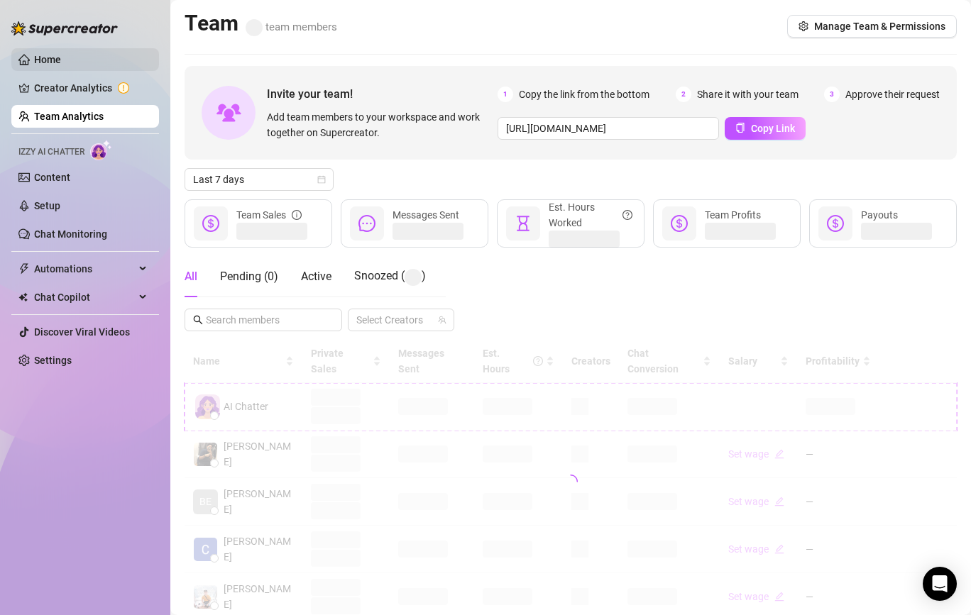
click at [58, 57] on link "Home" at bounding box center [47, 59] width 27 height 11
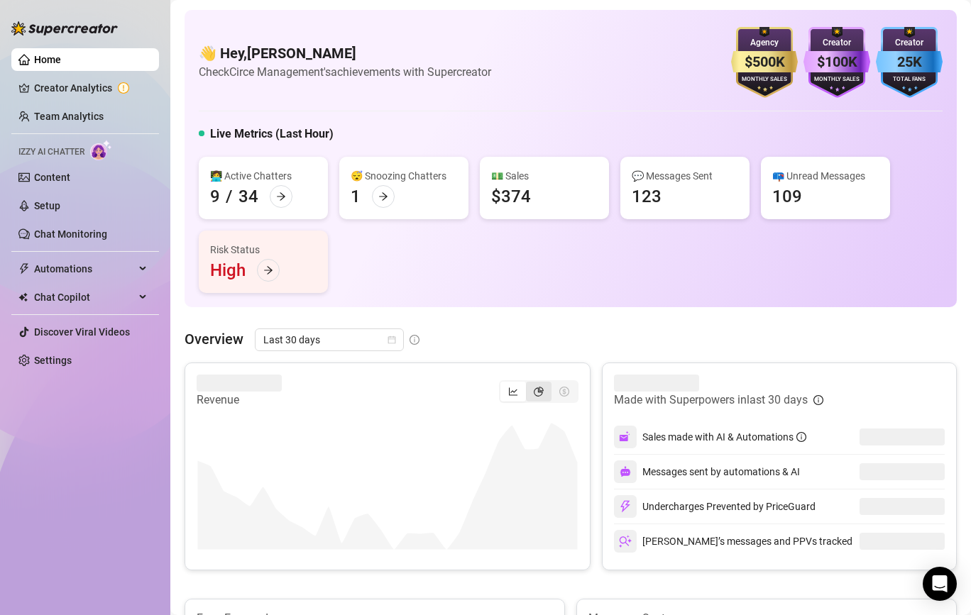
click at [541, 390] on icon "pie-chart" at bounding box center [539, 392] width 10 height 10
click at [529, 384] on input "segmented control" at bounding box center [529, 384] width 0 height 0
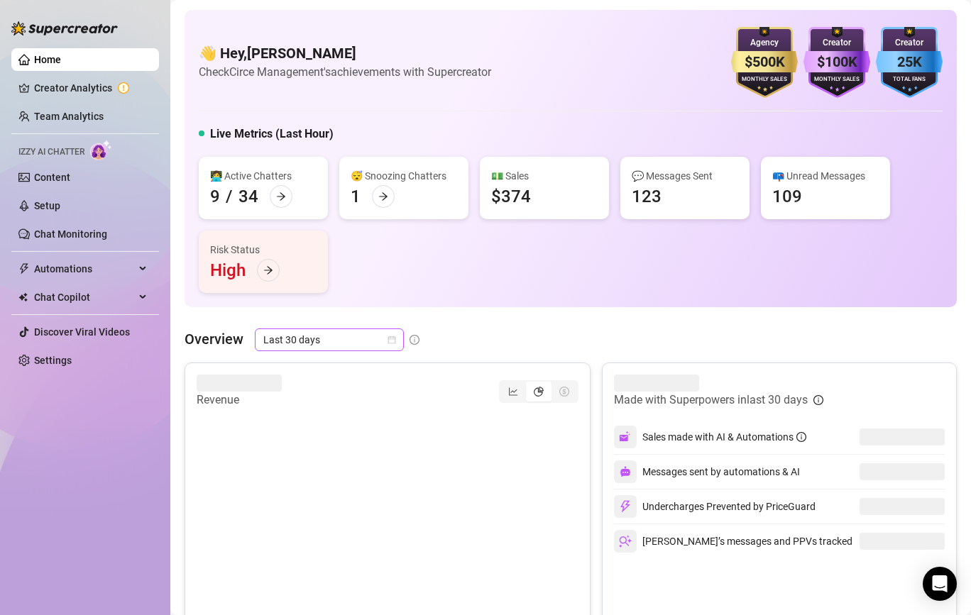
click at [324, 337] on span "Last 30 days" at bounding box center [329, 339] width 132 height 21
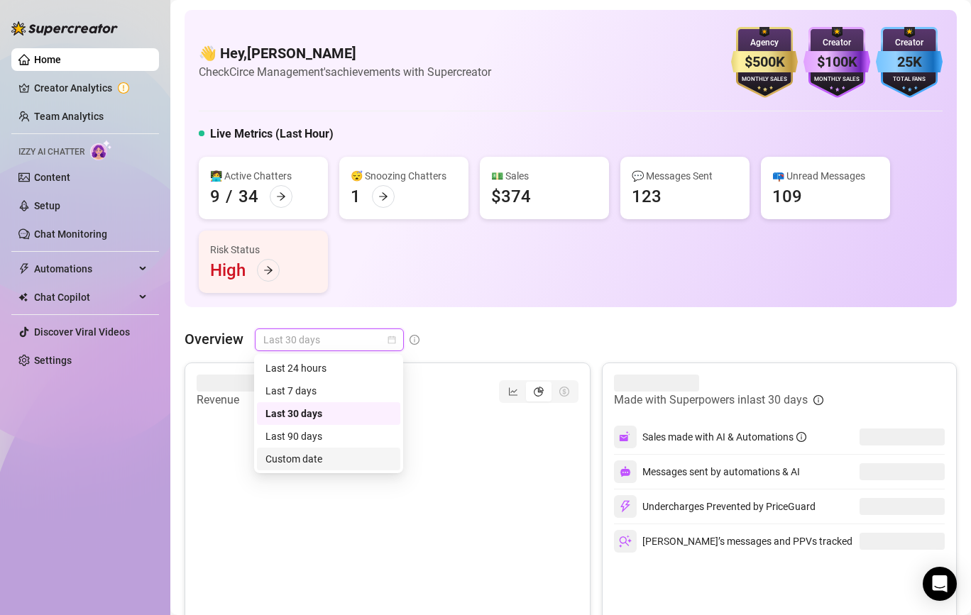
click at [324, 456] on div "Custom date" at bounding box center [328, 459] width 126 height 16
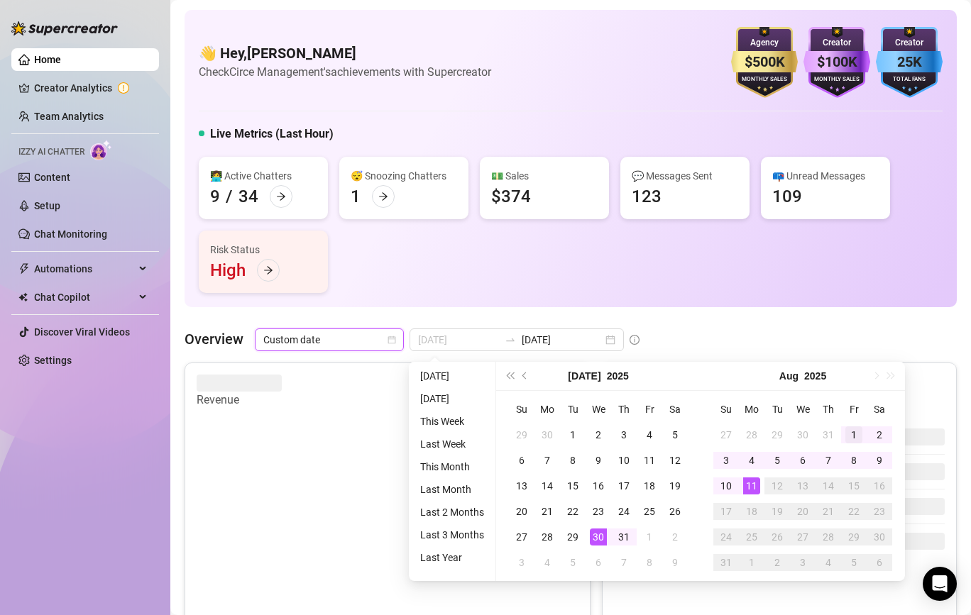
type input "[DATE]"
click at [854, 427] on div "1" at bounding box center [853, 434] width 17 height 17
click at [873, 453] on div "9" at bounding box center [879, 460] width 17 height 17
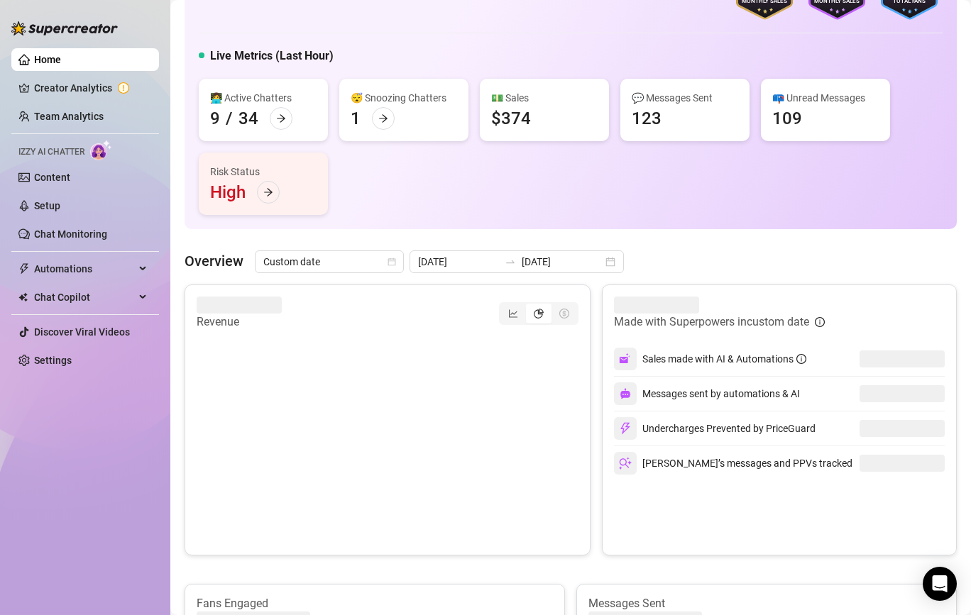
scroll to position [80, 0]
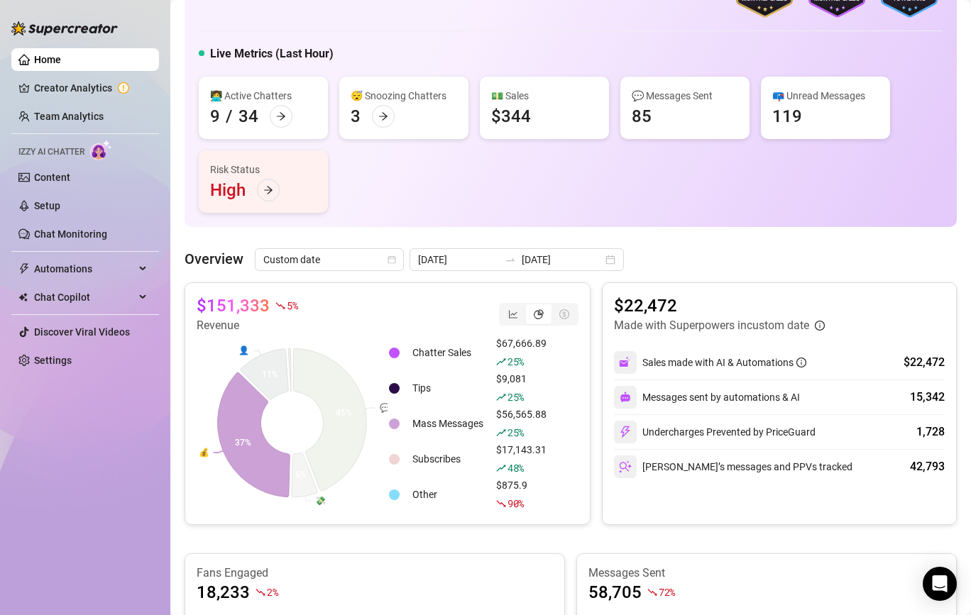
click at [448, 441] on td "Mass Messages" at bounding box center [448, 424] width 82 height 34
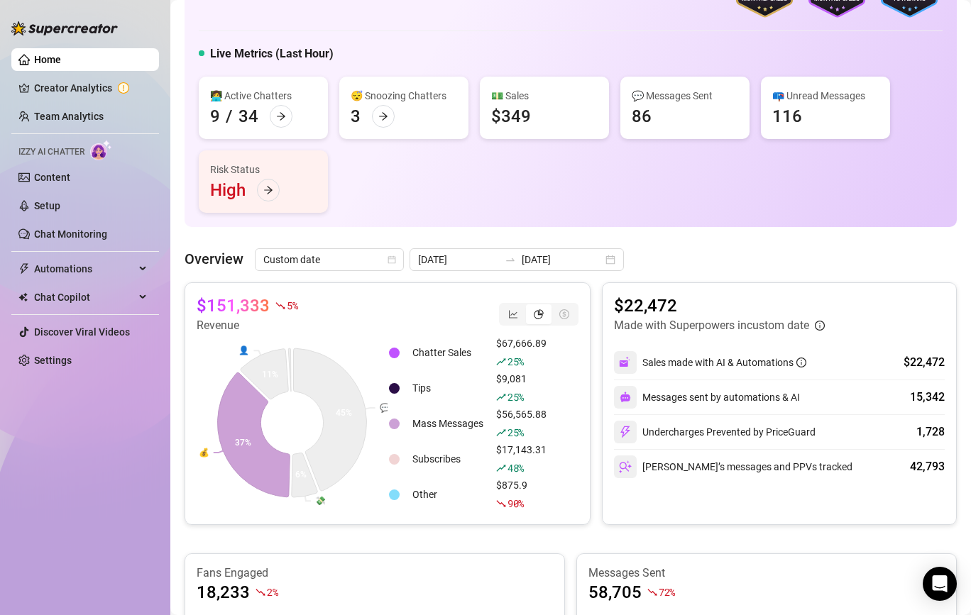
click at [448, 441] on td "Mass Messages" at bounding box center [448, 424] width 82 height 34
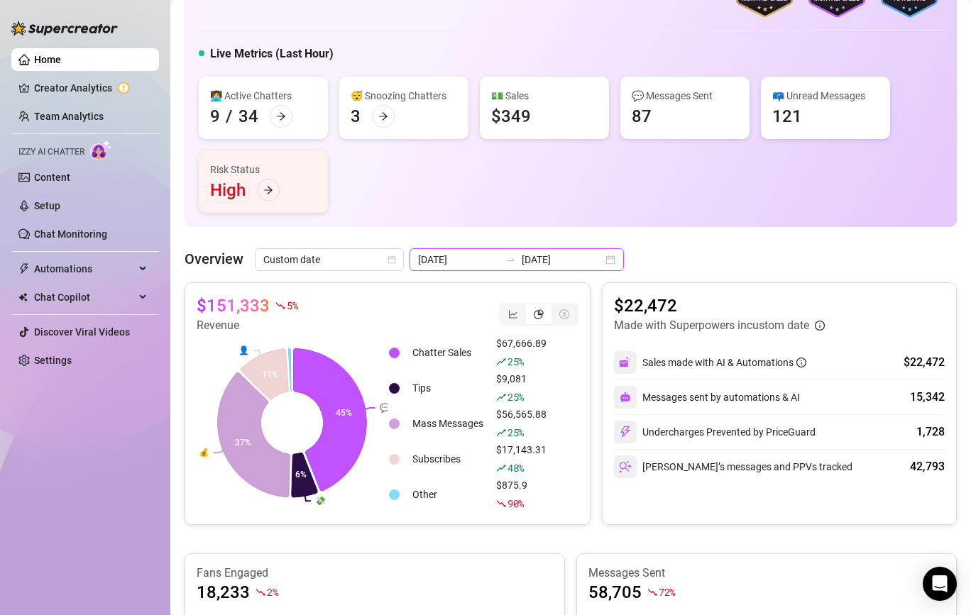
click at [522, 256] on input "[DATE]" at bounding box center [562, 260] width 81 height 16
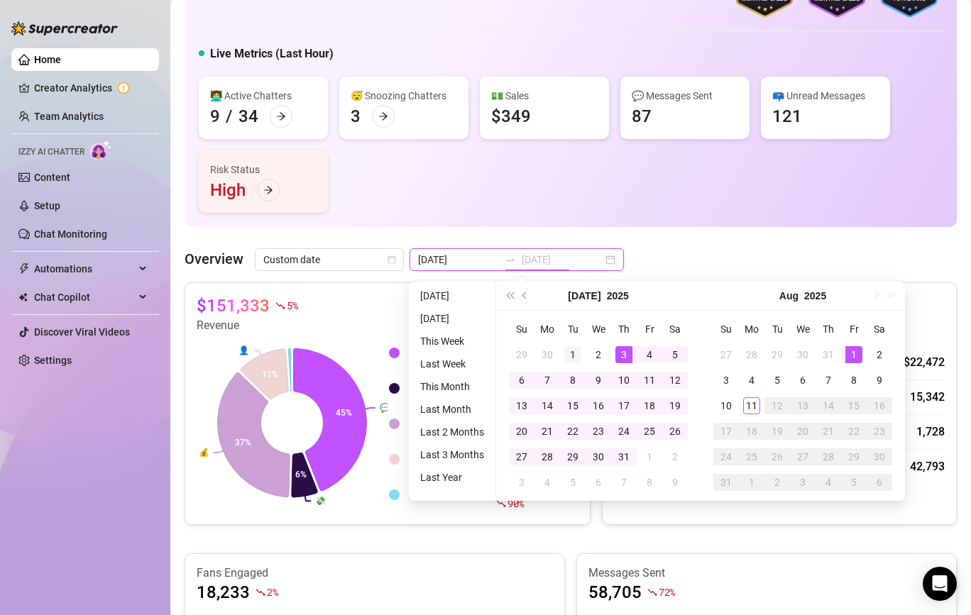
type input "[DATE]"
click at [564, 353] on div "1" at bounding box center [572, 354] width 17 height 17
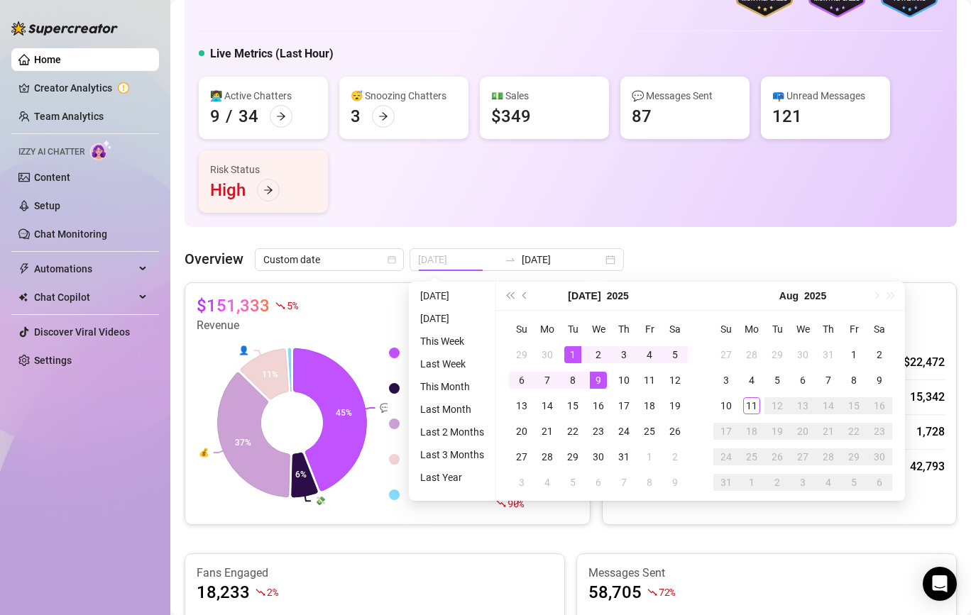
click at [599, 382] on div "9" at bounding box center [598, 380] width 17 height 17
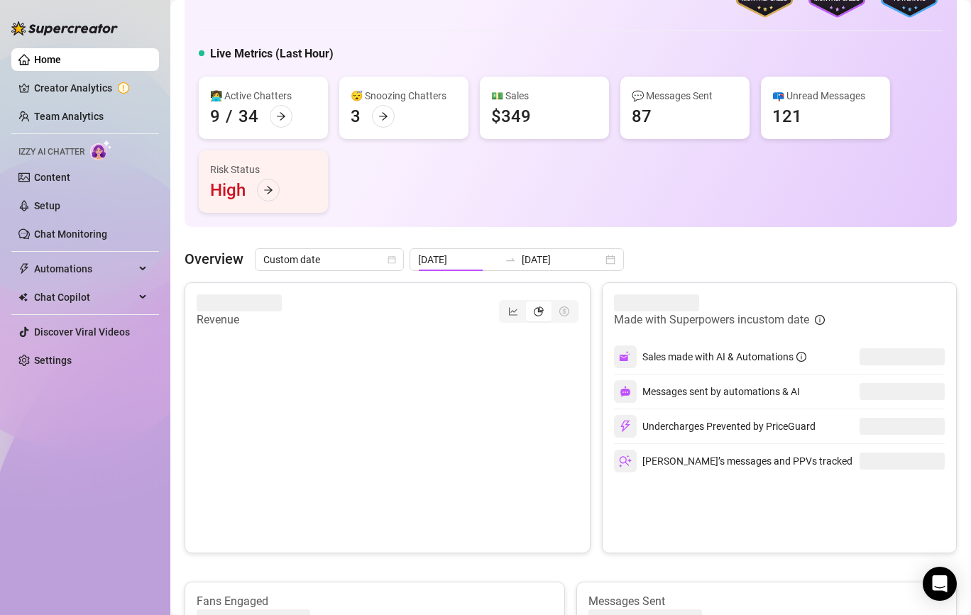
type input "[DATE]"
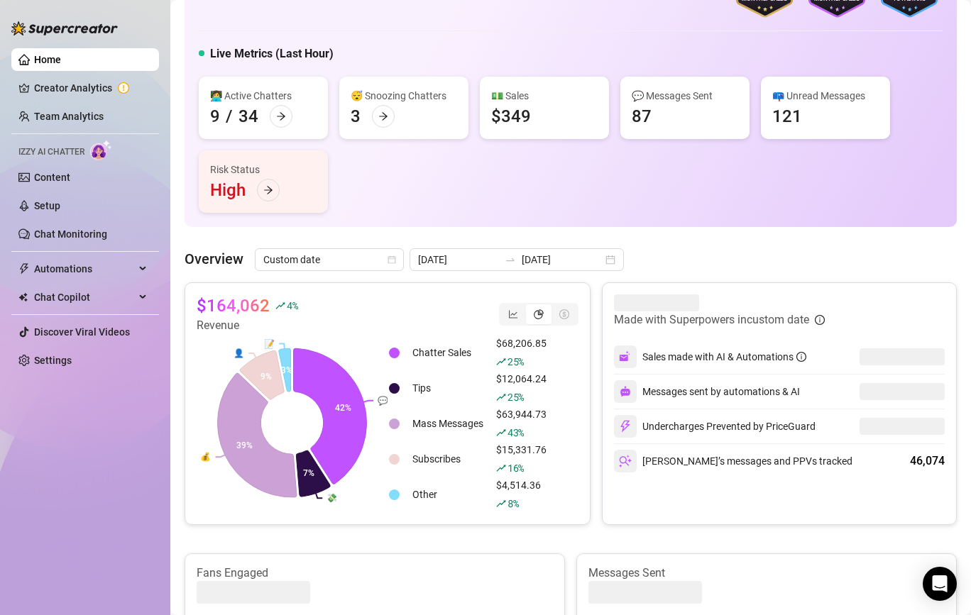
click at [371, 549] on div "$164,062 4 % Revenue 💬 💸 💰 👤 📝 42% 7% 39% 9% 3% Chatter Sales $68,206.85 25 % T…" at bounding box center [570, 605] width 772 height 646
click at [507, 251] on div "[DATE] [DATE]" at bounding box center [516, 259] width 214 height 23
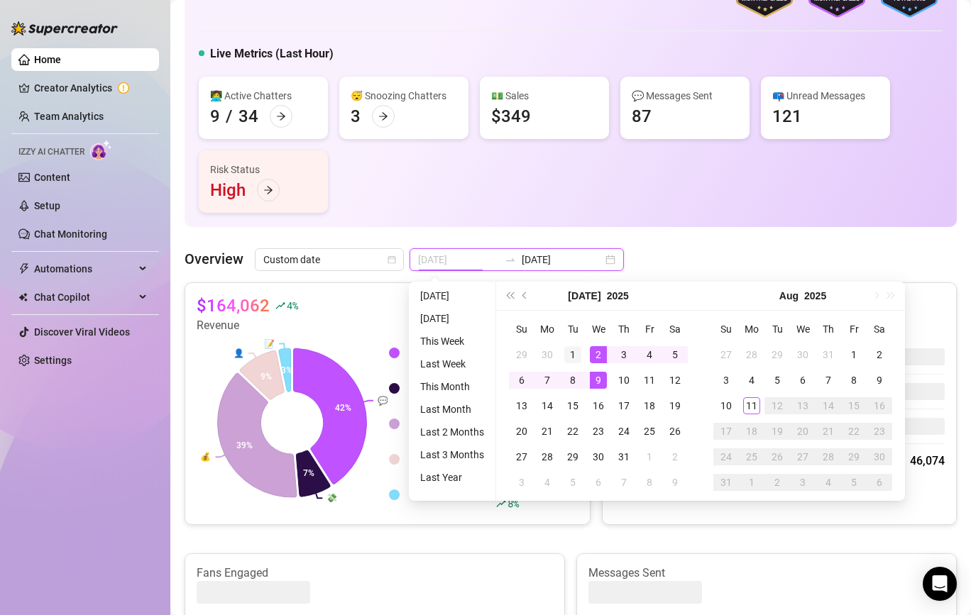
type input "[DATE]"
click at [573, 348] on div "1" at bounding box center [572, 354] width 17 height 17
click at [575, 380] on div "8" at bounding box center [572, 380] width 17 height 17
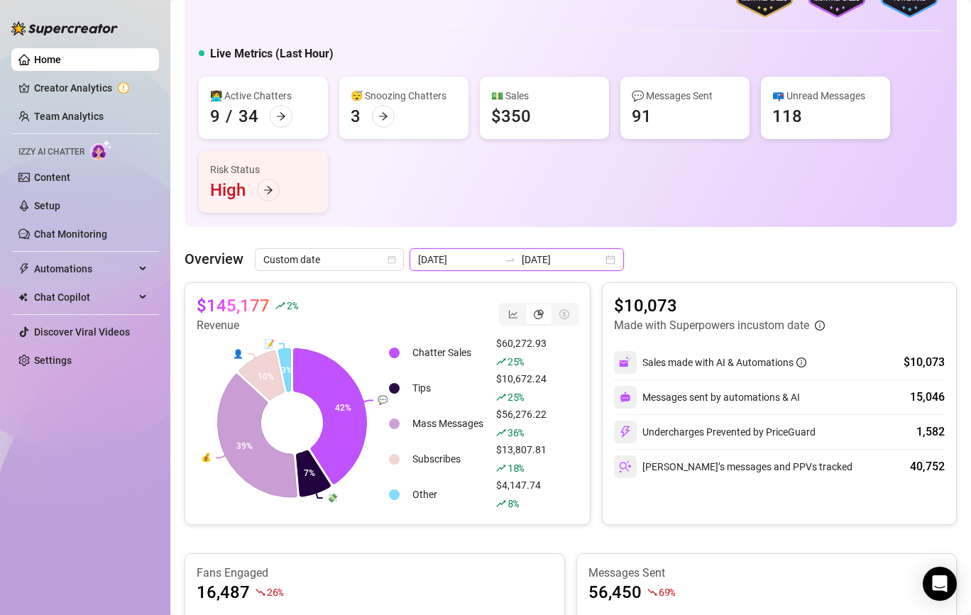
click at [525, 264] on input "[DATE]" at bounding box center [562, 260] width 81 height 16
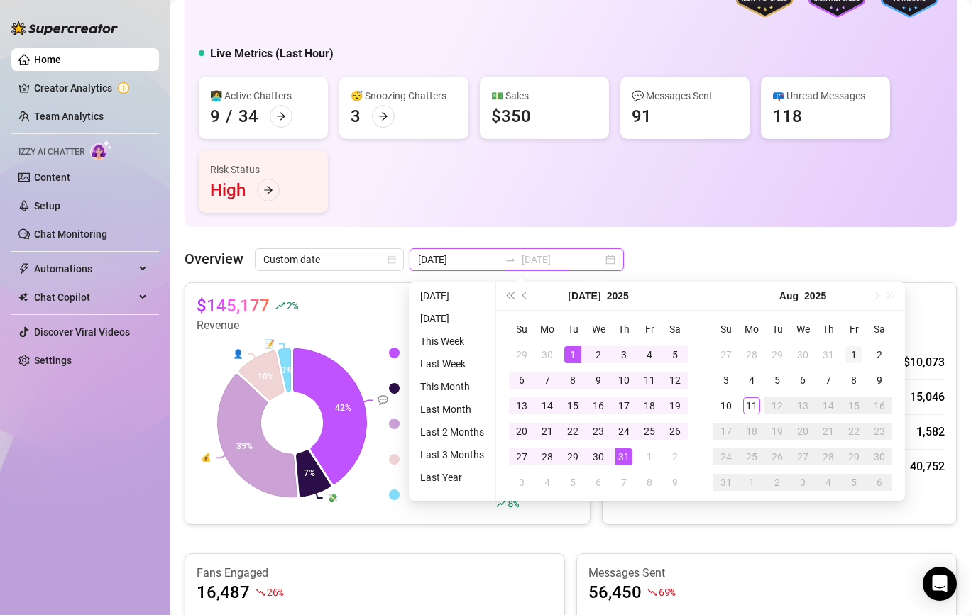
type input "[DATE]"
click at [851, 357] on div "1" at bounding box center [853, 354] width 17 height 17
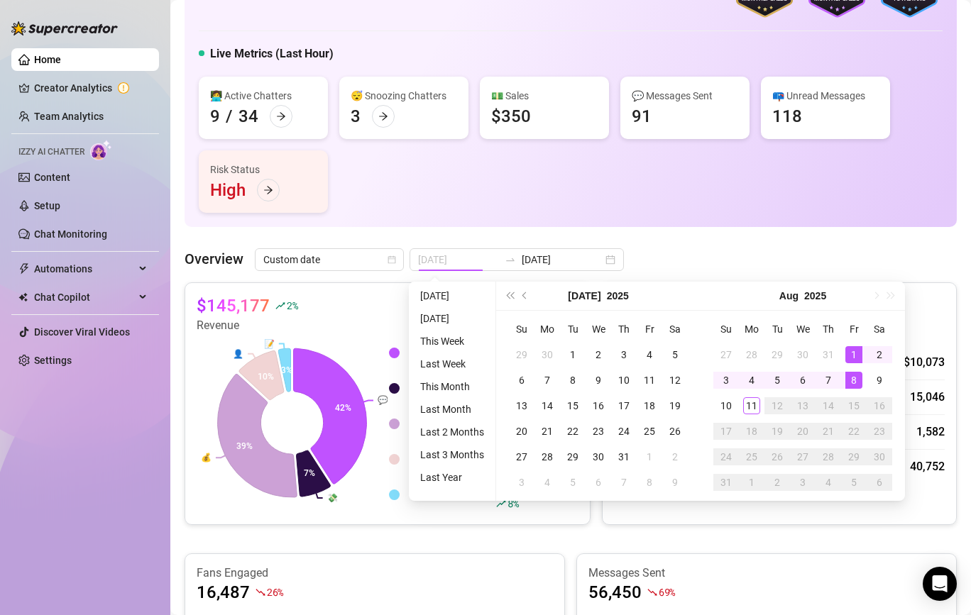
click at [852, 380] on div "8" at bounding box center [853, 380] width 17 height 17
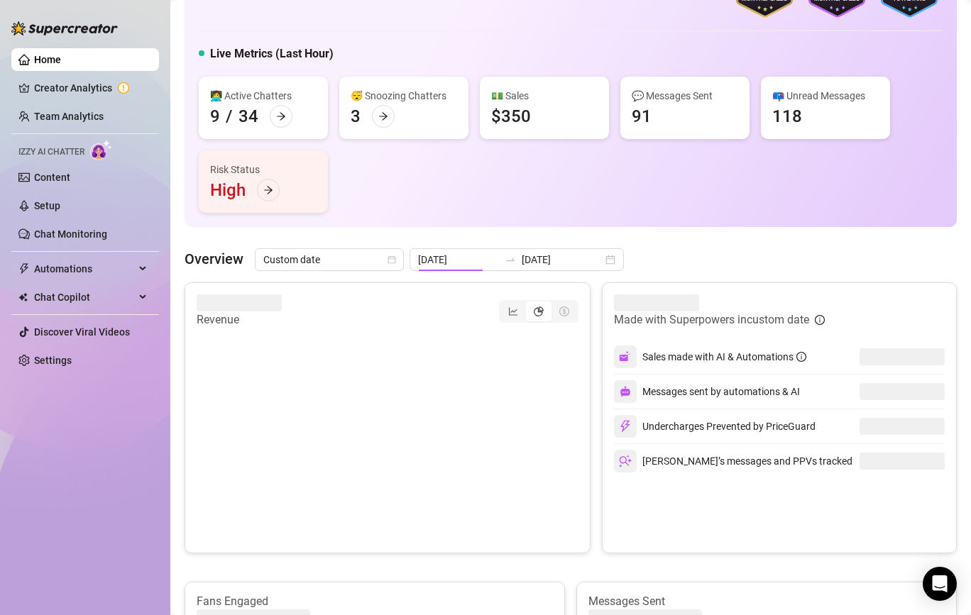
type input "[DATE]"
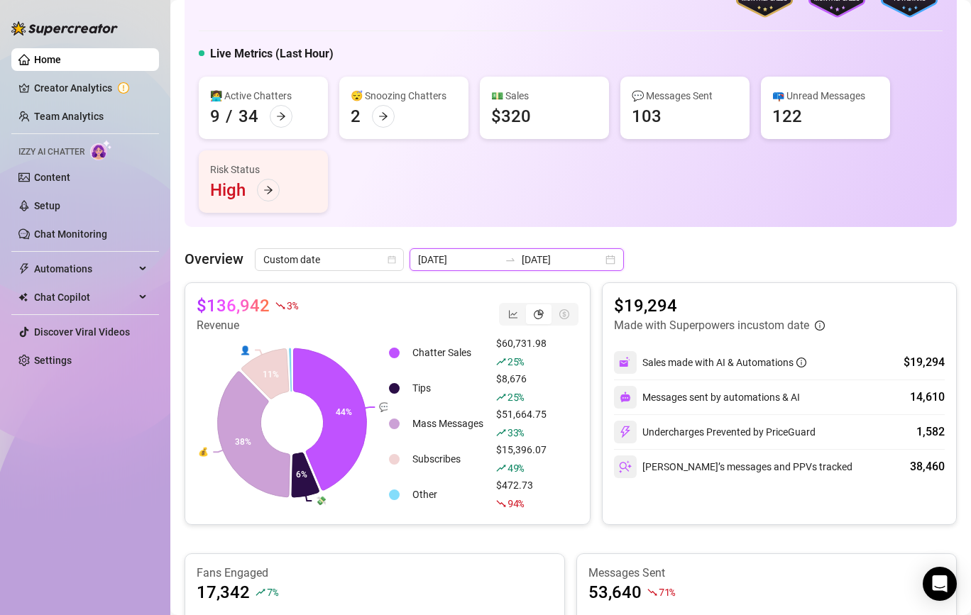
click at [446, 253] on input "[DATE]" at bounding box center [458, 260] width 81 height 16
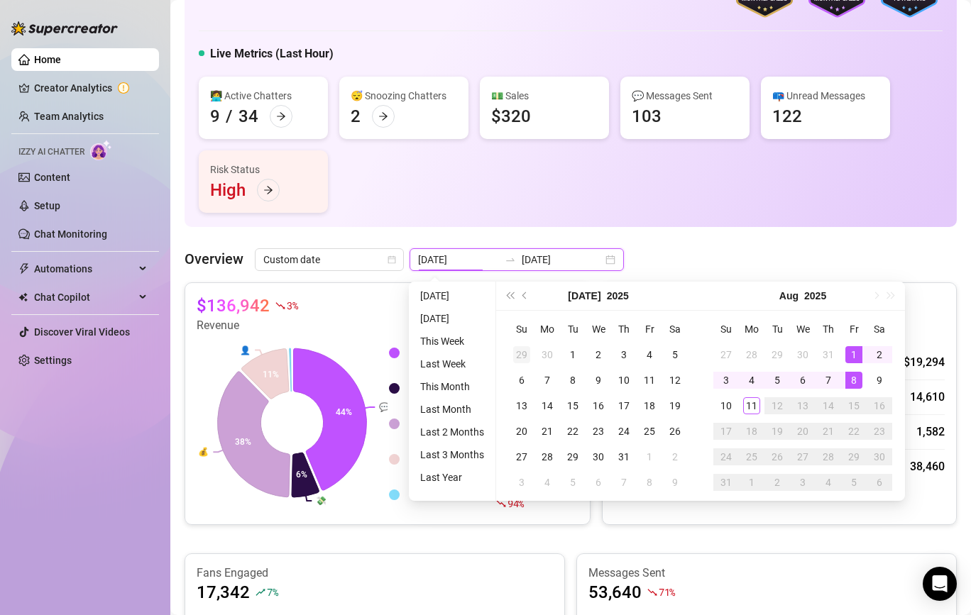
type input "[DATE]"
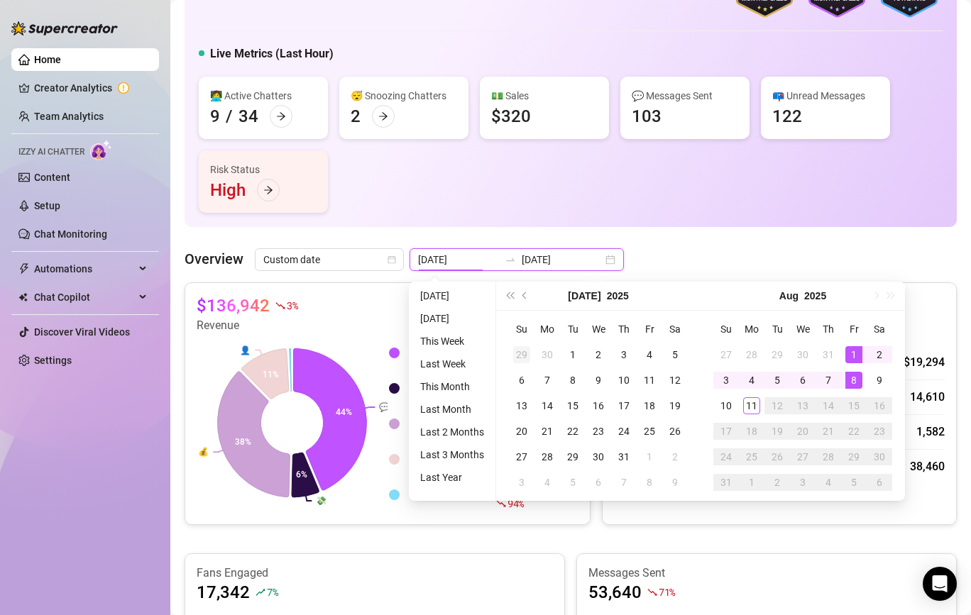
type input "[DATE]"
click at [568, 341] on th "Tu" at bounding box center [573, 329] width 26 height 26
type input "[DATE]"
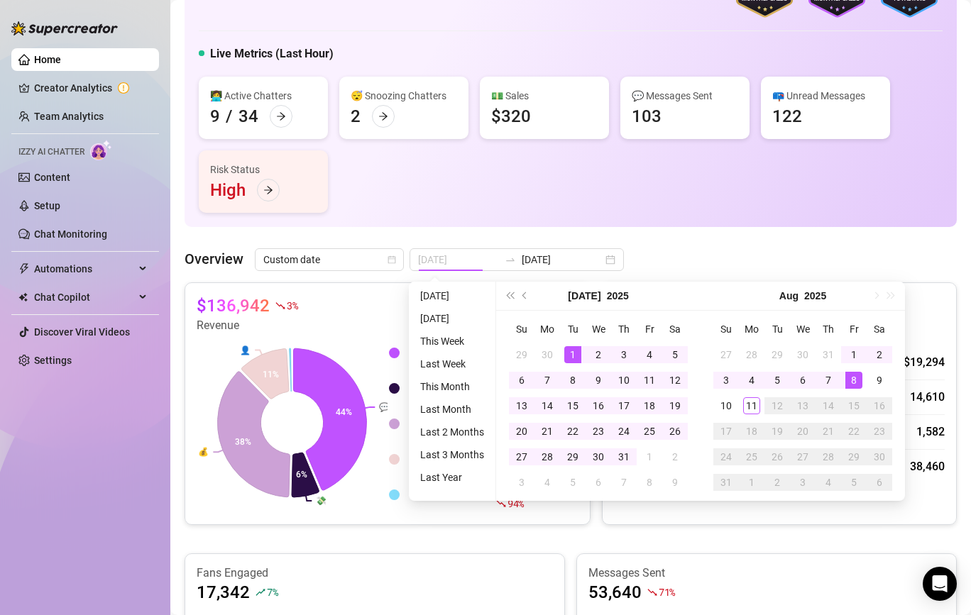
click at [575, 351] on div "1" at bounding box center [572, 354] width 17 height 17
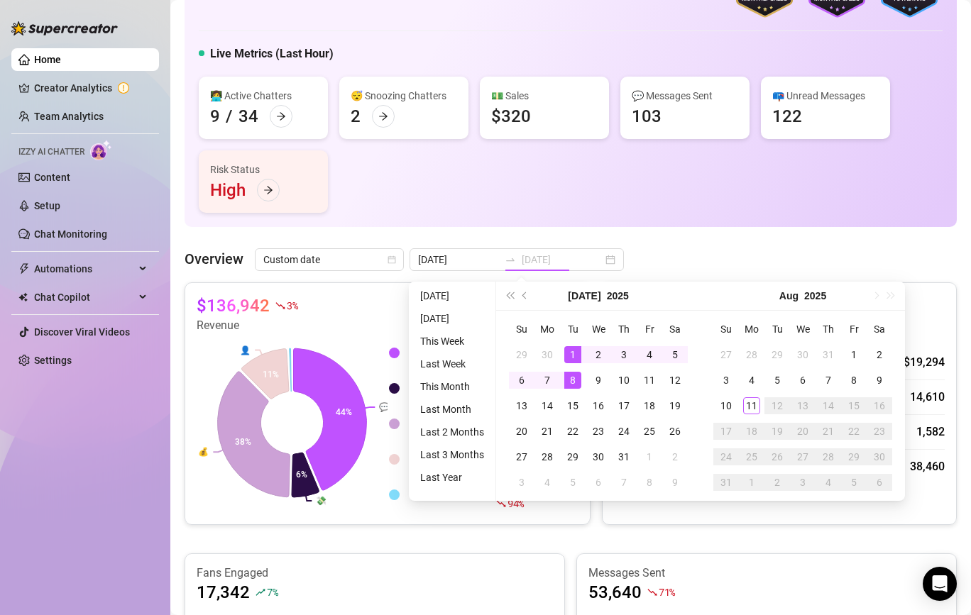
click at [570, 379] on div "8" at bounding box center [572, 380] width 17 height 17
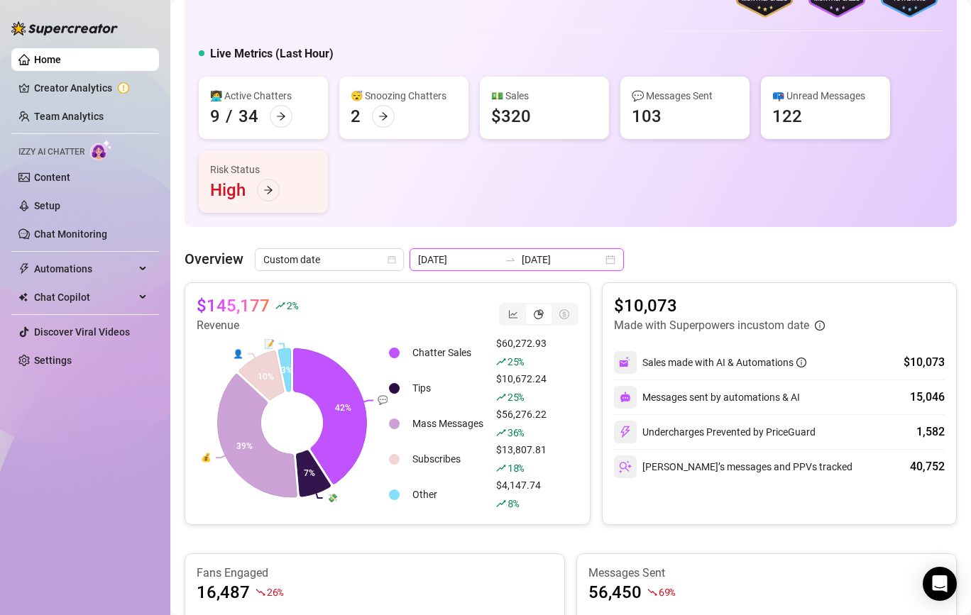
click at [522, 255] on input "[DATE]" at bounding box center [562, 260] width 81 height 16
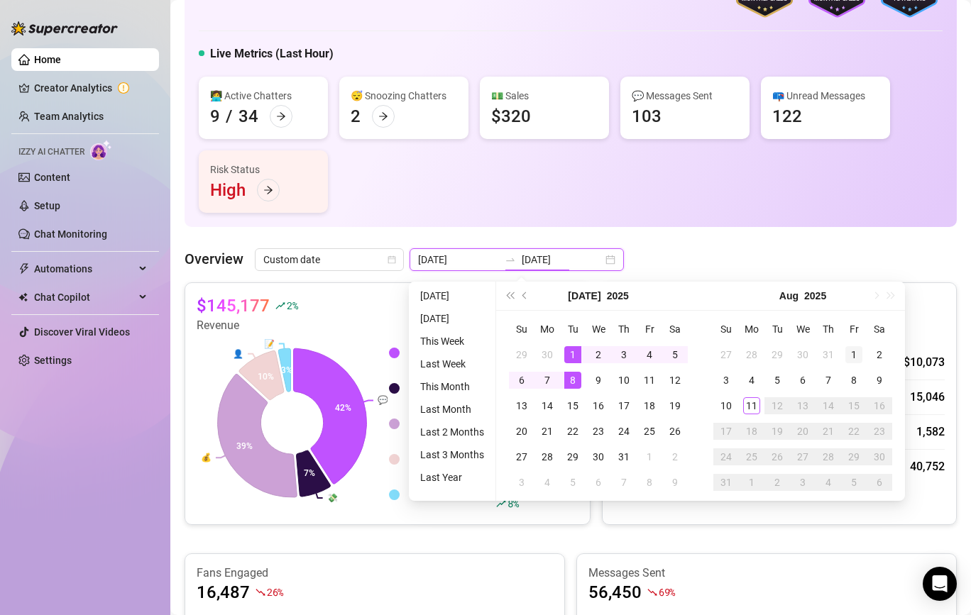
type input "[DATE]"
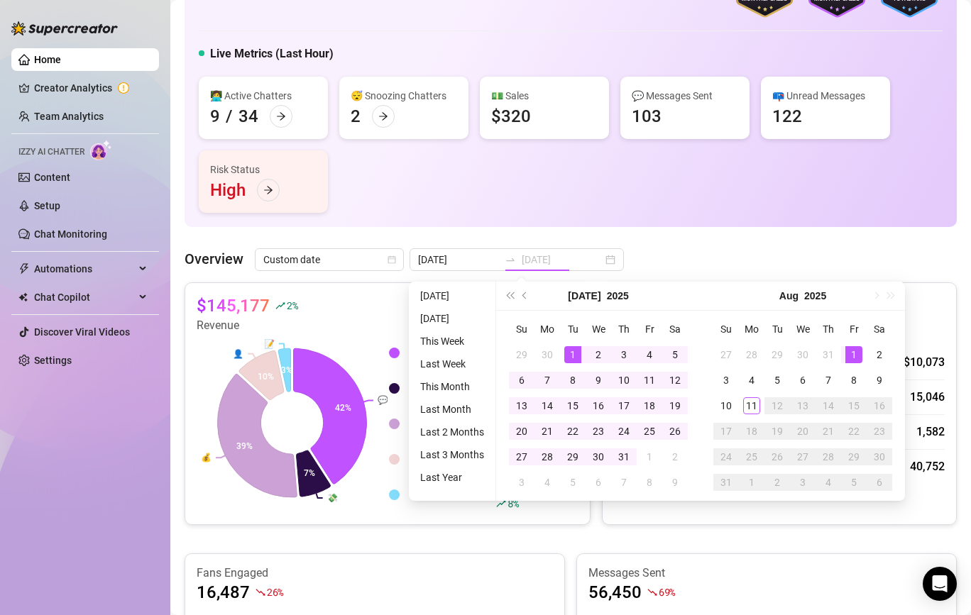
click at [849, 350] on div "1" at bounding box center [853, 354] width 17 height 17
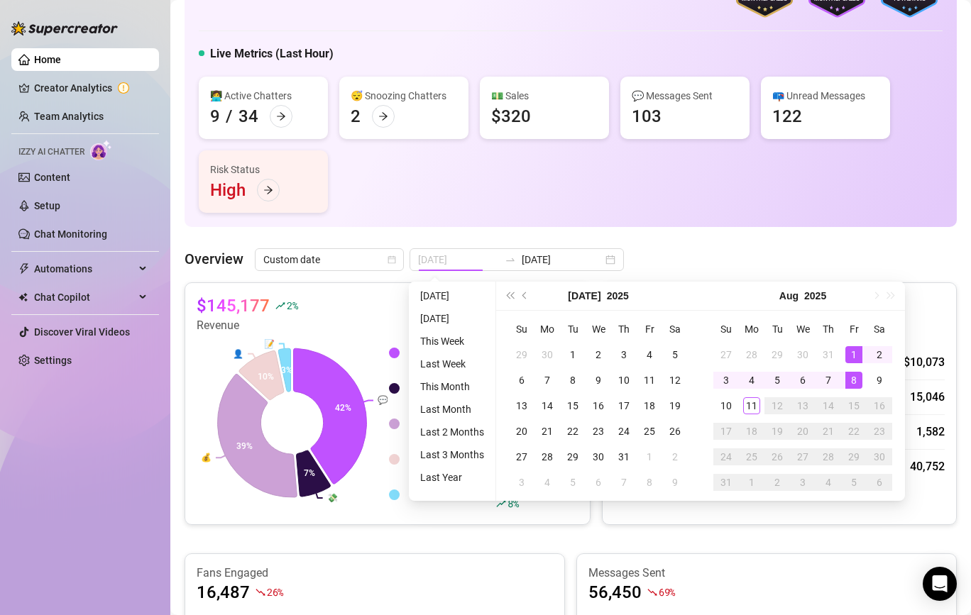
click at [850, 381] on div "8" at bounding box center [853, 380] width 17 height 17
type input "[DATE]"
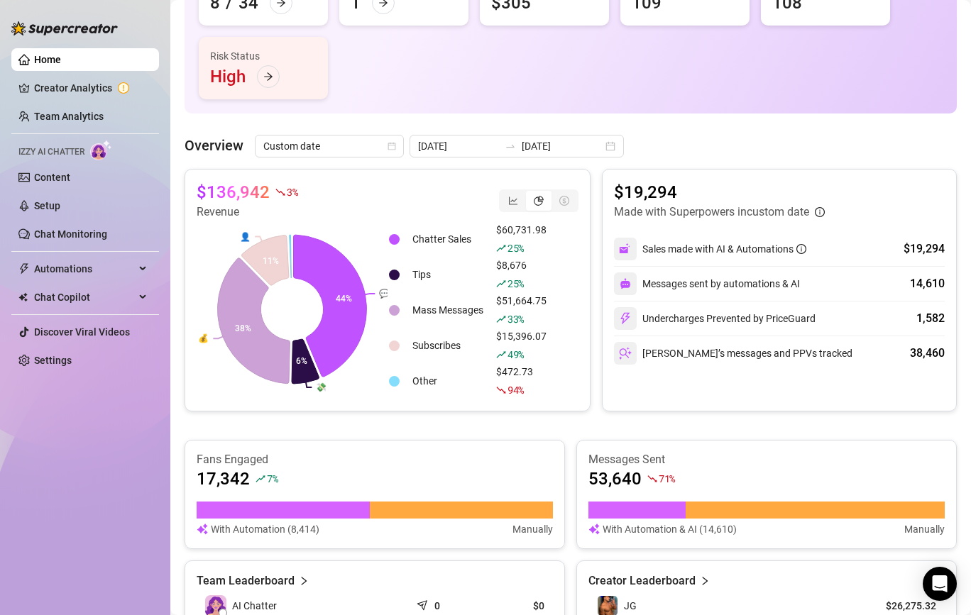
scroll to position [194, 0]
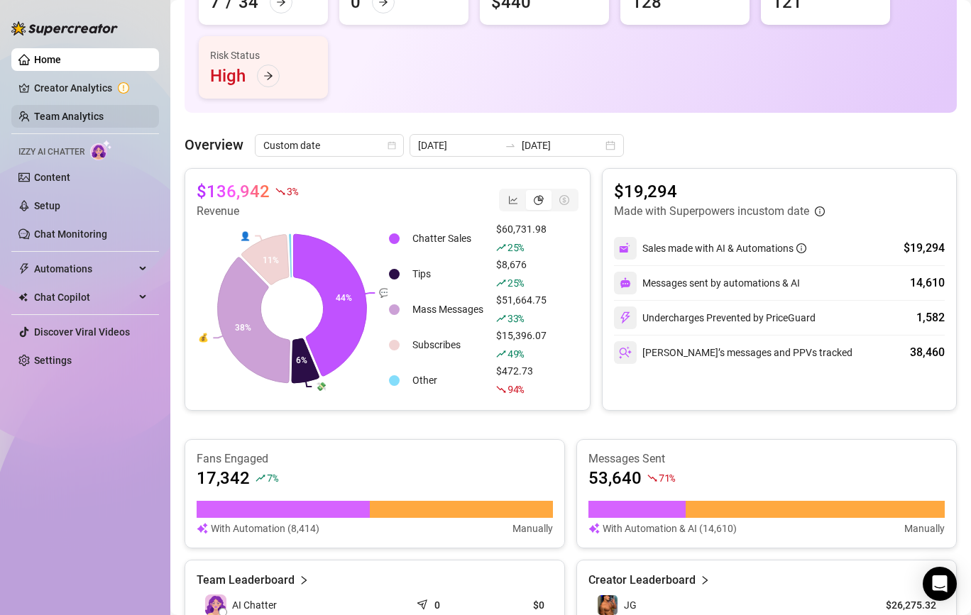
click at [103, 121] on link "Team Analytics" at bounding box center [69, 116] width 70 height 11
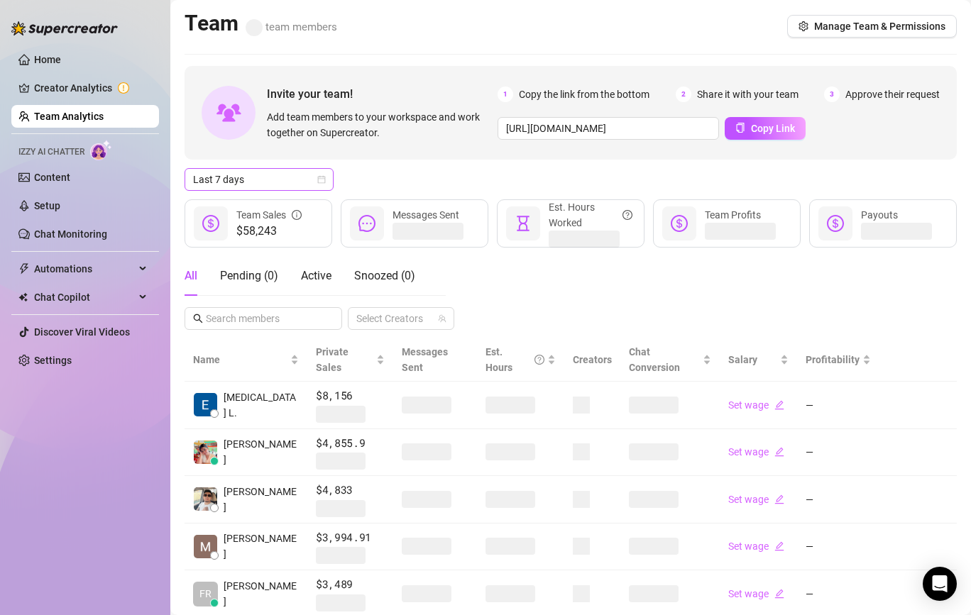
click at [245, 188] on span "Last 7 days" at bounding box center [259, 179] width 132 height 21
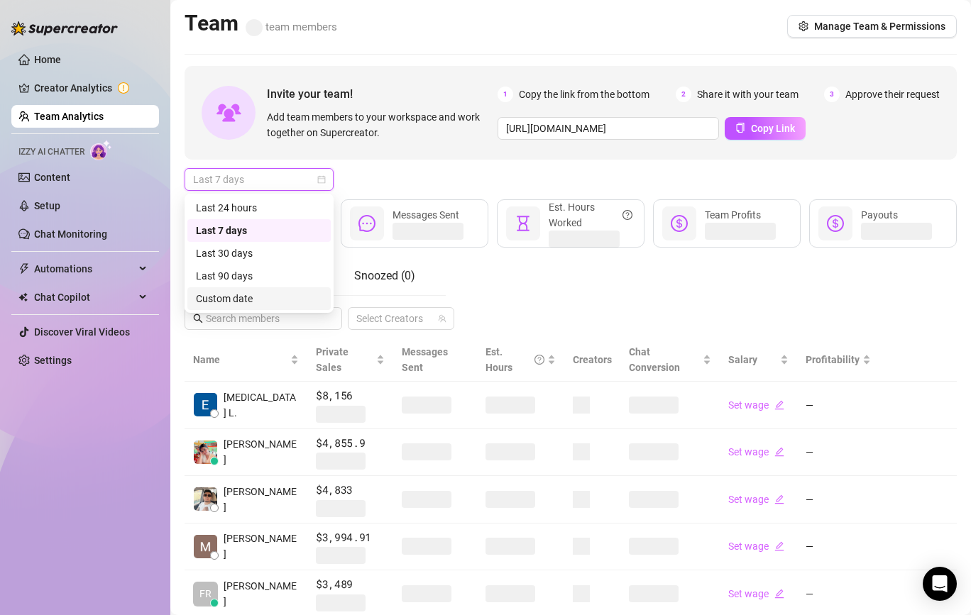
click at [229, 294] on div "Custom date" at bounding box center [259, 299] width 126 height 16
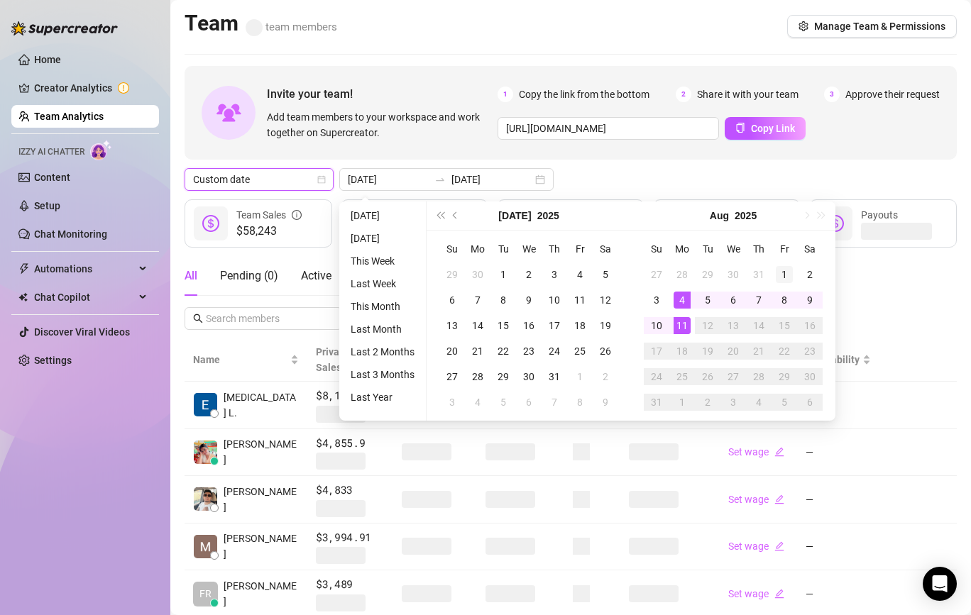
type input "[DATE]"
click at [787, 274] on div "1" at bounding box center [784, 274] width 17 height 17
type input "[DATE]"
click at [676, 326] on div "11" at bounding box center [681, 325] width 17 height 17
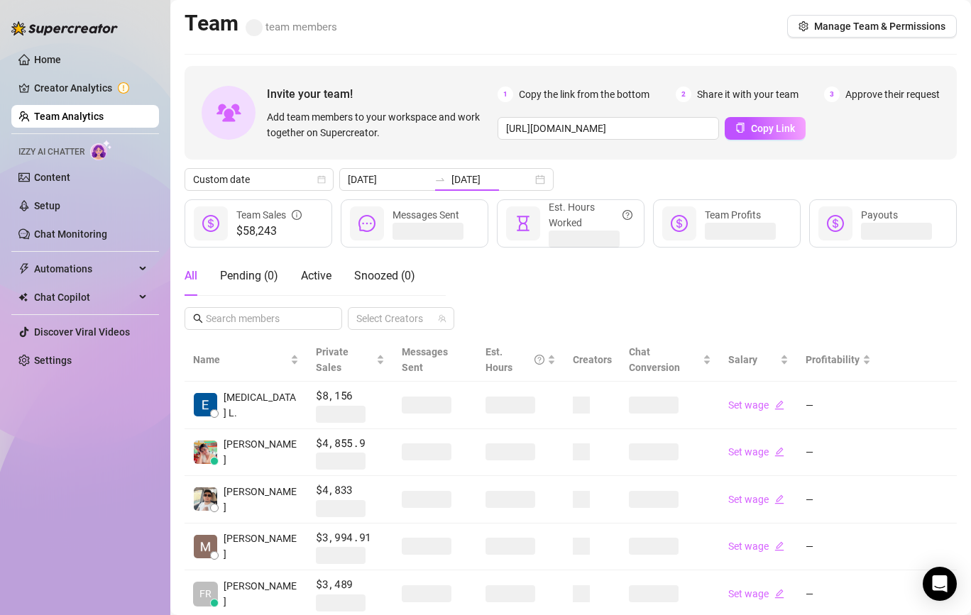
type input "[DATE]"
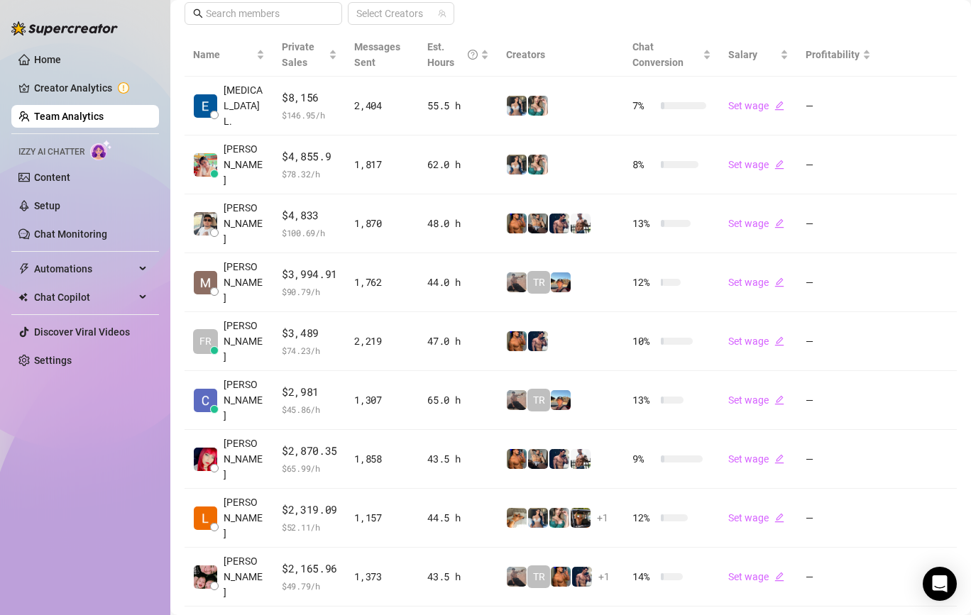
scroll to position [292, 0]
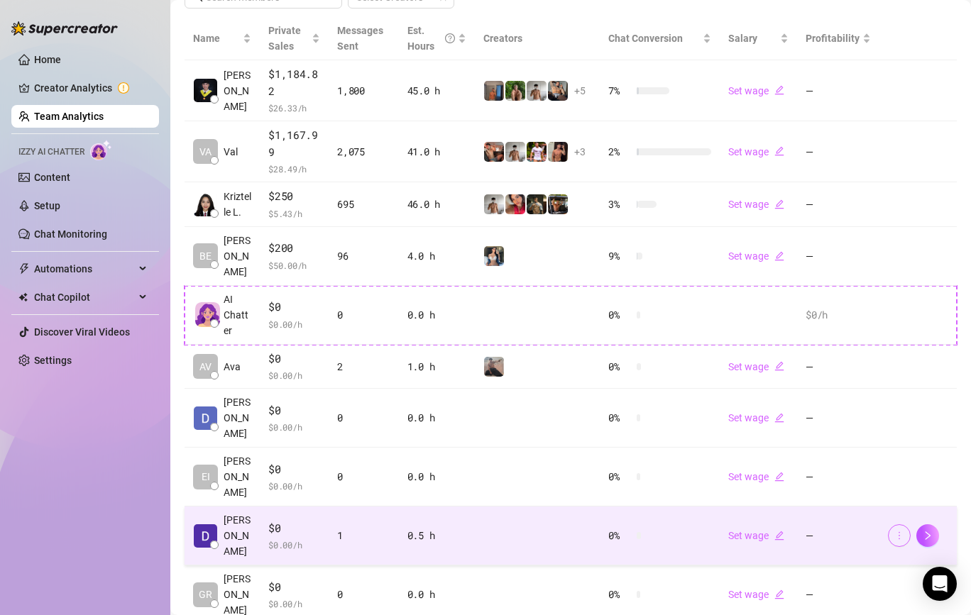
scroll to position [326, 0]
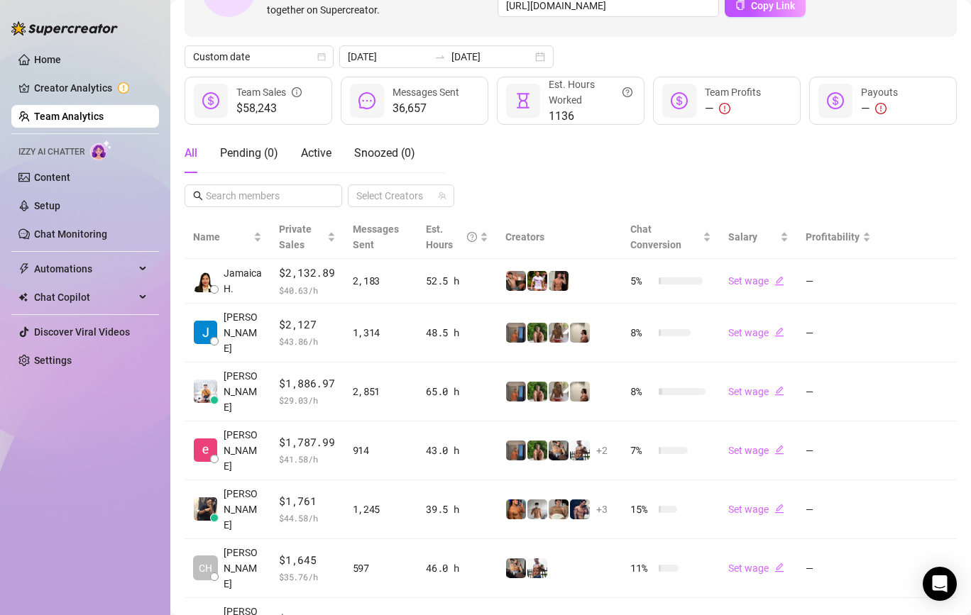
scroll to position [292, 0]
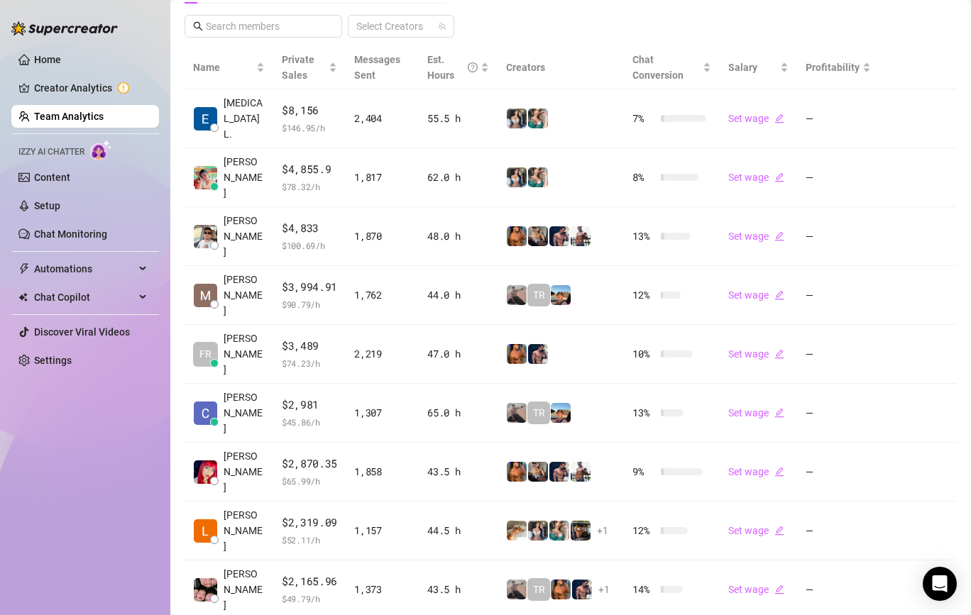
drag, startPoint x: 895, startPoint y: 552, endPoint x: 843, endPoint y: 552, distance: 51.8
click at [833, 570] on div "Name Private Sales Messages Sent Est. Hours Creators Chat Conversion Salary Pro…" at bounding box center [570, 382] width 772 height 672
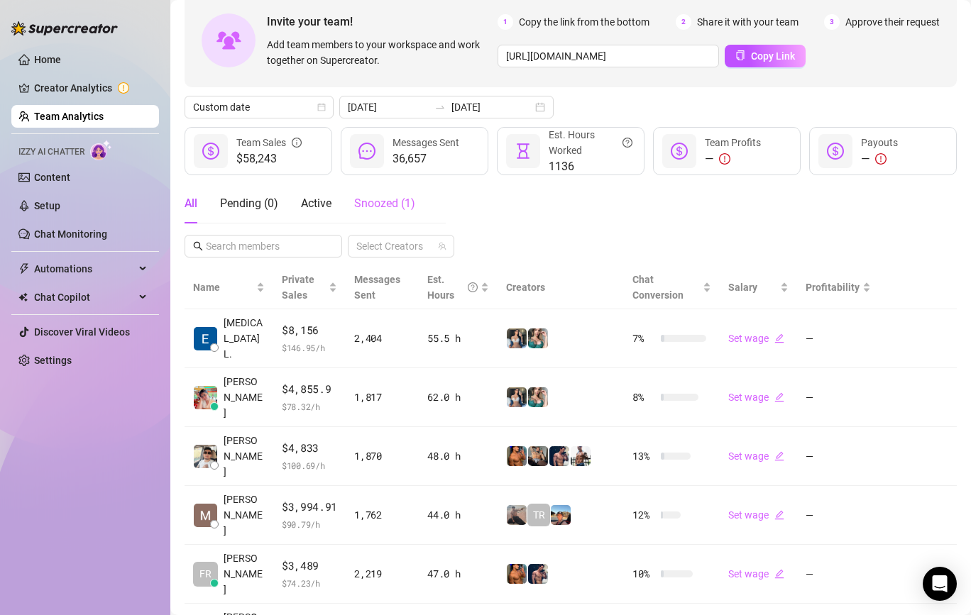
scroll to position [79, 0]
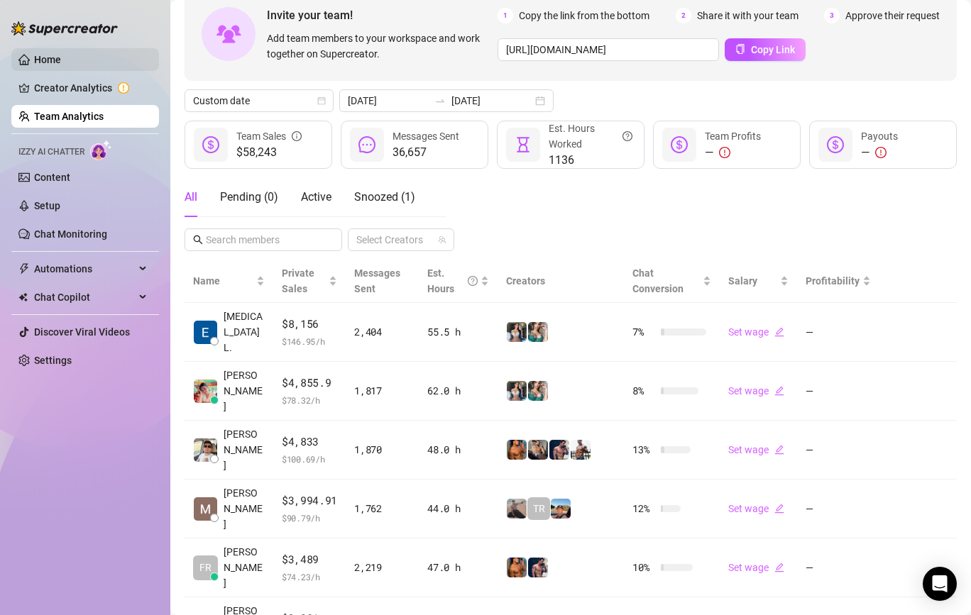
click at [61, 59] on link "Home" at bounding box center [47, 59] width 27 height 11
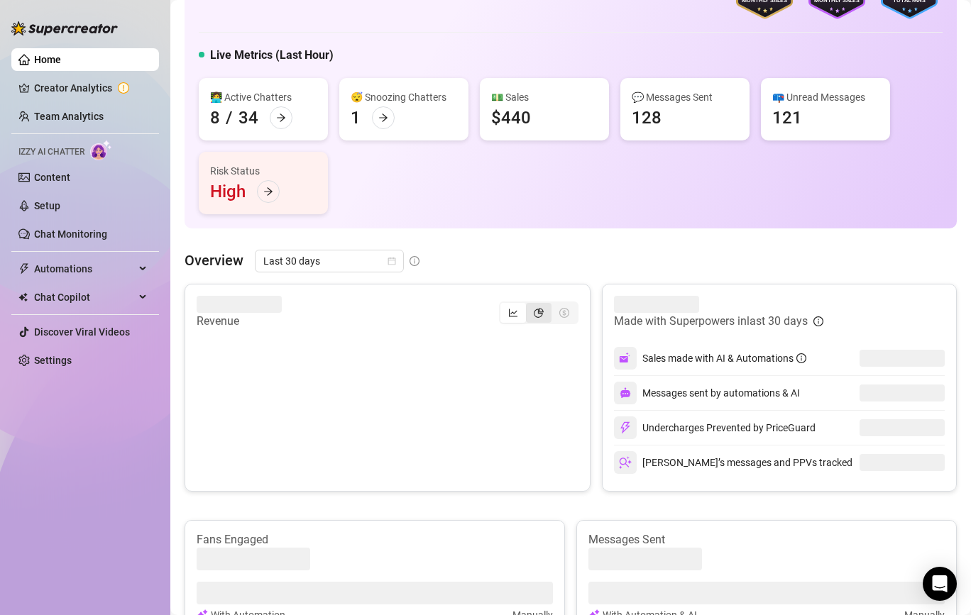
click at [539, 315] on icon "pie-chart" at bounding box center [539, 313] width 10 height 10
click at [529, 305] on input "segmented control" at bounding box center [529, 305] width 0 height 0
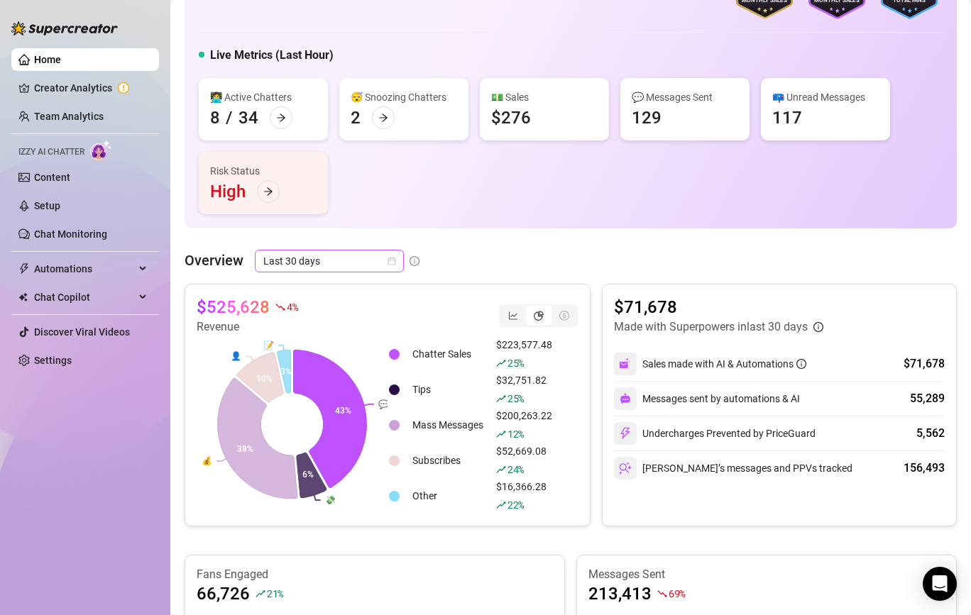
click at [323, 255] on span "Last 30 days" at bounding box center [329, 260] width 132 height 21
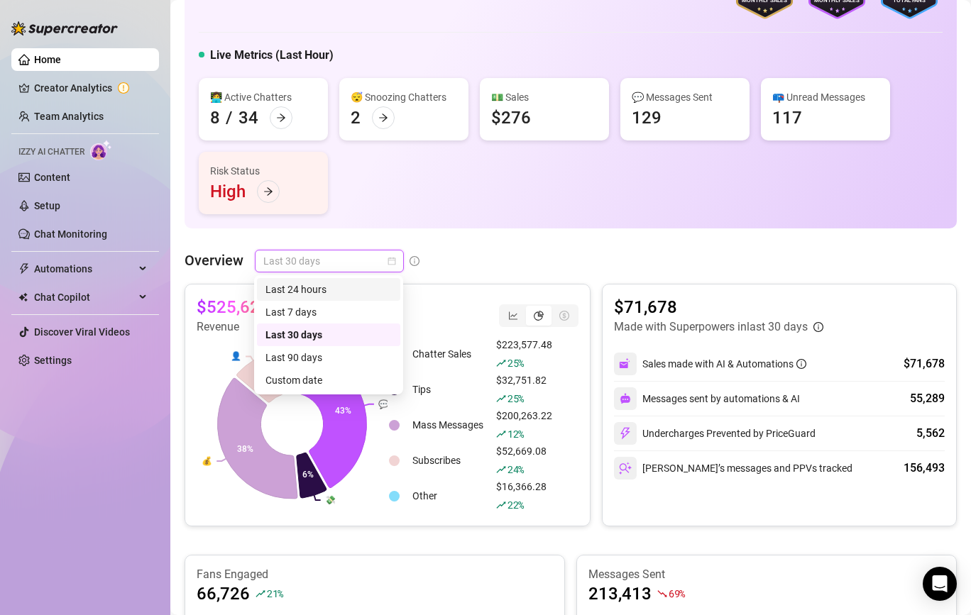
click at [371, 255] on span "Last 30 days" at bounding box center [329, 260] width 132 height 21
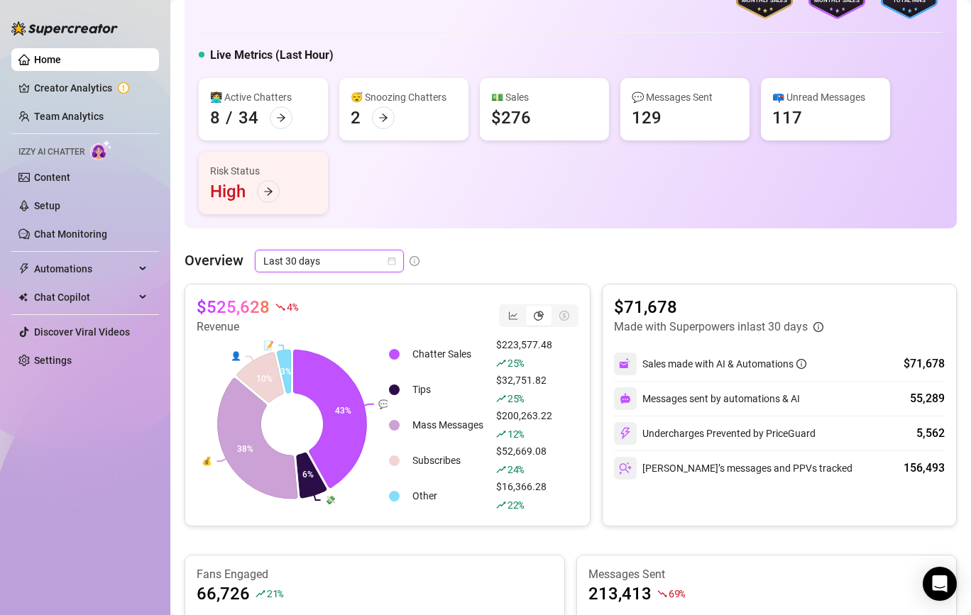
click at [371, 255] on span "Last 30 days" at bounding box center [329, 260] width 132 height 21
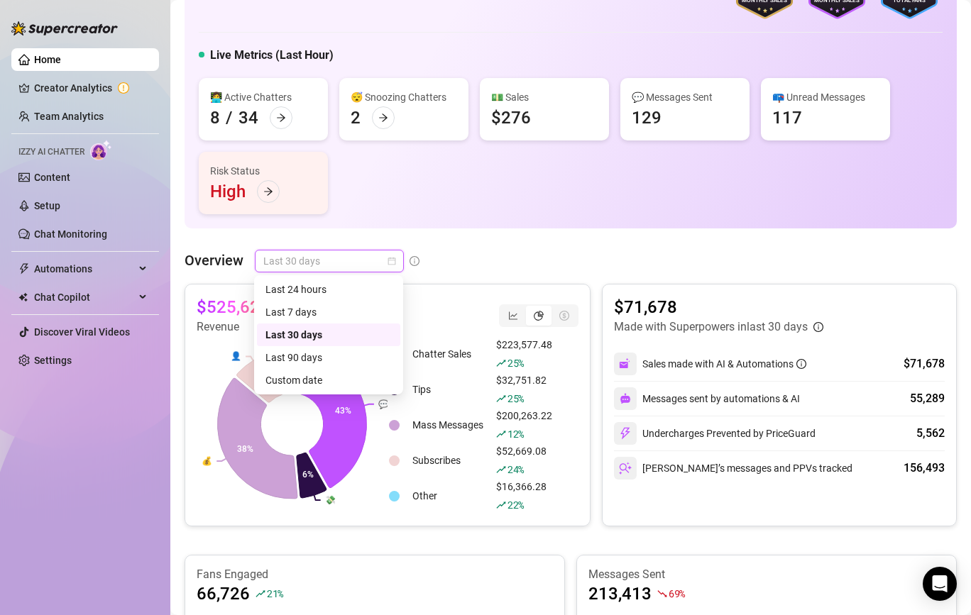
click at [543, 210] on div "👩‍💻 Active Chatters 8 / 34 😴 Snoozing Chatters 2 💵 Sales $276 💬 Messages Sent 1…" at bounding box center [571, 146] width 744 height 136
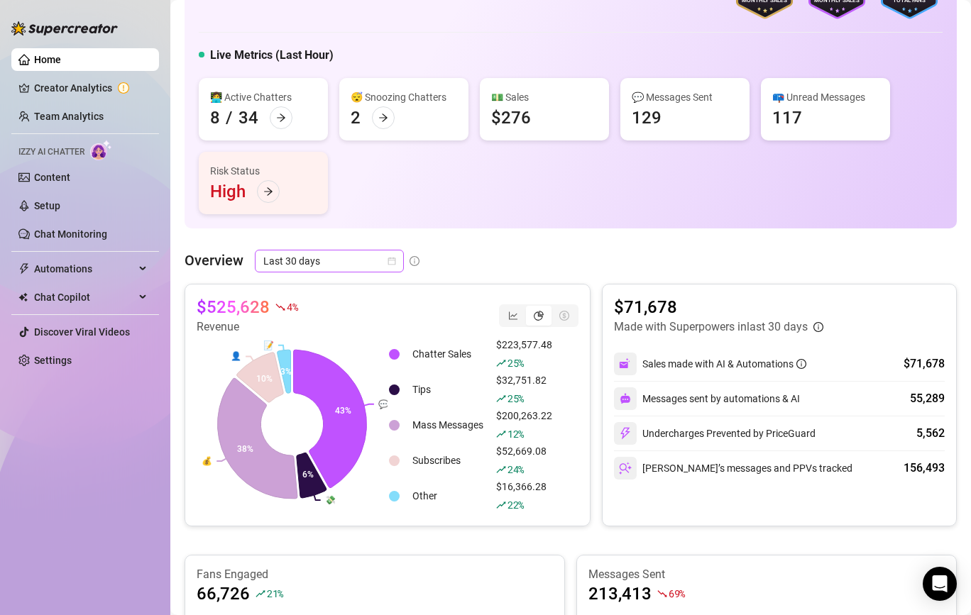
click at [539, 314] on icon "pie-chart" at bounding box center [539, 316] width 10 height 10
click at [529, 308] on input "segmented control" at bounding box center [529, 308] width 0 height 0
click at [358, 266] on span "Last 30 days" at bounding box center [329, 260] width 132 height 21
click at [321, 261] on span "Last 30 days" at bounding box center [329, 260] width 132 height 21
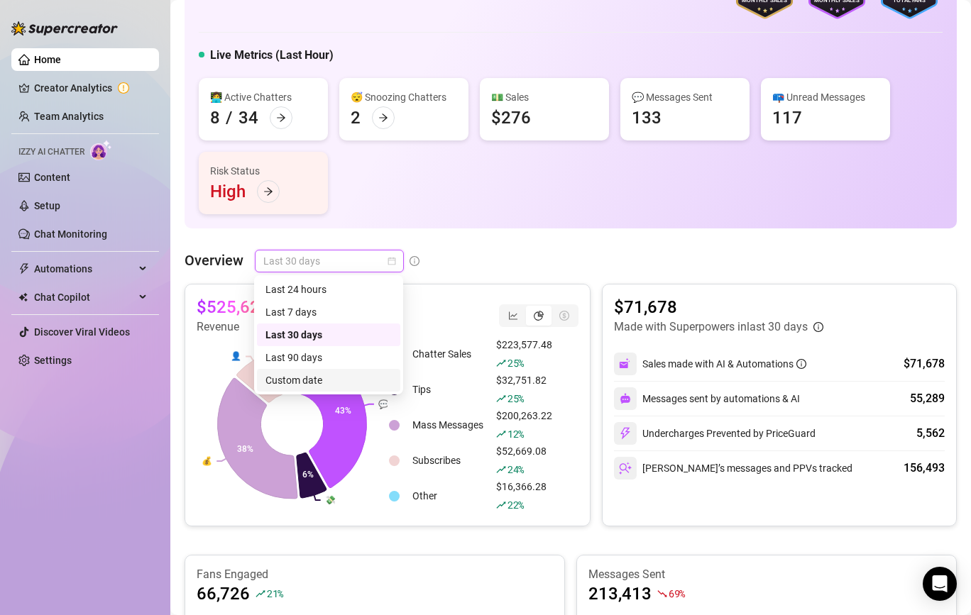
click at [347, 382] on div "Custom date" at bounding box center [328, 381] width 126 height 16
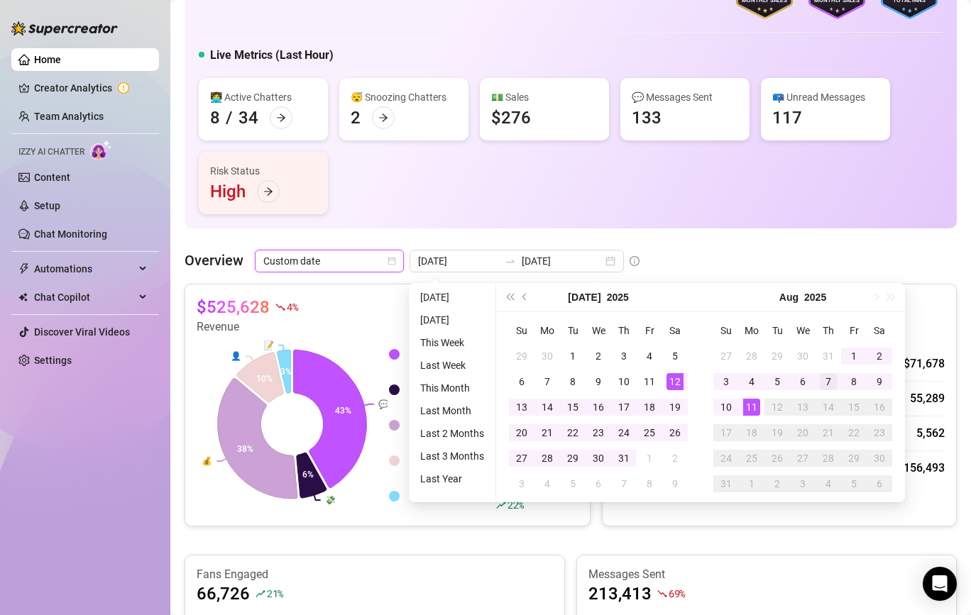
type input "[DATE]"
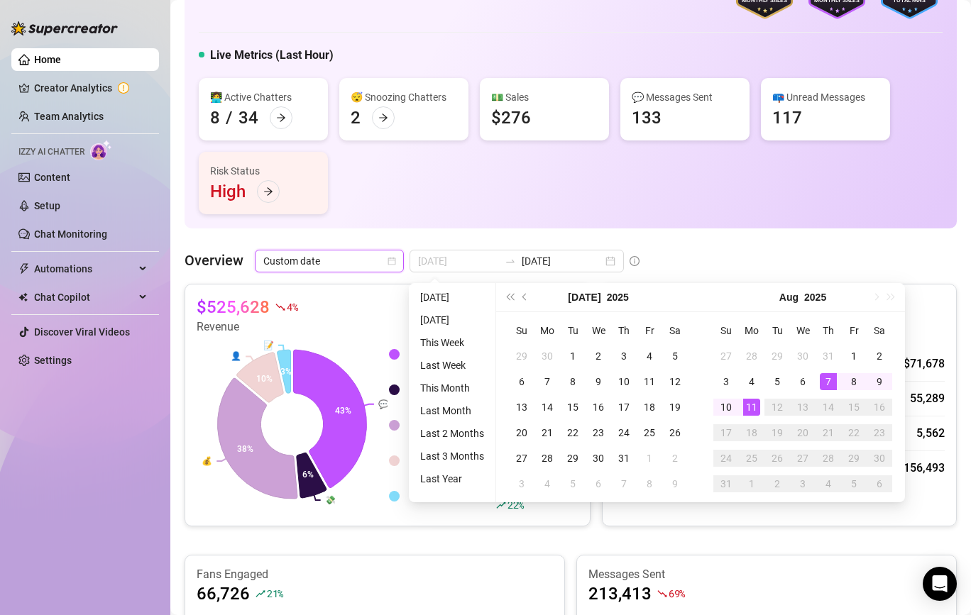
click at [823, 382] on div "7" at bounding box center [828, 381] width 17 height 17
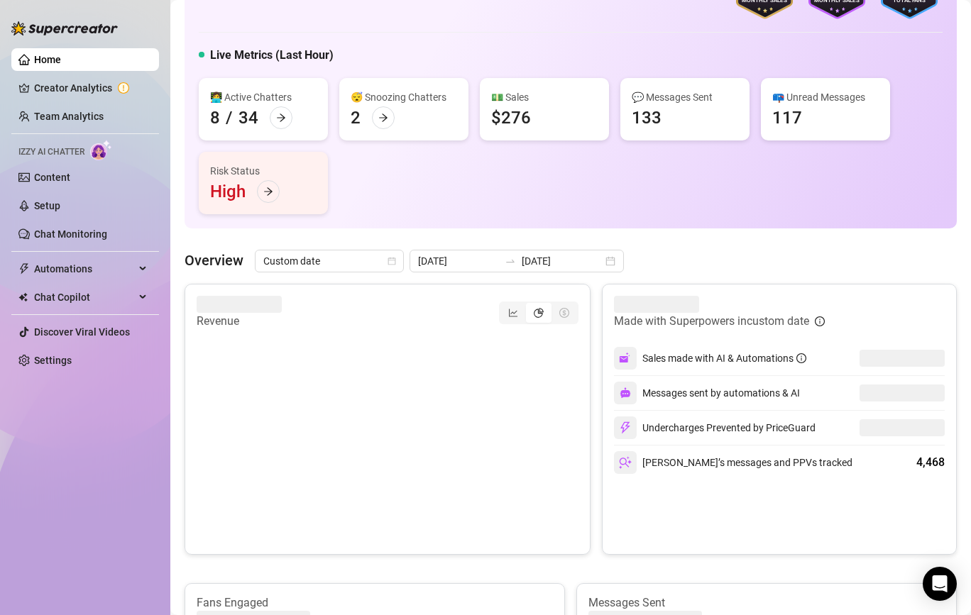
click at [514, 325] on div "Revenue" at bounding box center [388, 313] width 382 height 34
click at [514, 312] on icon "line-chart" at bounding box center [513, 313] width 9 height 8
click at [504, 305] on input "segmented control" at bounding box center [504, 305] width 0 height 0
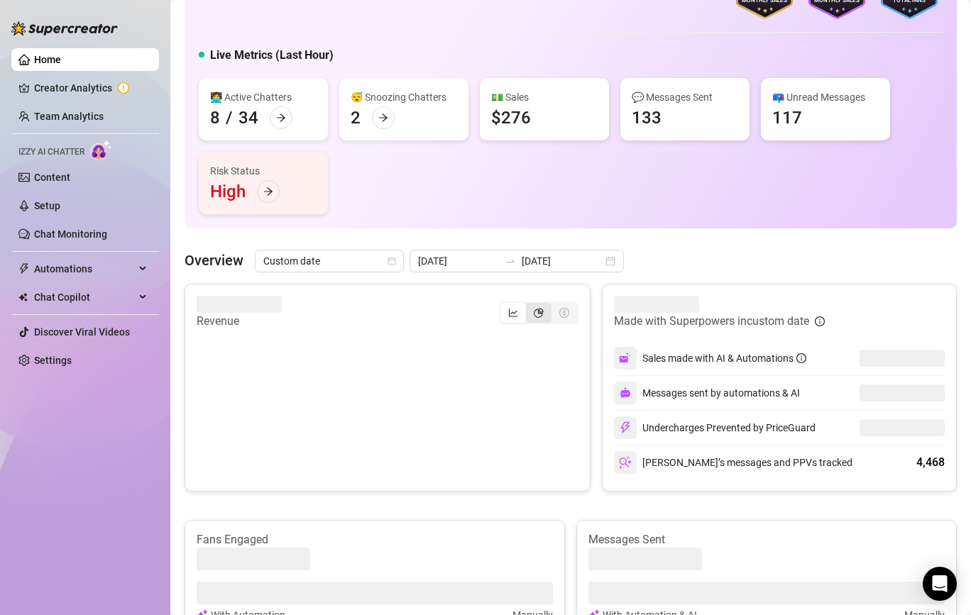
click at [549, 316] on div "segmented control" at bounding box center [539, 313] width 26 height 20
click at [529, 305] on input "segmented control" at bounding box center [529, 305] width 0 height 0
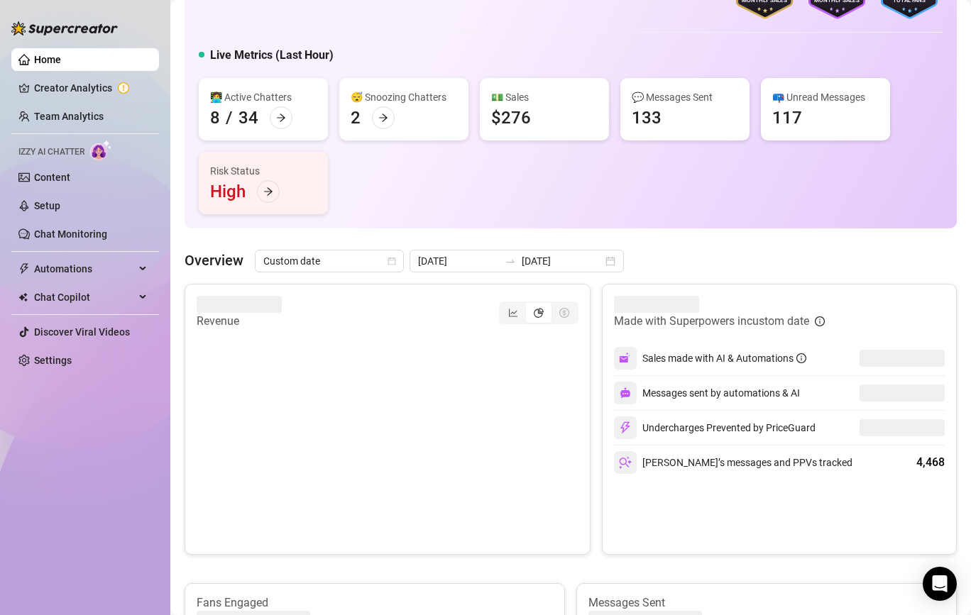
scroll to position [172, 0]
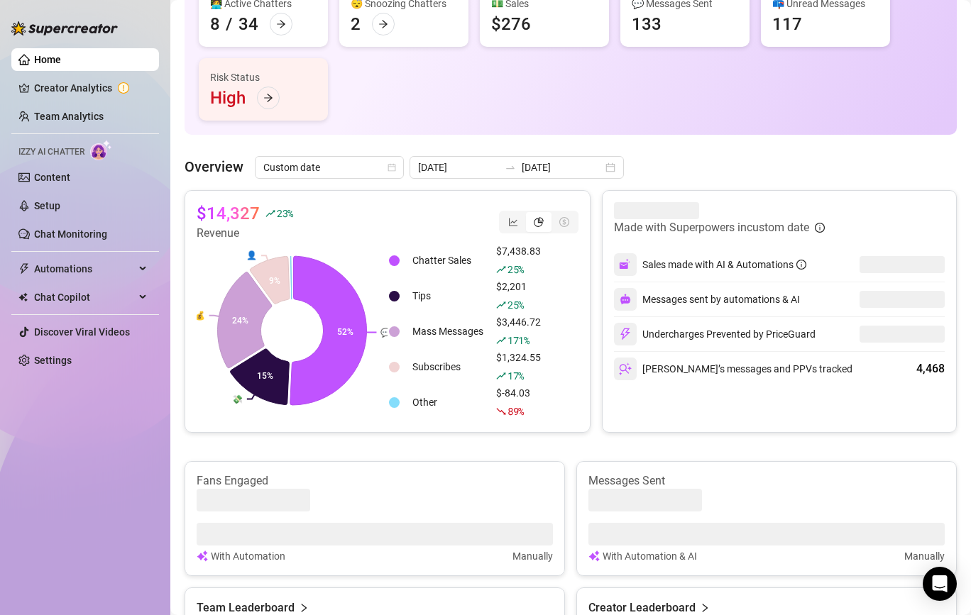
click at [233, 203] on article "$14,327" at bounding box center [228, 213] width 63 height 23
copy div "$14,327"
click at [535, 156] on div "[DATE] [DATE]" at bounding box center [516, 167] width 214 height 23
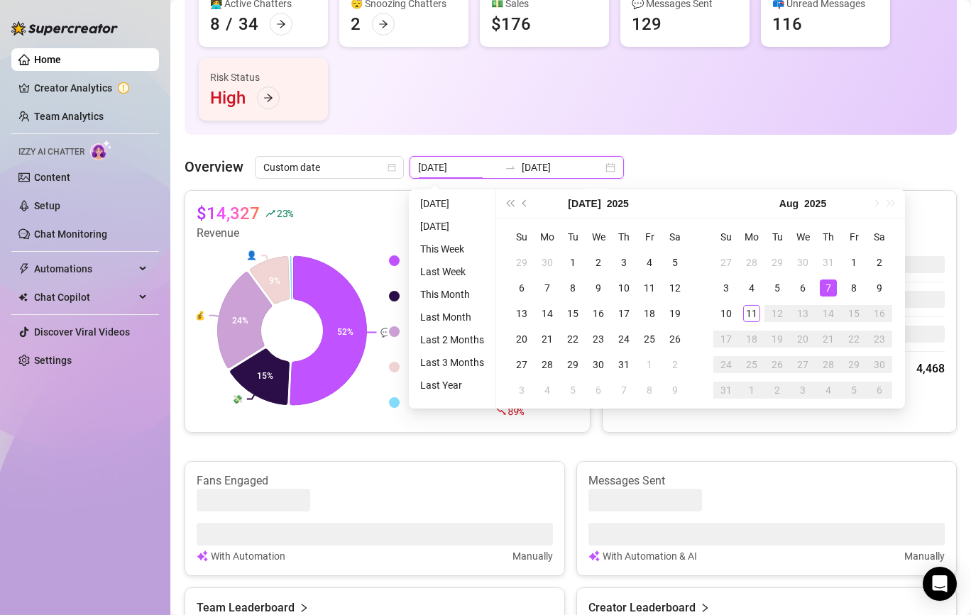
click at [538, 165] on input "[DATE]" at bounding box center [562, 168] width 81 height 16
type input "[DATE]"
click at [854, 285] on div "8" at bounding box center [853, 288] width 17 height 17
click at [854, 285] on div "Messages sent by automations & AI" at bounding box center [779, 299] width 331 height 34
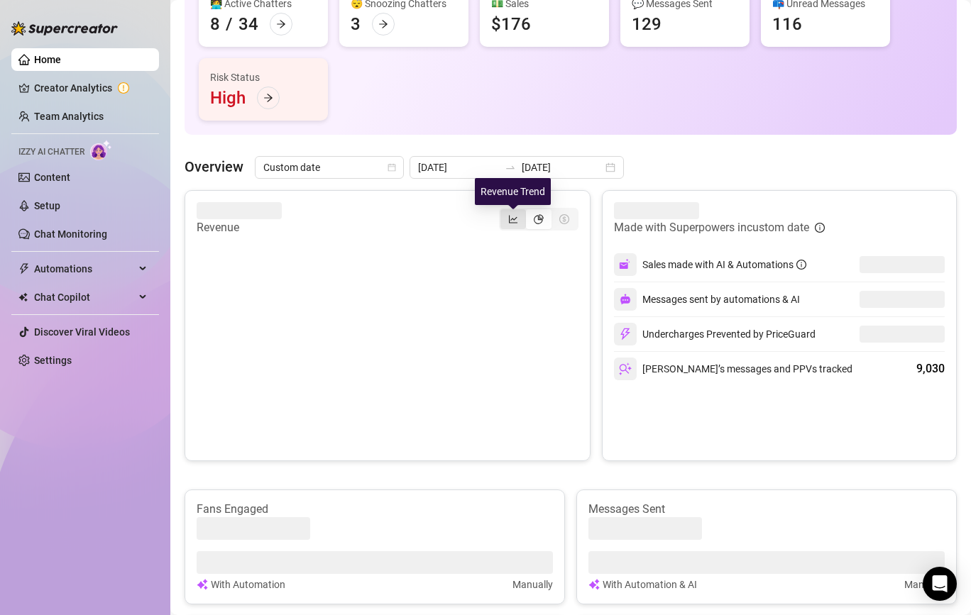
click at [511, 218] on icon "line-chart" at bounding box center [513, 219] width 10 height 10
click at [504, 211] on input "segmented control" at bounding box center [504, 211] width 0 height 0
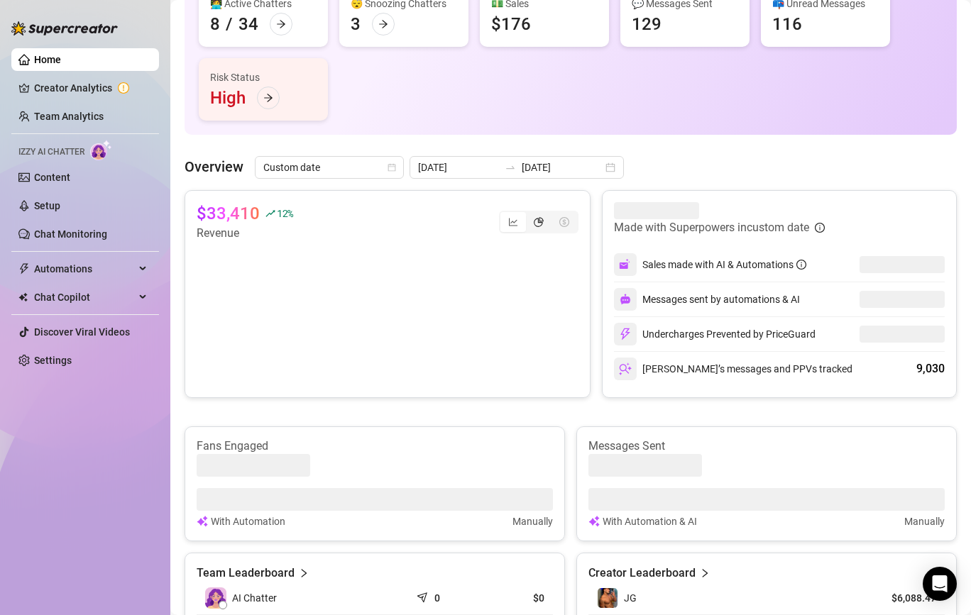
click at [533, 226] on div "segmented control" at bounding box center [539, 222] width 26 height 20
click at [529, 214] on input "segmented control" at bounding box center [529, 214] width 0 height 0
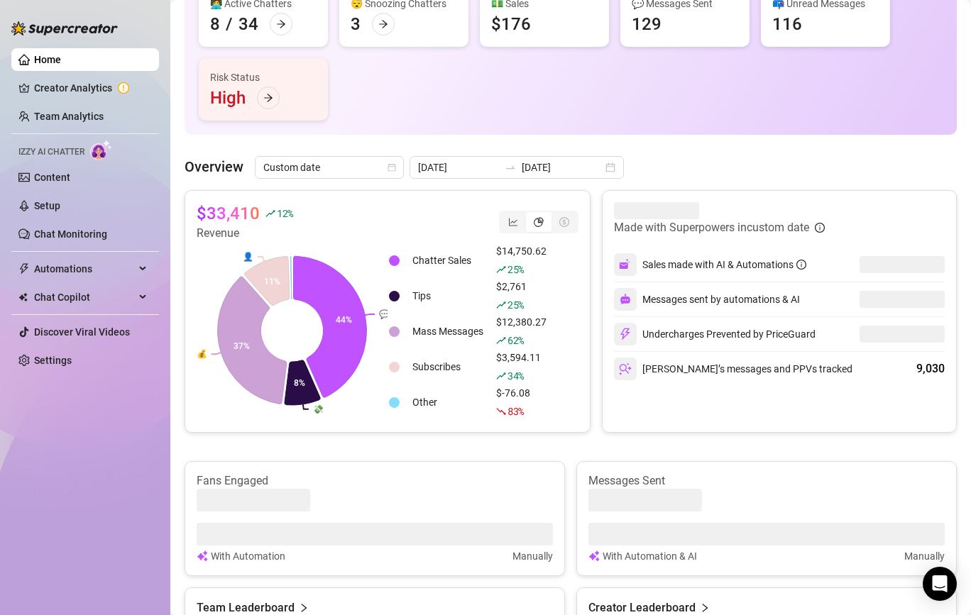
click at [228, 215] on article "$33,410" at bounding box center [228, 213] width 63 height 23
click at [500, 167] on div at bounding box center [510, 167] width 23 height 11
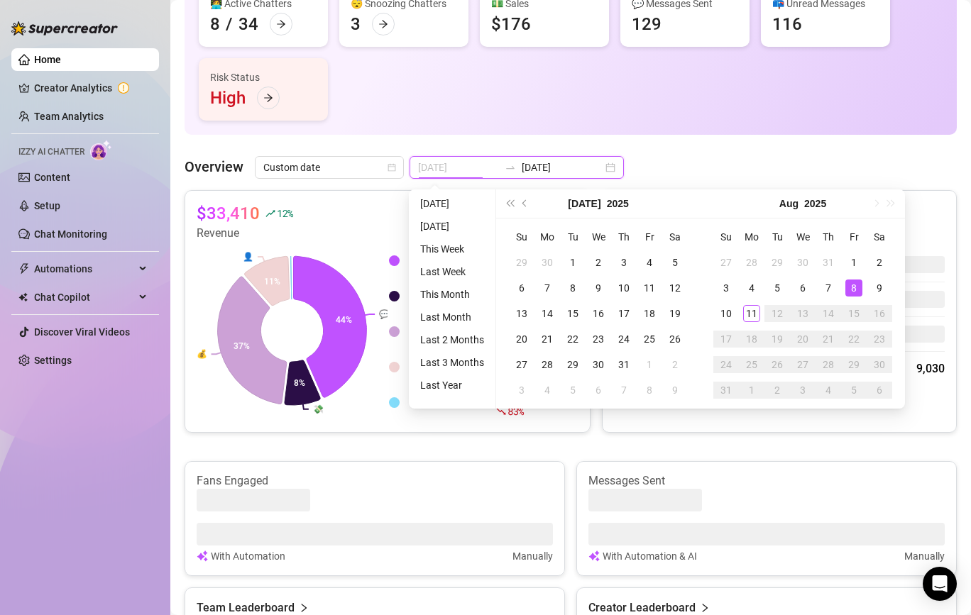
type input "[DATE]"
click at [850, 290] on div "8" at bounding box center [853, 288] width 17 height 17
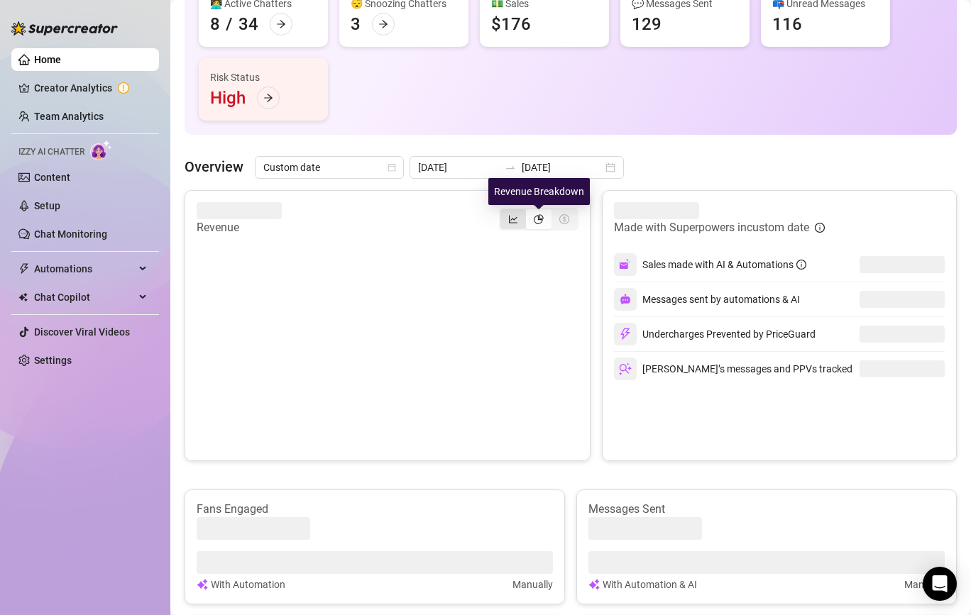
click at [511, 223] on icon "line-chart" at bounding box center [513, 219] width 10 height 10
click at [504, 211] on input "segmented control" at bounding box center [504, 211] width 0 height 0
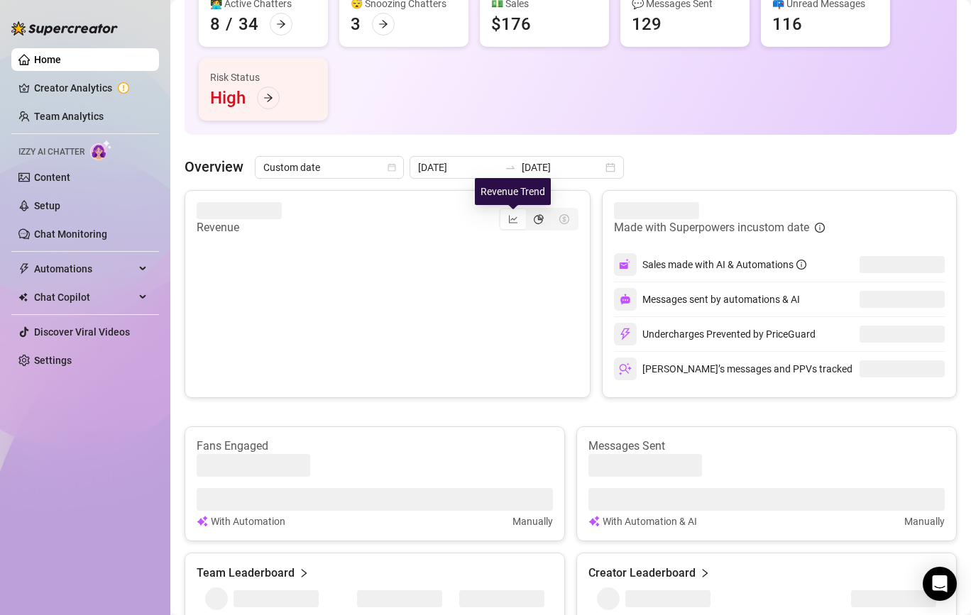
click at [541, 223] on icon "pie-chart" at bounding box center [539, 219] width 10 height 10
click at [529, 211] on input "segmented control" at bounding box center [529, 211] width 0 height 0
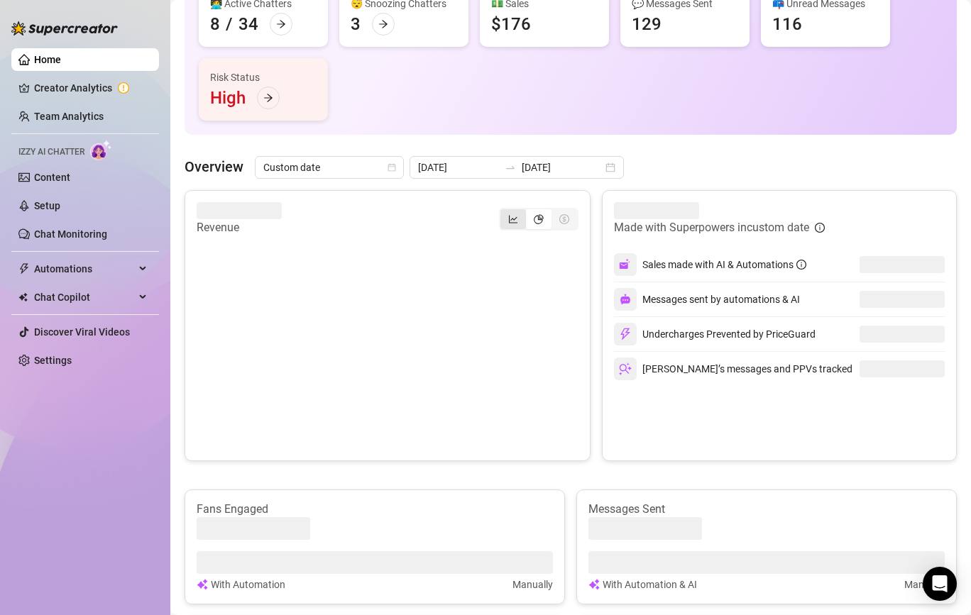
click at [516, 226] on div "segmented control" at bounding box center [513, 219] width 26 height 20
click at [504, 211] on input "segmented control" at bounding box center [504, 211] width 0 height 0
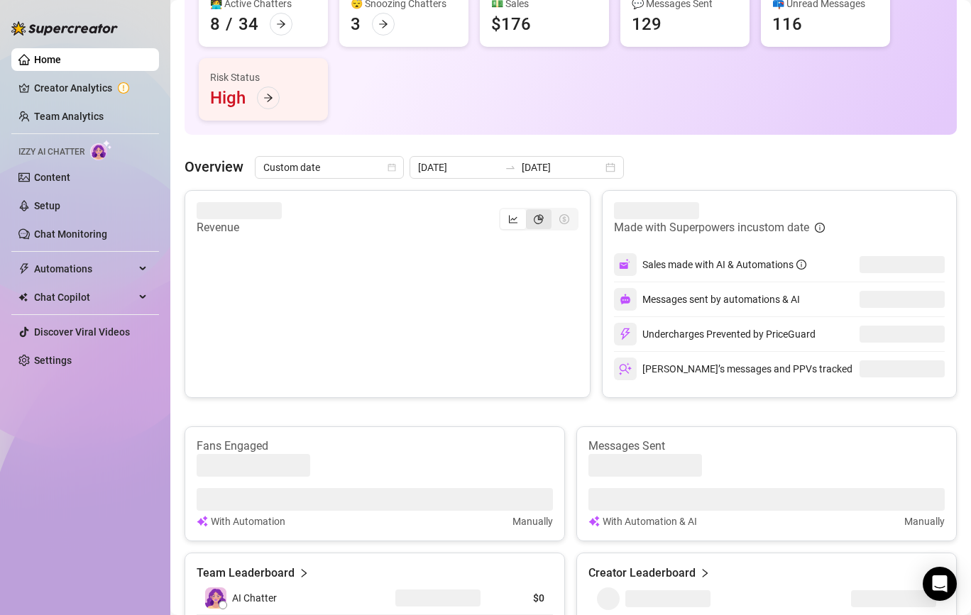
click at [546, 216] on div "segmented control" at bounding box center [539, 219] width 26 height 20
click at [529, 211] on input "segmented control" at bounding box center [529, 211] width 0 height 0
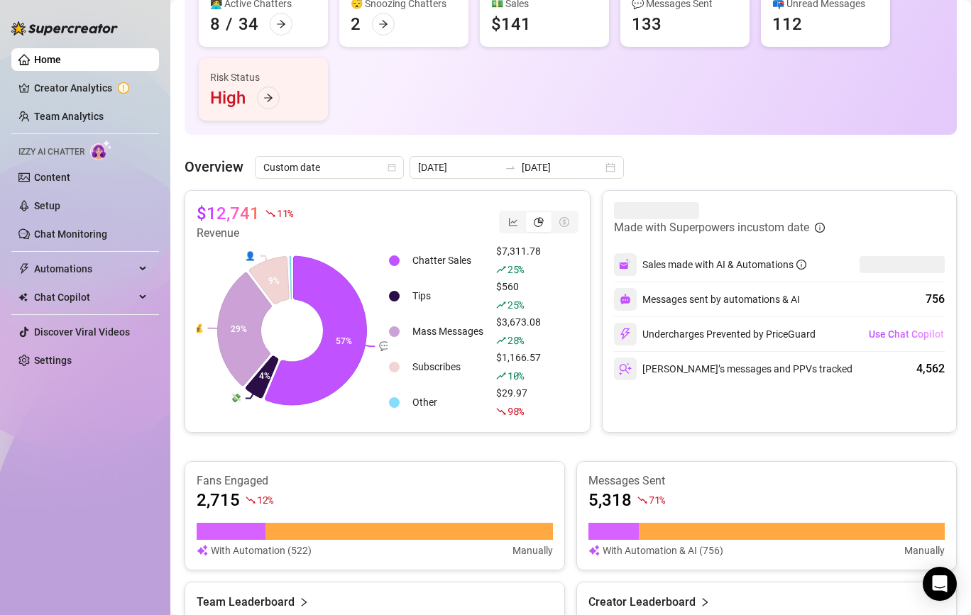
click at [227, 212] on article "$12,741" at bounding box center [228, 213] width 63 height 23
copy div "$12,741"
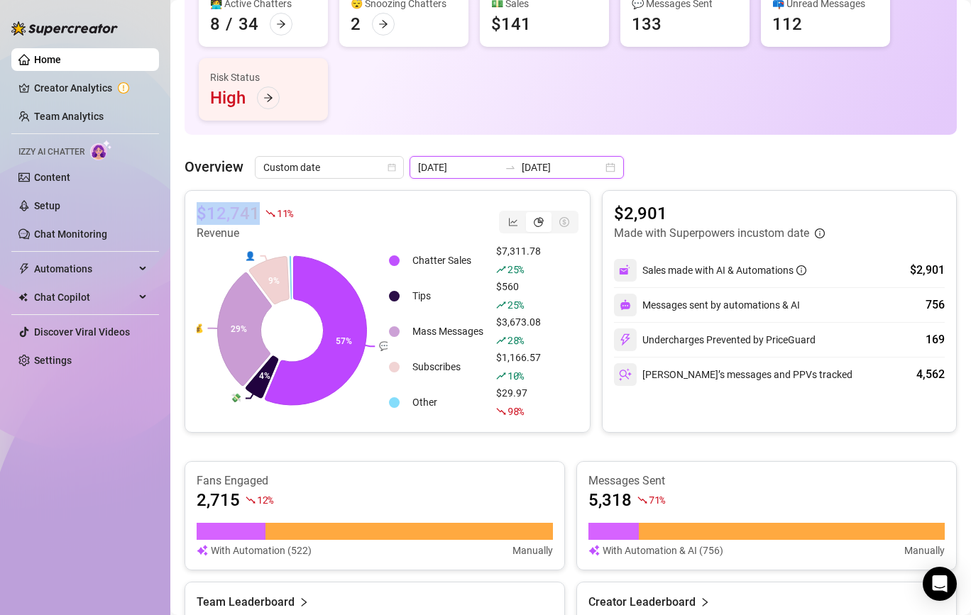
click at [523, 170] on input "[DATE]" at bounding box center [562, 168] width 81 height 16
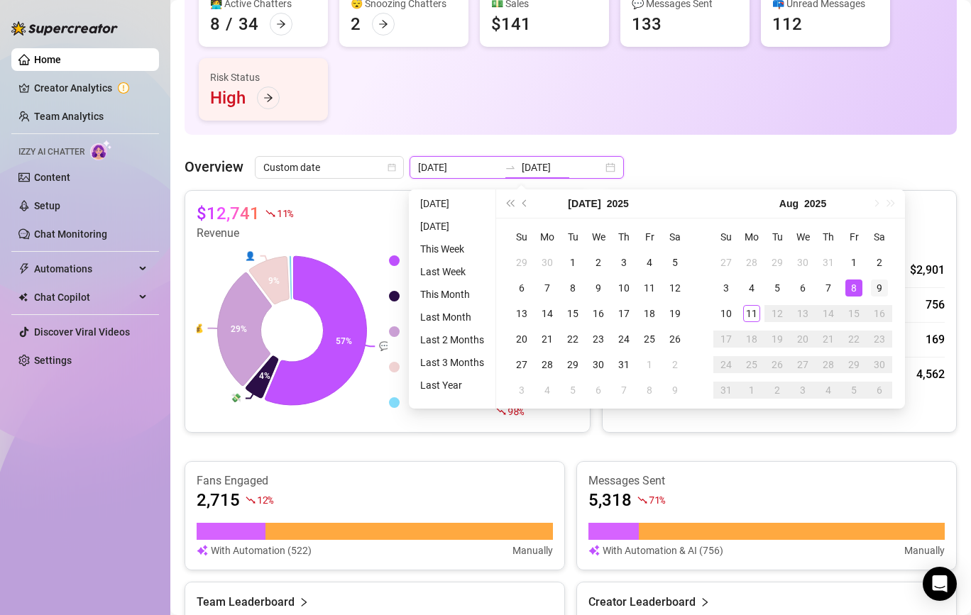
type input "[DATE]"
click at [876, 287] on div "9" at bounding box center [879, 288] width 17 height 17
click at [876, 287] on div "Sales made with AI & Automations $2,901" at bounding box center [779, 270] width 331 height 34
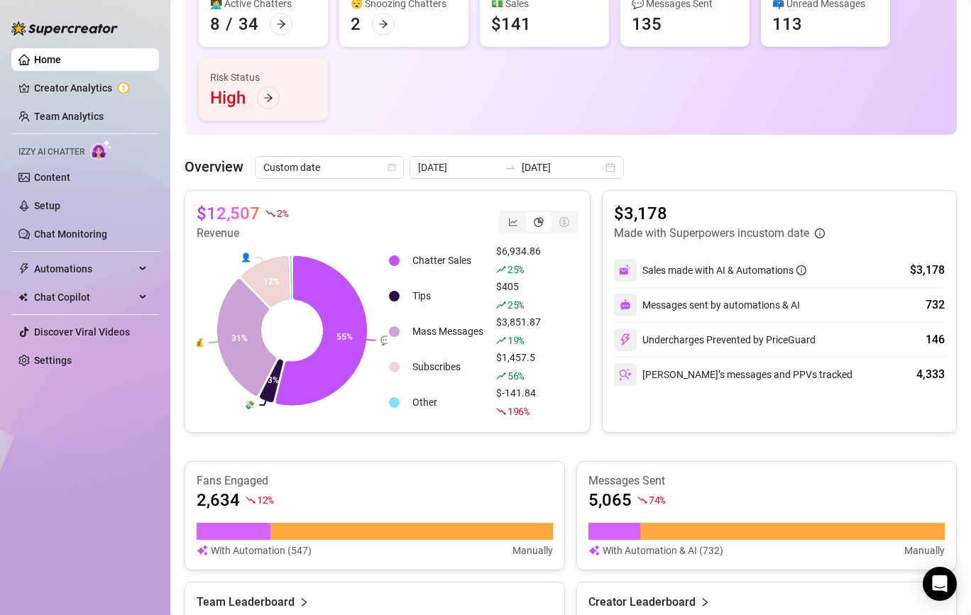
click at [216, 209] on article "$12,507" at bounding box center [228, 213] width 63 height 23
copy div "$12,507"
click at [528, 167] on input "[DATE]" at bounding box center [562, 168] width 81 height 16
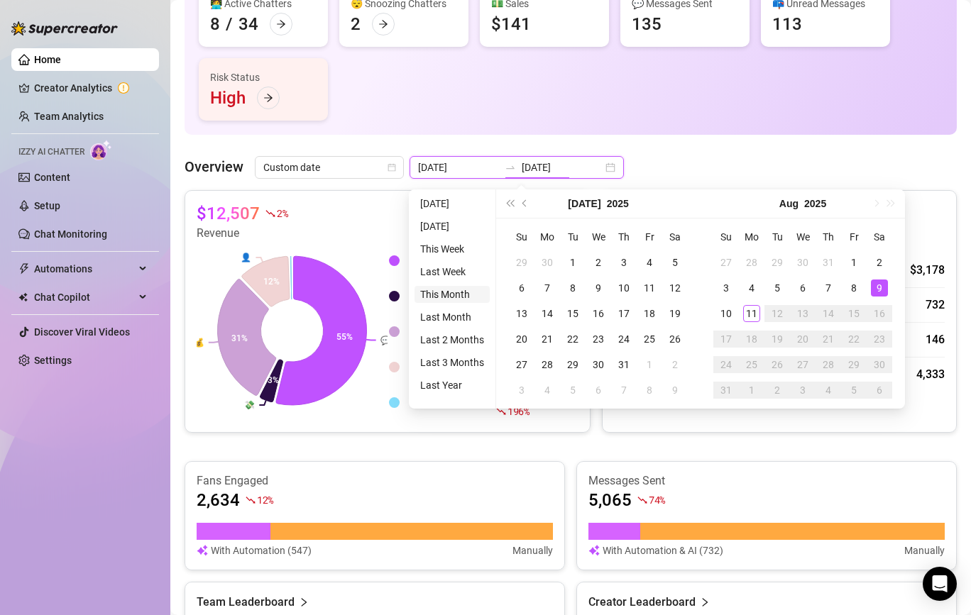
type input "[DATE]"
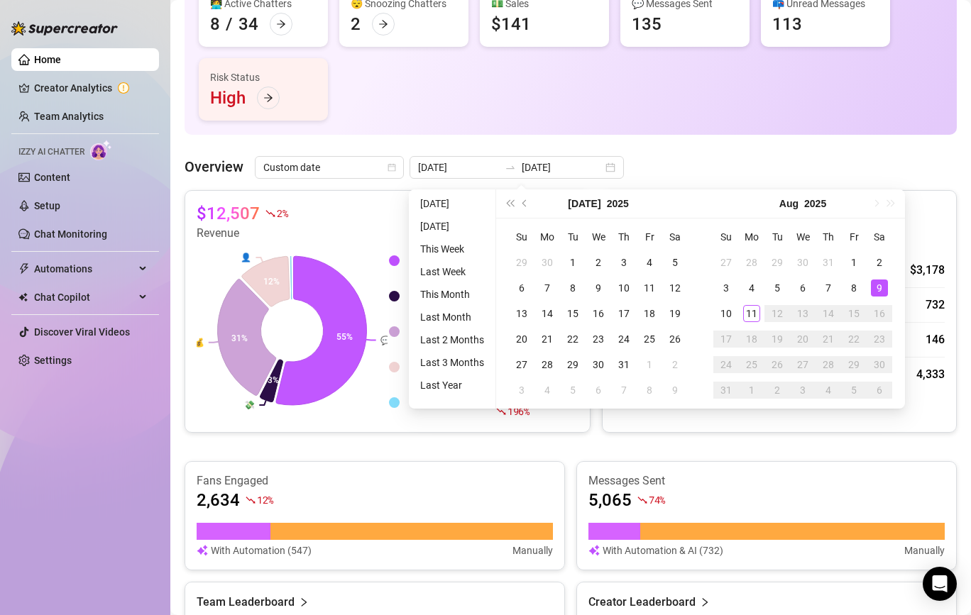
click at [368, 308] on rect at bounding box center [292, 330] width 191 height 177
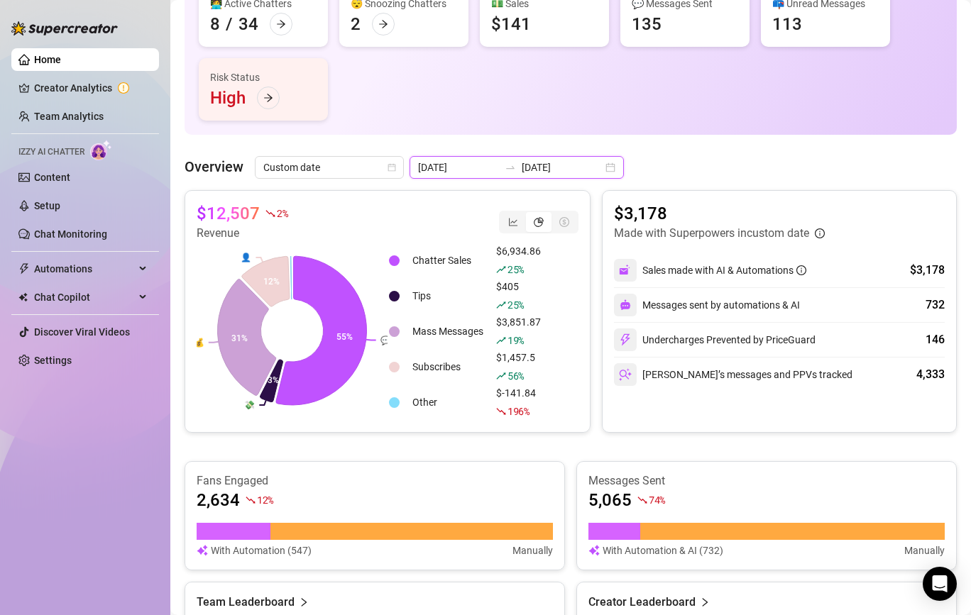
click at [522, 170] on input "[DATE]" at bounding box center [562, 168] width 81 height 16
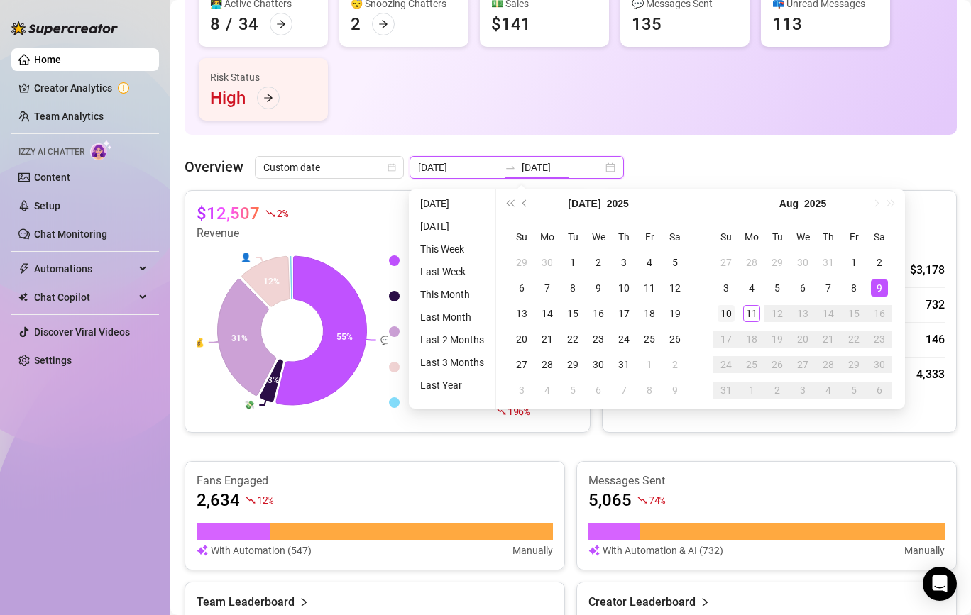
type input "[DATE]"
click at [722, 307] on div "10" at bounding box center [725, 313] width 17 height 17
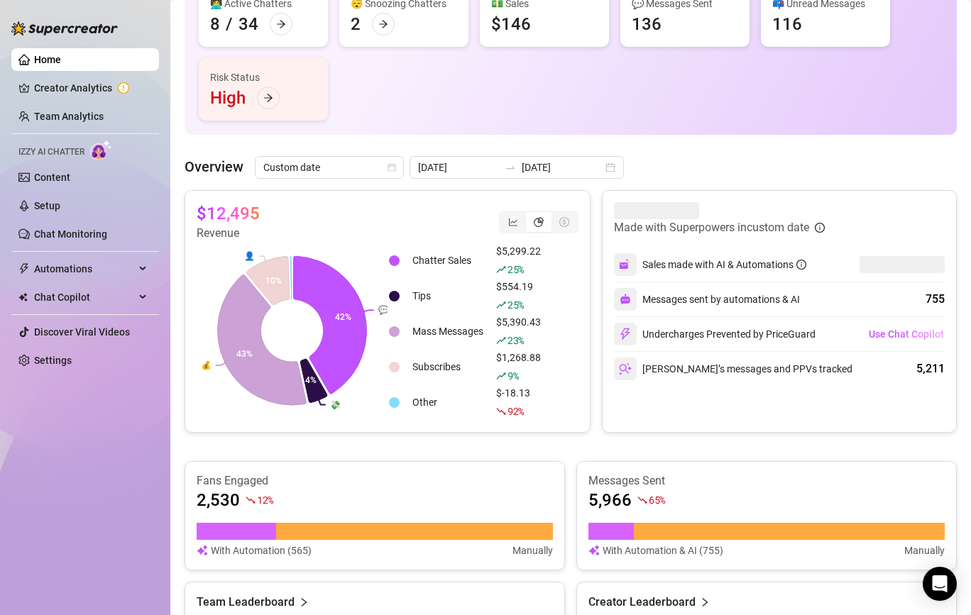
click at [233, 216] on article "$12,495" at bounding box center [228, 213] width 63 height 23
copy article "$12,495"
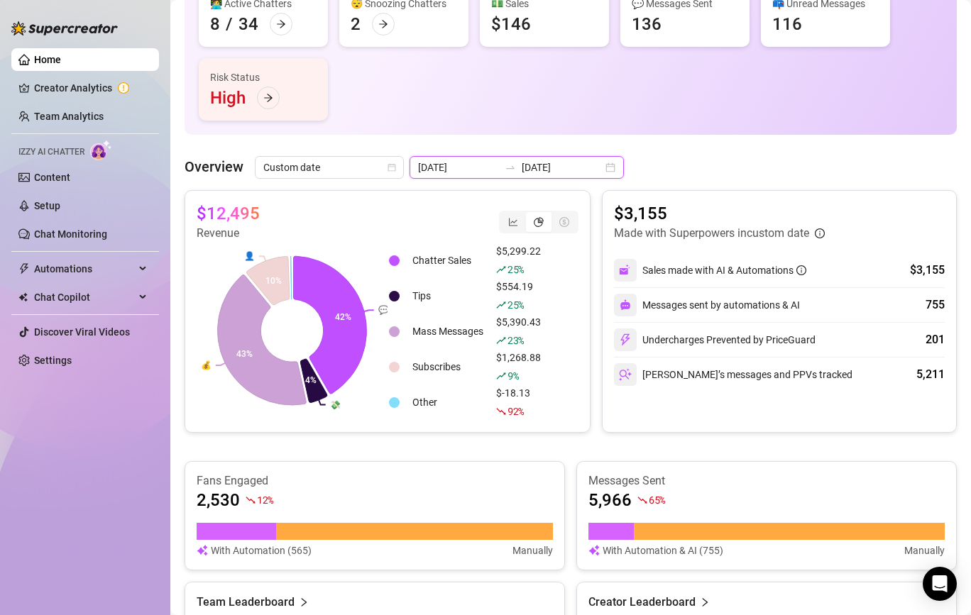
click at [461, 163] on input "[DATE]" at bounding box center [458, 168] width 81 height 16
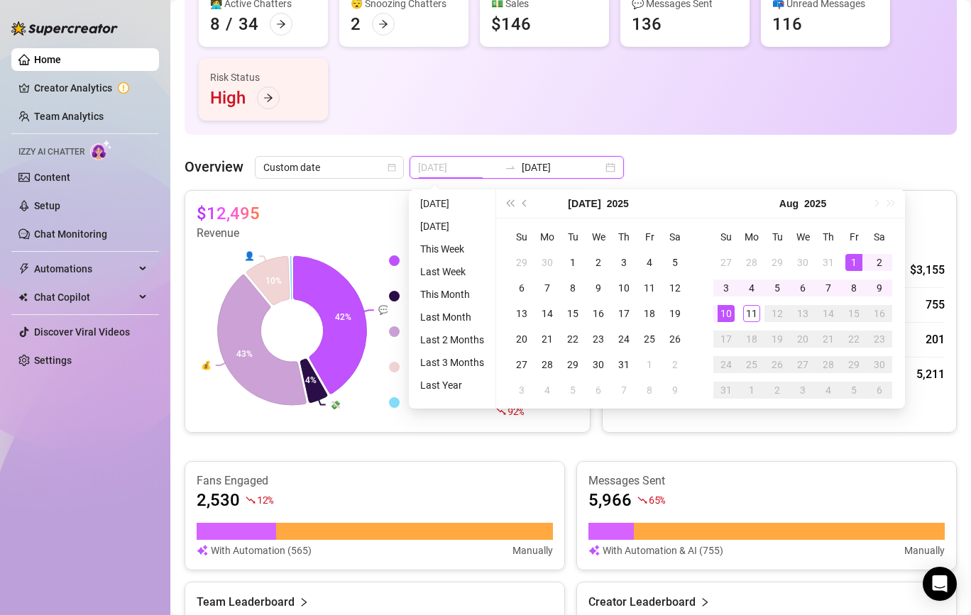
type input "[DATE]"
click at [856, 268] on div "1" at bounding box center [853, 262] width 17 height 17
click at [847, 290] on div "8" at bounding box center [853, 288] width 17 height 17
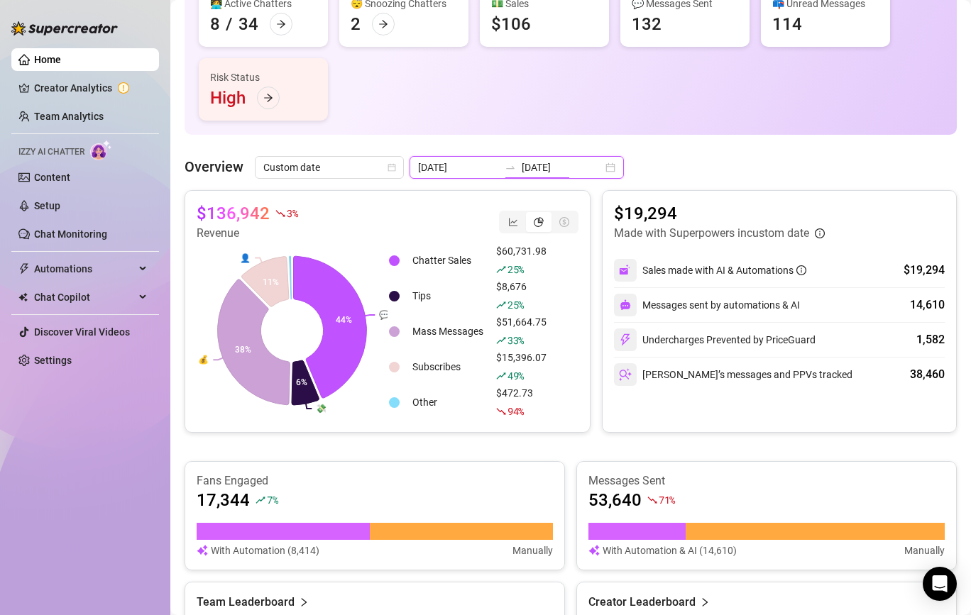
click at [522, 172] on input "[DATE]" at bounding box center [562, 168] width 81 height 16
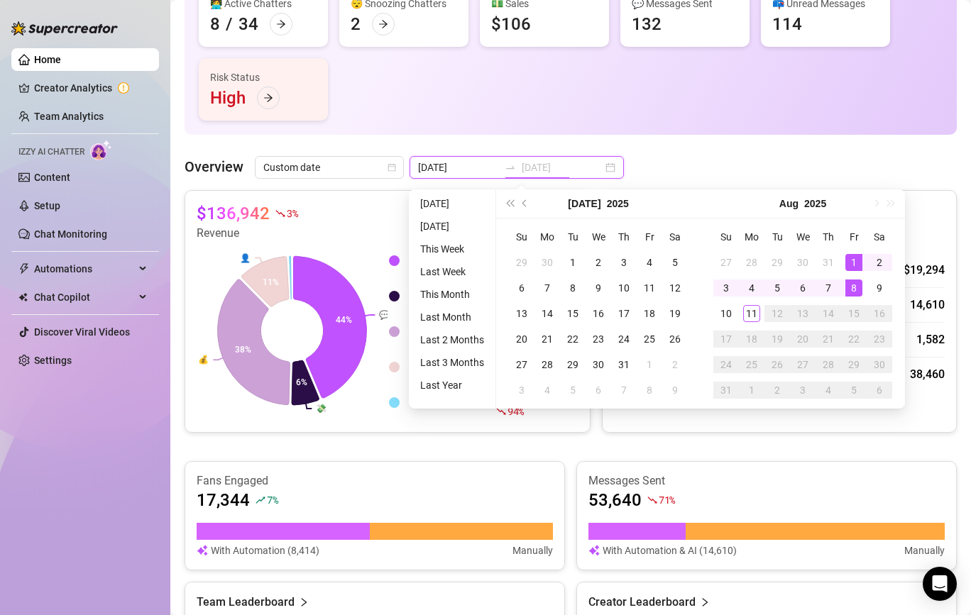
type input "[DATE]"
click at [851, 261] on div "1" at bounding box center [853, 262] width 17 height 17
click at [880, 295] on div "9" at bounding box center [879, 288] width 17 height 17
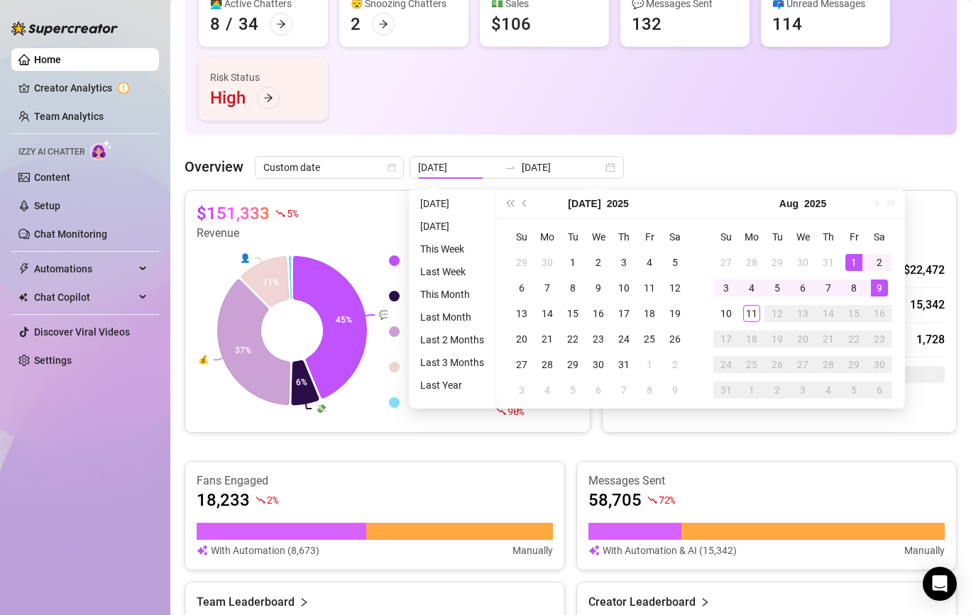
type input "[DATE]"
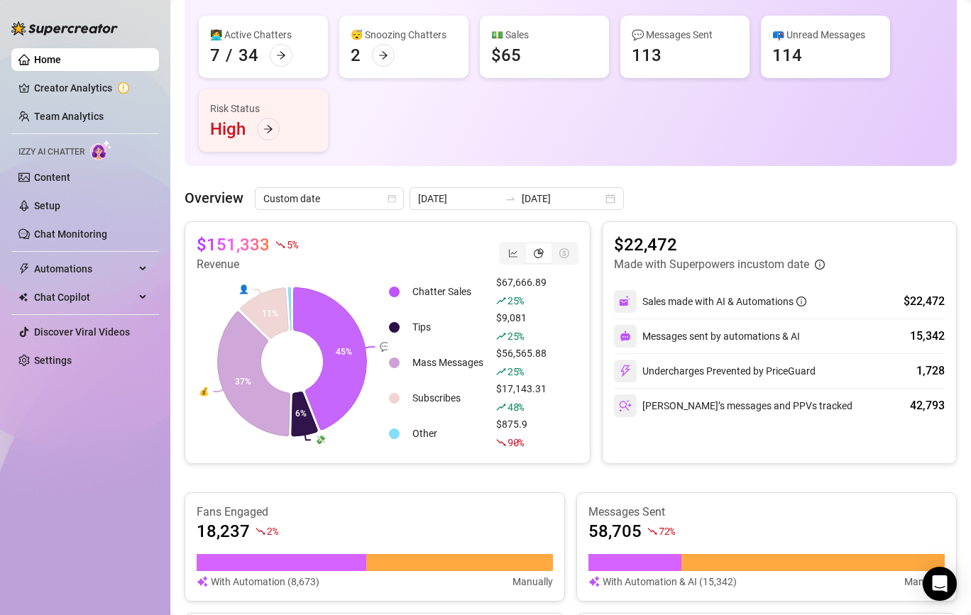
scroll to position [172, 0]
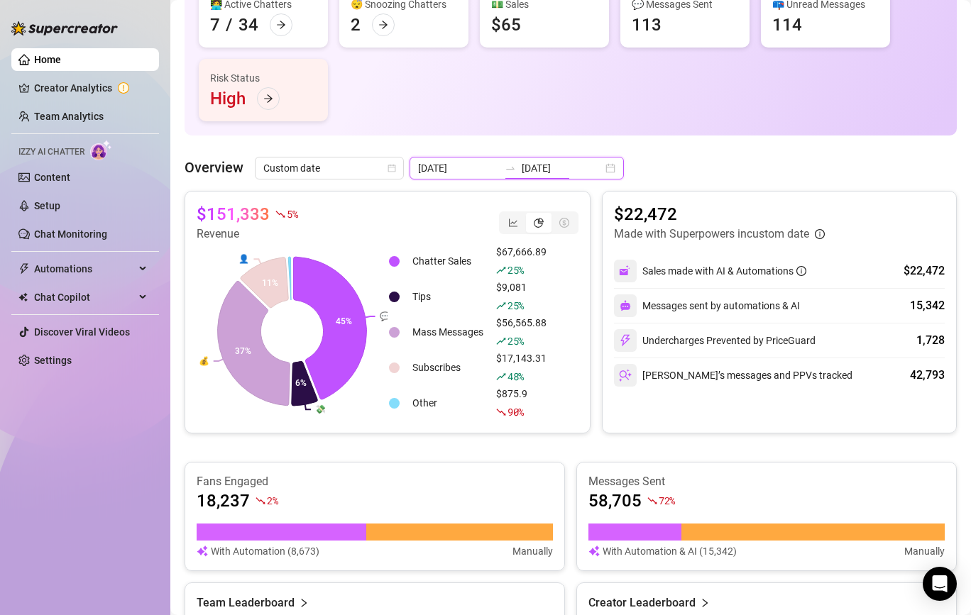
click at [522, 161] on input "[DATE]" at bounding box center [562, 168] width 81 height 16
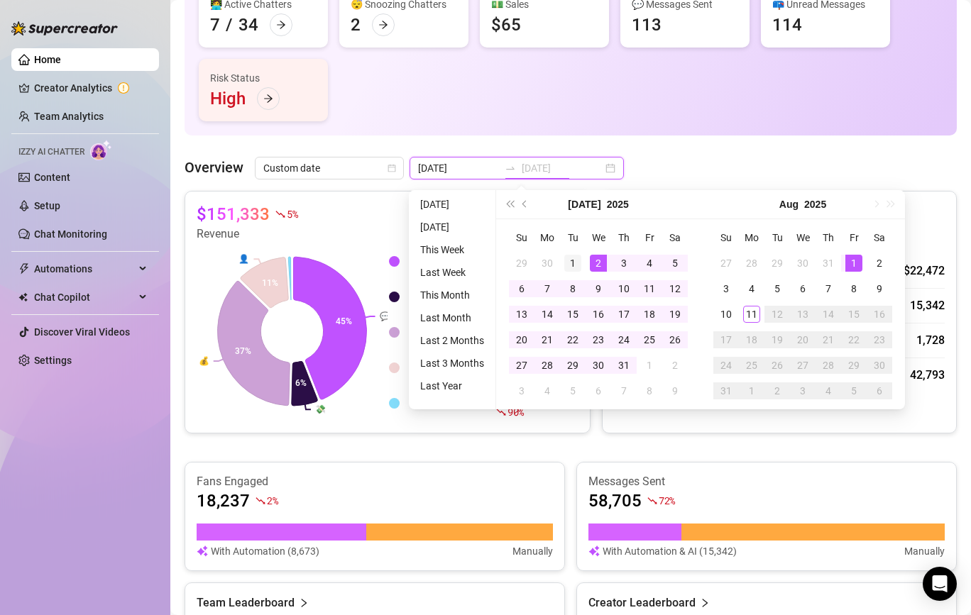
type input "[DATE]"
click at [567, 258] on div "1" at bounding box center [572, 263] width 17 height 17
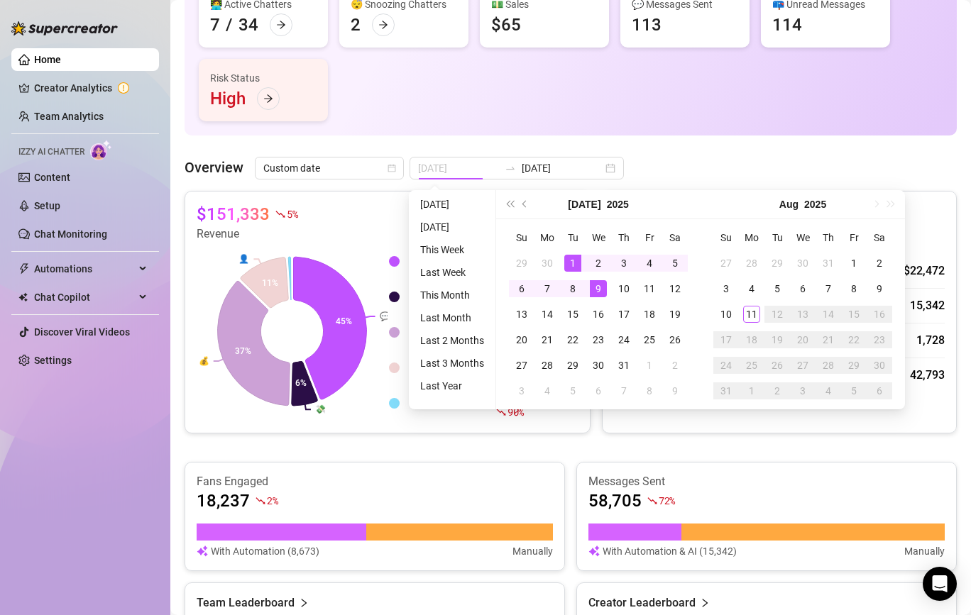
click at [595, 283] on div "9" at bounding box center [598, 288] width 17 height 17
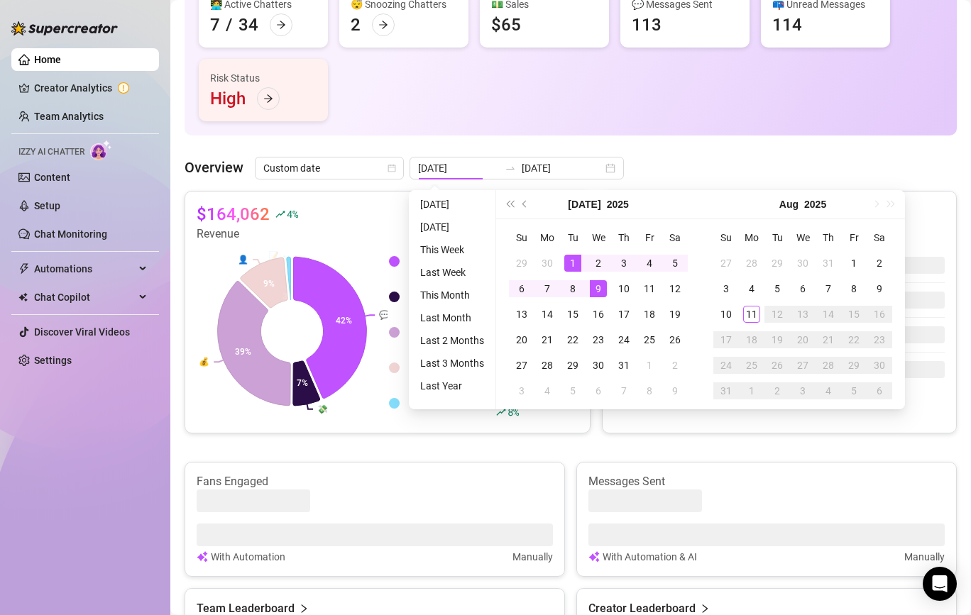
type input "[DATE]"
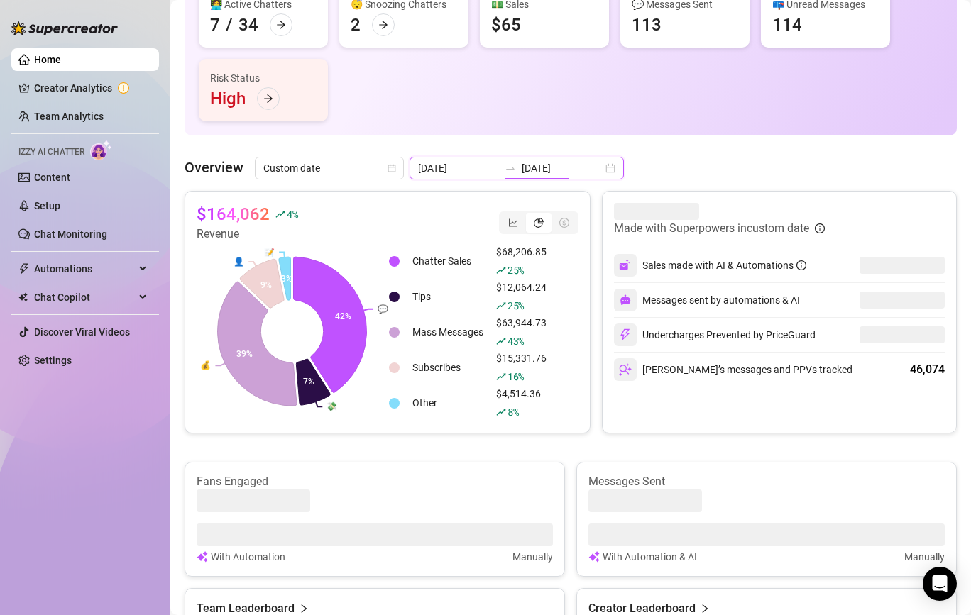
click at [538, 169] on input "[DATE]" at bounding box center [562, 168] width 81 height 16
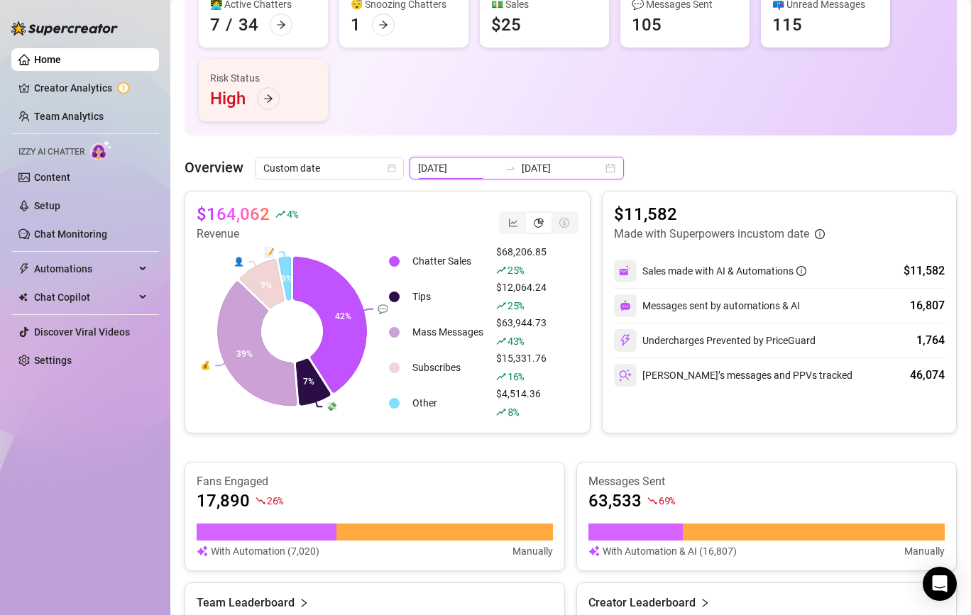
click at [473, 167] on input "[DATE]" at bounding box center [458, 168] width 81 height 16
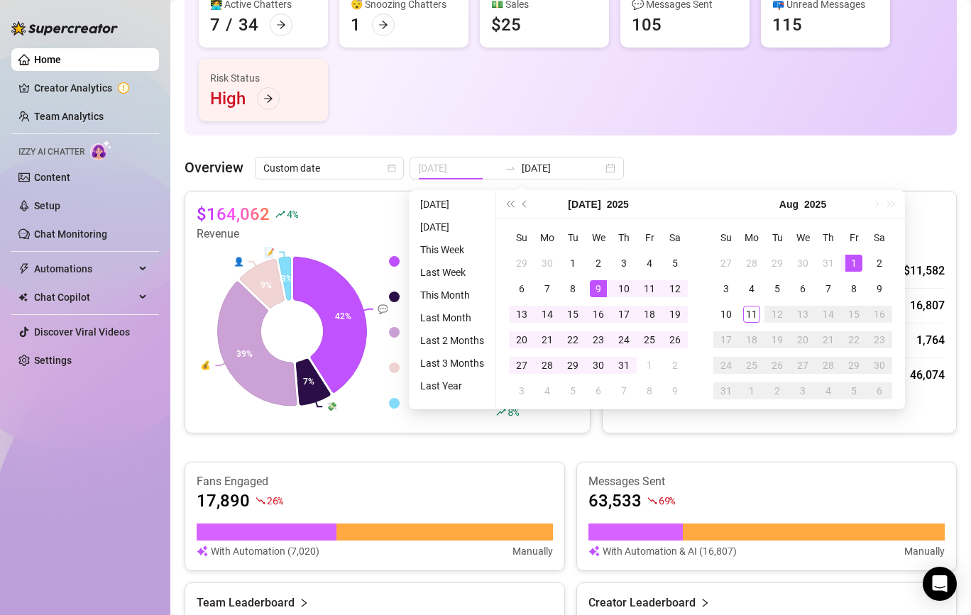
click at [856, 259] on div "1" at bounding box center [853, 263] width 17 height 17
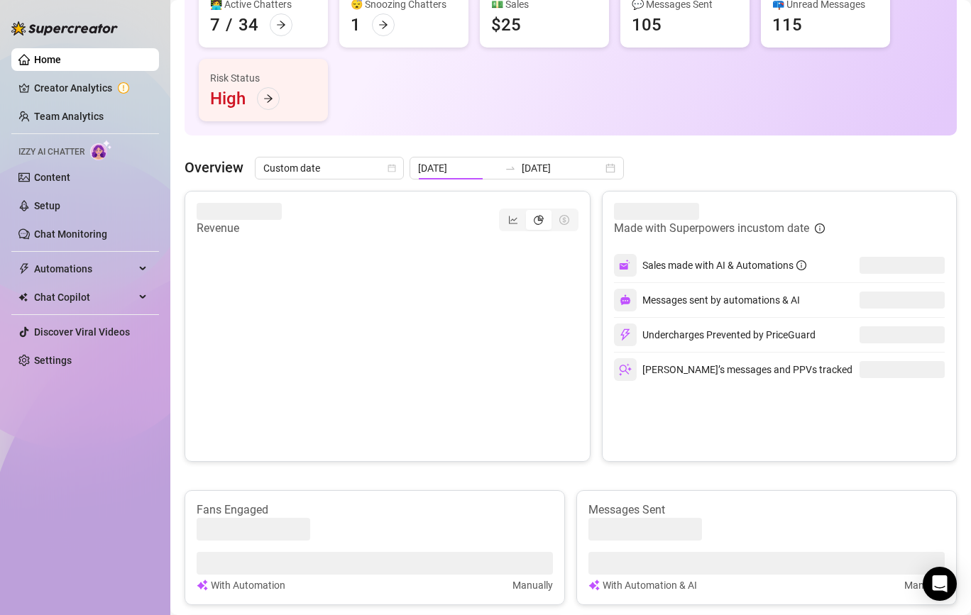
type input "[DATE]"
click at [545, 171] on input "[DATE]" at bounding box center [562, 168] width 81 height 16
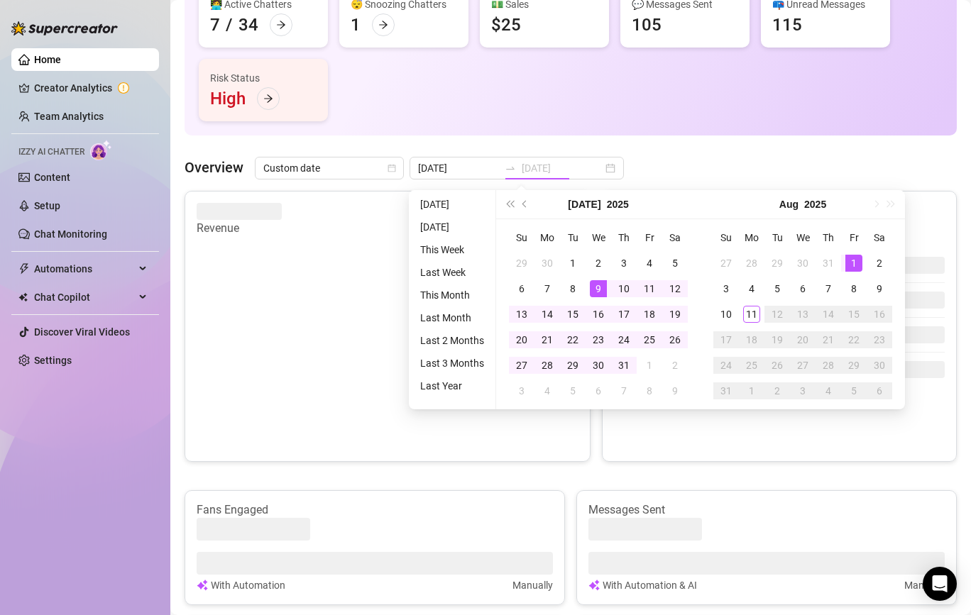
click at [854, 258] on div "1" at bounding box center [853, 263] width 17 height 17
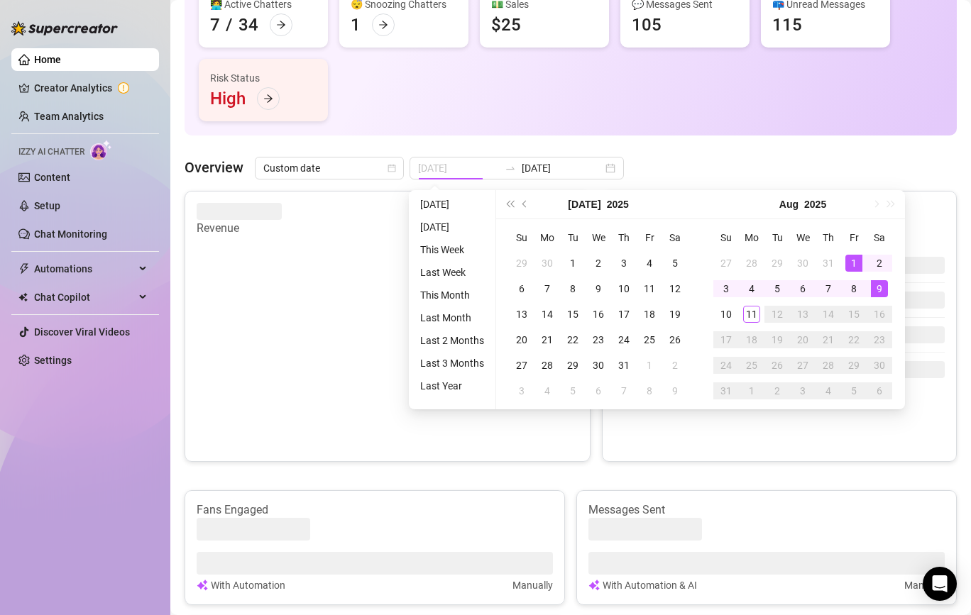
click at [878, 287] on div "9" at bounding box center [879, 288] width 17 height 17
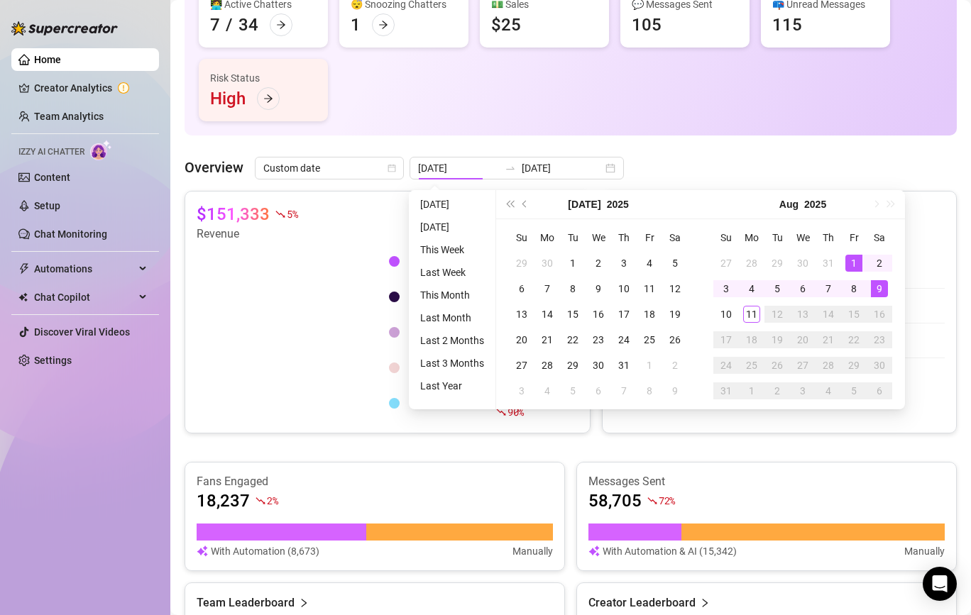
type input "[DATE]"
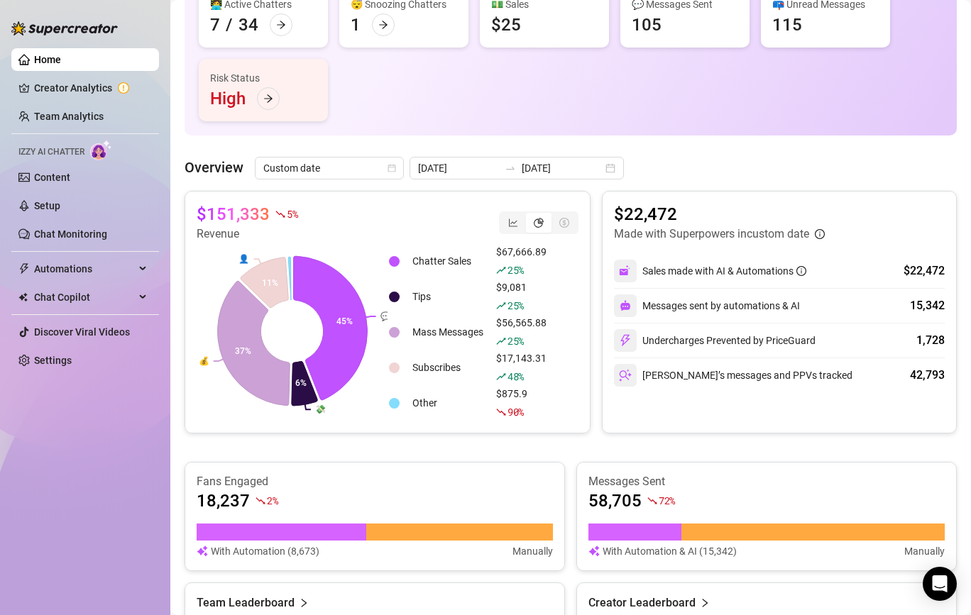
click at [388, 232] on div "$151,333 5 % Revenue" at bounding box center [388, 223] width 382 height 40
click at [524, 171] on input "[DATE]" at bounding box center [562, 168] width 81 height 16
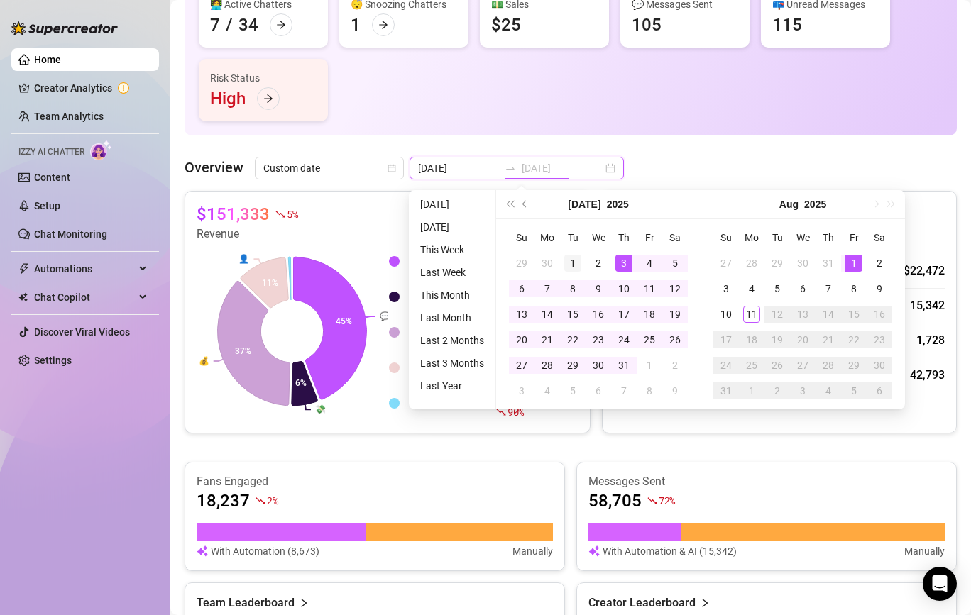
type input "[DATE]"
click at [570, 257] on div "1" at bounding box center [572, 263] width 17 height 17
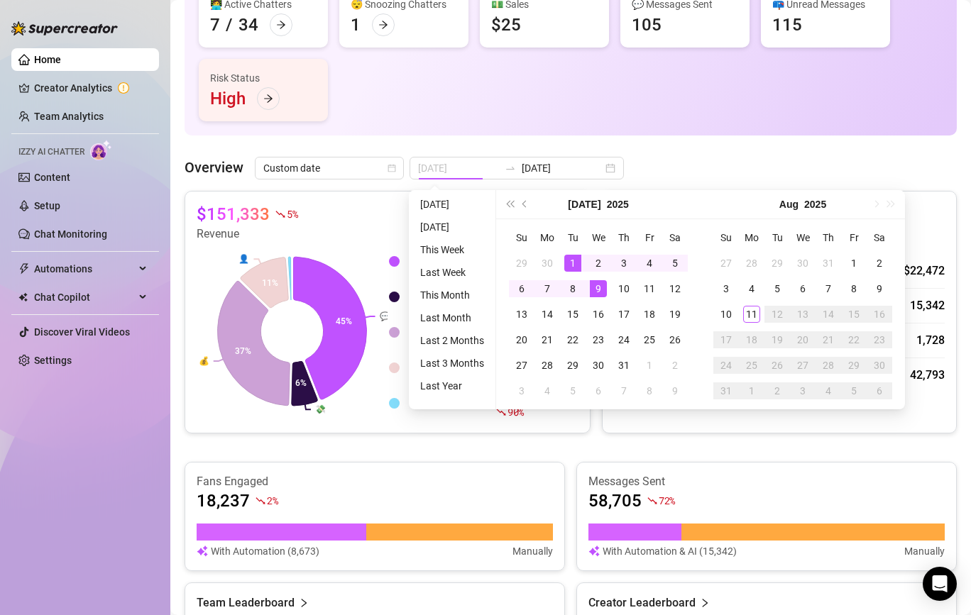
click at [600, 287] on div "9" at bounding box center [598, 288] width 17 height 17
type input "[DATE]"
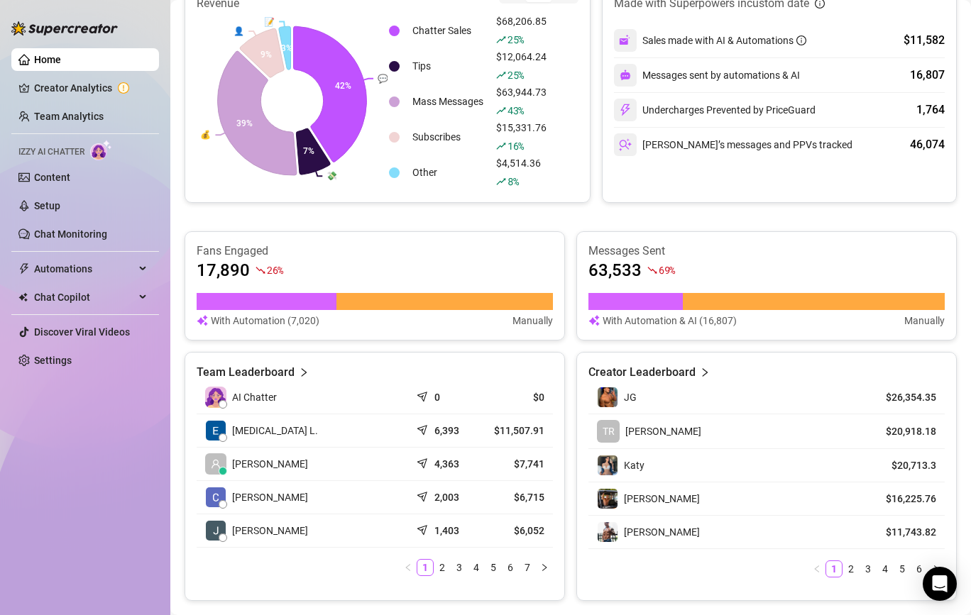
scroll to position [0, 0]
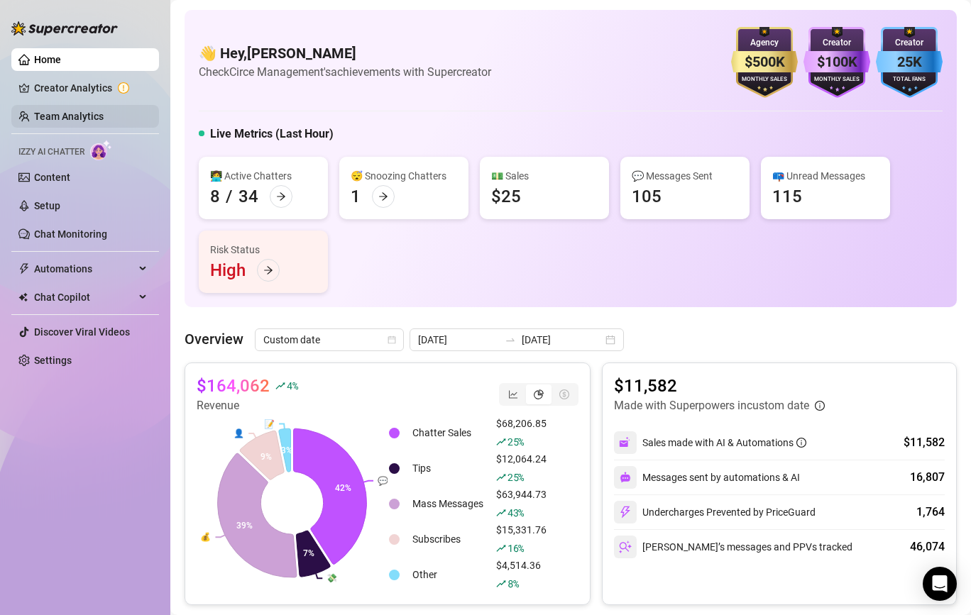
click at [97, 111] on link "Team Analytics" at bounding box center [69, 116] width 70 height 11
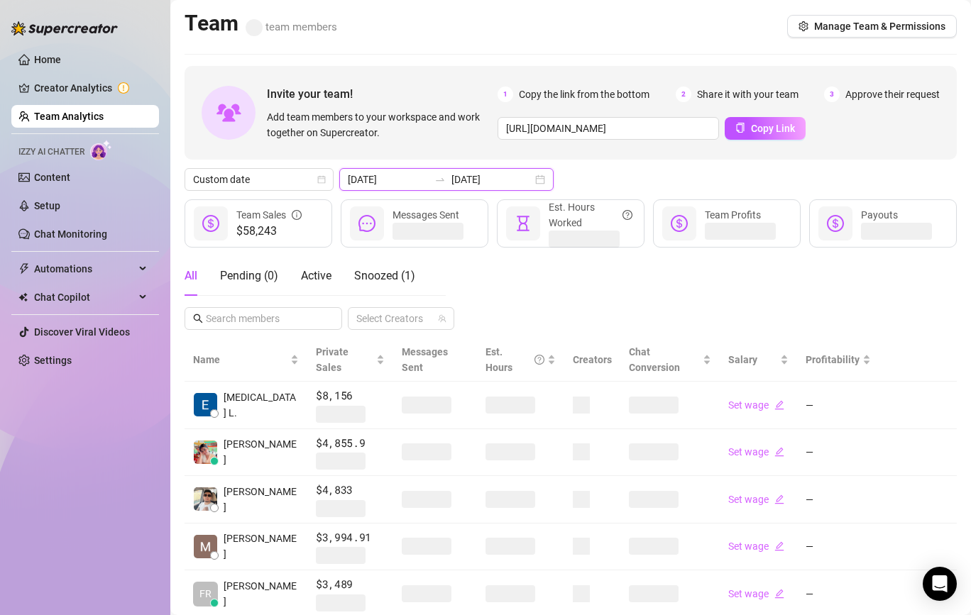
click at [451, 177] on input "[DATE]" at bounding box center [491, 180] width 81 height 16
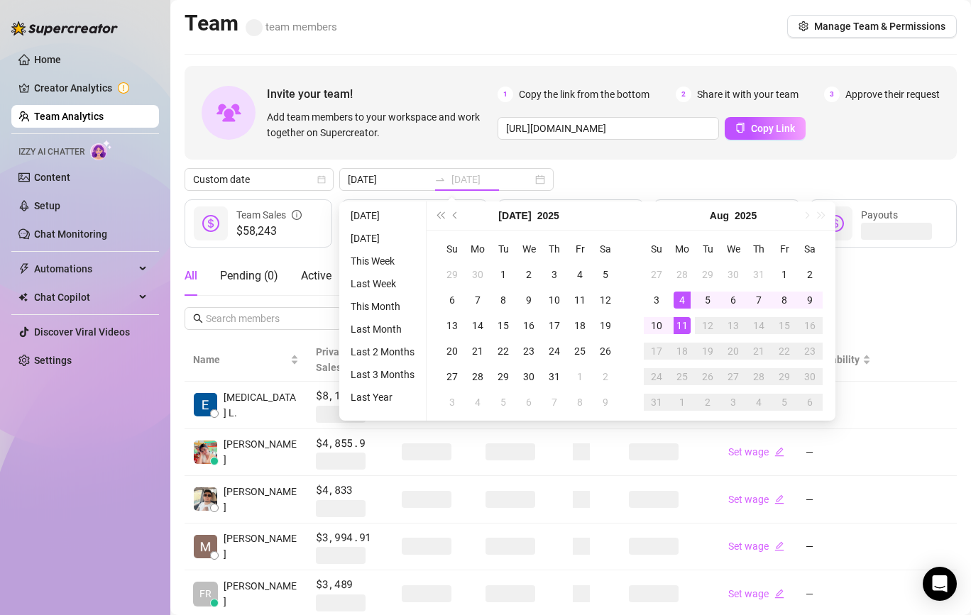
click at [683, 329] on div "11" at bounding box center [681, 325] width 17 height 17
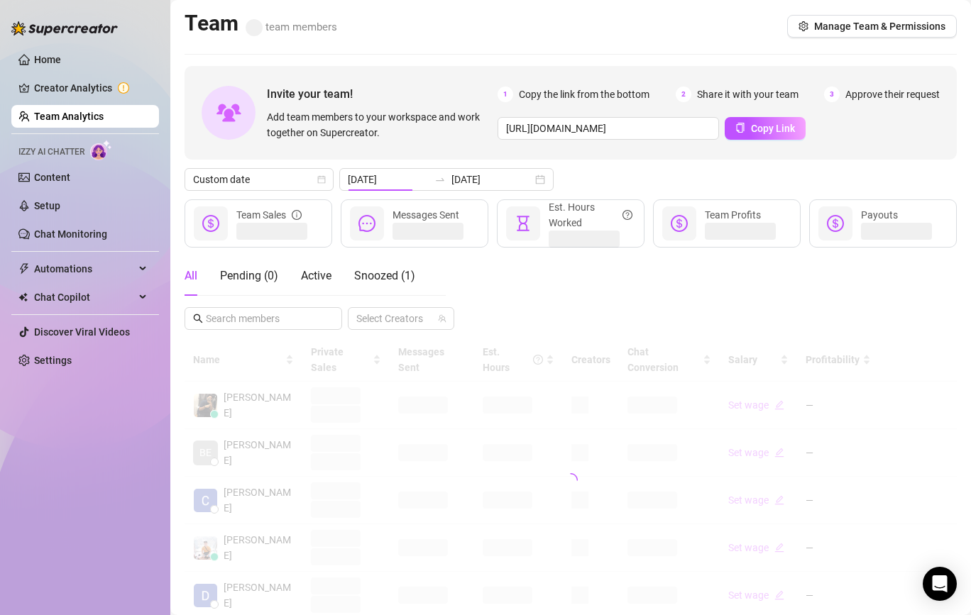
type input "[DATE]"
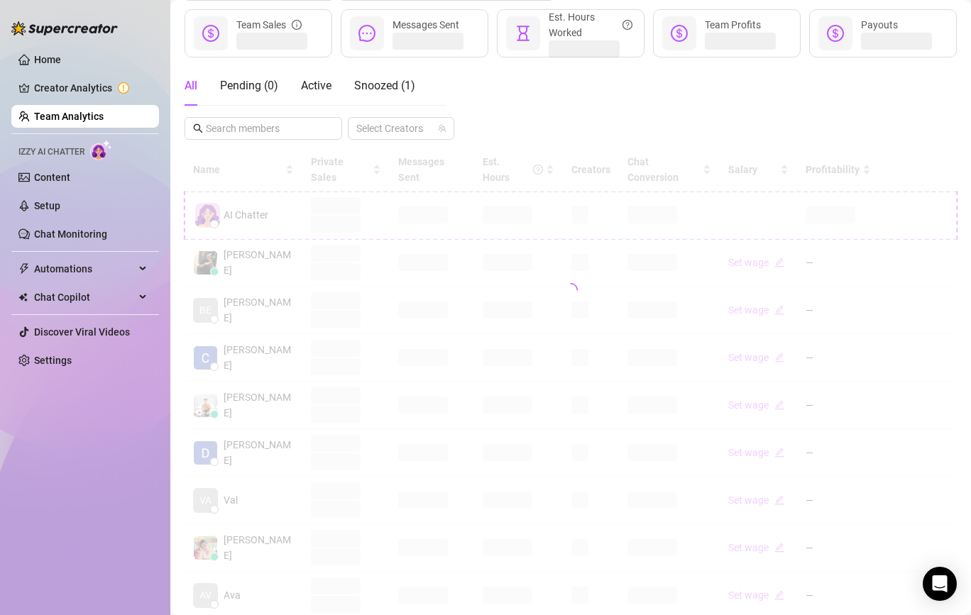
scroll to position [284, 0]
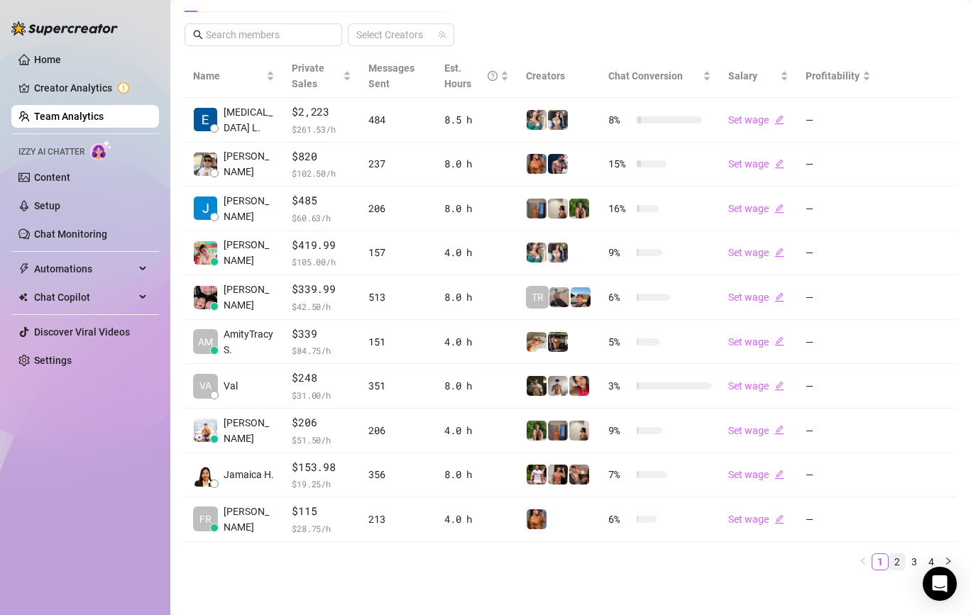
click at [900, 554] on link "2" at bounding box center [897, 562] width 16 height 16
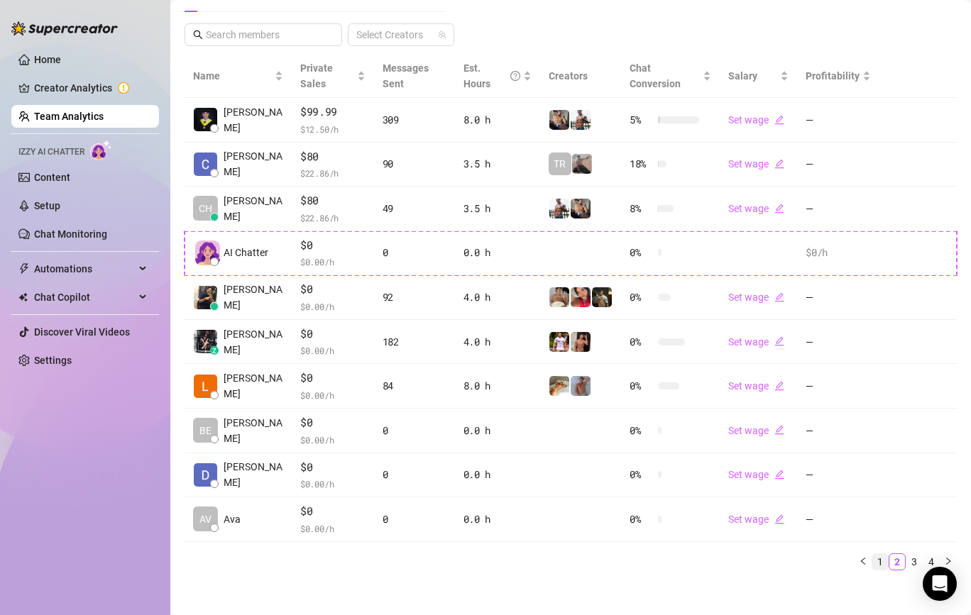
click at [878, 568] on link "1" at bounding box center [880, 562] width 16 height 16
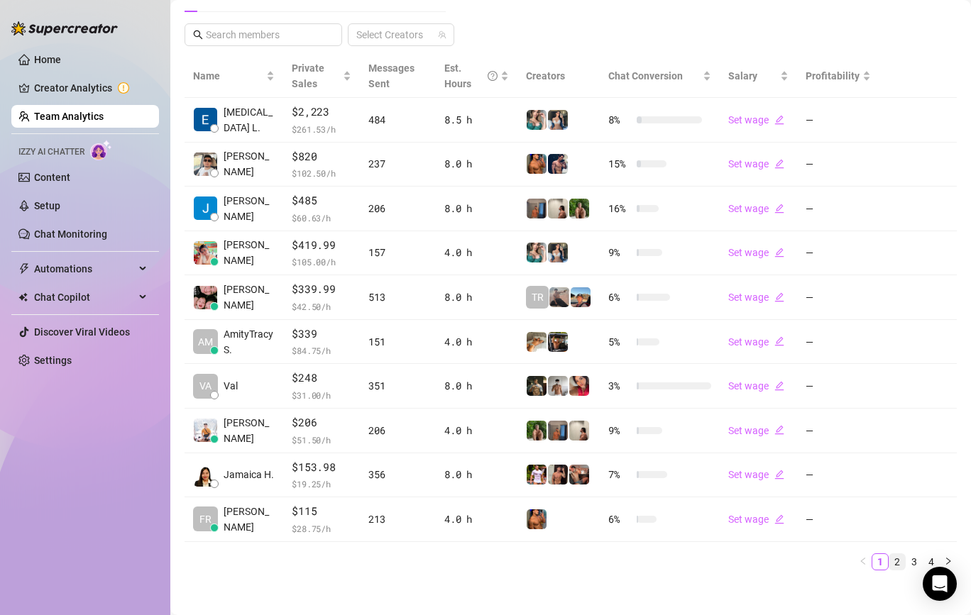
click at [898, 556] on link "2" at bounding box center [897, 562] width 16 height 16
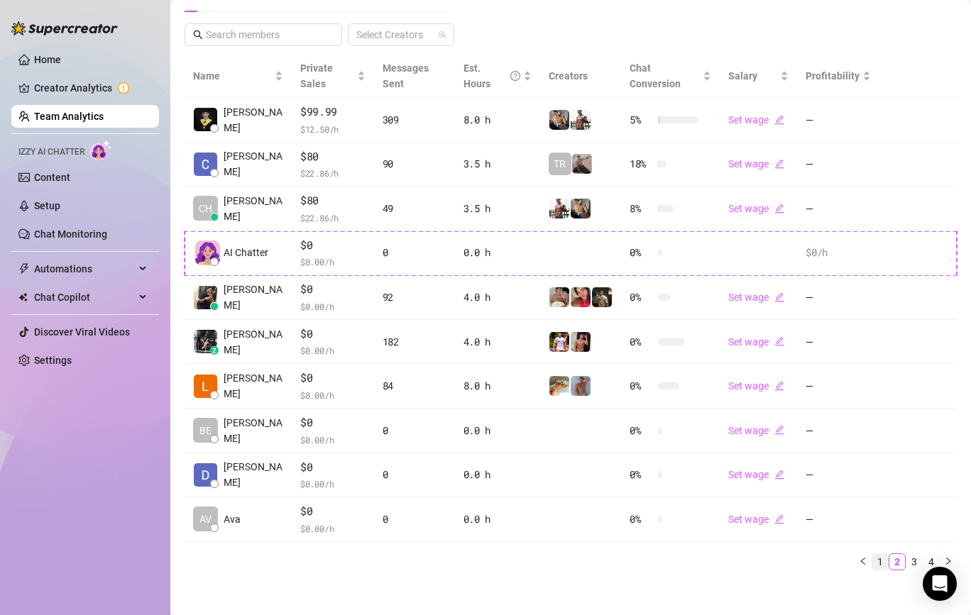
click at [887, 566] on link "1" at bounding box center [880, 562] width 16 height 16
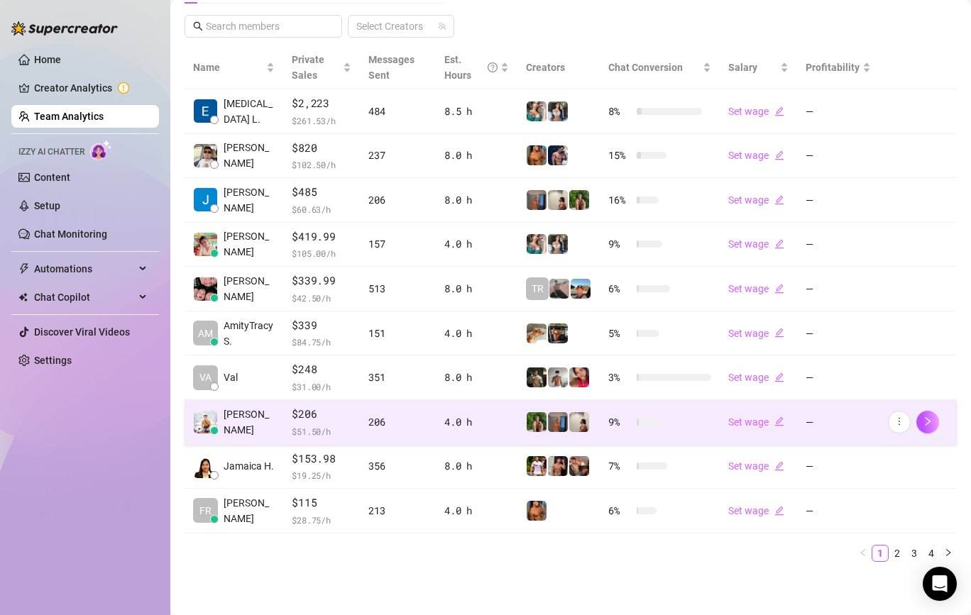
scroll to position [0, 0]
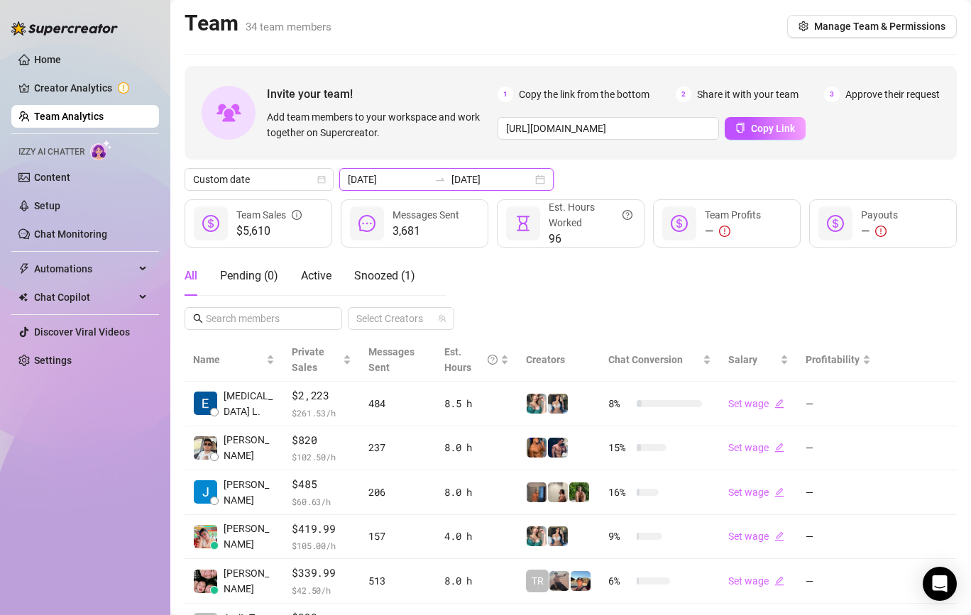
click at [405, 173] on input "[DATE]" at bounding box center [388, 180] width 81 height 16
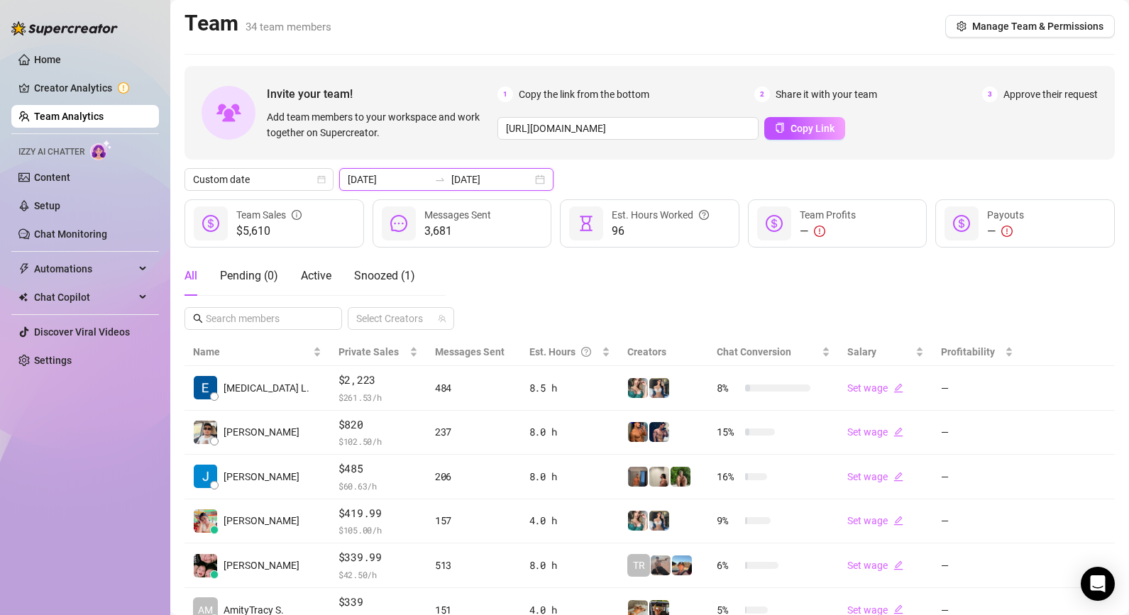
click at [456, 182] on input "[DATE]" at bounding box center [491, 180] width 81 height 16
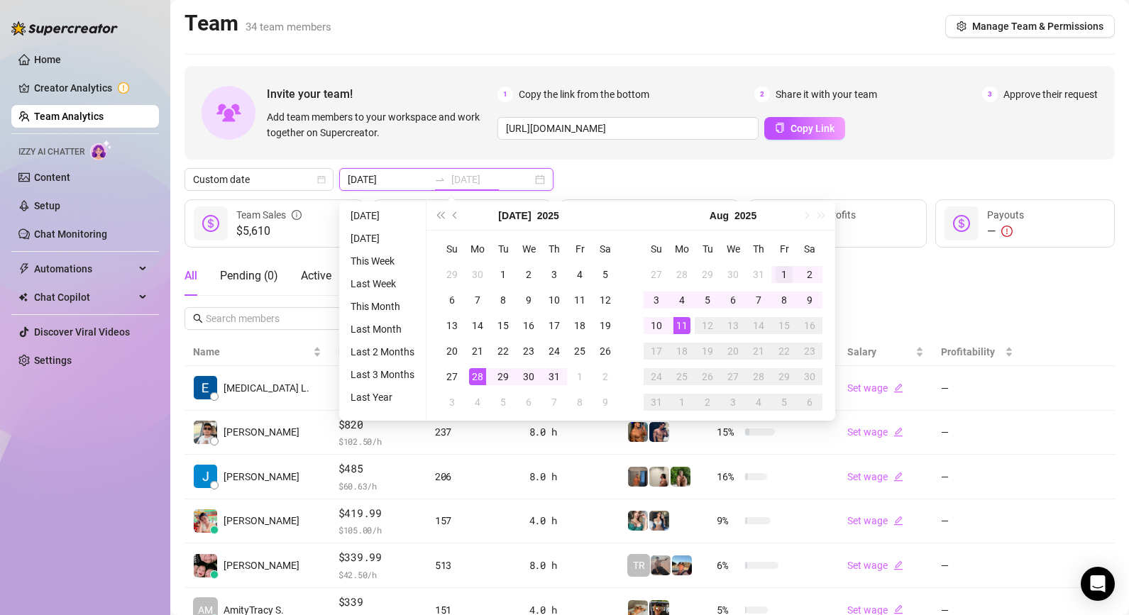
type input "[DATE]"
click at [778, 268] on div "1" at bounding box center [784, 274] width 17 height 17
type input "[DATE]"
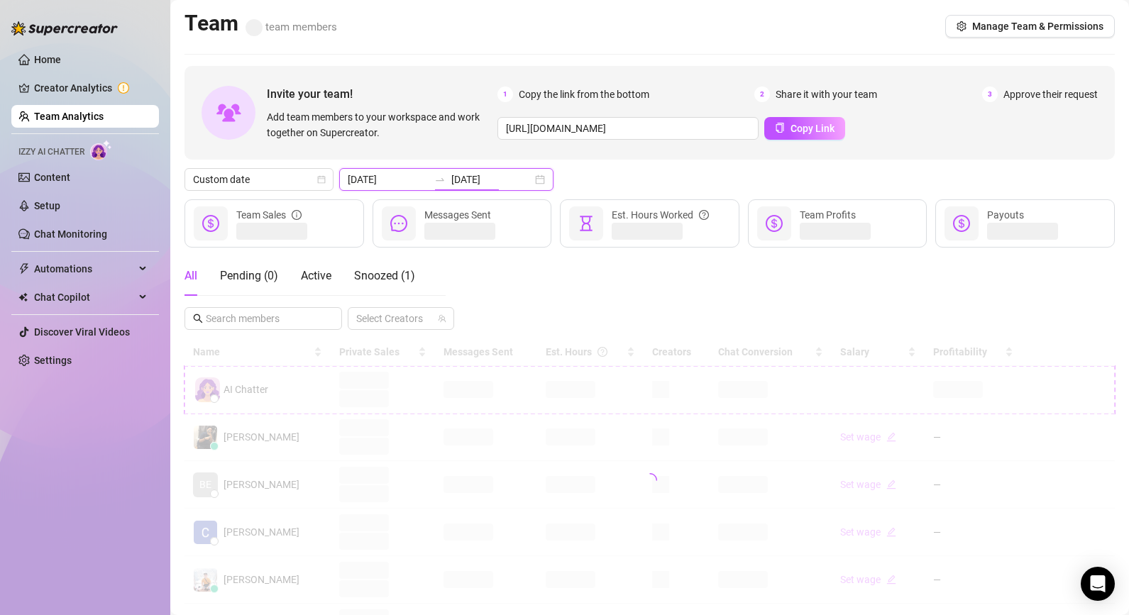
click at [451, 172] on input "[DATE]" at bounding box center [491, 180] width 81 height 16
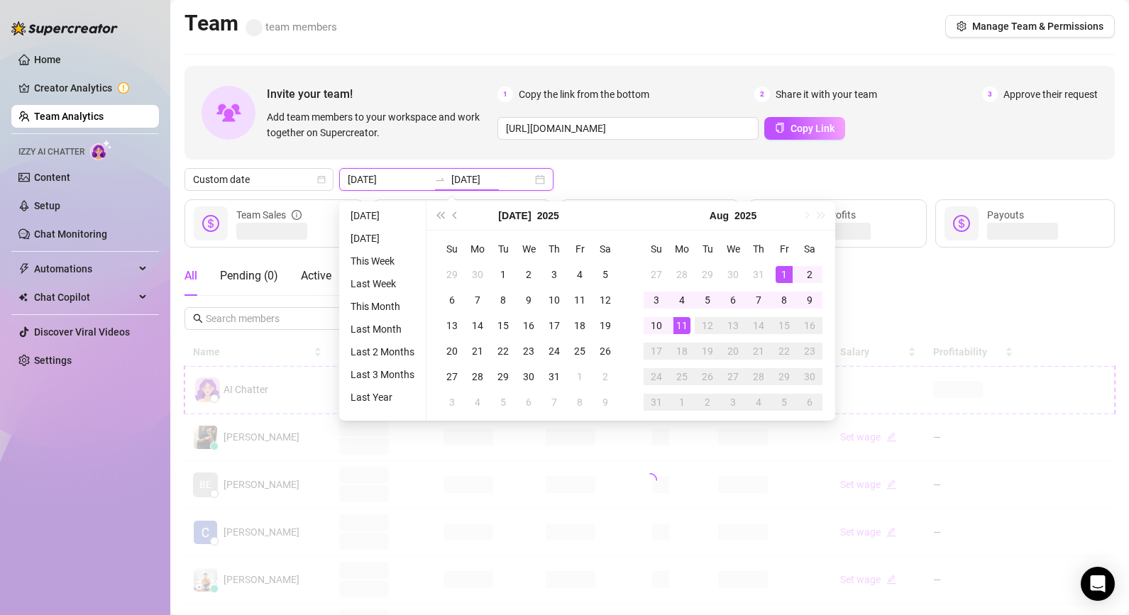
type input "[DATE]"
click at [786, 263] on td "1" at bounding box center [784, 275] width 26 height 26
drag, startPoint x: 657, startPoint y: 316, endPoint x: 680, endPoint y: 319, distance: 22.8
click at [680, 319] on tr "10 11 12 13 14 15 16" at bounding box center [733, 326] width 179 height 26
click at [680, 319] on div "11" at bounding box center [681, 325] width 17 height 17
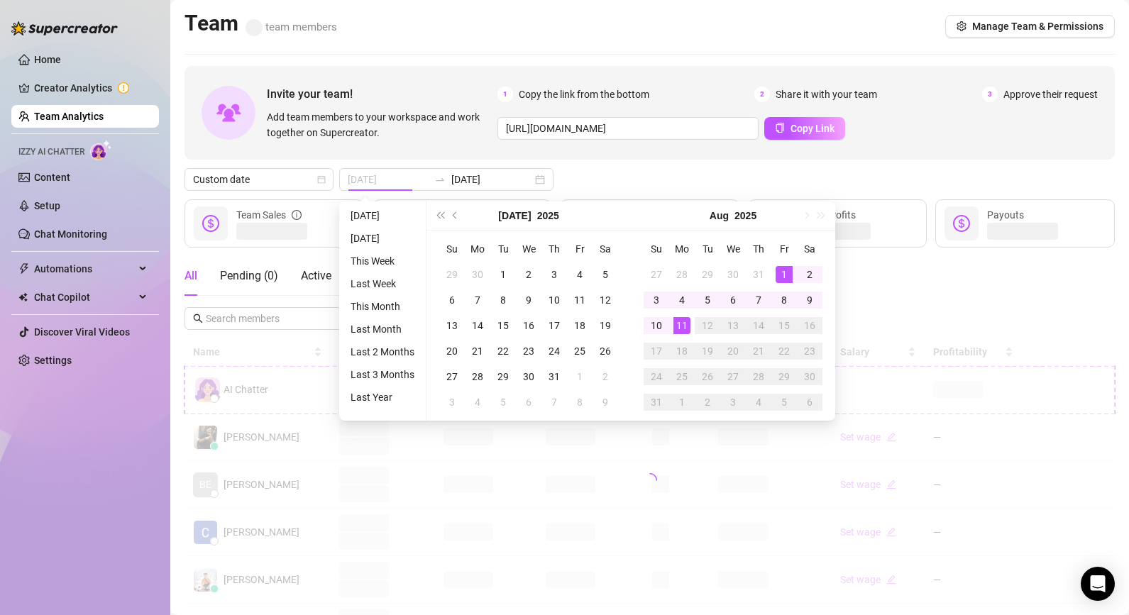
type input "[DATE]"
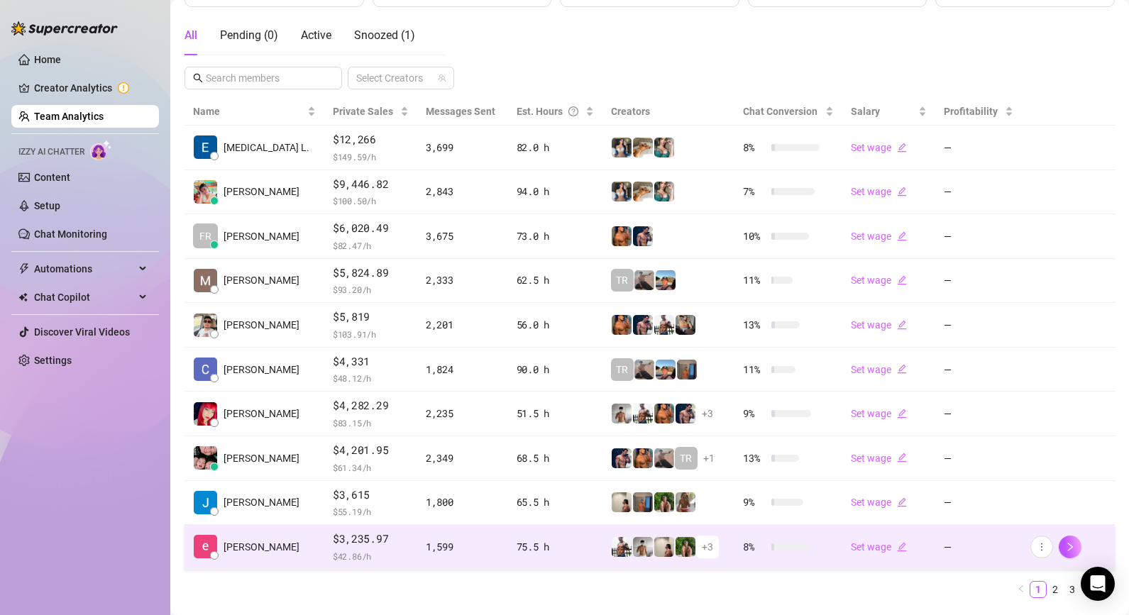
scroll to position [262, 0]
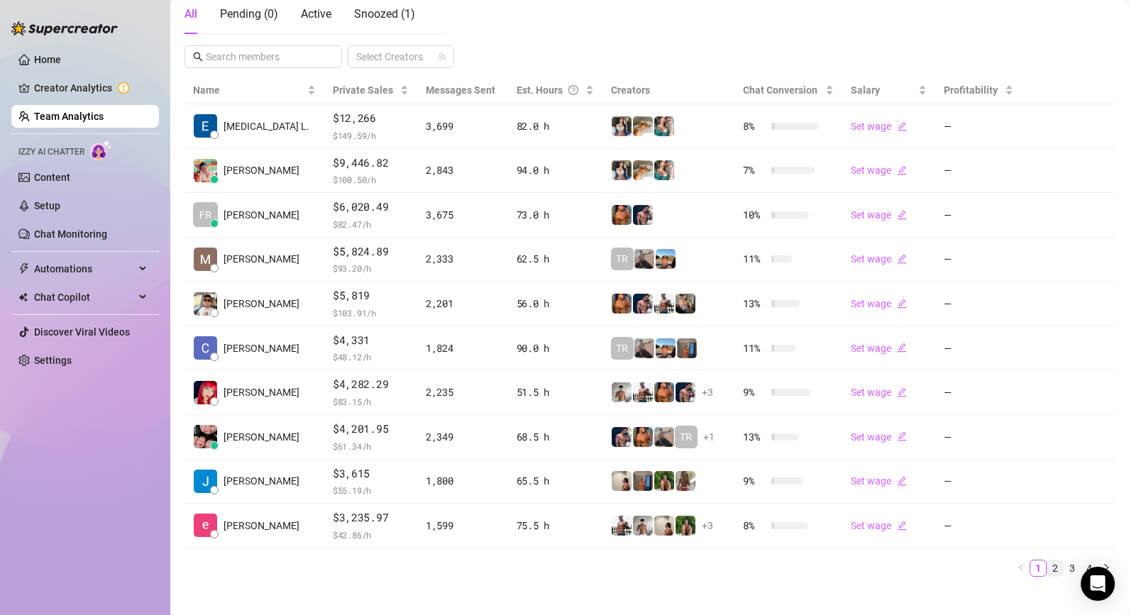
click at [970, 567] on link "2" at bounding box center [1055, 569] width 16 height 16
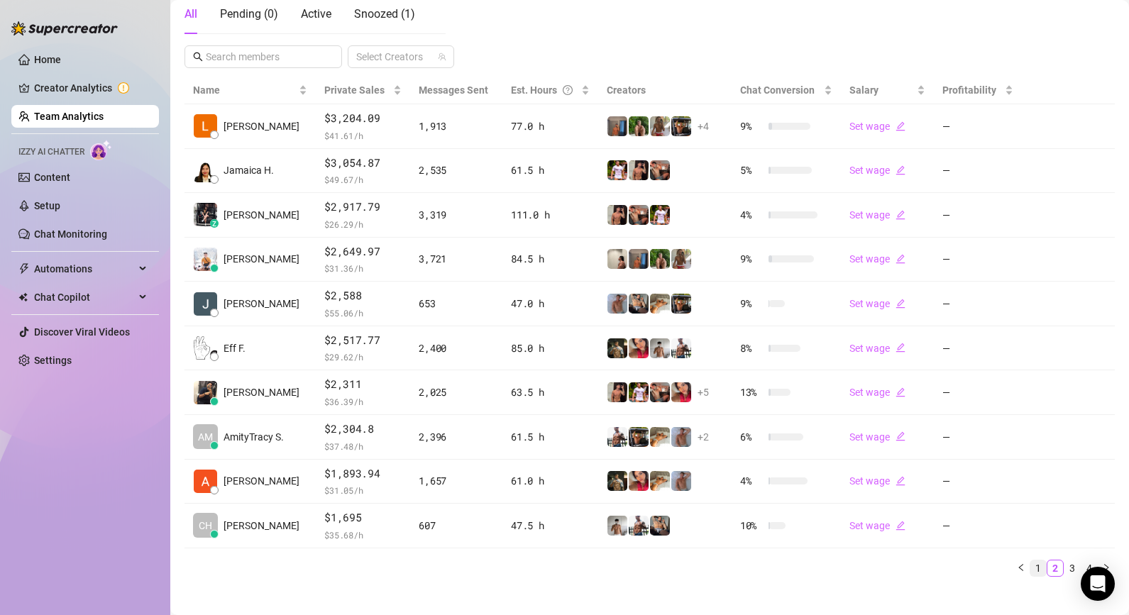
click at [970, 571] on link "1" at bounding box center [1038, 569] width 16 height 16
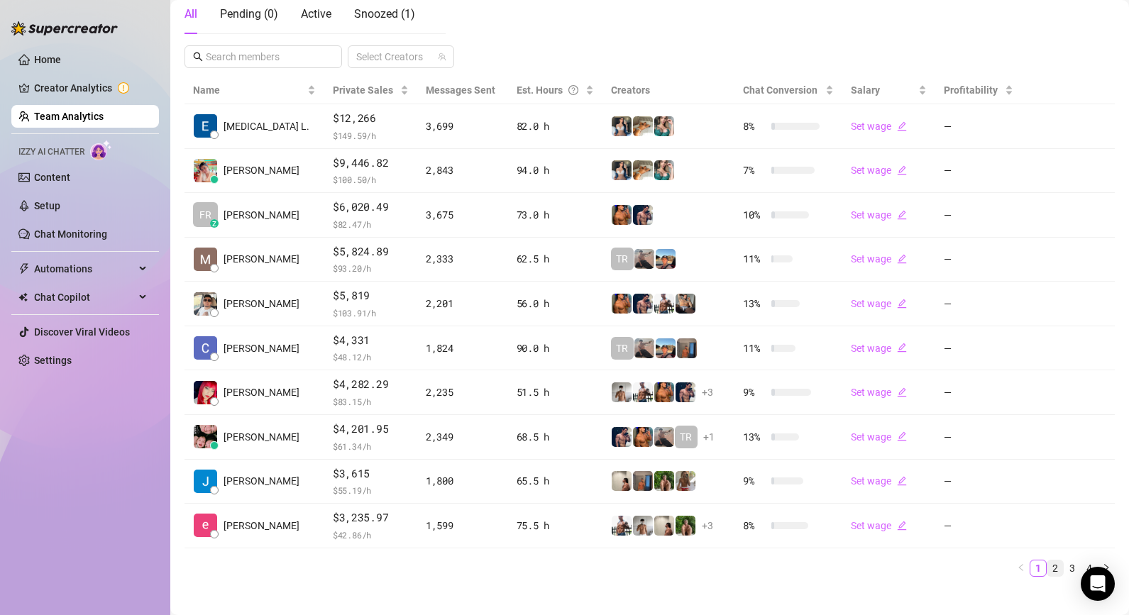
click at [970, 568] on link "2" at bounding box center [1055, 569] width 16 height 16
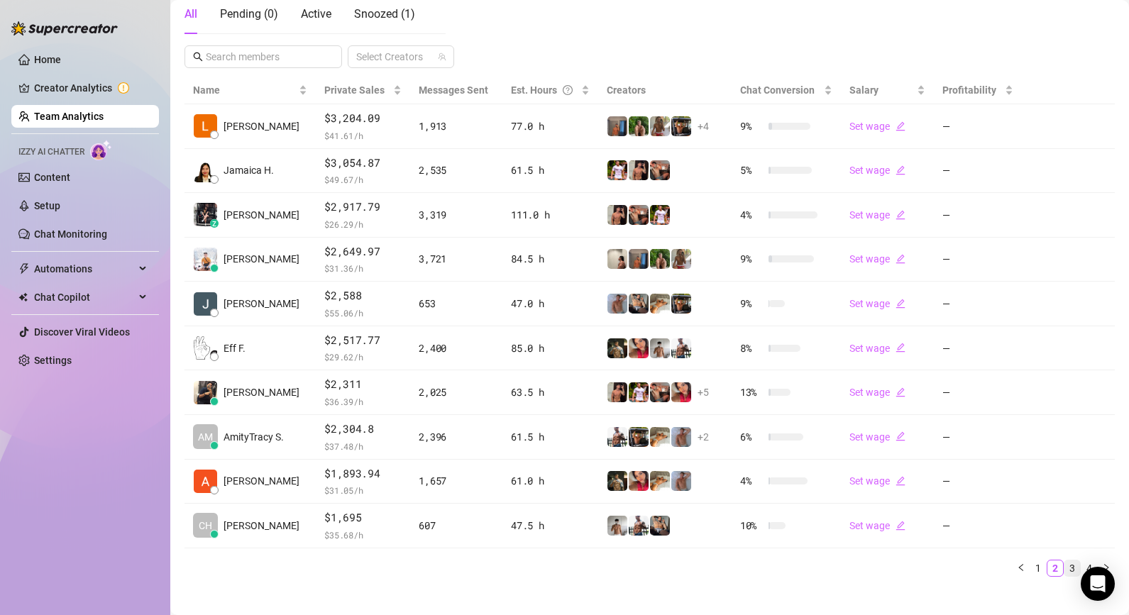
click at [970, 561] on link "3" at bounding box center [1072, 569] width 16 height 16
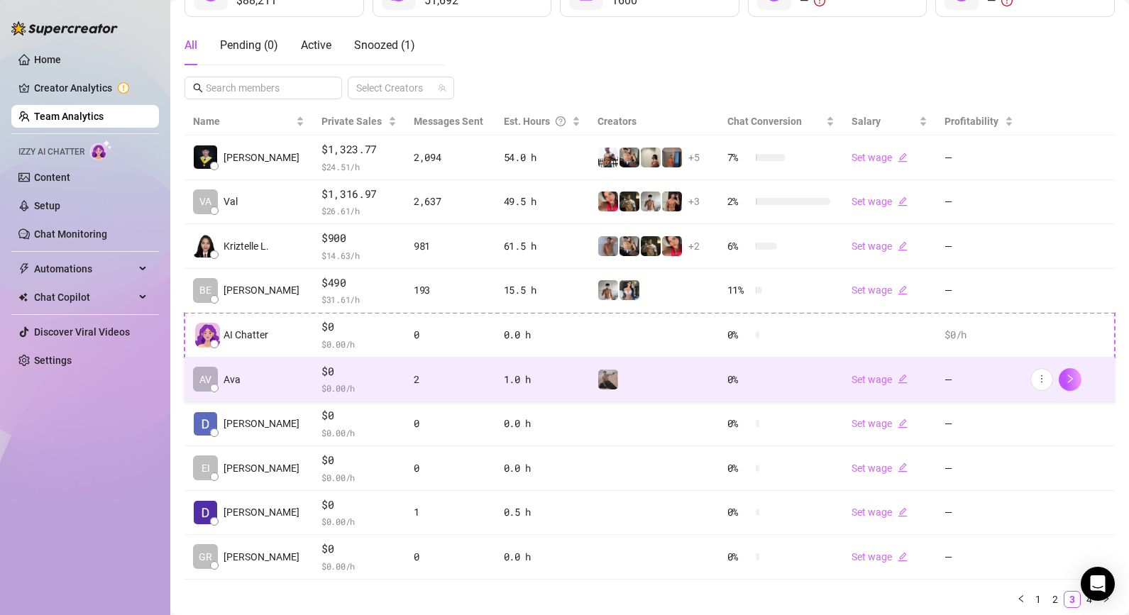
scroll to position [230, 0]
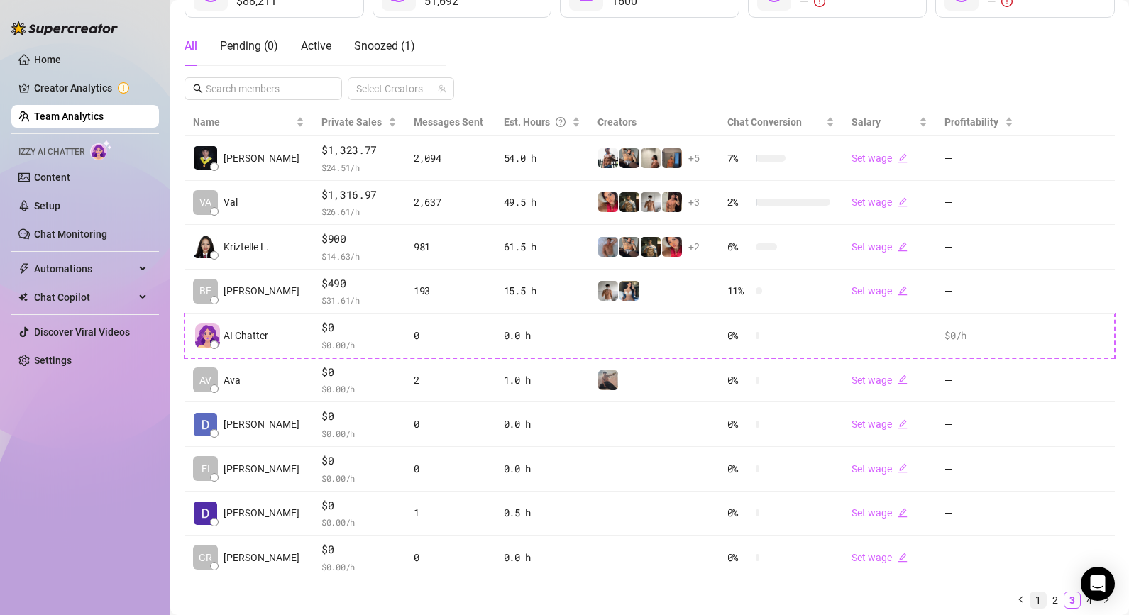
click at [970, 599] on link "1" at bounding box center [1038, 600] width 16 height 16
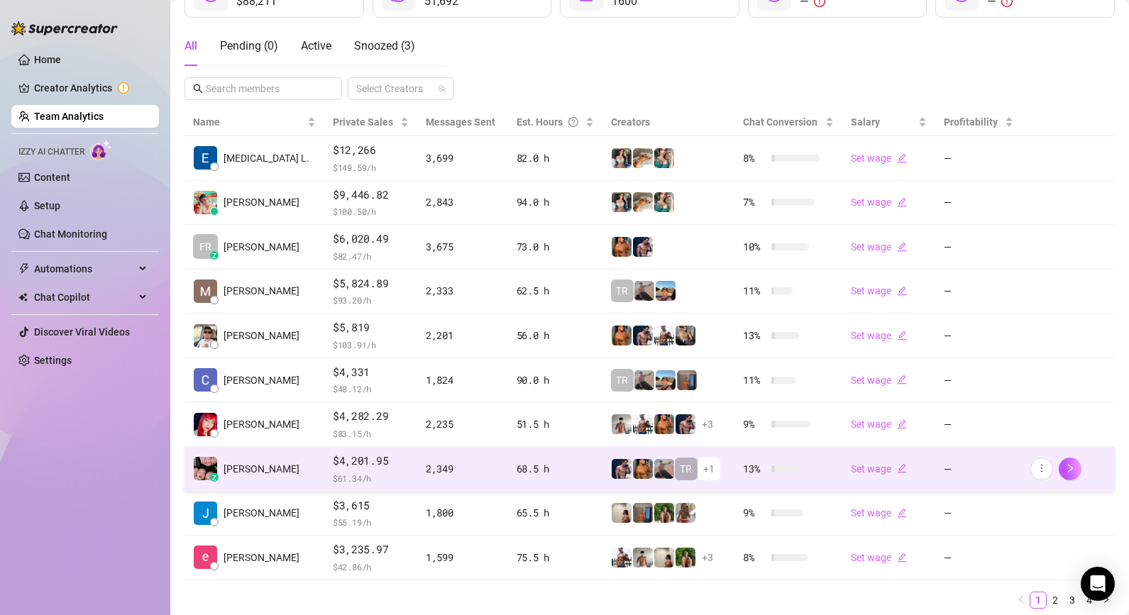
scroll to position [233, 0]
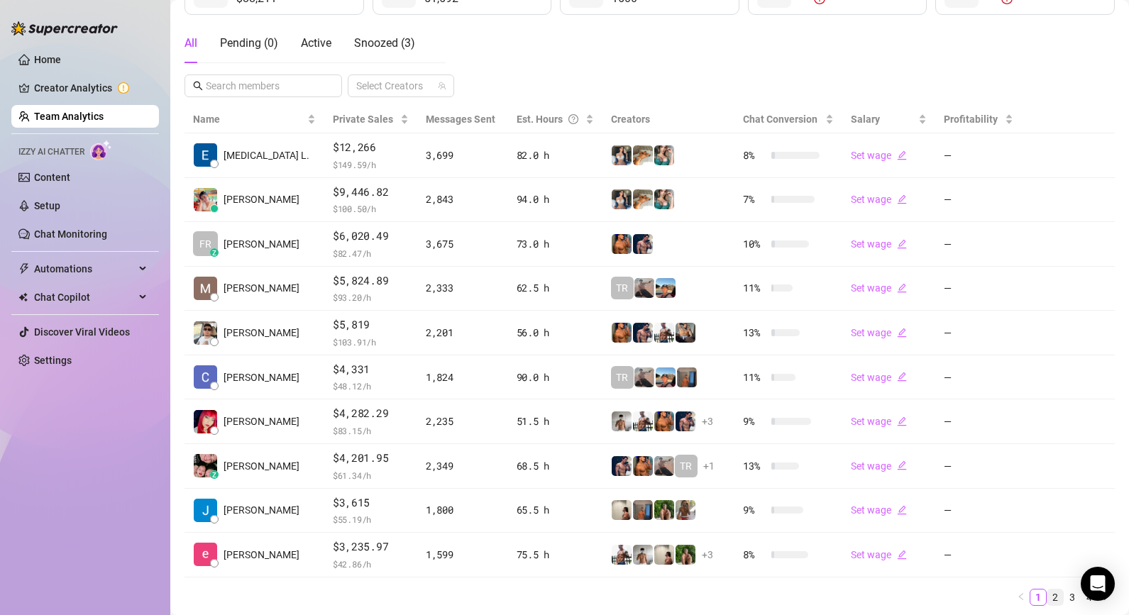
click at [970, 590] on link "2" at bounding box center [1055, 598] width 16 height 16
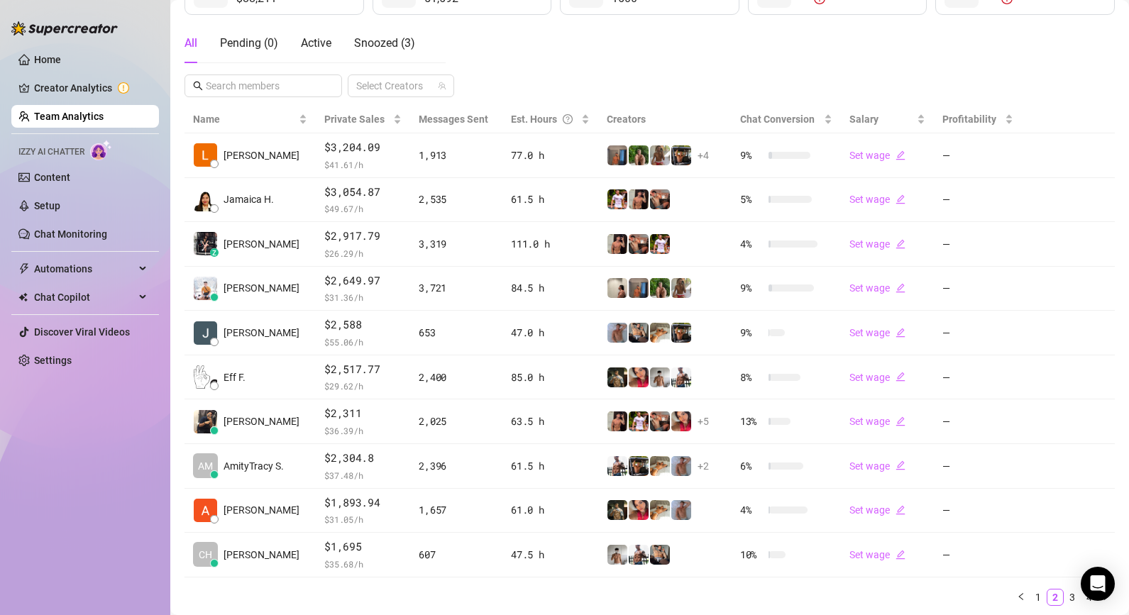
click at [970, 584] on div "Name Private Sales Messages Sent Est. Hours Creators Chat Conversion Salary Pro…" at bounding box center [649, 356] width 930 height 500
click at [970, 599] on link "3" at bounding box center [1072, 598] width 16 height 16
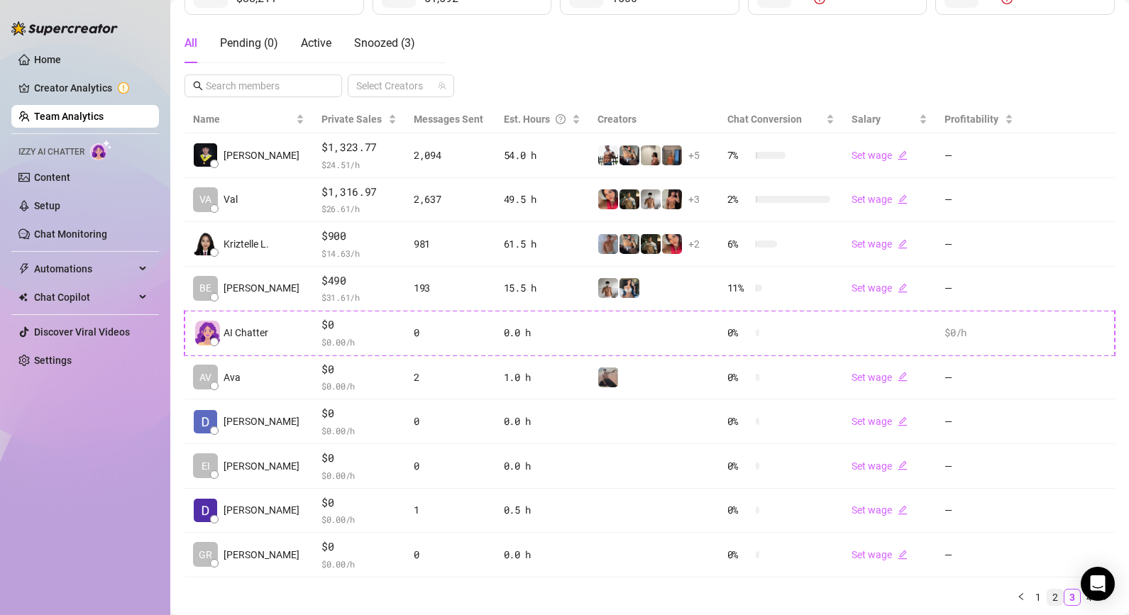
click at [970, 597] on link "2" at bounding box center [1055, 598] width 16 height 16
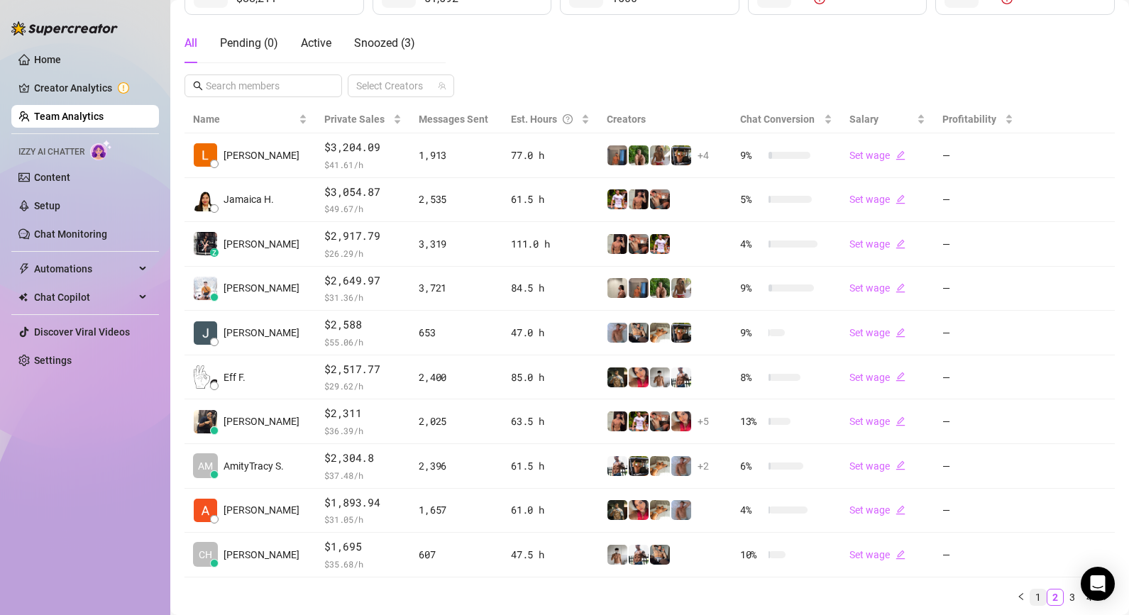
click at [970, 597] on link "1" at bounding box center [1038, 598] width 16 height 16
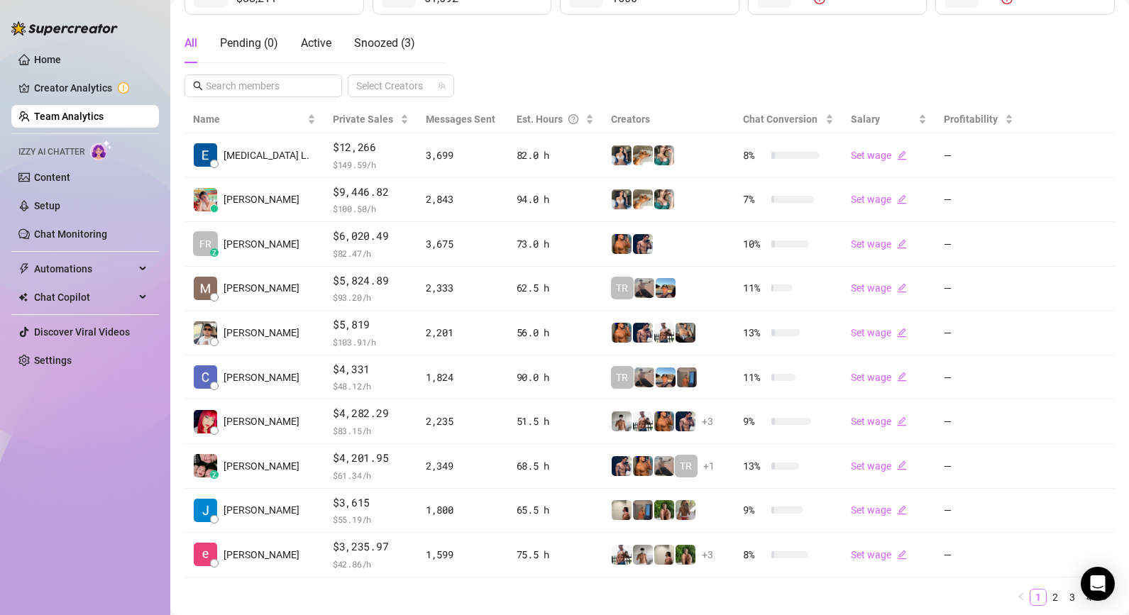
click at [970, 592] on link "2" at bounding box center [1055, 598] width 16 height 16
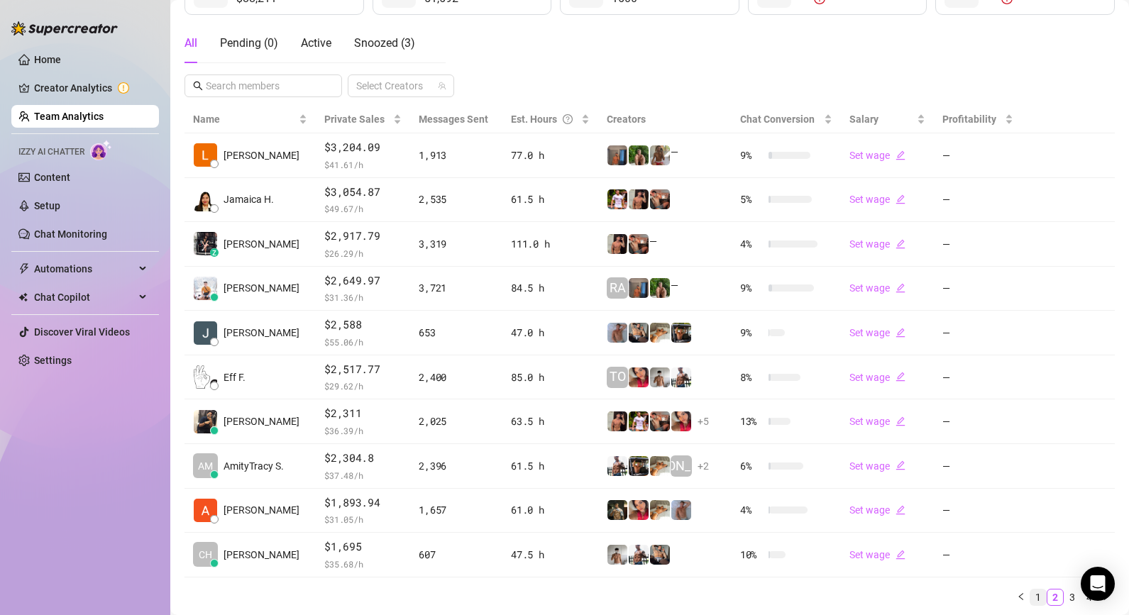
click at [970, 593] on link "1" at bounding box center [1038, 598] width 16 height 16
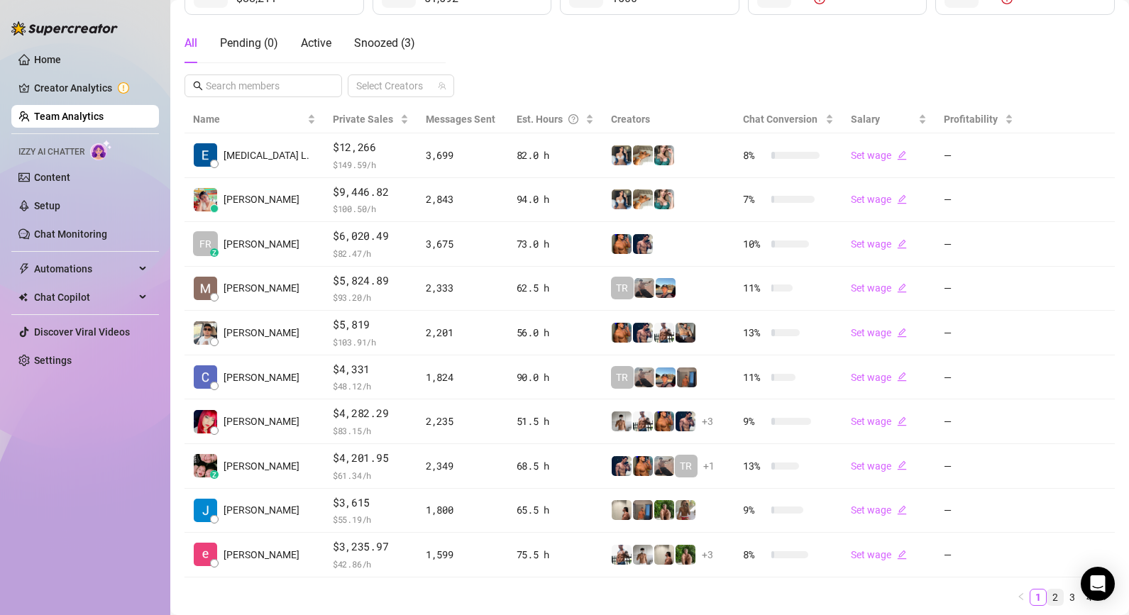
click at [970, 597] on link "2" at bounding box center [1055, 598] width 16 height 16
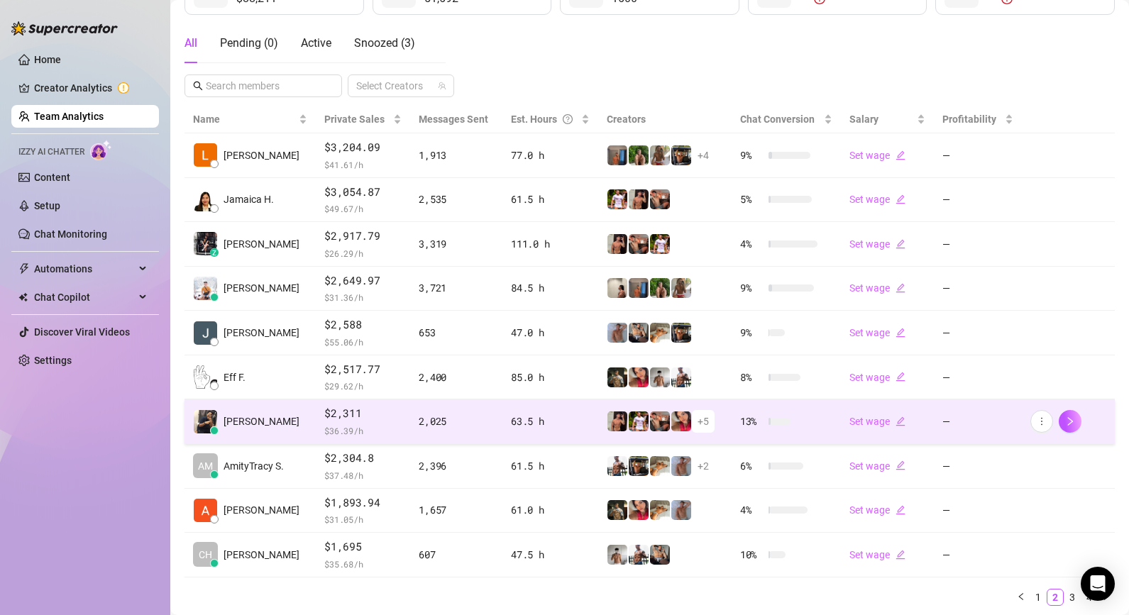
scroll to position [250, 0]
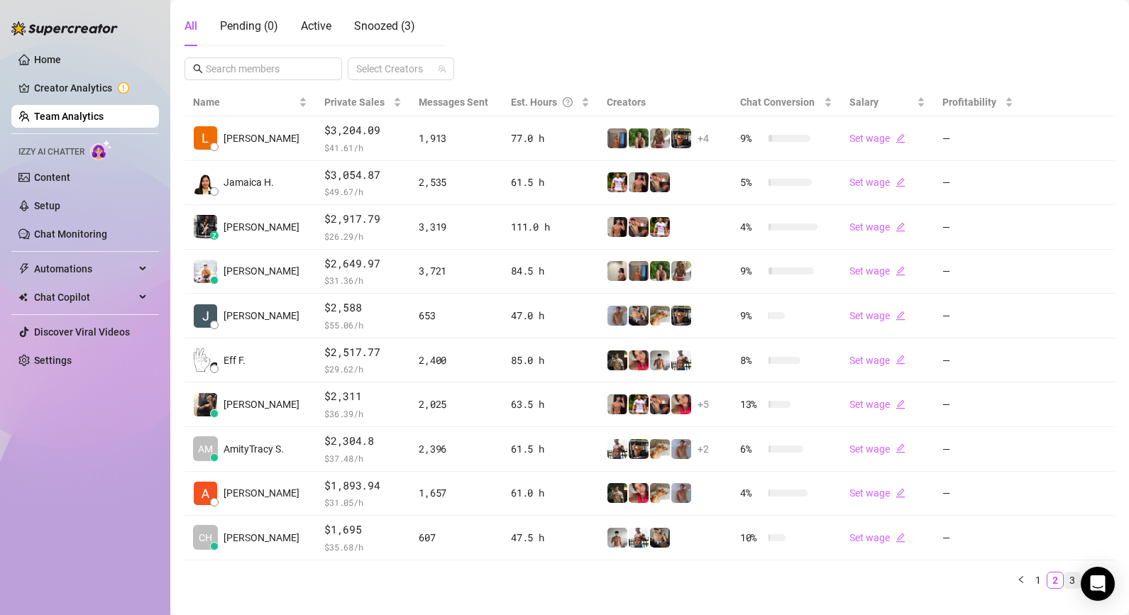
click at [970, 576] on link "3" at bounding box center [1072, 581] width 16 height 16
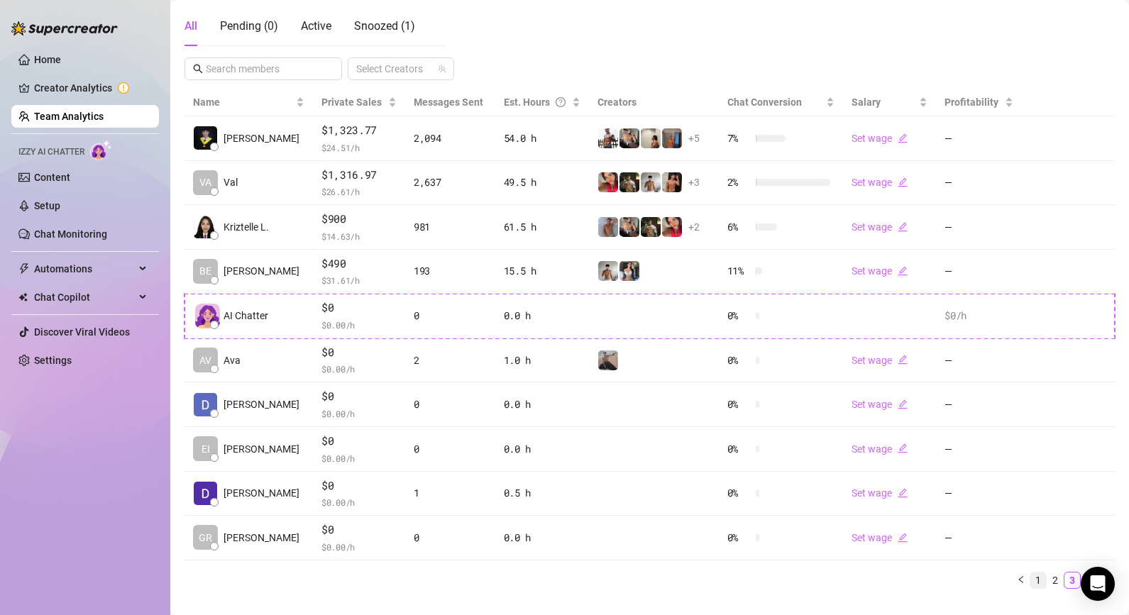
click at [970, 581] on link "1" at bounding box center [1038, 581] width 16 height 16
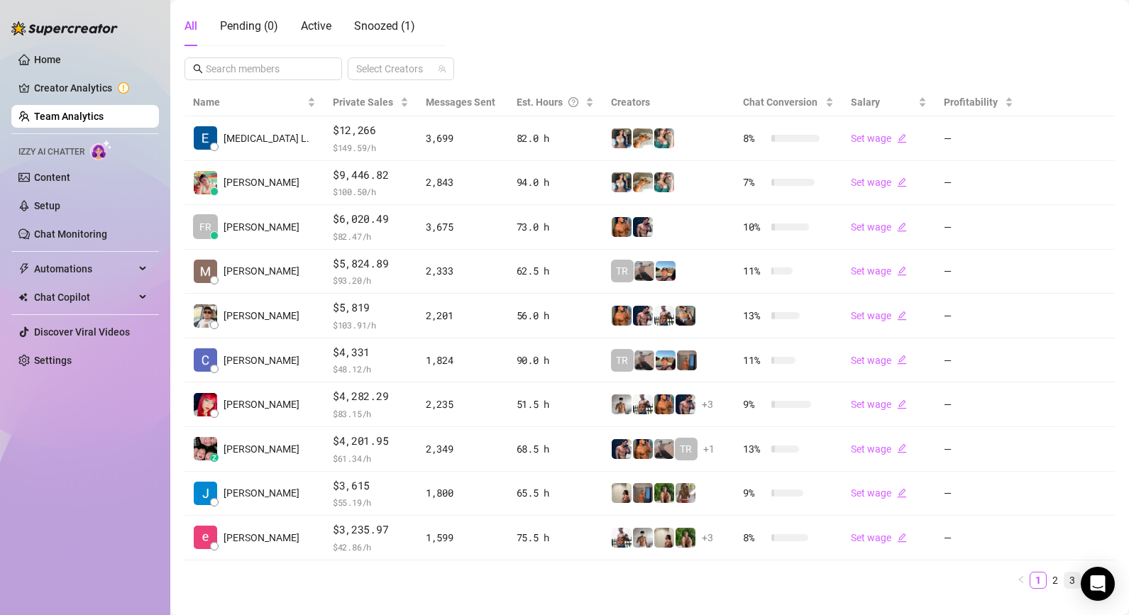
click at [970, 576] on link "3" at bounding box center [1072, 581] width 16 height 16
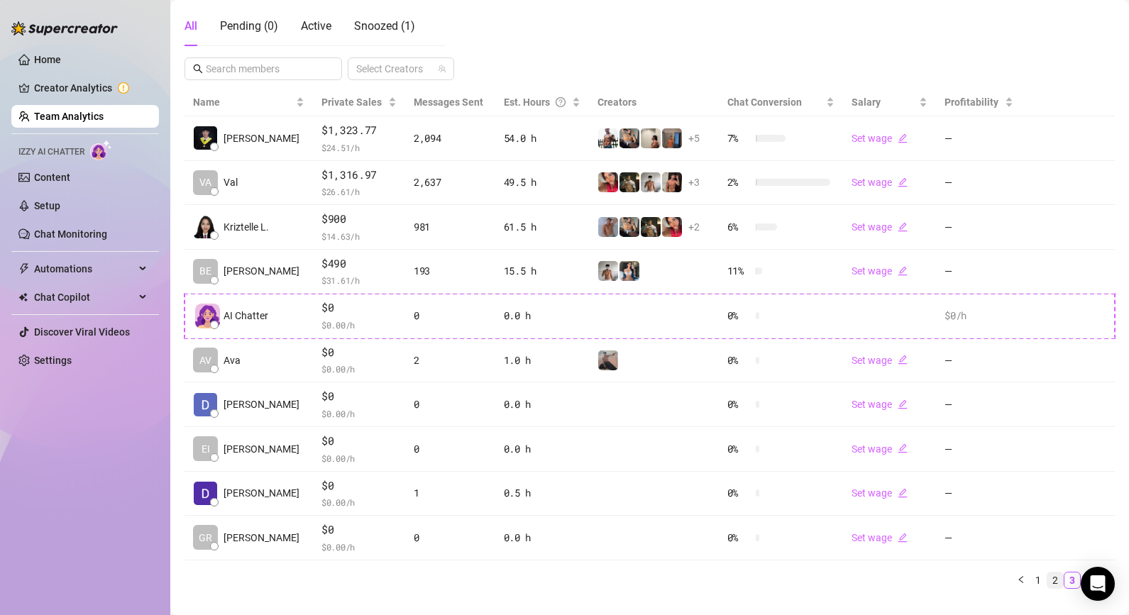
click at [970, 582] on link "2" at bounding box center [1055, 581] width 16 height 16
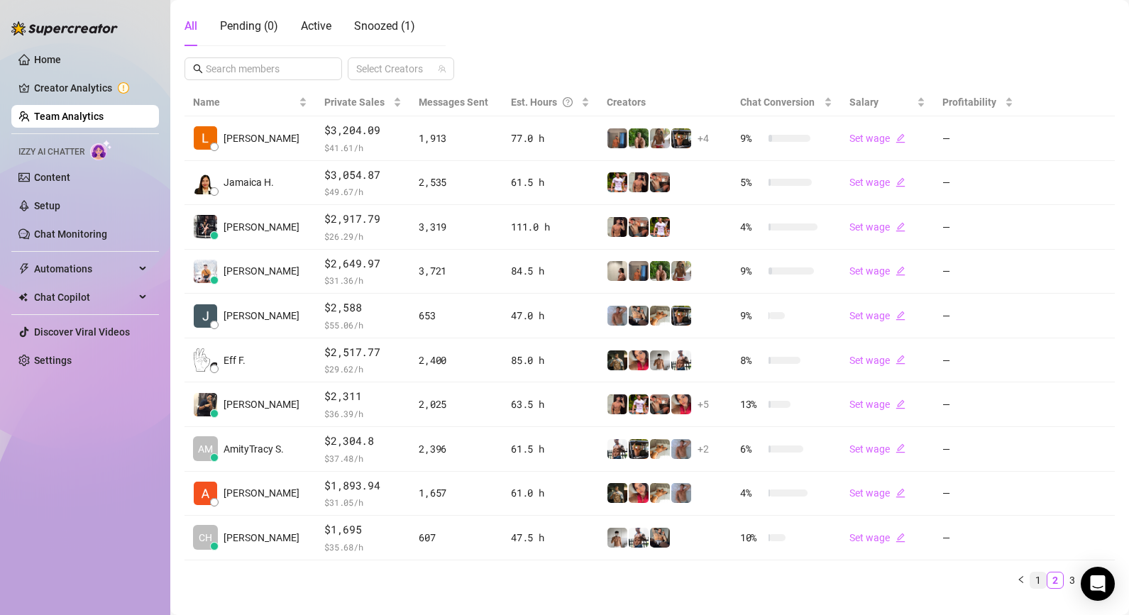
click at [970, 583] on li "1" at bounding box center [1038, 580] width 17 height 17
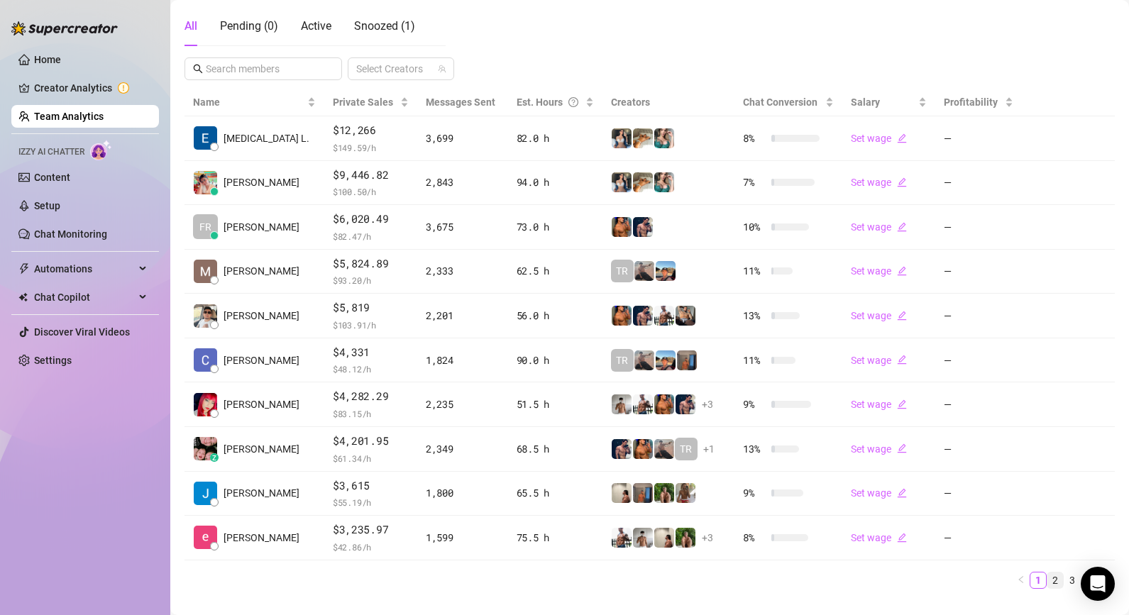
click at [970, 572] on li "2" at bounding box center [1055, 580] width 17 height 17
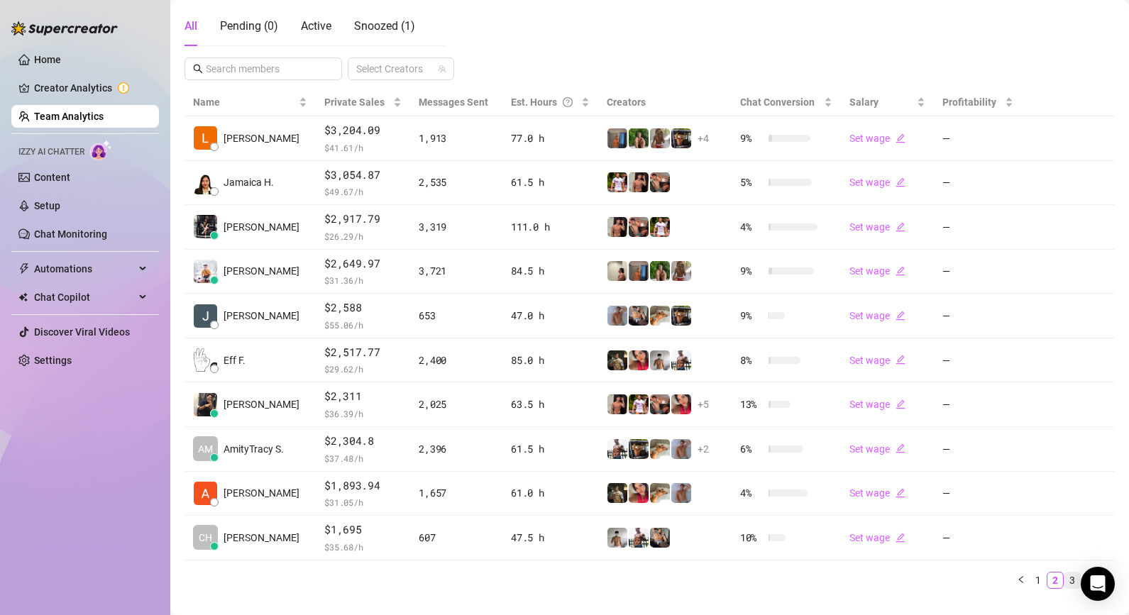
click at [970, 580] on link "3" at bounding box center [1072, 581] width 16 height 16
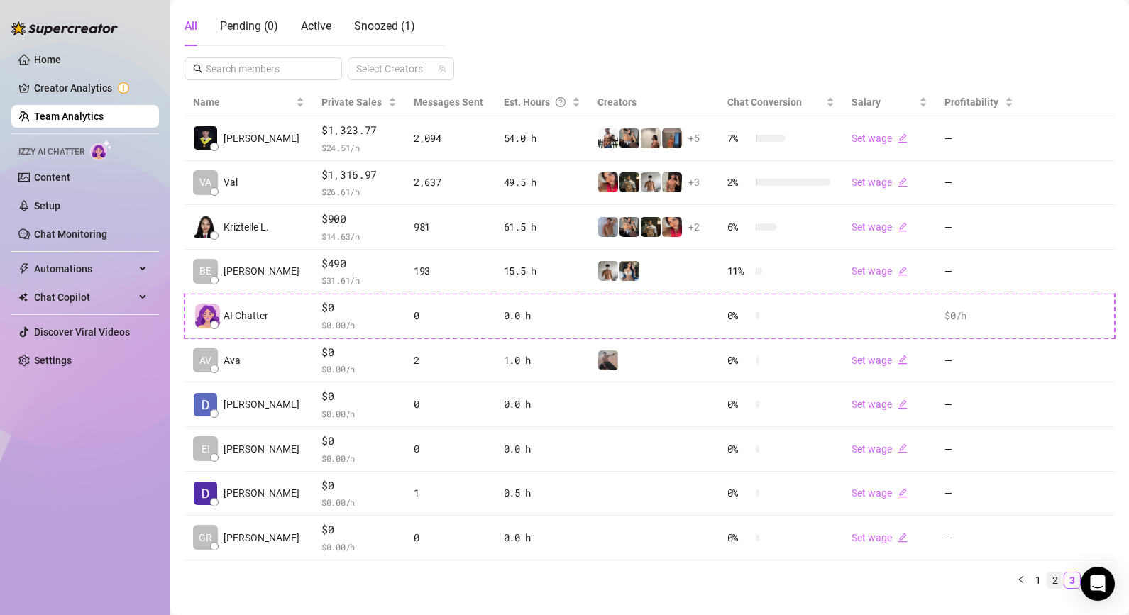
click at [970, 576] on link "2" at bounding box center [1055, 581] width 16 height 16
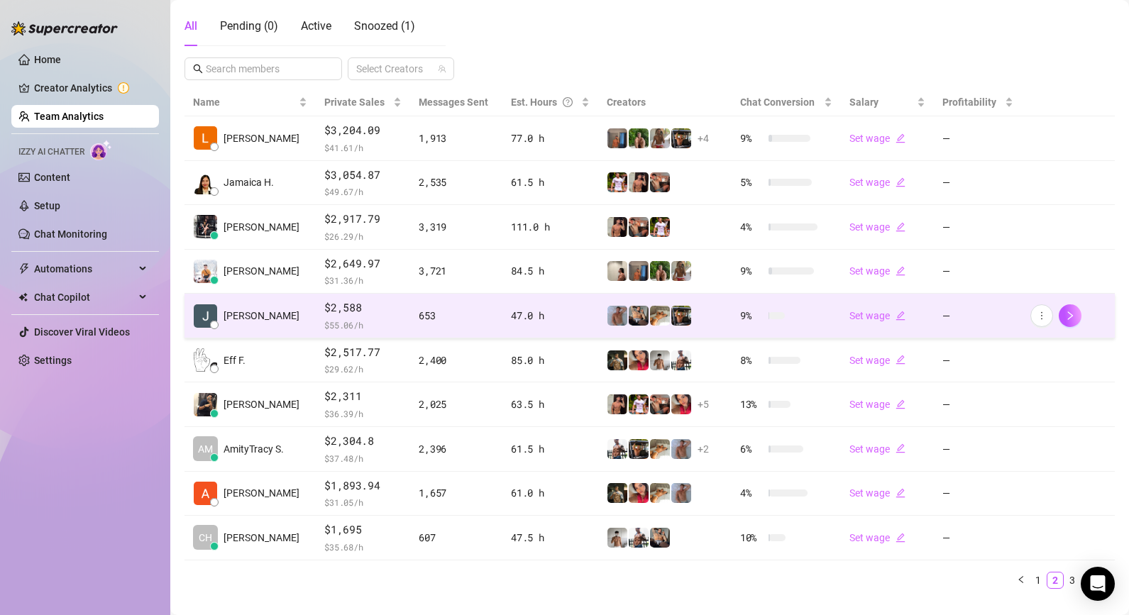
click at [970, 576] on link "3" at bounding box center [1072, 581] width 16 height 16
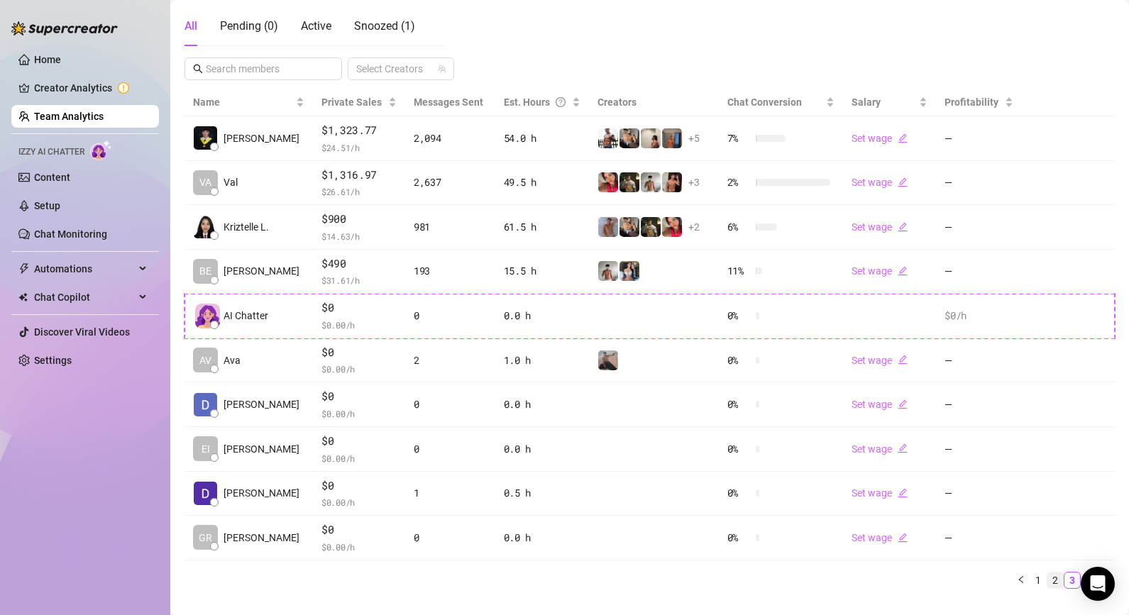
click at [970, 578] on link "2" at bounding box center [1055, 581] width 16 height 16
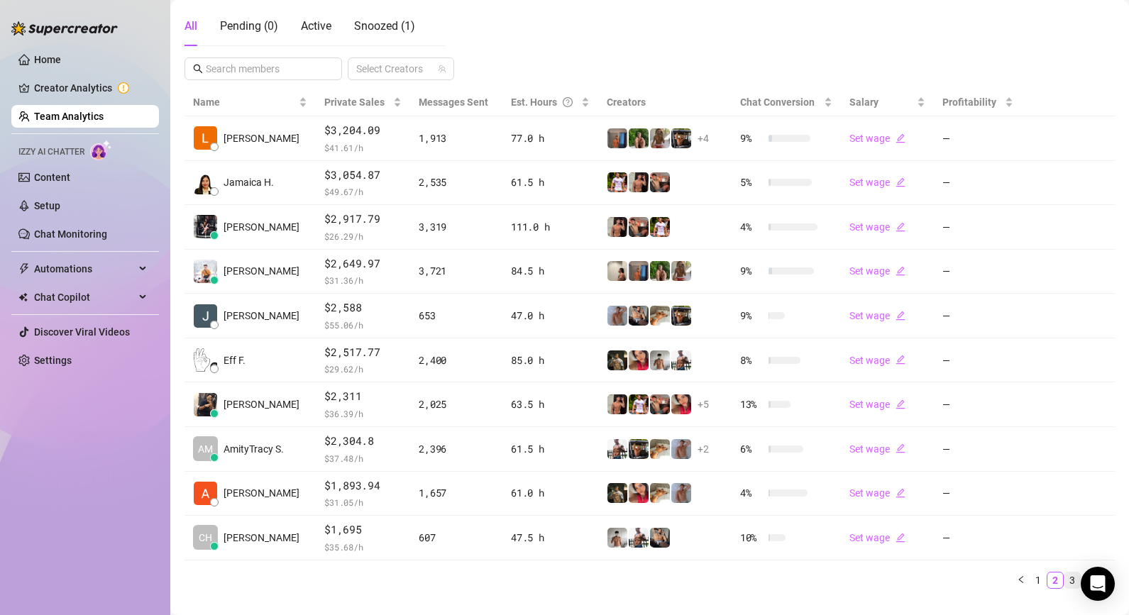
click at [970, 578] on link "3" at bounding box center [1072, 581] width 16 height 16
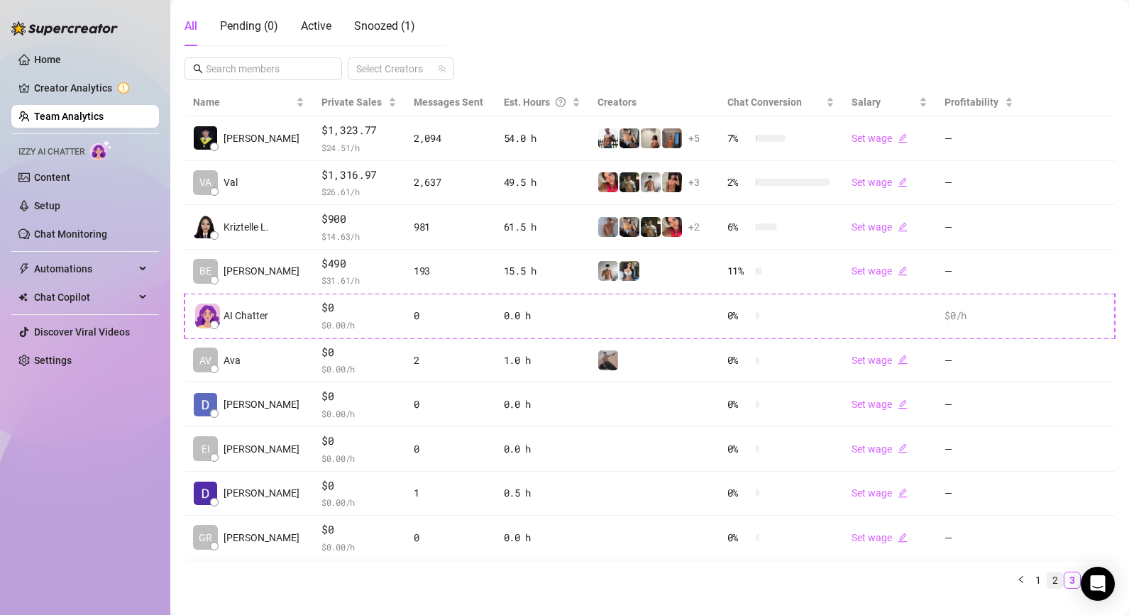
click at [970, 579] on link "2" at bounding box center [1055, 581] width 16 height 16
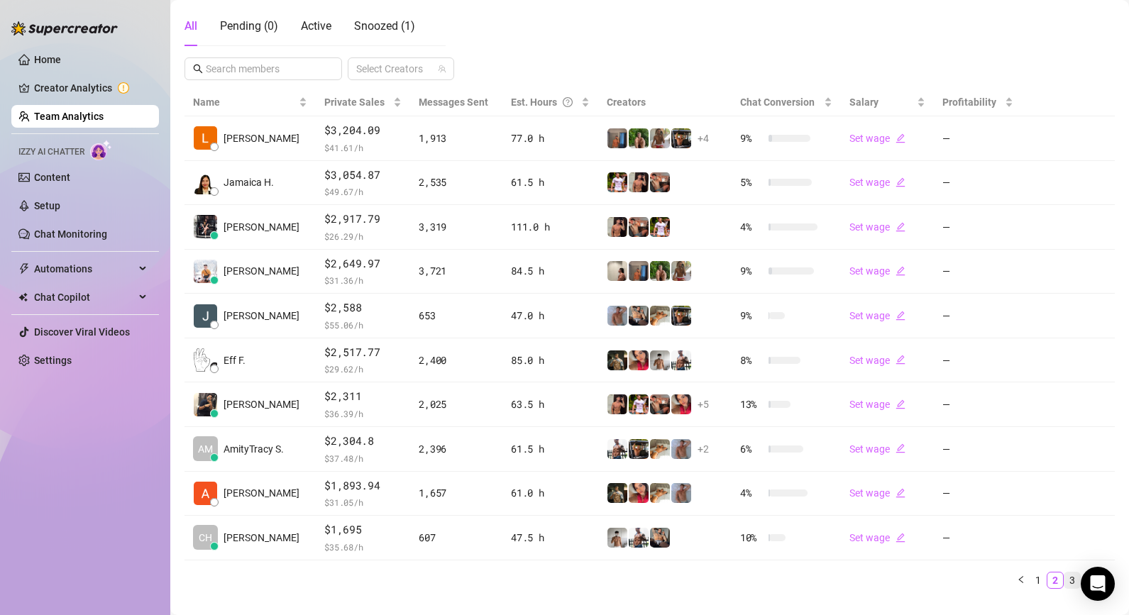
click at [970, 580] on link "3" at bounding box center [1072, 581] width 16 height 16
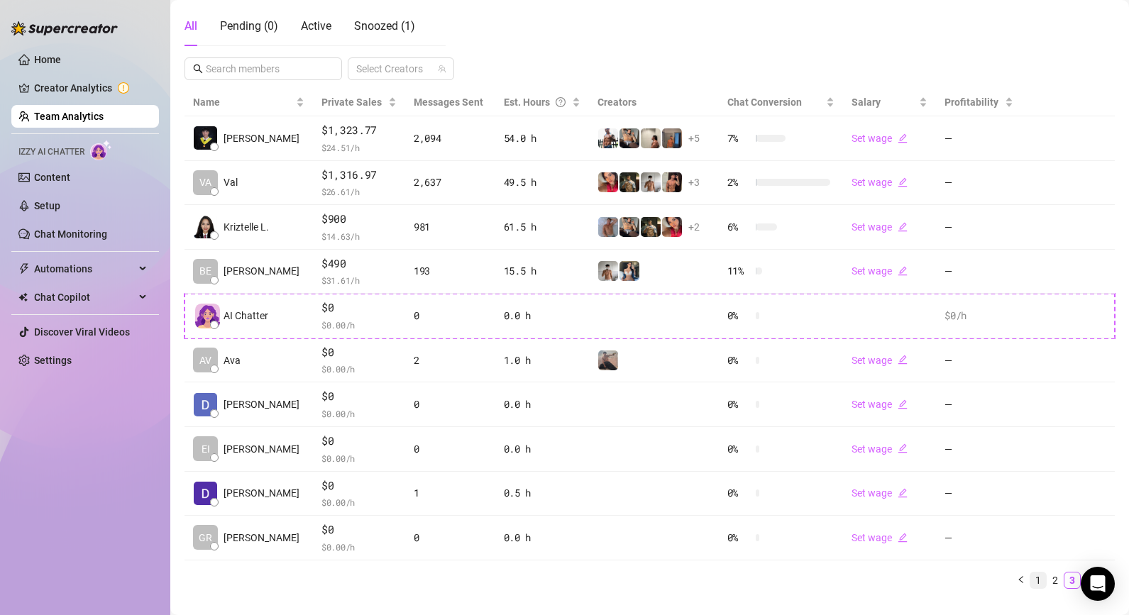
click at [970, 578] on link "1" at bounding box center [1038, 581] width 16 height 16
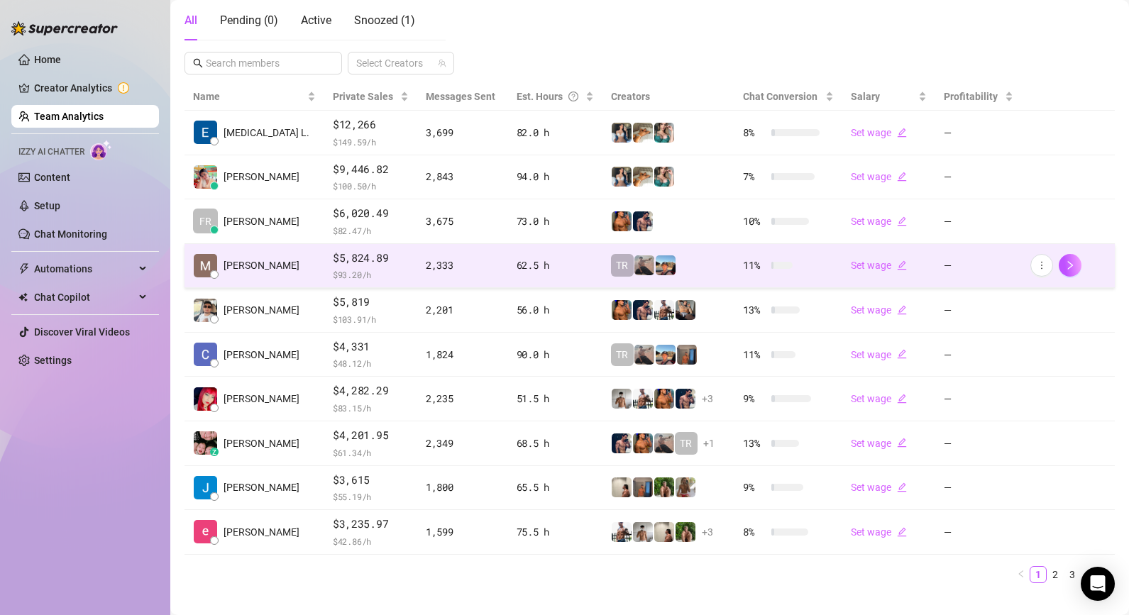
scroll to position [258, 0]
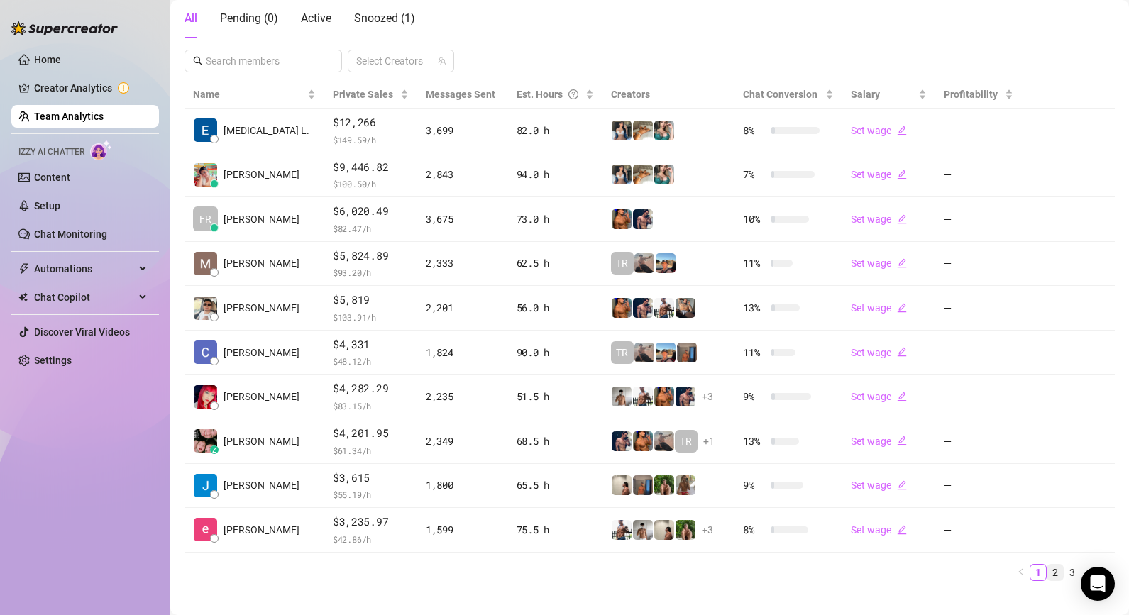
click at [970, 572] on link "2" at bounding box center [1055, 573] width 16 height 16
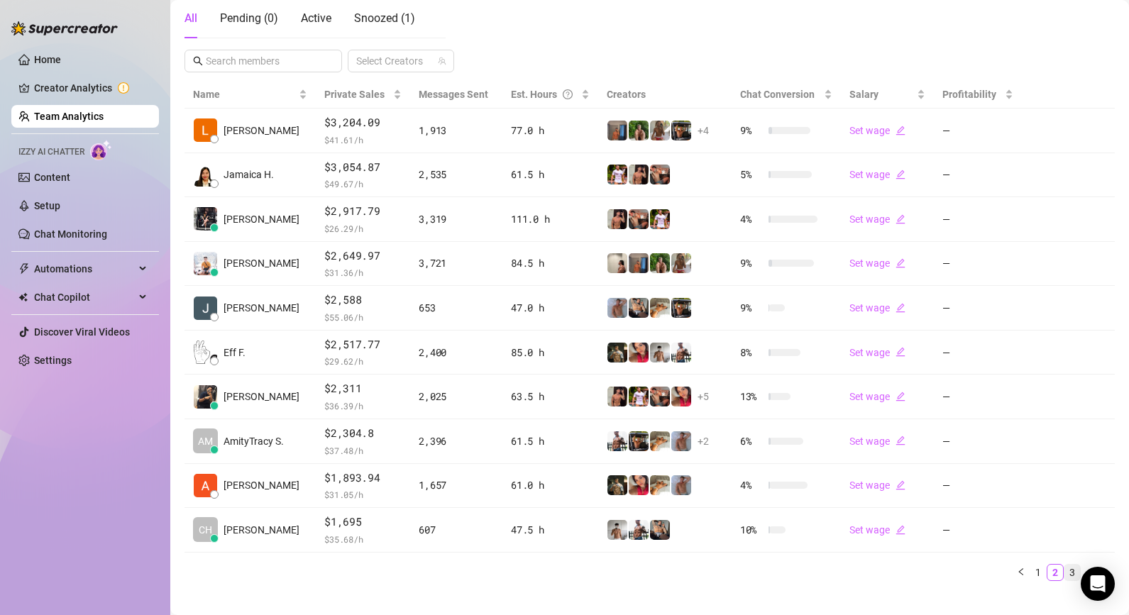
click at [970, 566] on link "3" at bounding box center [1072, 573] width 16 height 16
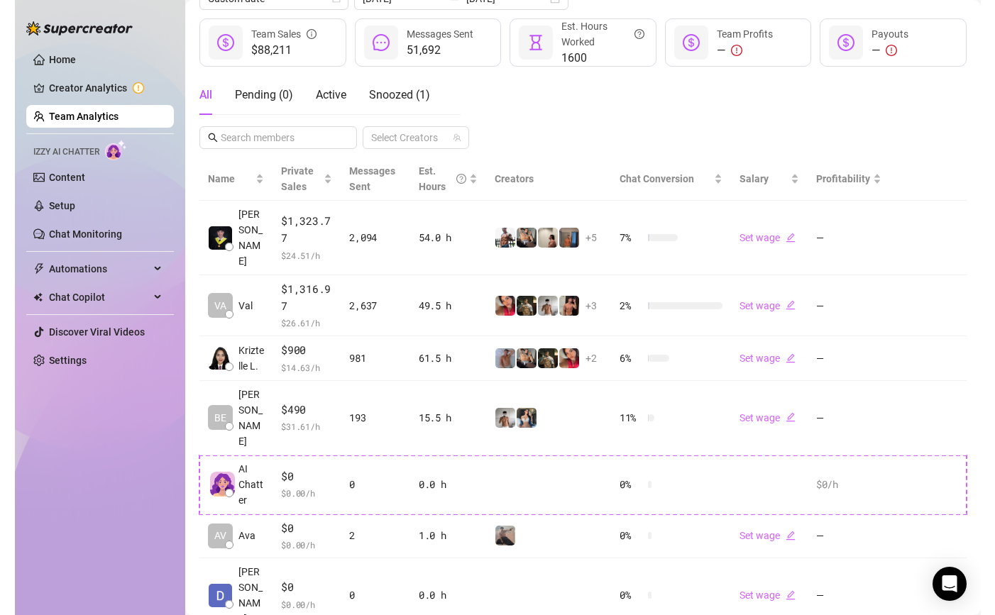
scroll to position [208, 0]
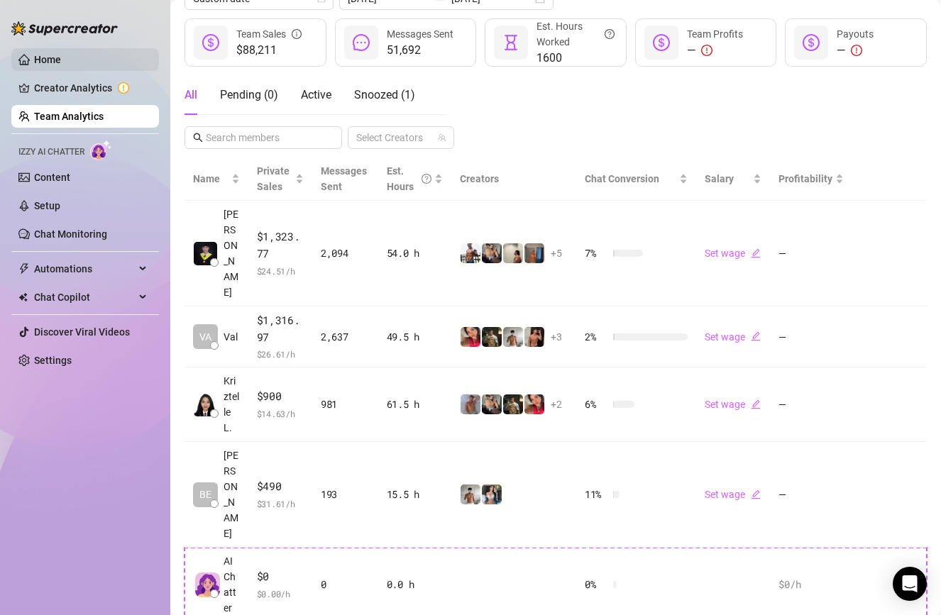
click at [43, 61] on link "Home" at bounding box center [47, 59] width 27 height 11
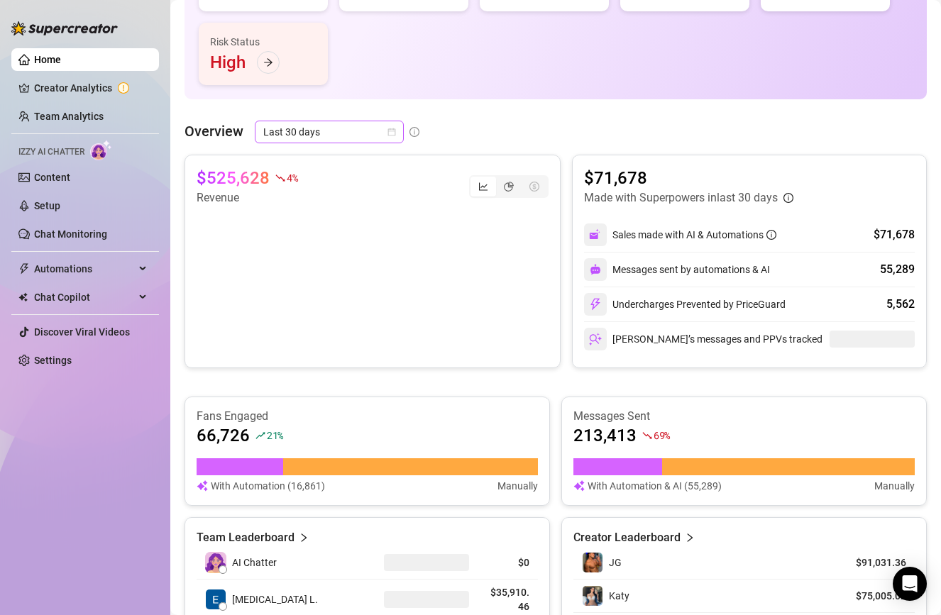
click at [365, 125] on span "Last 30 days" at bounding box center [329, 131] width 132 height 21
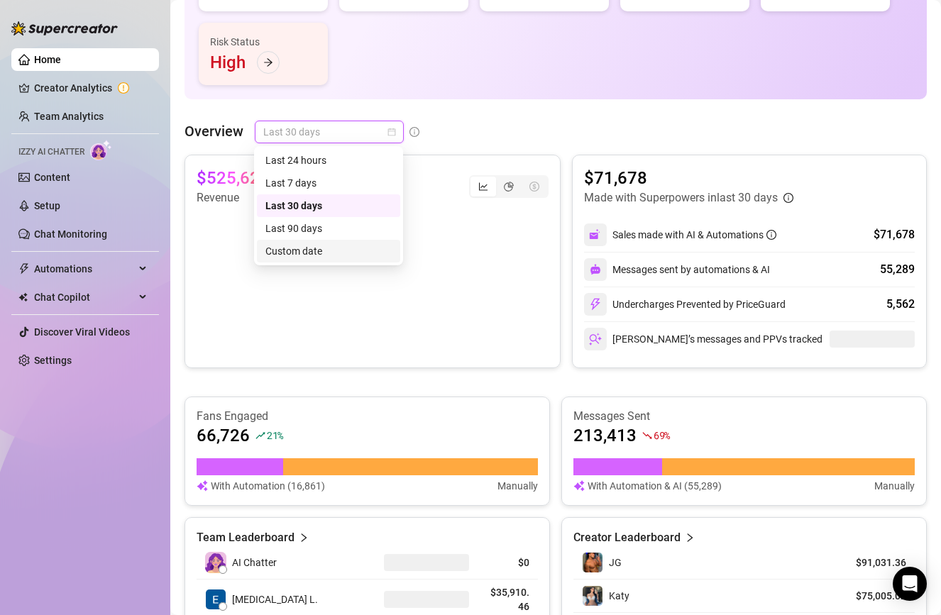
click at [356, 265] on div "Last 90 days Custom date Last 24 hours Last 7 days Last 30 days Last 90 days Cu…" at bounding box center [328, 205] width 149 height 119
click at [346, 251] on div "Custom date" at bounding box center [328, 251] width 126 height 16
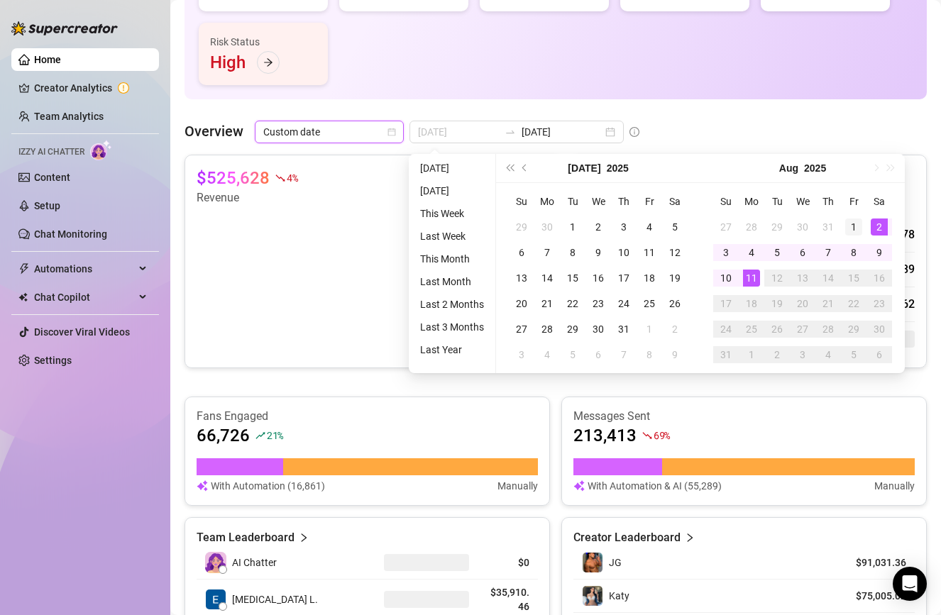
type input "[DATE]"
click at [859, 223] on div "1" at bounding box center [853, 227] width 17 height 17
click at [745, 277] on div "11" at bounding box center [751, 278] width 17 height 17
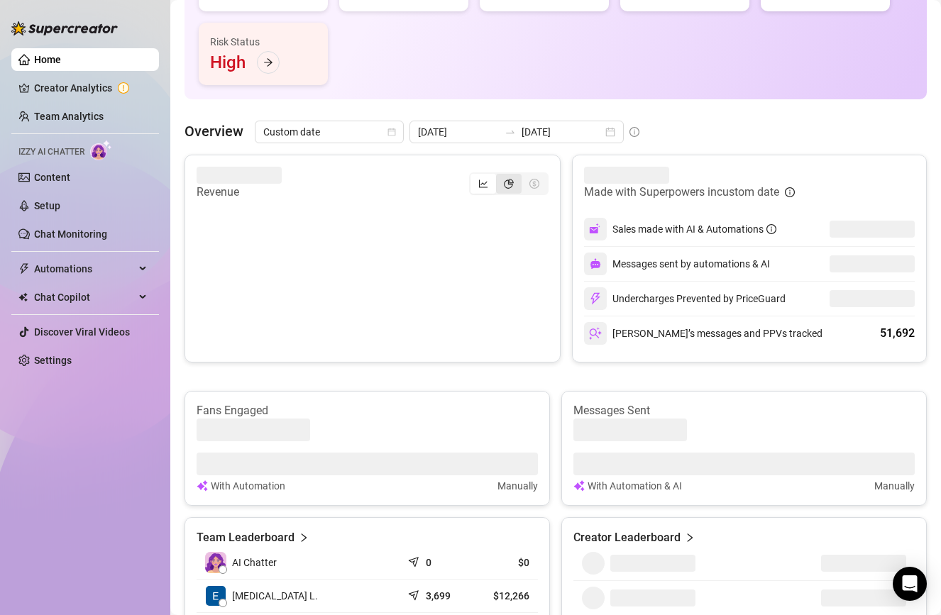
click at [512, 182] on icon "pie-chart" at bounding box center [509, 184] width 10 height 10
click at [500, 176] on input "segmented control" at bounding box center [500, 176] width 0 height 0
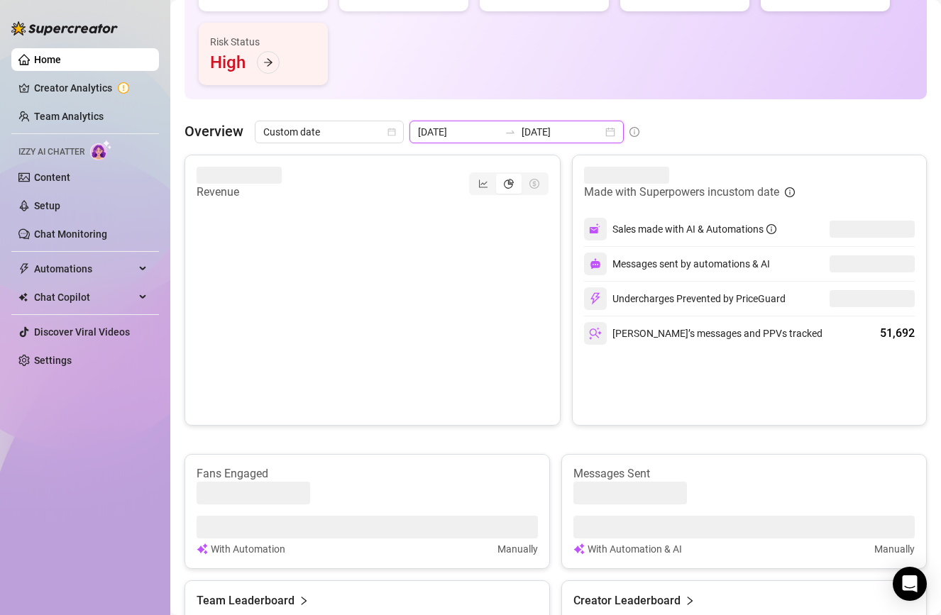
click at [522, 133] on input "[DATE]" at bounding box center [562, 132] width 81 height 16
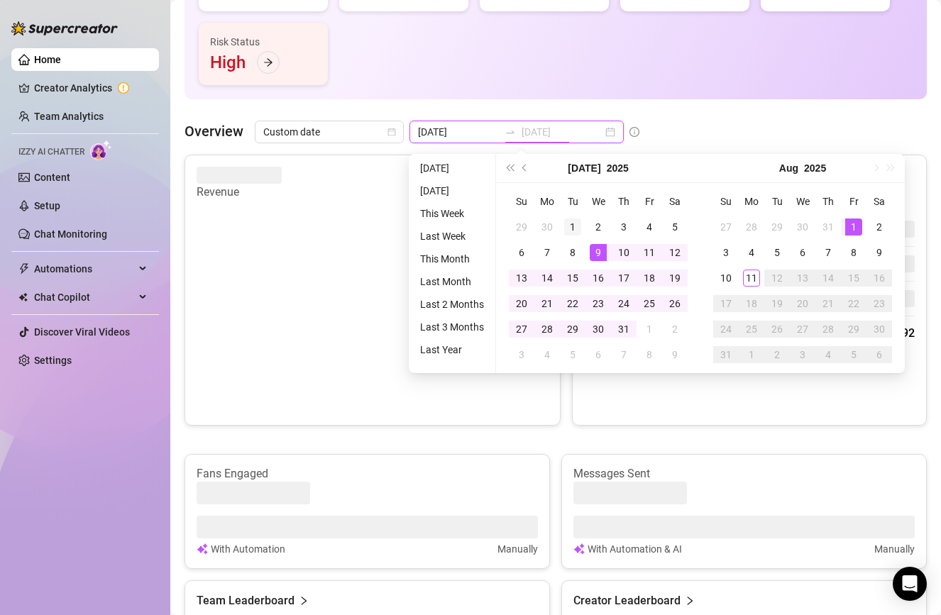
type input "[DATE]"
click at [568, 229] on div "1" at bounding box center [572, 227] width 17 height 17
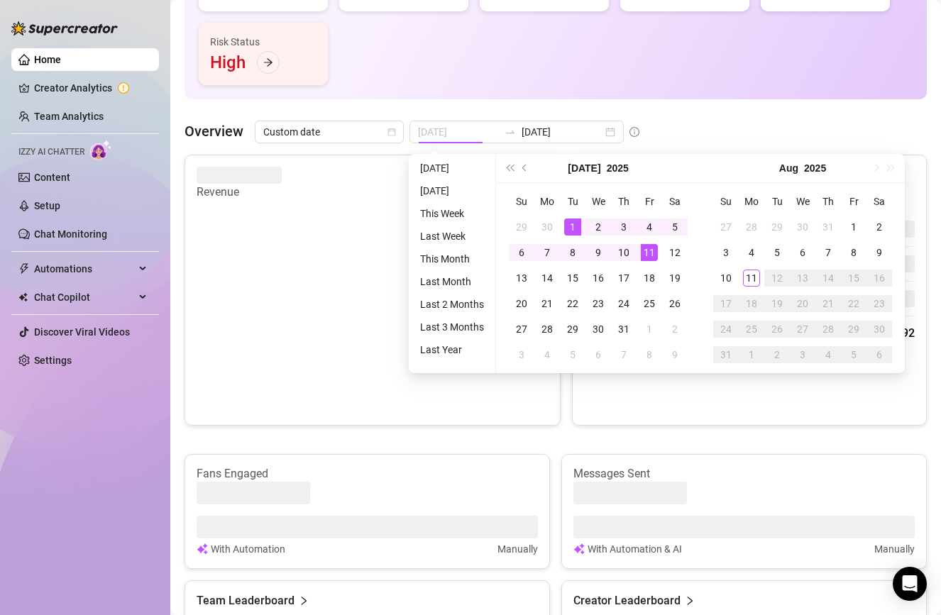
click at [650, 251] on div "11" at bounding box center [649, 252] width 17 height 17
type input "[DATE]"
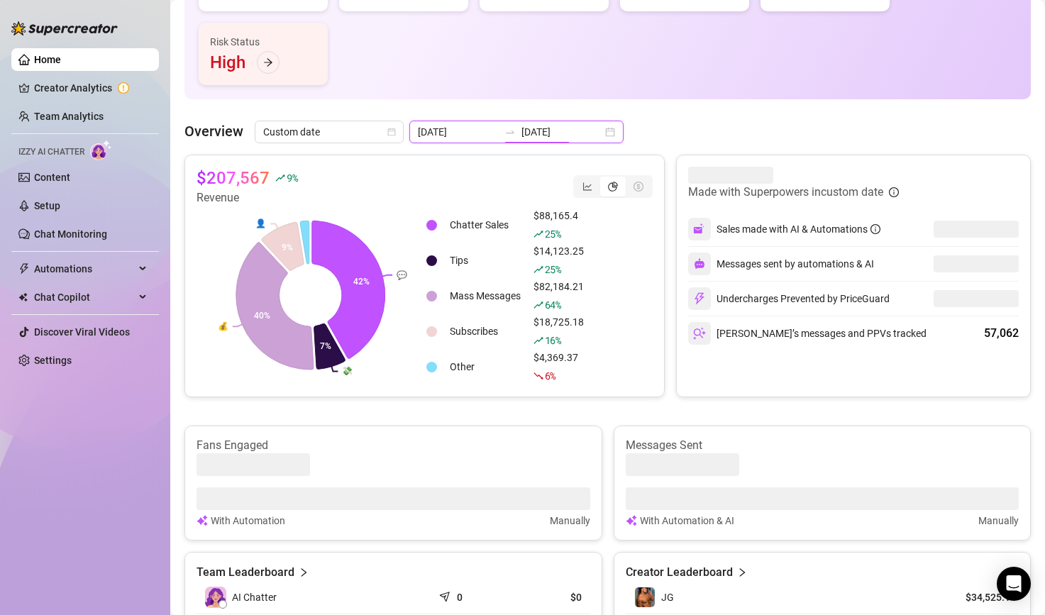
click at [522, 134] on input "[DATE]" at bounding box center [562, 132] width 81 height 16
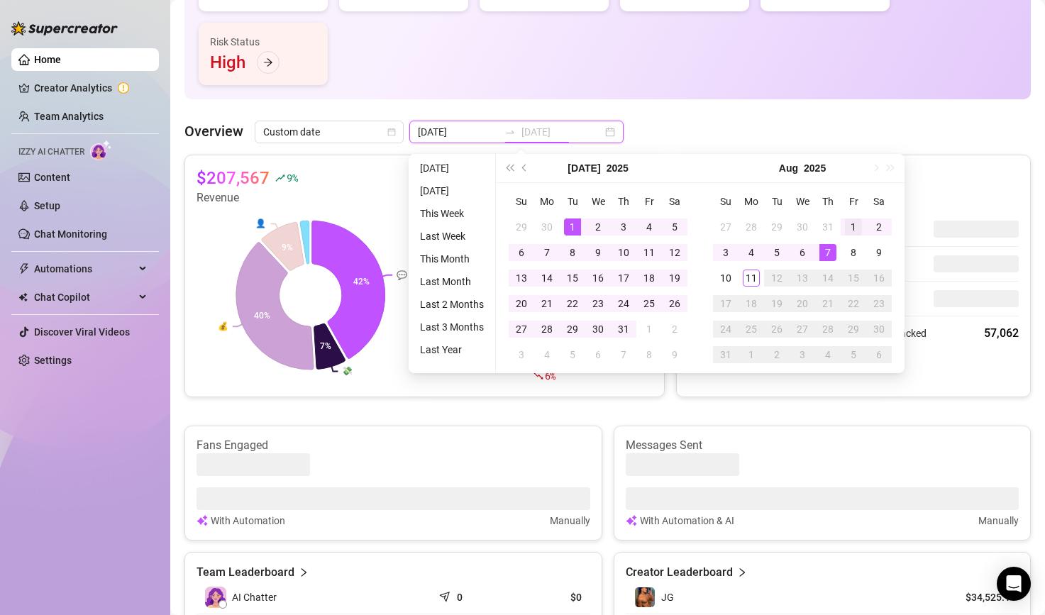
type input "[DATE]"
click at [853, 230] on div "1" at bounding box center [853, 227] width 17 height 17
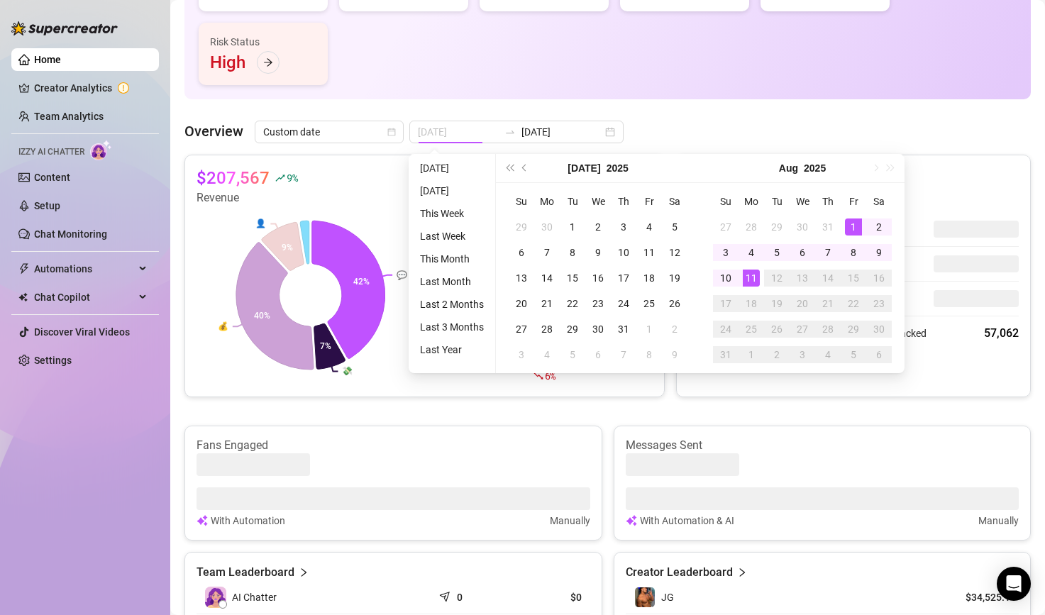
click at [751, 285] on div "11" at bounding box center [751, 278] width 17 height 17
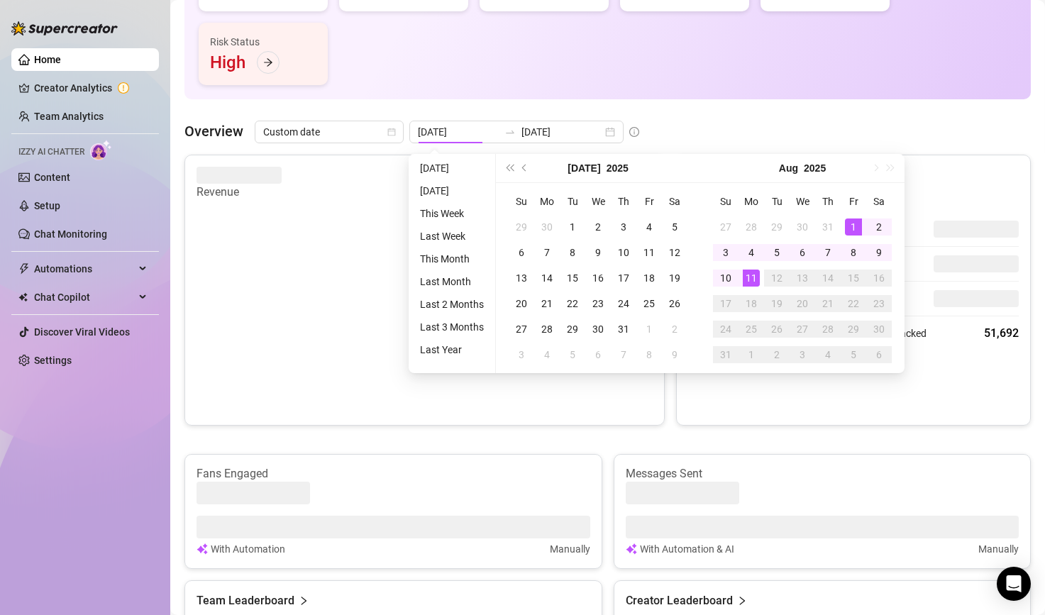
type input "[DATE]"
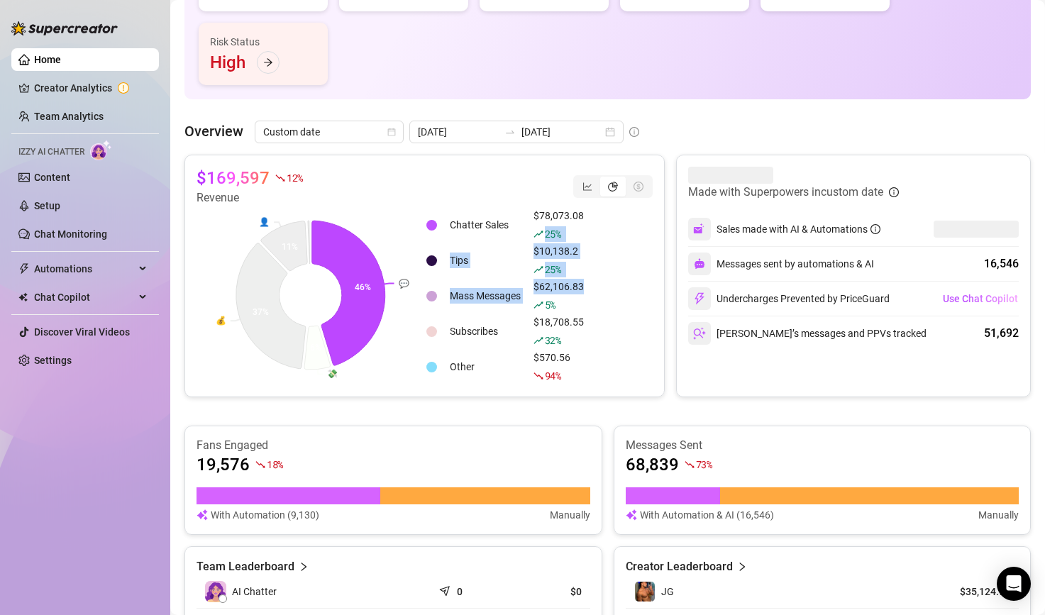
drag, startPoint x: 585, startPoint y: 285, endPoint x: 585, endPoint y: 219, distance: 66.7
click at [585, 219] on tbody "Chatter Sales $78,073.08 25 % Tips $10,138.2 25 % Mass Messages $62,106.83 5 % …" at bounding box center [507, 296] width 163 height 176
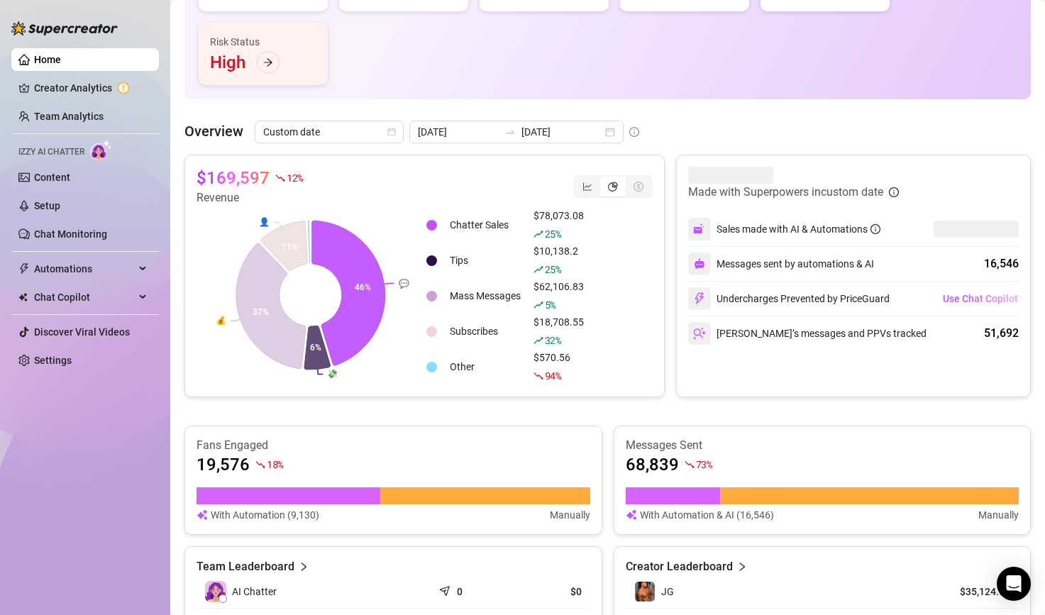
click at [591, 281] on div "Chatter Sales $78,073.08 25 % Tips $10,138.2 25 % Mass Messages $62,106.83 5 % …" at bounding box center [539, 295] width 228 height 179
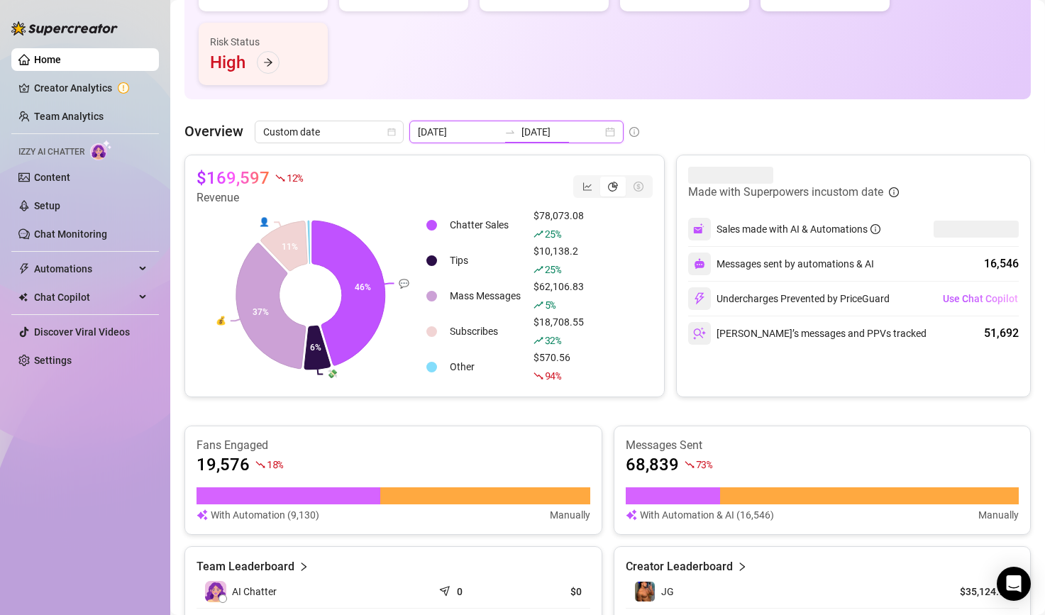
click at [531, 133] on input "[DATE]" at bounding box center [562, 132] width 81 height 16
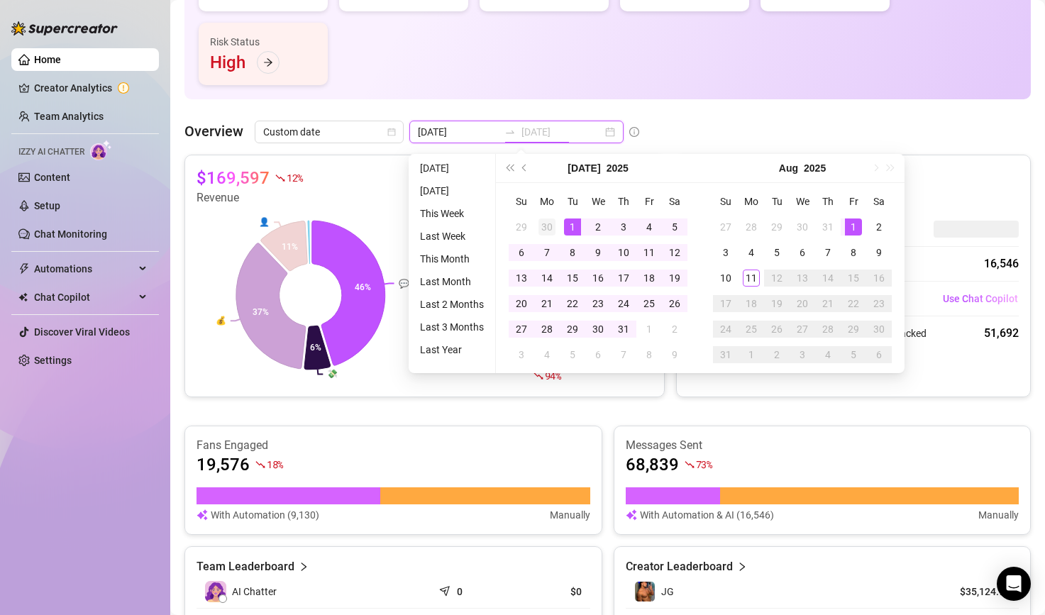
type input "[DATE]"
click at [556, 221] on td "30" at bounding box center [547, 227] width 26 height 26
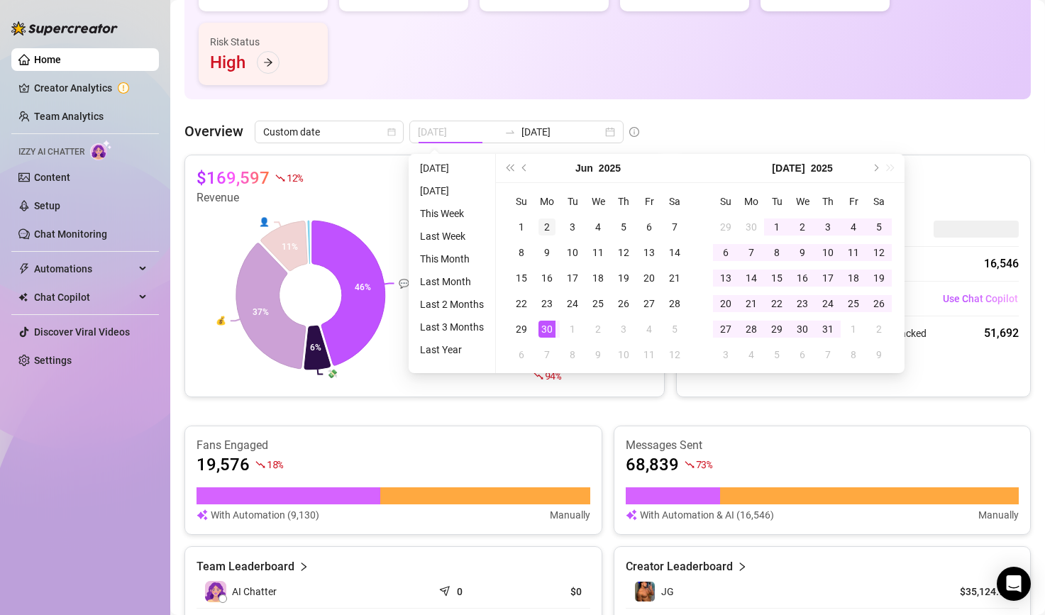
click at [556, 221] on td "2" at bounding box center [547, 227] width 26 height 26
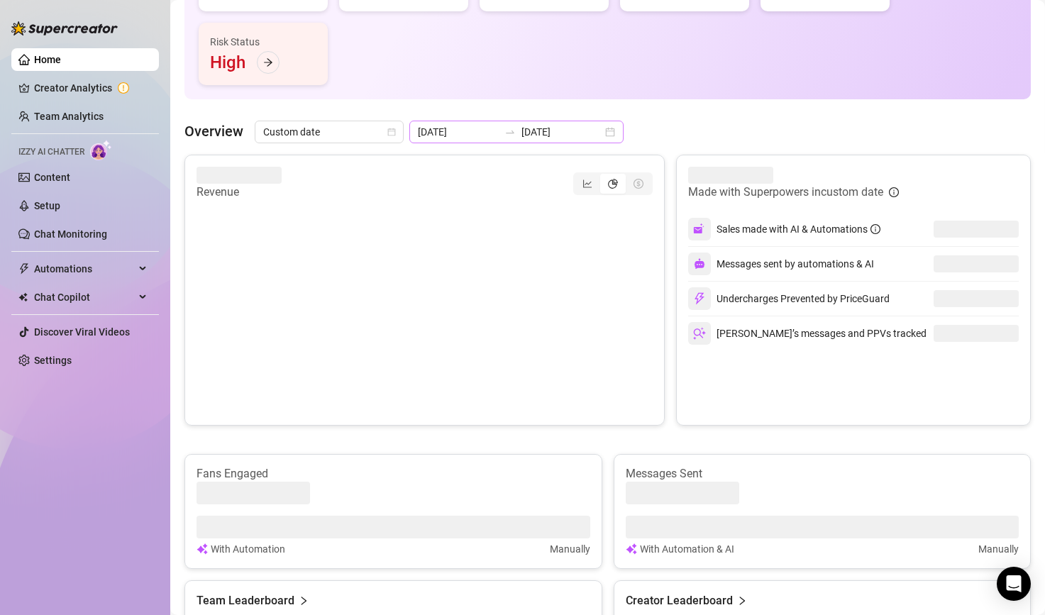
click at [505, 128] on icon "swap-right" at bounding box center [510, 131] width 11 height 11
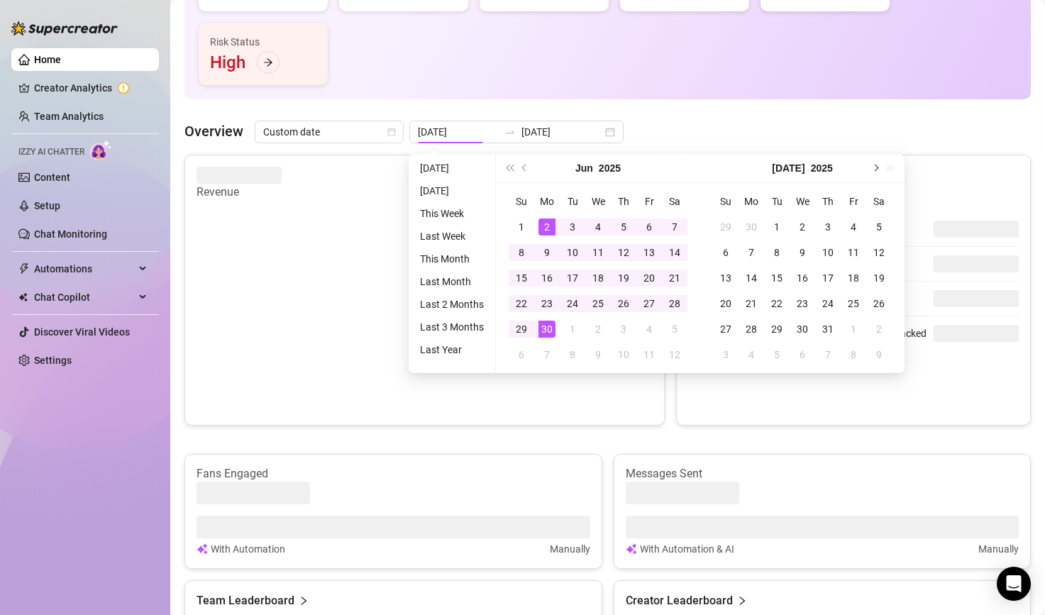
click at [876, 167] on span "Next month (PageDown)" at bounding box center [874, 168] width 7 height 7
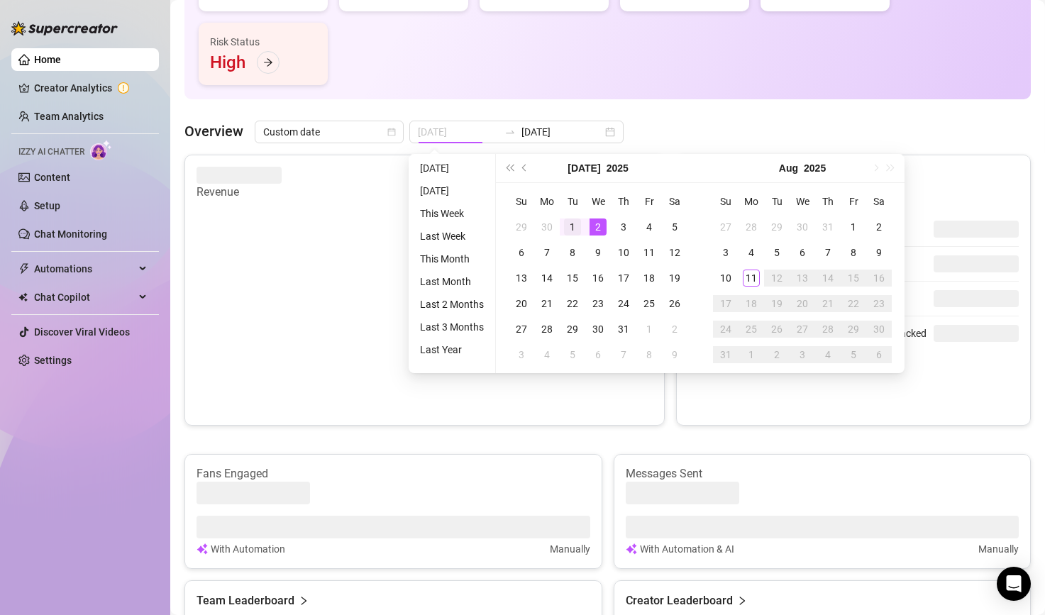
type input "[DATE]"
click at [571, 224] on div "1" at bounding box center [572, 227] width 17 height 17
click at [654, 250] on div "11" at bounding box center [649, 252] width 17 height 17
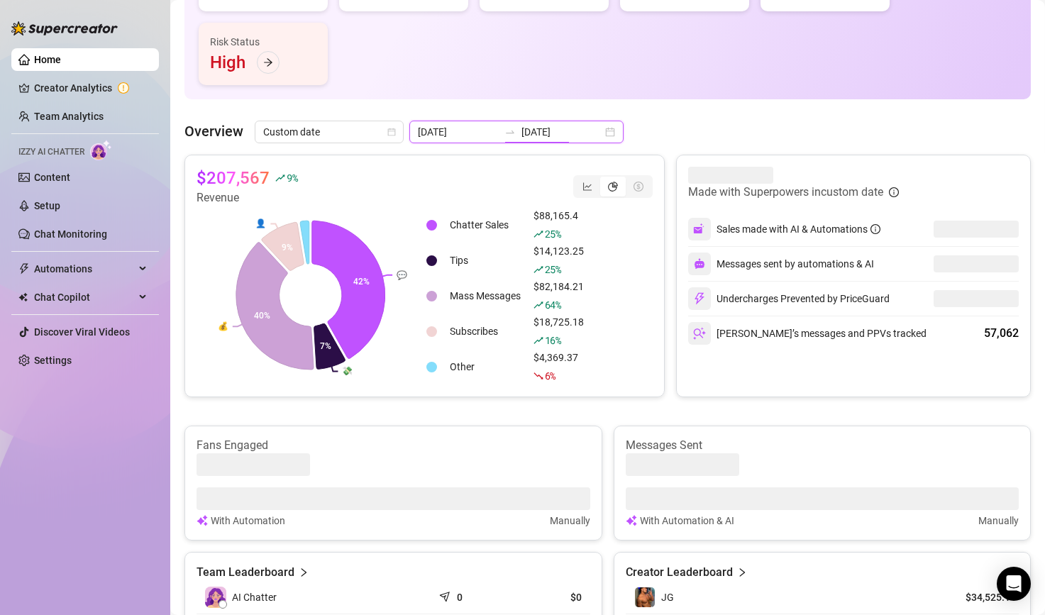
click at [550, 129] on input "[DATE]" at bounding box center [562, 132] width 81 height 16
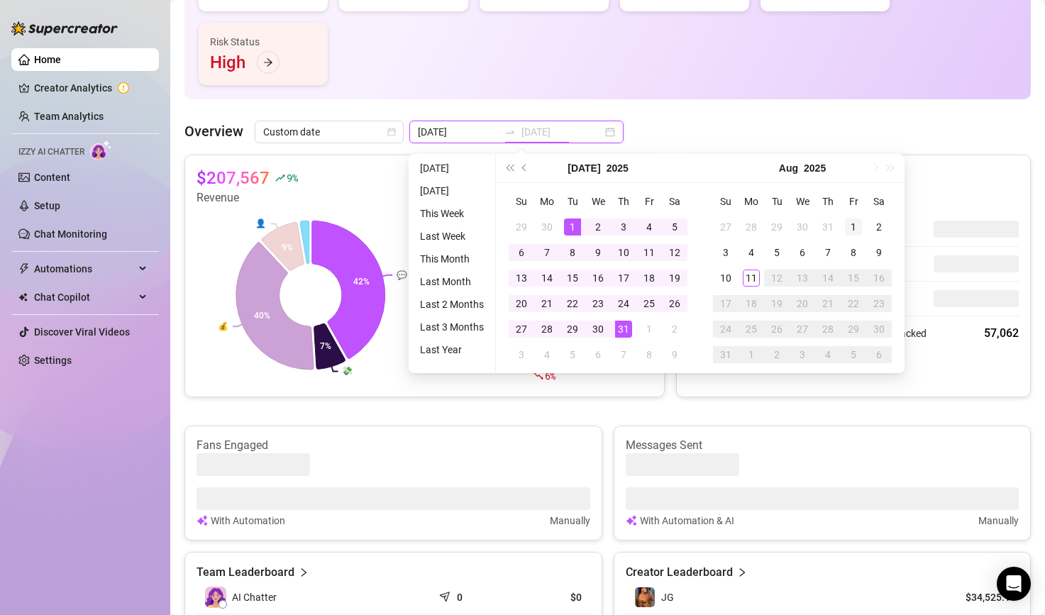
type input "[DATE]"
click at [854, 219] on div "1" at bounding box center [853, 227] width 17 height 17
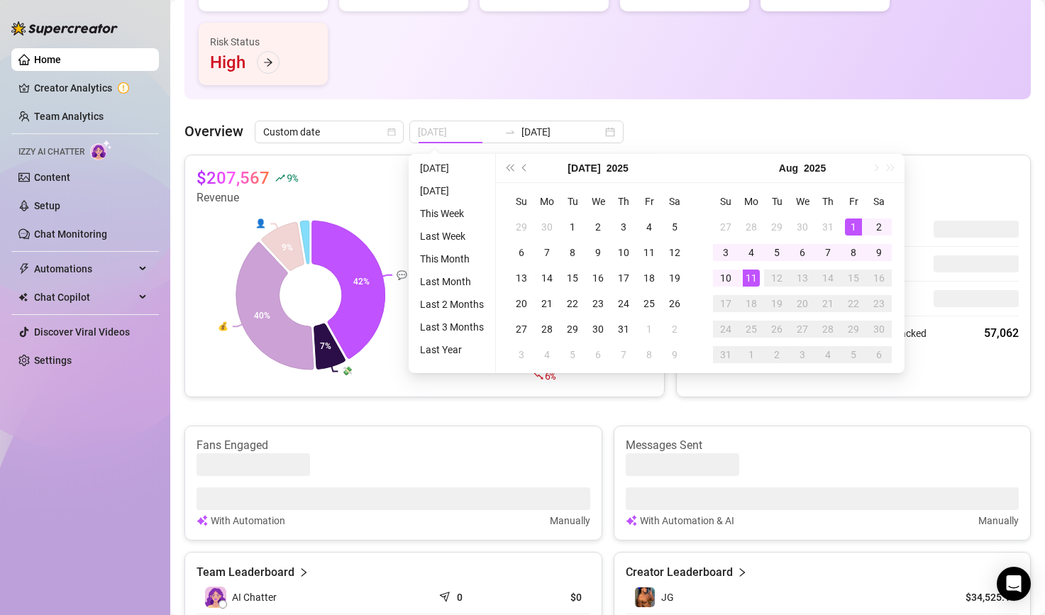
click at [747, 277] on div "11" at bounding box center [751, 278] width 17 height 17
type input "[DATE]"
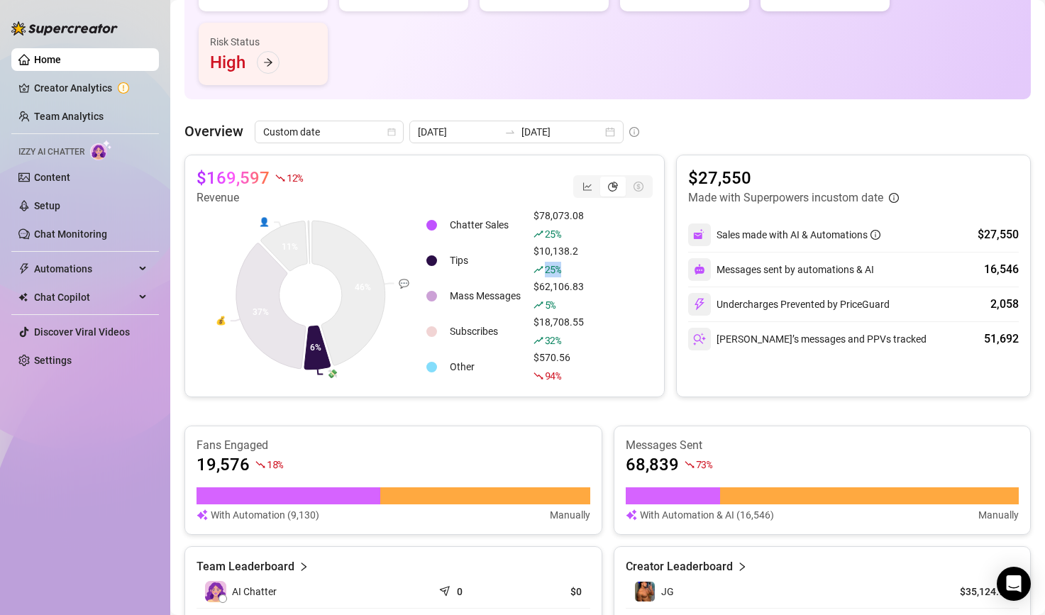
drag, startPoint x: 585, startPoint y: 274, endPoint x: 530, endPoint y: 274, distance: 55.3
click at [530, 274] on td "$10,138.2 25 %" at bounding box center [559, 260] width 62 height 34
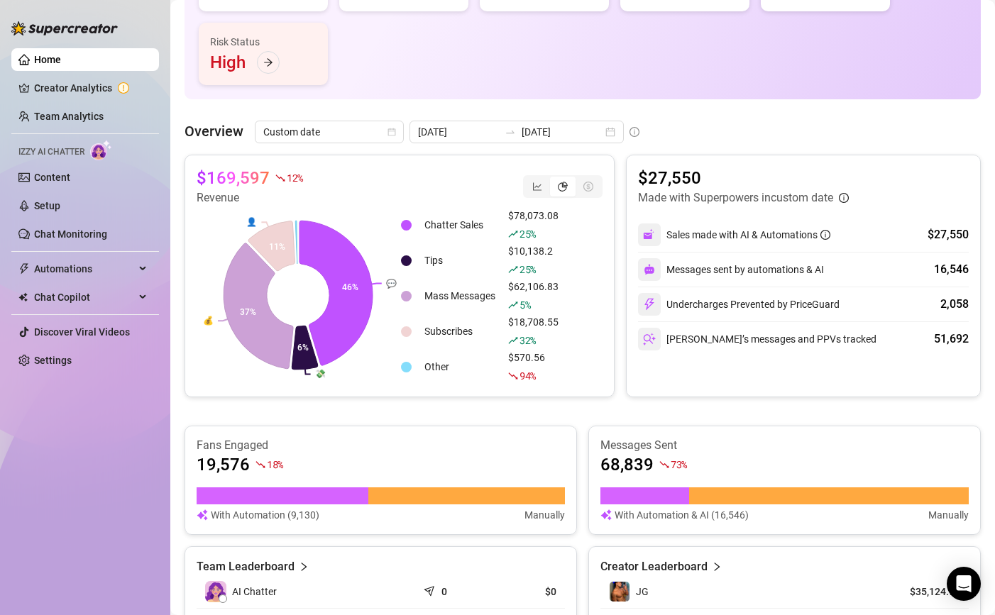
click at [825, 125] on div "Overview Custom date [DATE] [DATE]" at bounding box center [582, 132] width 796 height 23
click at [538, 414] on div "$169,597 12 % Revenue 💬 💸 💰 👤 46% 6% 37% 11% Chatter Sales $78,073.08 25 % Tips…" at bounding box center [582, 475] width 796 height 641
click at [65, 87] on link "Creator Analytics" at bounding box center [91, 88] width 114 height 23
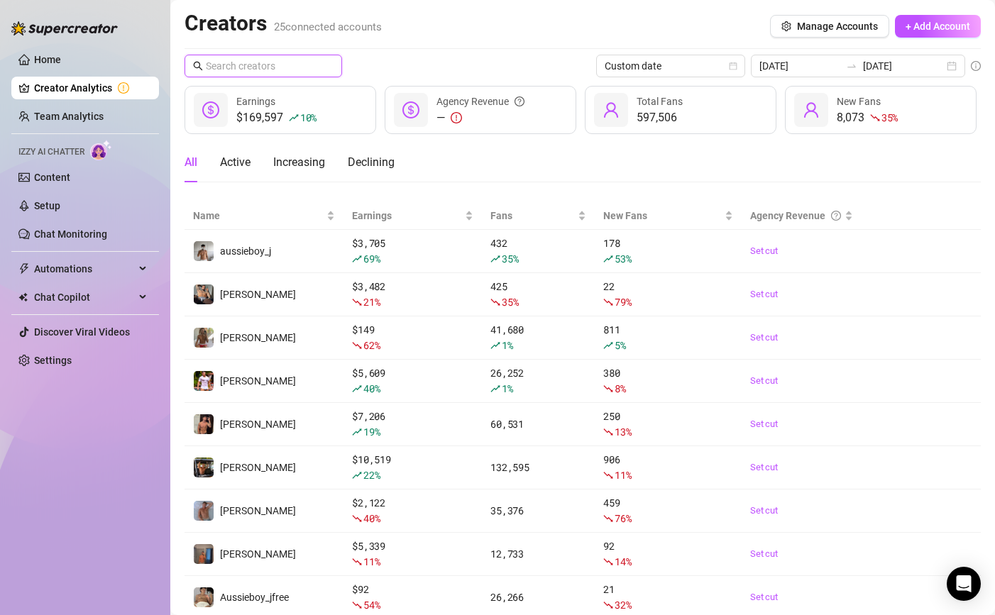
click at [291, 62] on input "text" at bounding box center [264, 66] width 116 height 16
click at [290, 56] on span at bounding box center [263, 66] width 158 height 23
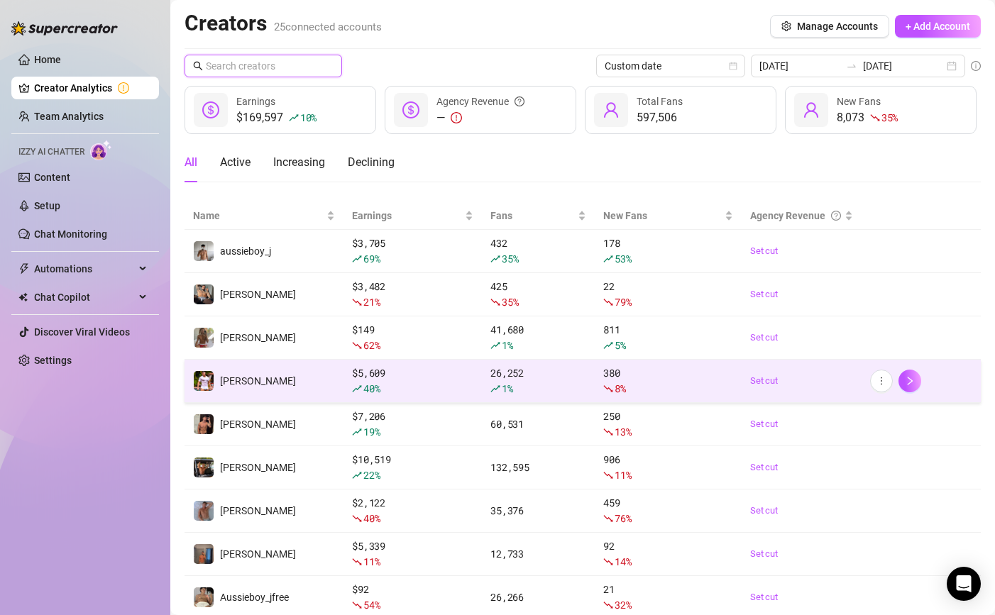
scroll to position [130, 0]
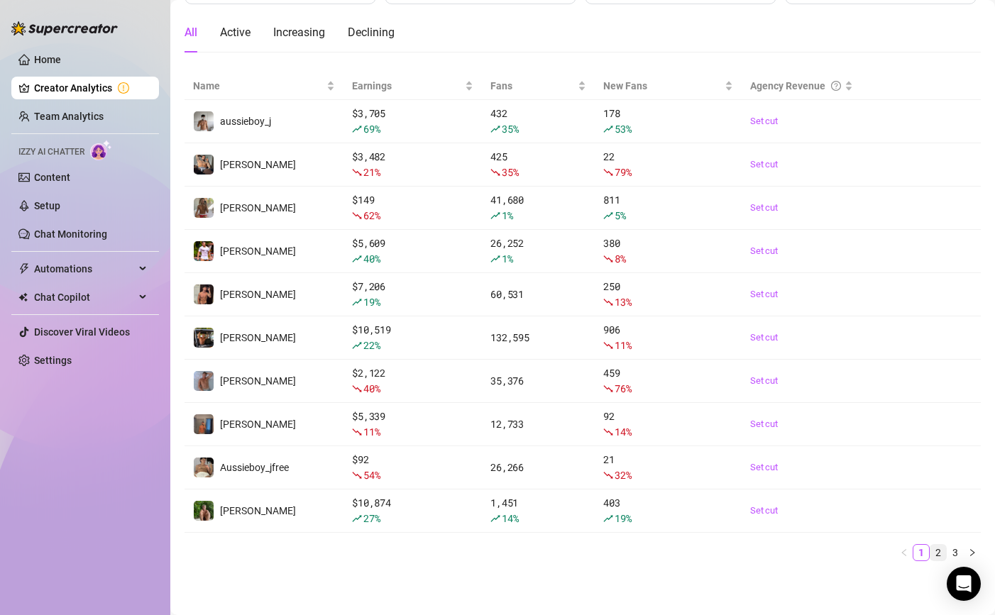
click at [939, 553] on link "2" at bounding box center [938, 553] width 16 height 16
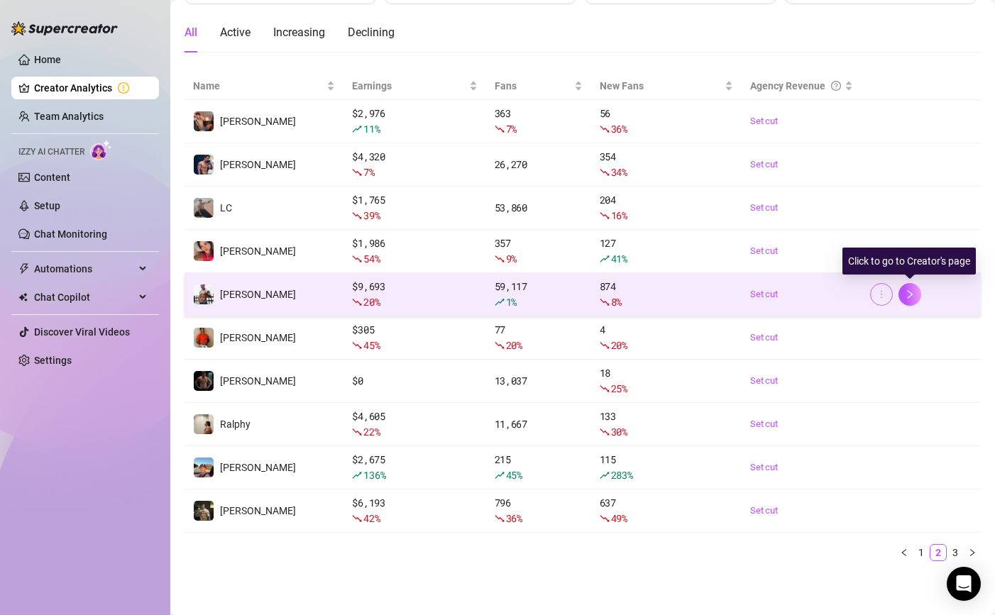
click at [883, 291] on icon "more" at bounding box center [881, 295] width 10 height 10
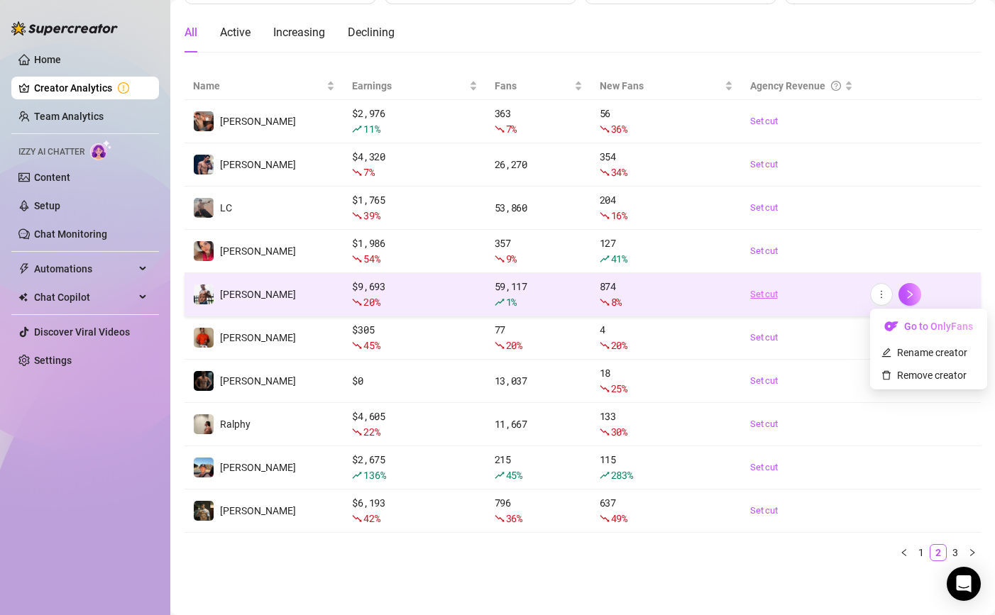
click at [795, 300] on link "Set cut" at bounding box center [801, 294] width 102 height 14
click at [468, 295] on div "20 %" at bounding box center [414, 302] width 125 height 16
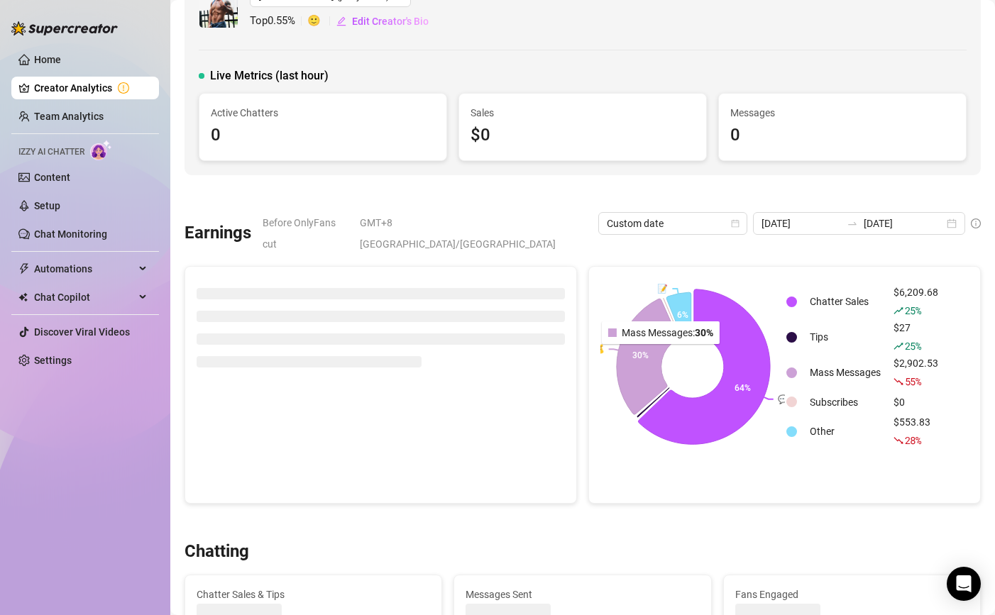
scroll to position [19, 0]
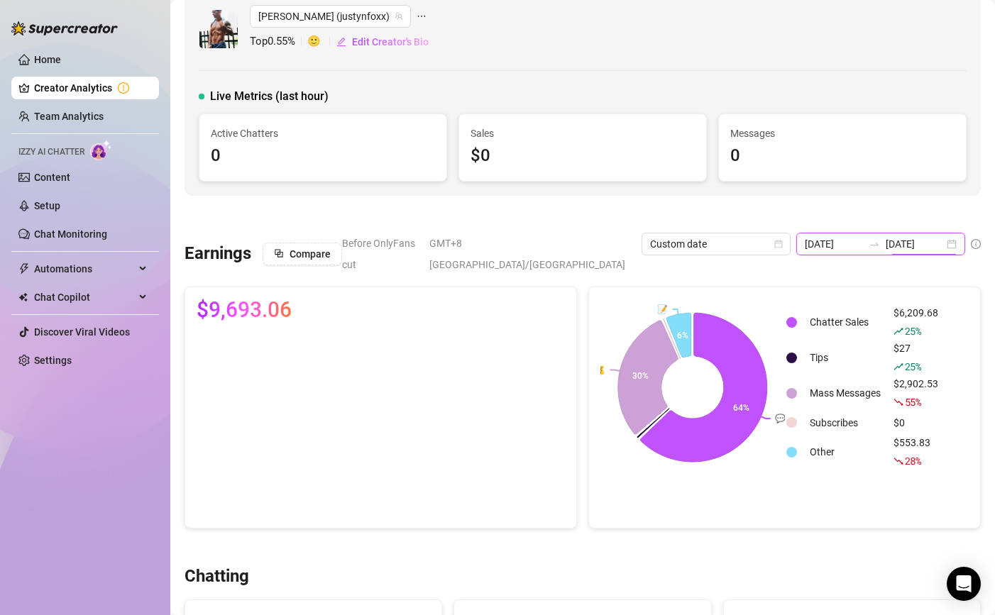
click at [886, 243] on input "[DATE]" at bounding box center [915, 244] width 58 height 16
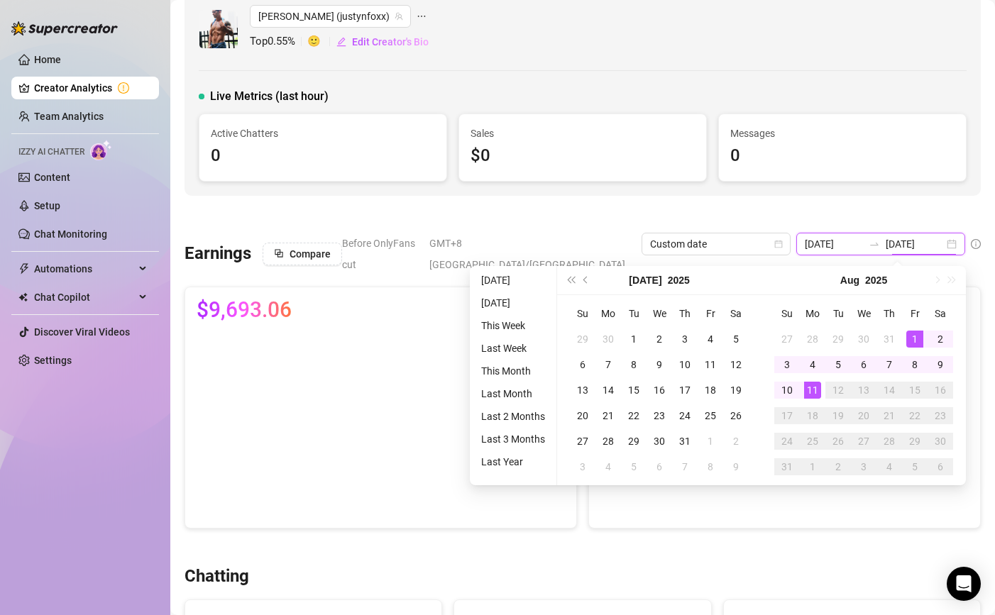
type input "[DATE]"
click at [912, 342] on div "1" at bounding box center [914, 339] width 17 height 17
type input "[DATE]"
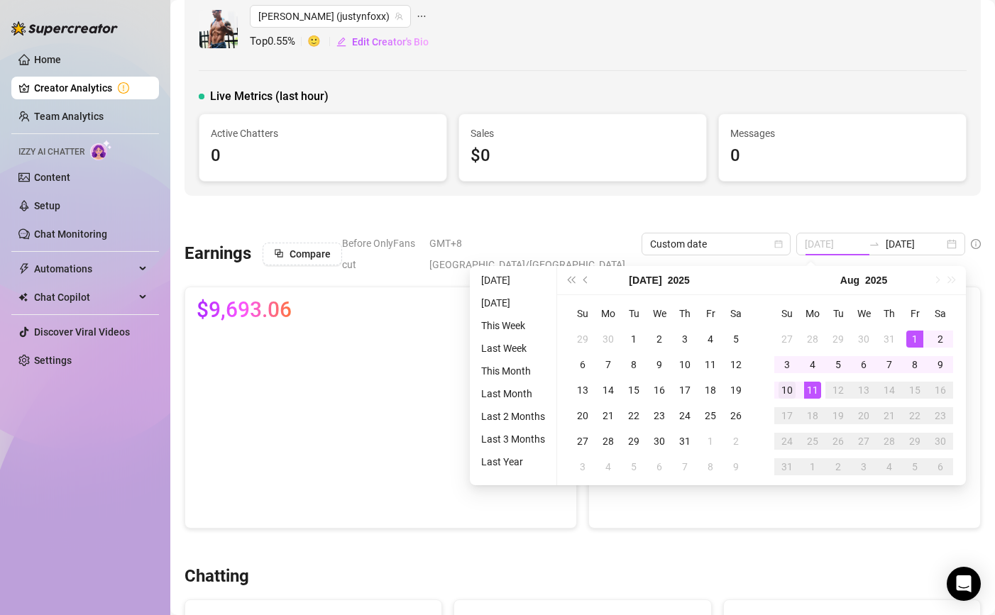
click at [777, 392] on td "10" at bounding box center [787, 390] width 26 height 26
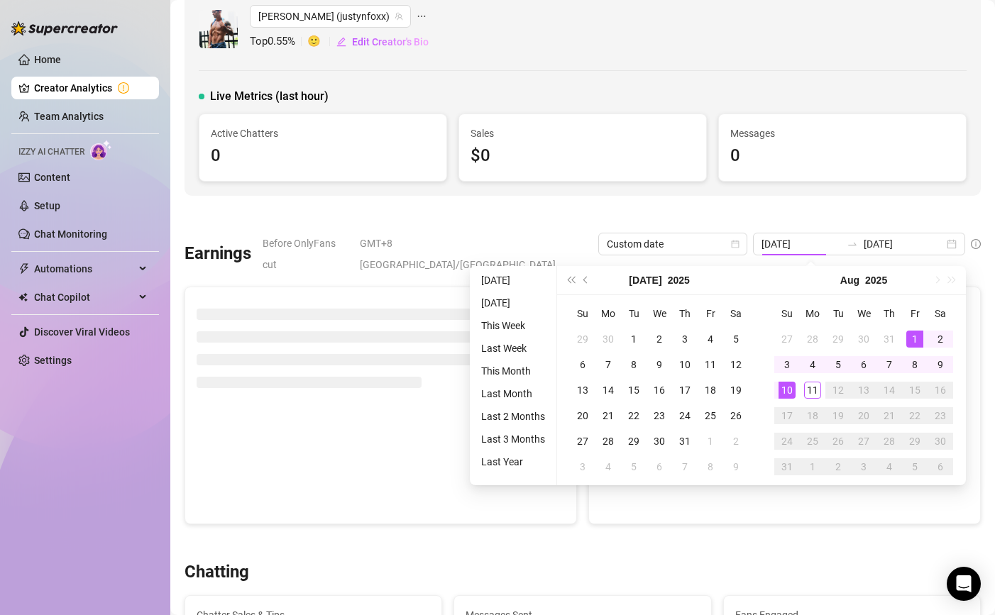
type input "[DATE]"
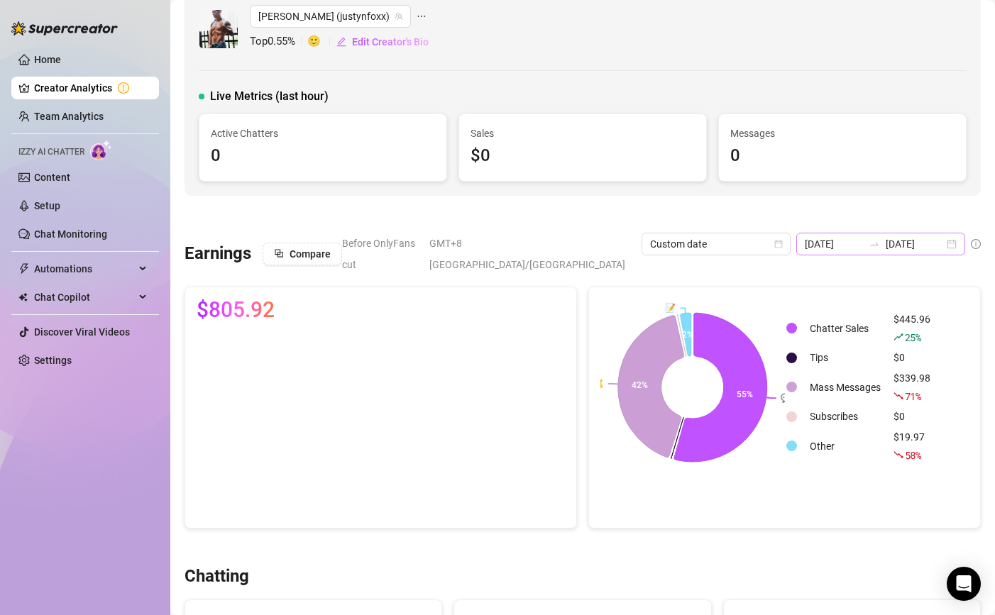
click at [869, 242] on icon "swap-right" at bounding box center [874, 243] width 11 height 11
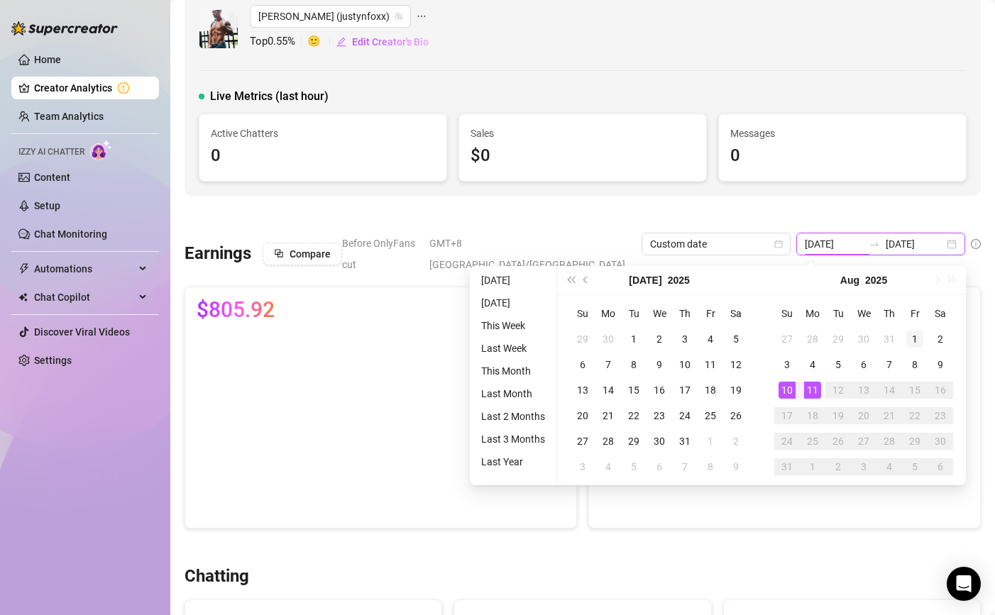
type input "[DATE]"
click at [917, 335] on div "1" at bounding box center [914, 339] width 17 height 17
type input "[DATE]"
click at [787, 385] on div "10" at bounding box center [786, 390] width 17 height 17
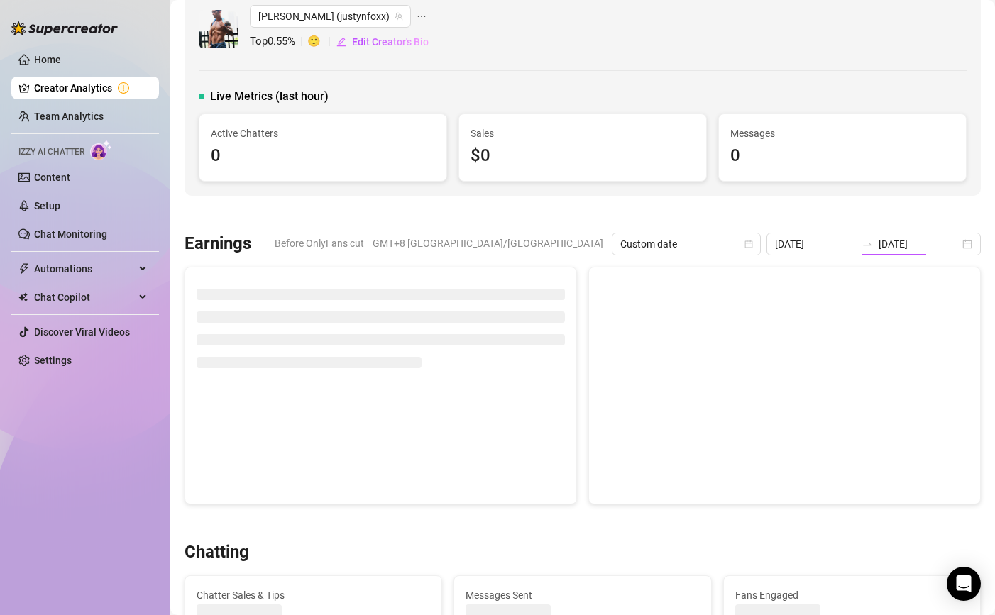
type input "[DATE]"
click at [718, 294] on canvas at bounding box center [692, 385] width 184 height 213
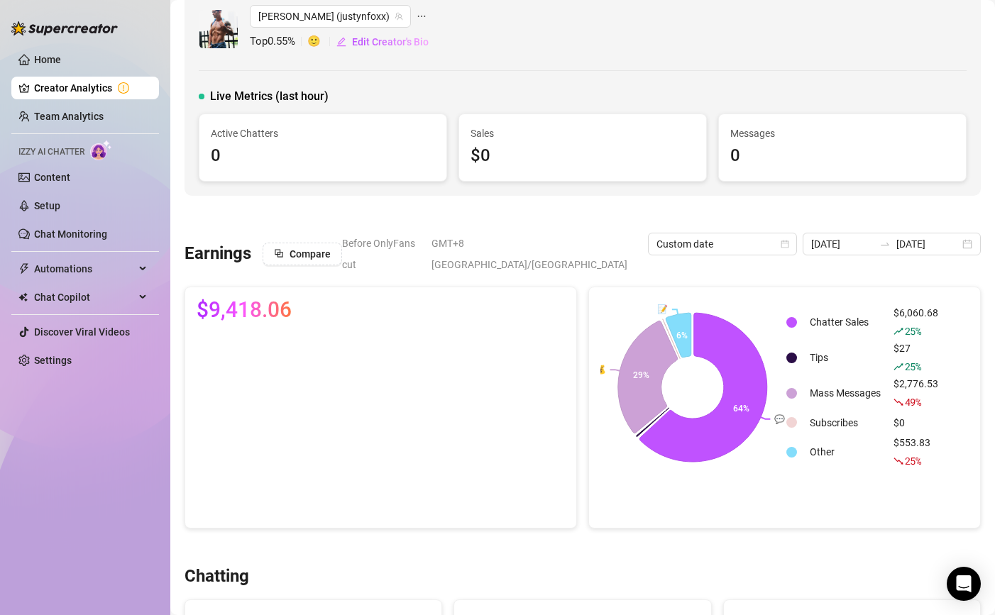
click at [244, 299] on span "$9,418.06" at bounding box center [244, 310] width 95 height 23
click at [230, 299] on span "$9,418.06" at bounding box center [244, 310] width 95 height 23
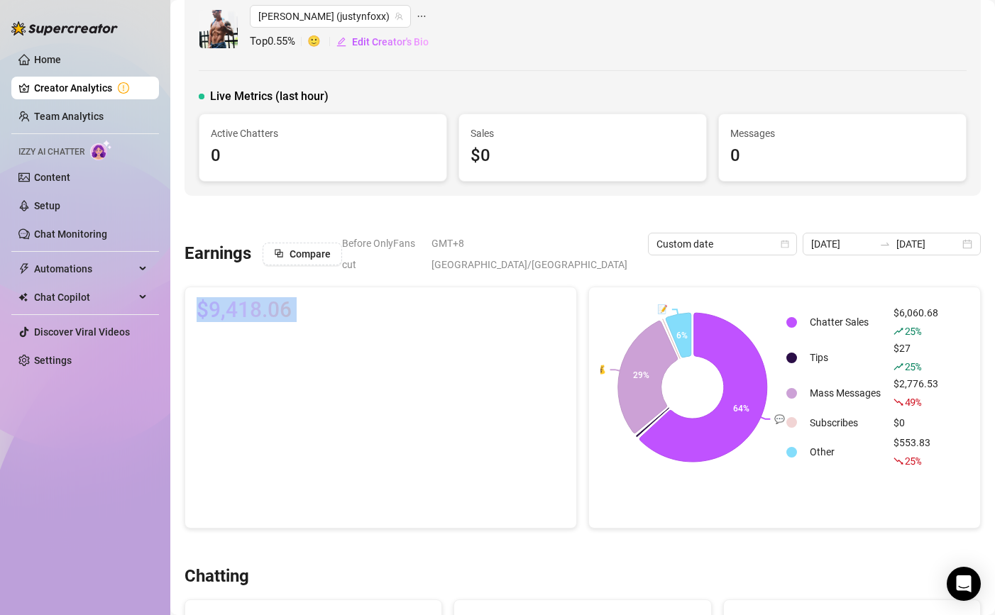
click at [230, 299] on span "$9,418.06" at bounding box center [244, 310] width 95 height 23
copy div "$9,418.06"
click at [231, 287] on div "$9,418.06" at bounding box center [380, 407] width 391 height 241
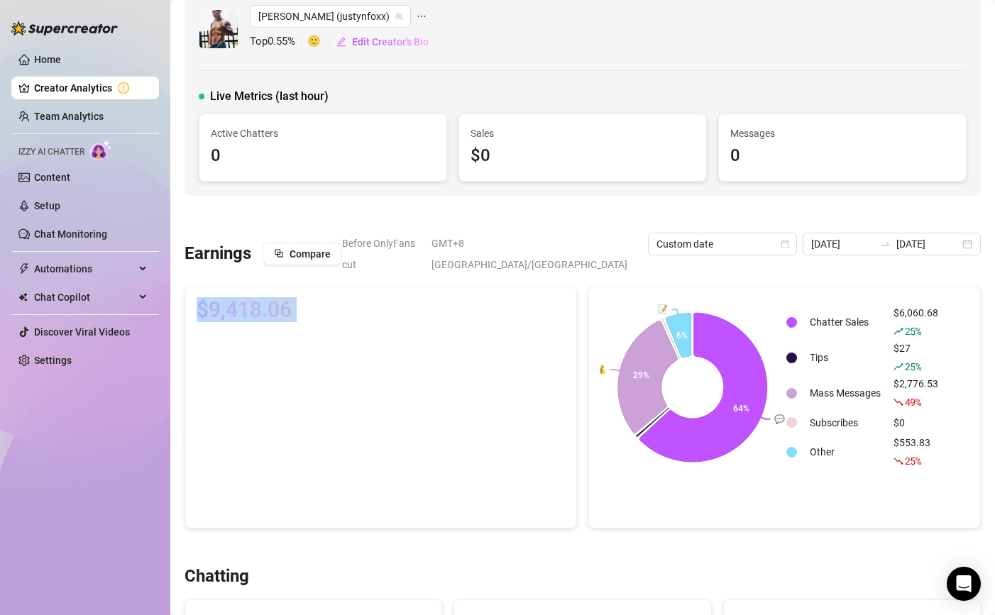
copy div "$9,418.06"
click at [896, 247] on input "[DATE]" at bounding box center [927, 244] width 63 height 16
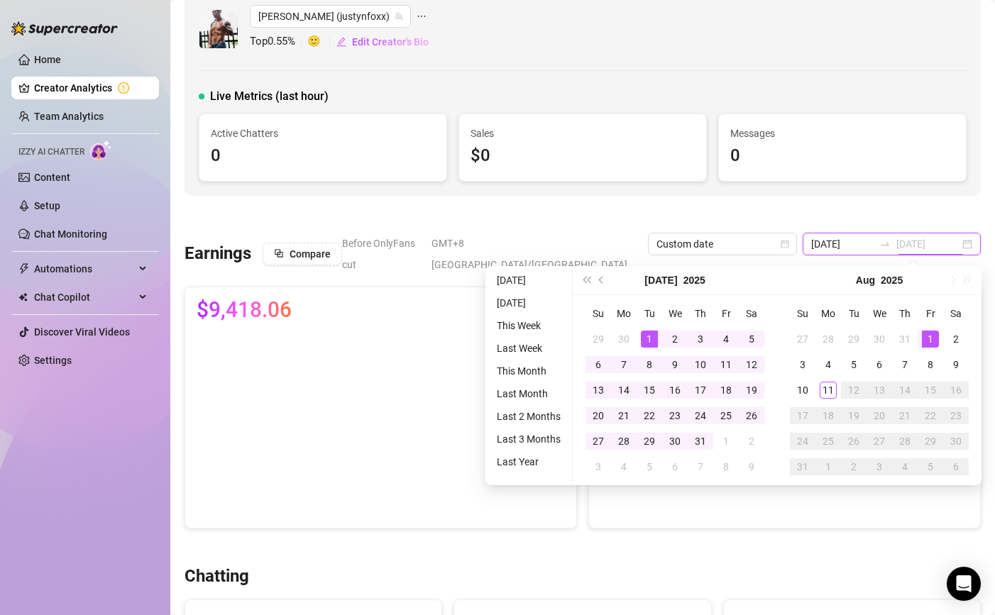
type input "[DATE]"
click at [650, 339] on div "1" at bounding box center [649, 339] width 17 height 17
type input "[DATE]"
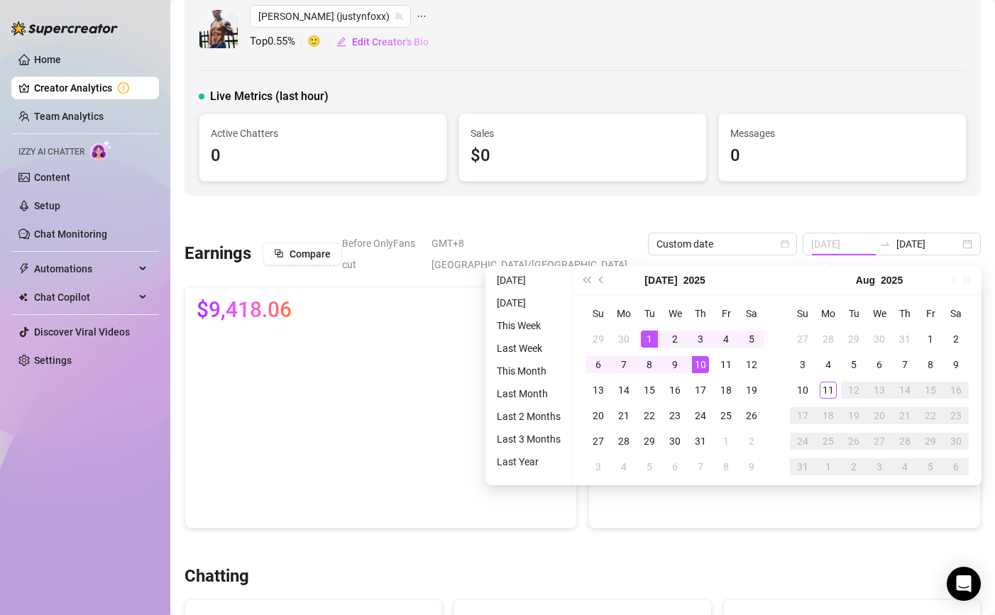
click at [700, 358] on div "10" at bounding box center [700, 364] width 17 height 17
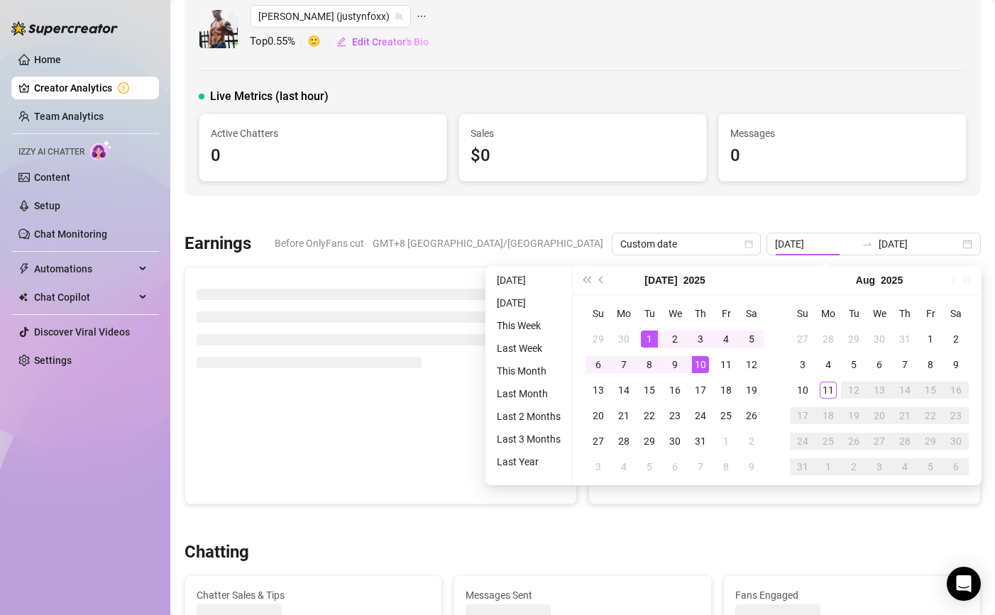
type input "[DATE]"
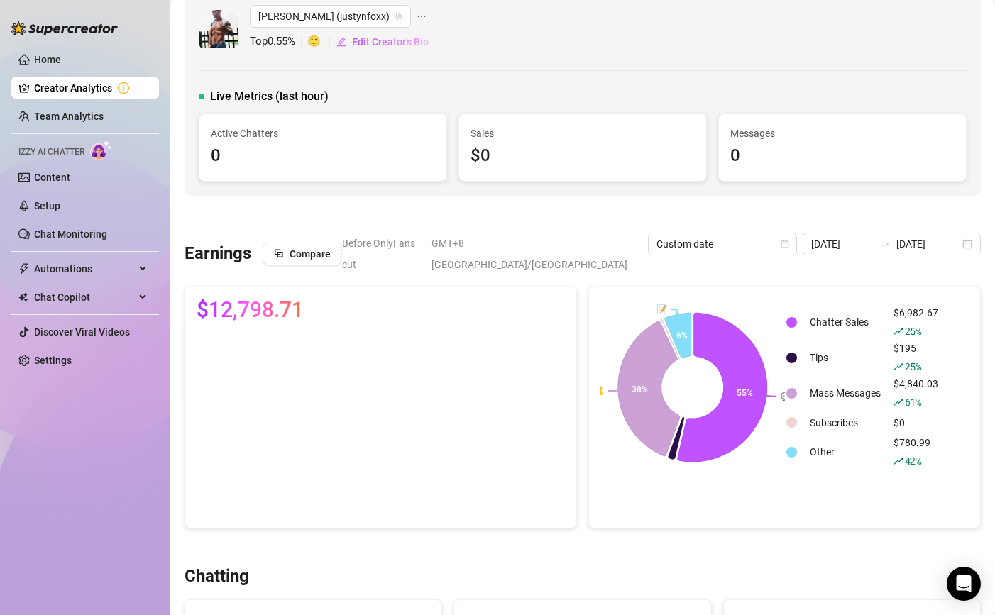
click at [255, 299] on span "$12,798.71" at bounding box center [250, 310] width 107 height 23
copy div "$12,798.71"
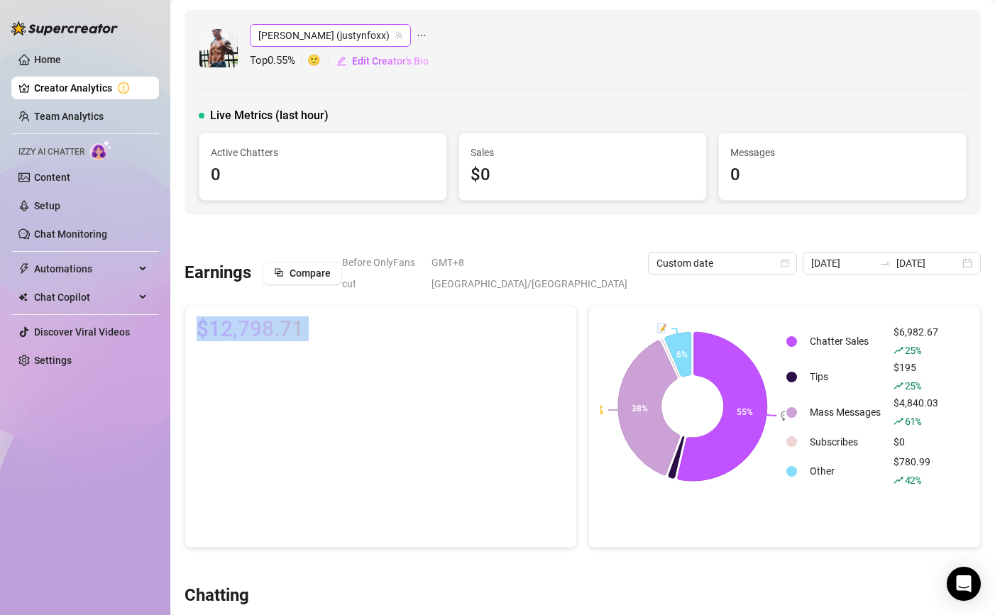
click at [321, 41] on span "[PERSON_NAME] (justynfoxx)" at bounding box center [330, 35] width 144 height 21
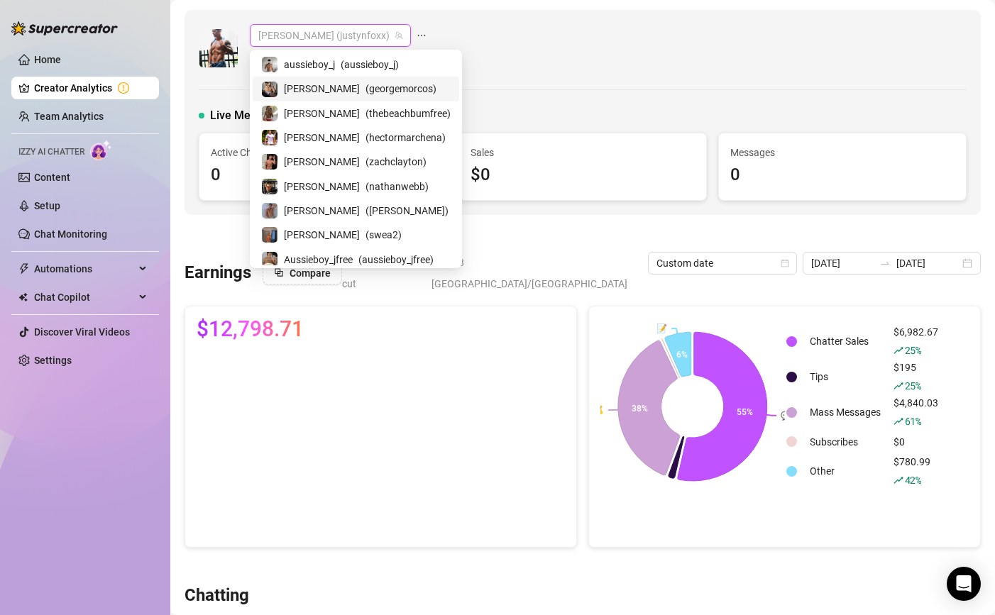
click at [365, 88] on span "( georgemorcos )" at bounding box center [400, 89] width 71 height 16
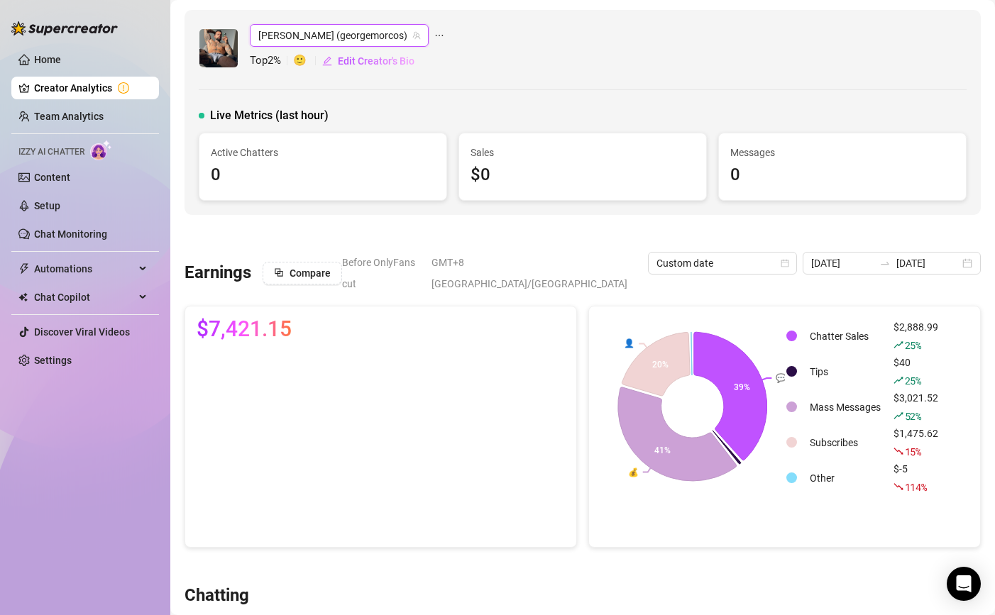
click at [248, 318] on span "$7,421.15" at bounding box center [244, 329] width 95 height 23
click at [211, 318] on span "$7,421.15" at bounding box center [244, 329] width 95 height 23
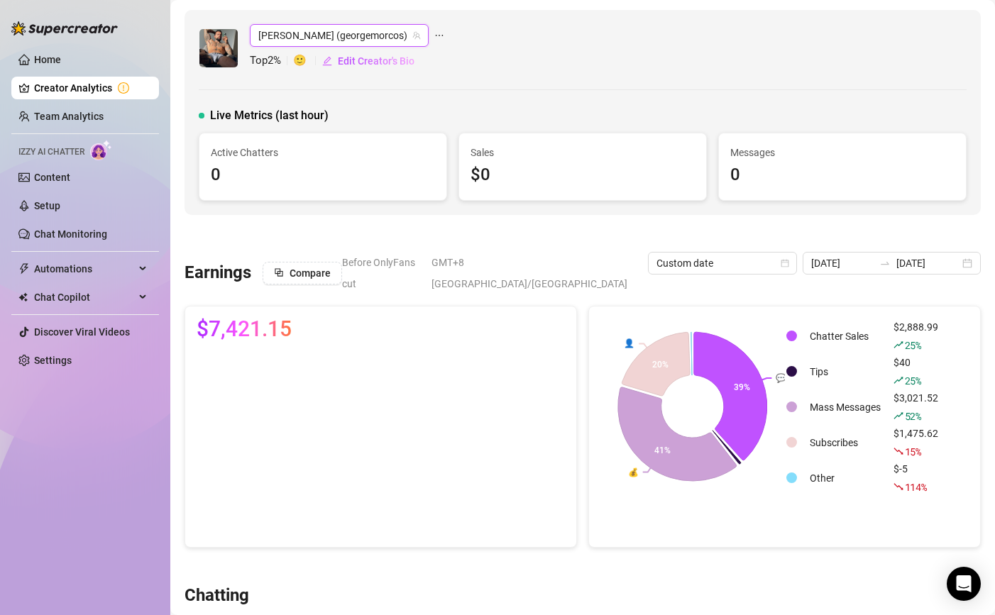
click at [211, 318] on span "$7,421.15" at bounding box center [244, 329] width 95 height 23
click at [872, 256] on input "[DATE]" at bounding box center [842, 263] width 63 height 16
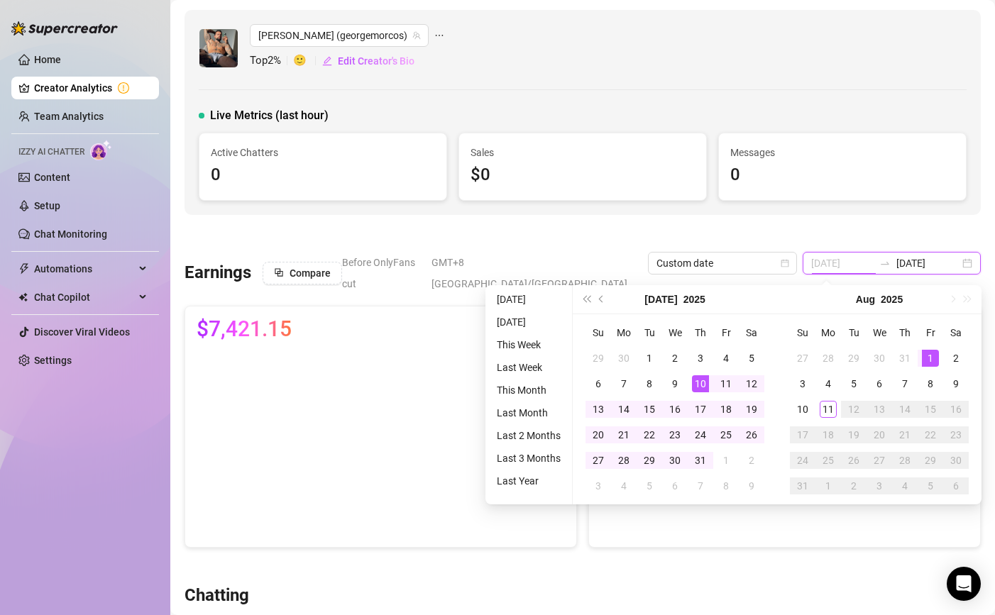
type input "[DATE]"
click at [923, 357] on div "1" at bounding box center [930, 358] width 17 height 17
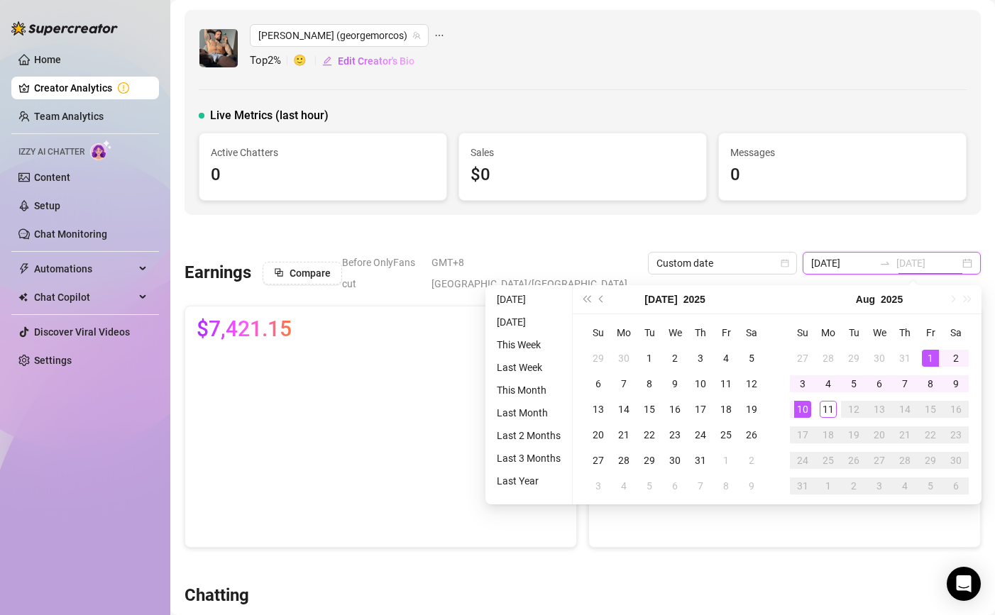
type input "[DATE]"
click at [805, 404] on div "10" at bounding box center [802, 409] width 17 height 17
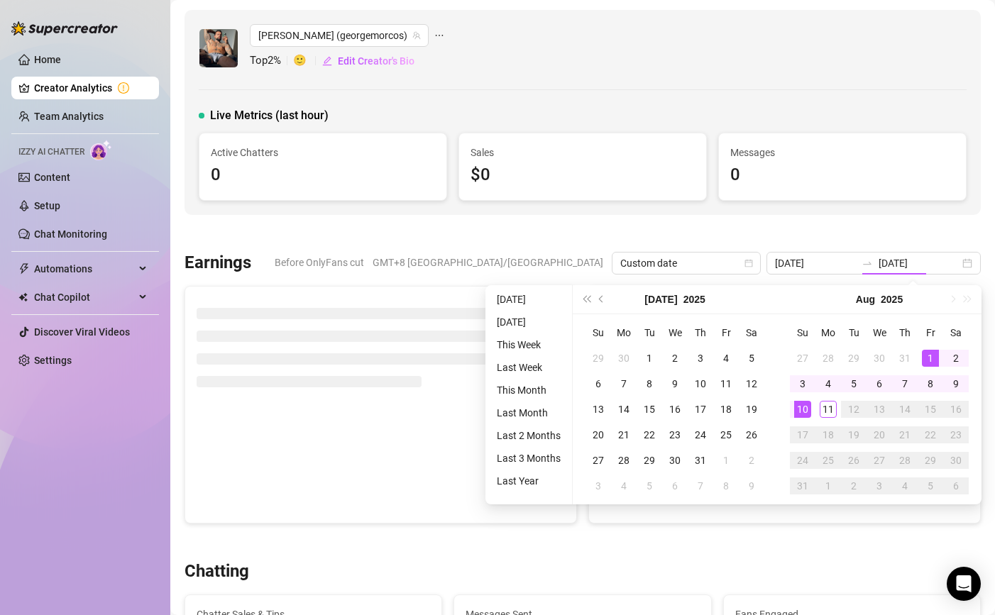
type input "[DATE]"
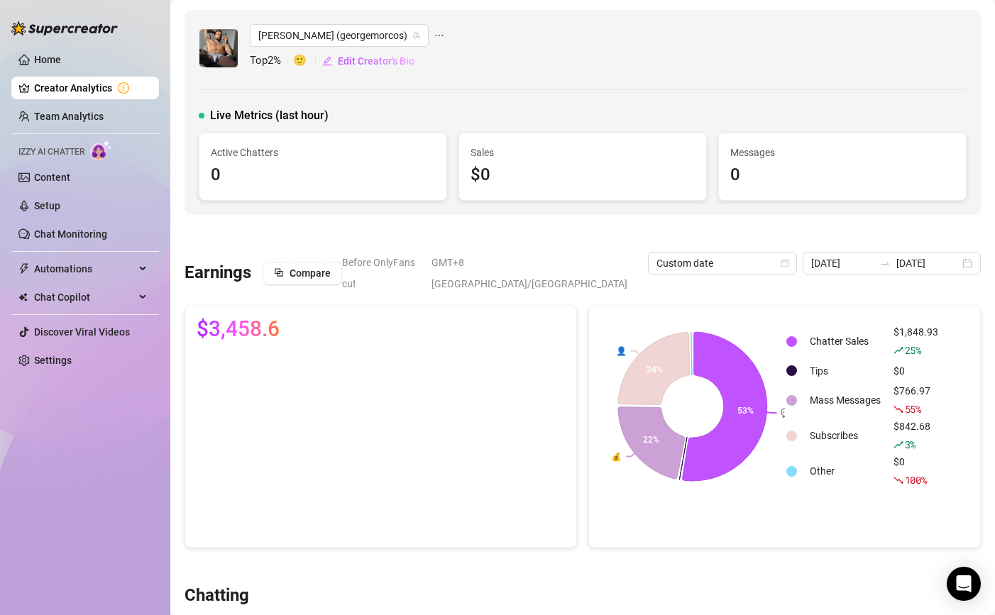
click at [250, 318] on span "$3,458.6" at bounding box center [238, 329] width 83 height 23
click at [314, 35] on span "[PERSON_NAME] (georgemorcos)" at bounding box center [339, 35] width 162 height 21
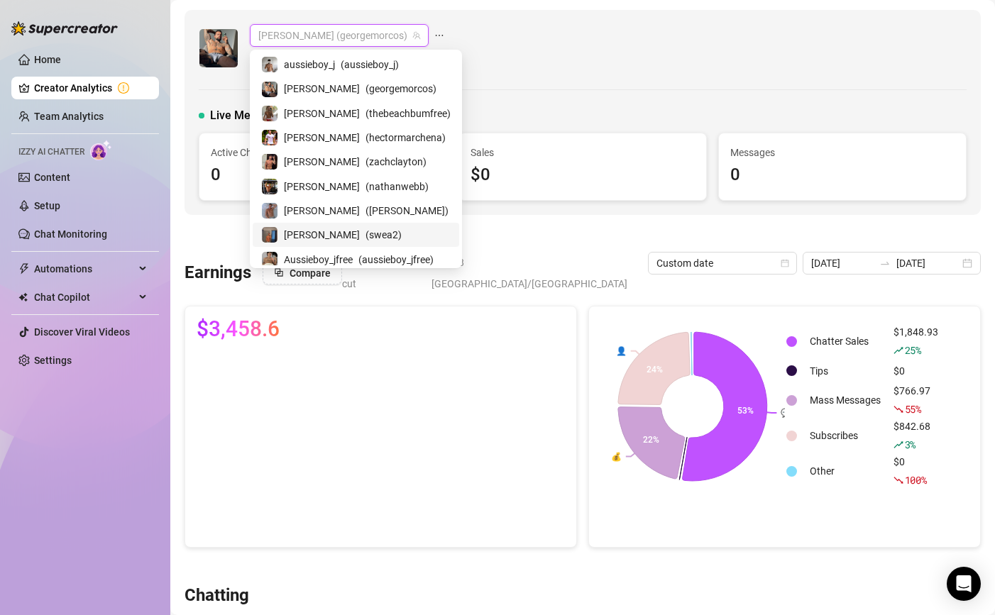
scroll to position [123, 0]
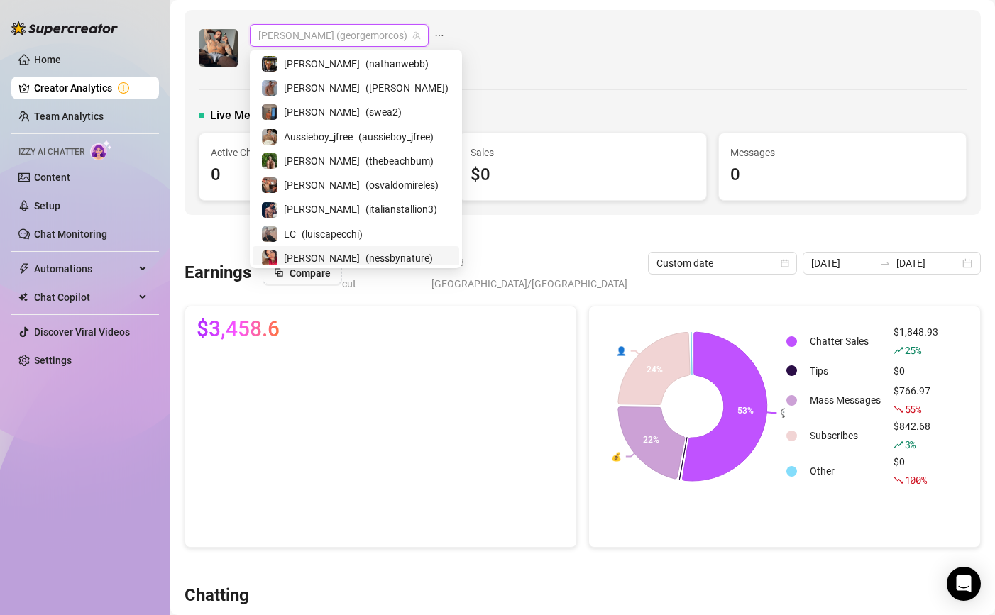
click at [324, 246] on div "[PERSON_NAME] ( nessbynature )" at bounding box center [356, 258] width 206 height 24
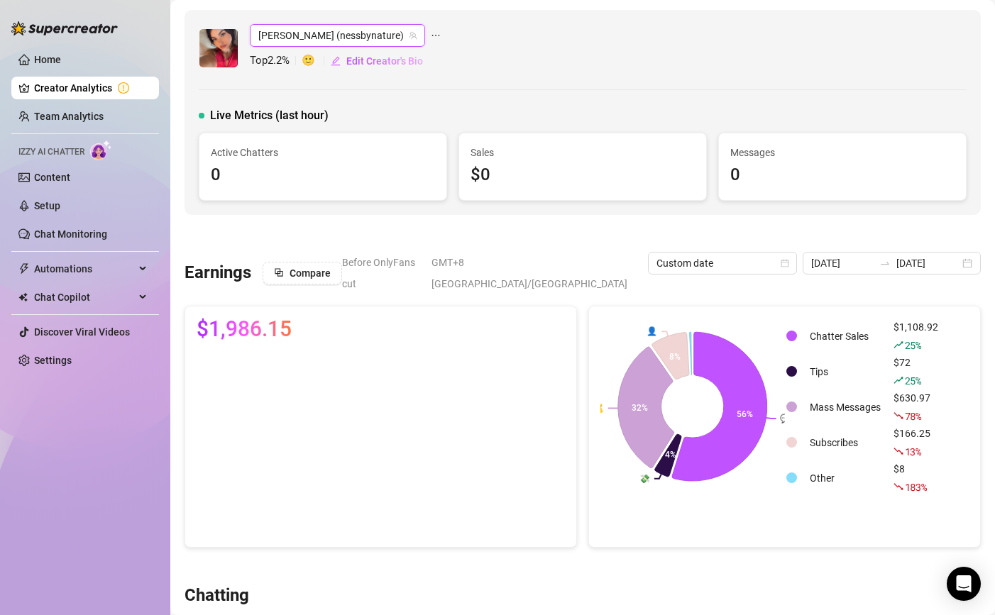
click at [236, 318] on span "$1,986.15" at bounding box center [244, 329] width 95 height 23
copy div "$1,986.15"
click at [839, 263] on input "[DATE]" at bounding box center [842, 263] width 63 height 16
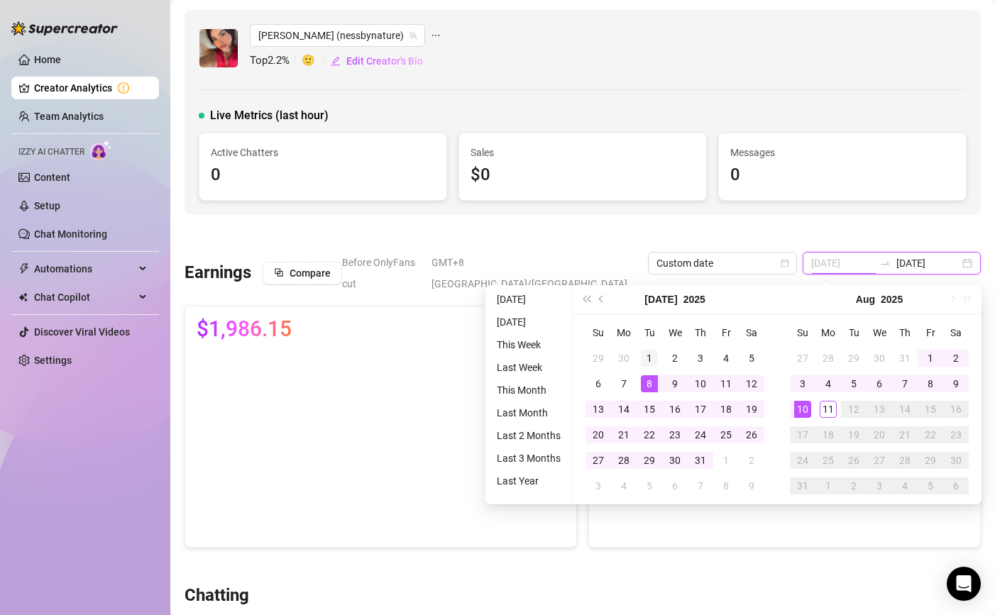
type input "[DATE]"
click at [649, 356] on div "1" at bounding box center [649, 358] width 17 height 17
type input "[DATE]"
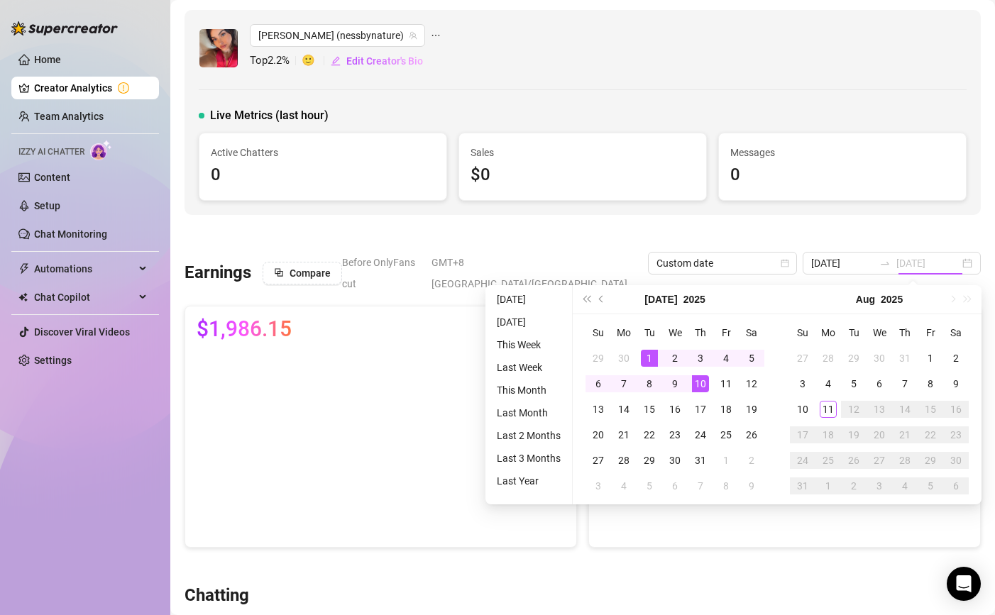
click at [702, 380] on div "10" at bounding box center [700, 383] width 17 height 17
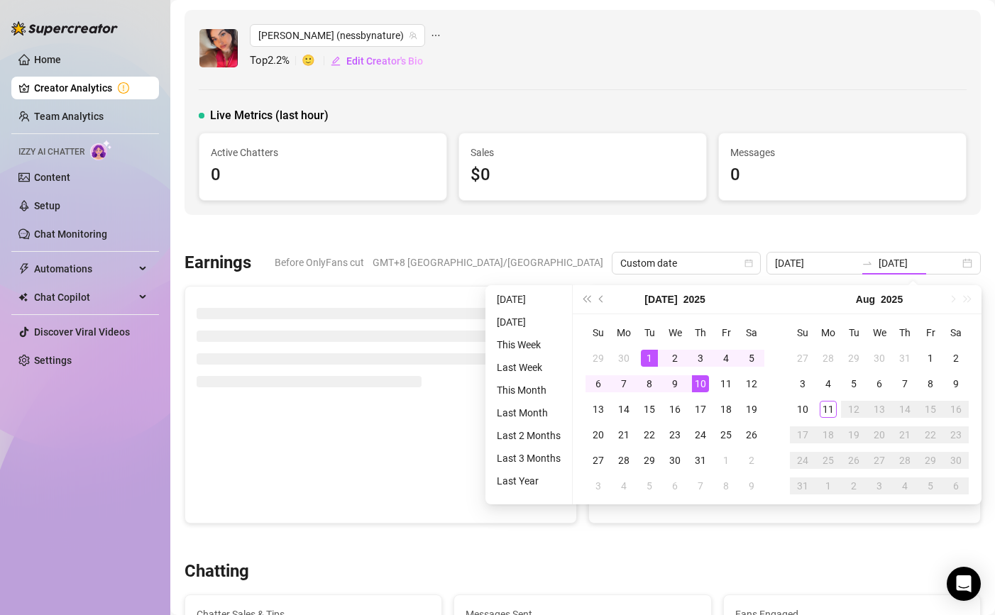
type input "[DATE]"
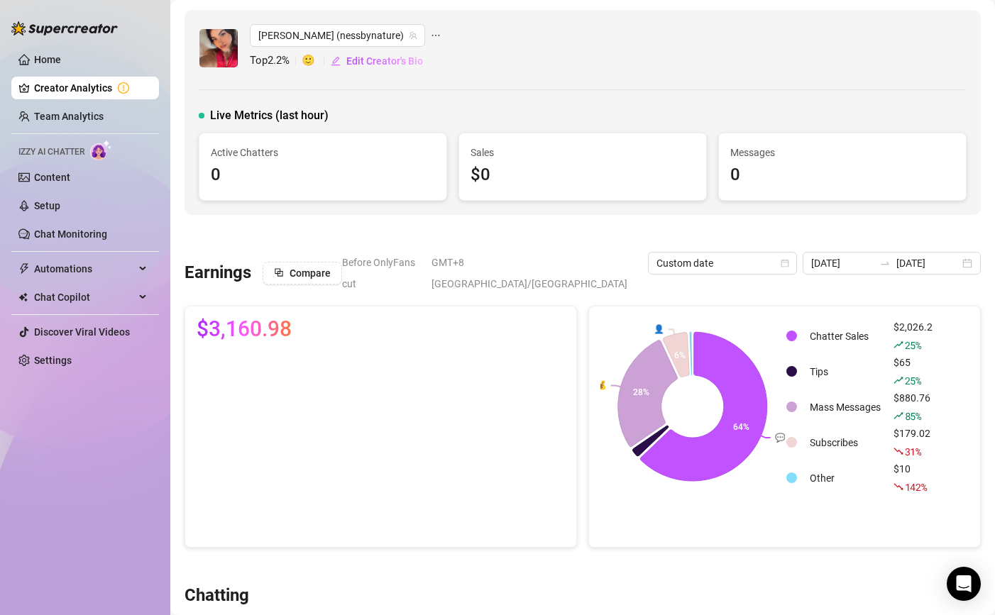
click at [270, 318] on span "$3,160.98" at bounding box center [244, 329] width 95 height 23
copy div "$3,160.98"
click at [290, 33] on span "[PERSON_NAME] (nessbynature)" at bounding box center [337, 35] width 158 height 21
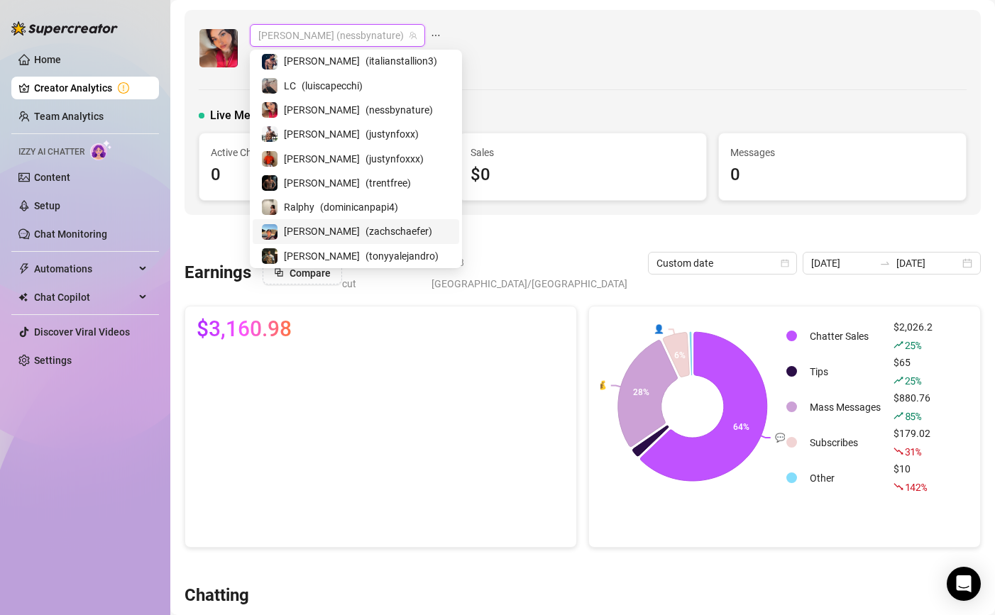
scroll to position [340, 0]
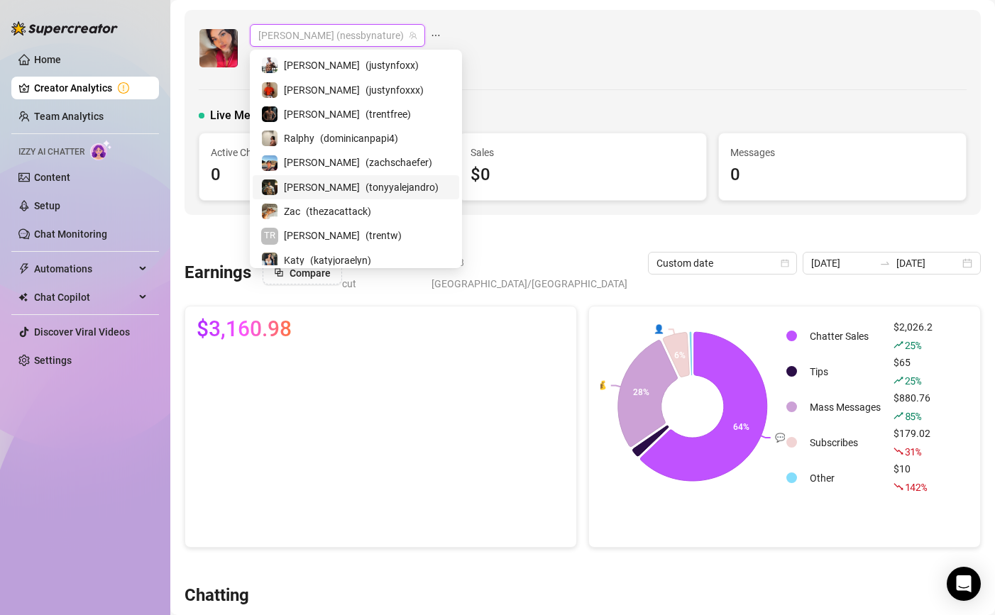
click at [365, 184] on span "( tonyyalejandro )" at bounding box center [401, 188] width 73 height 16
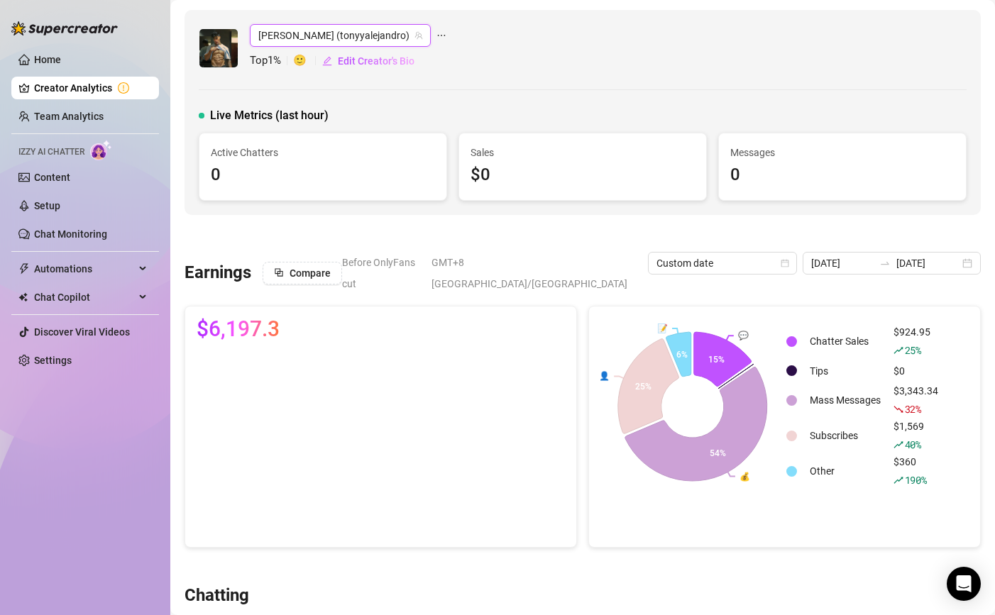
click at [226, 318] on span "$6,197.3" at bounding box center [238, 329] width 83 height 23
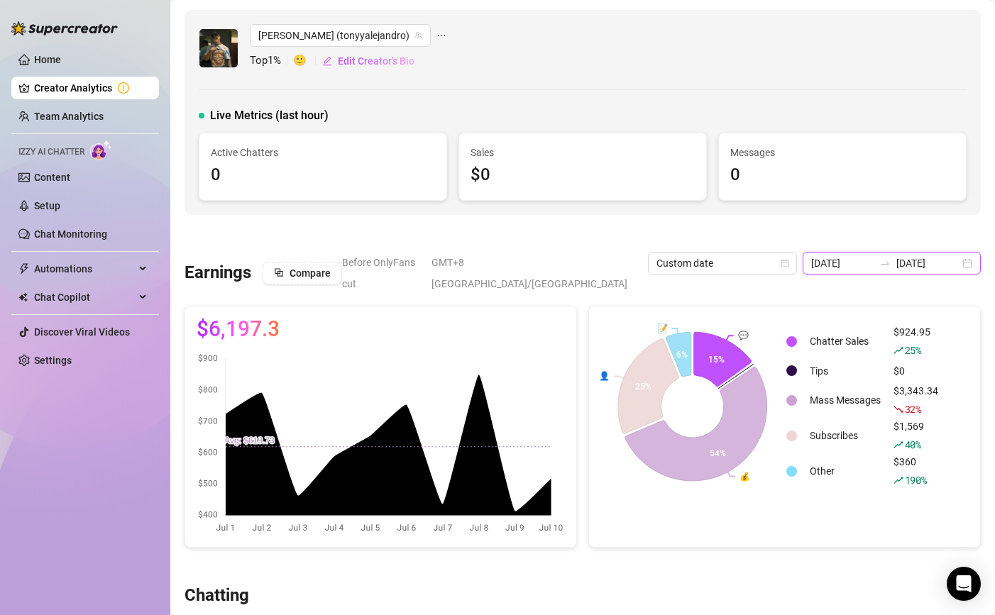
click at [843, 257] on input "[DATE]" at bounding box center [842, 263] width 63 height 16
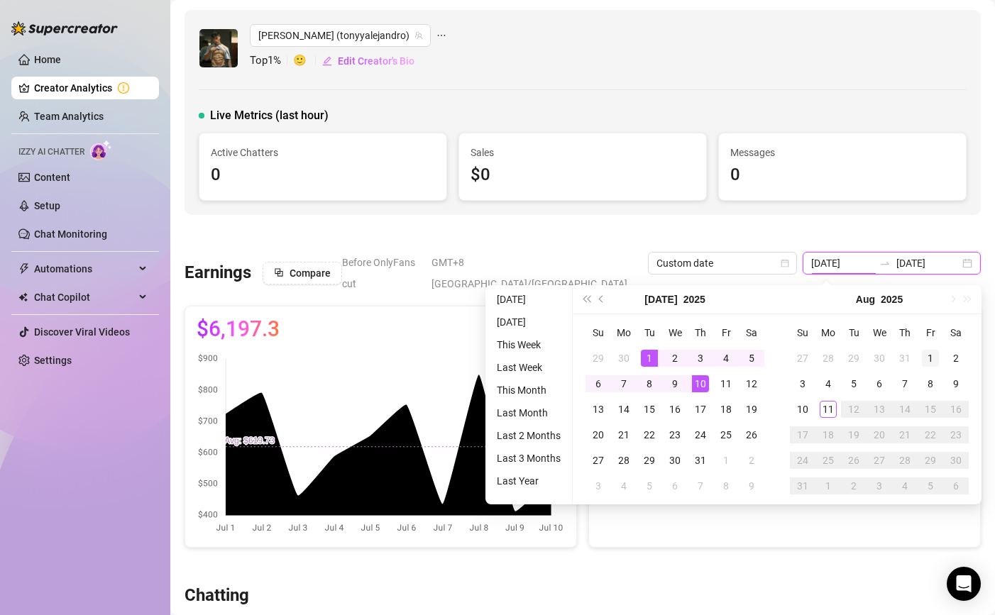
type input "[DATE]"
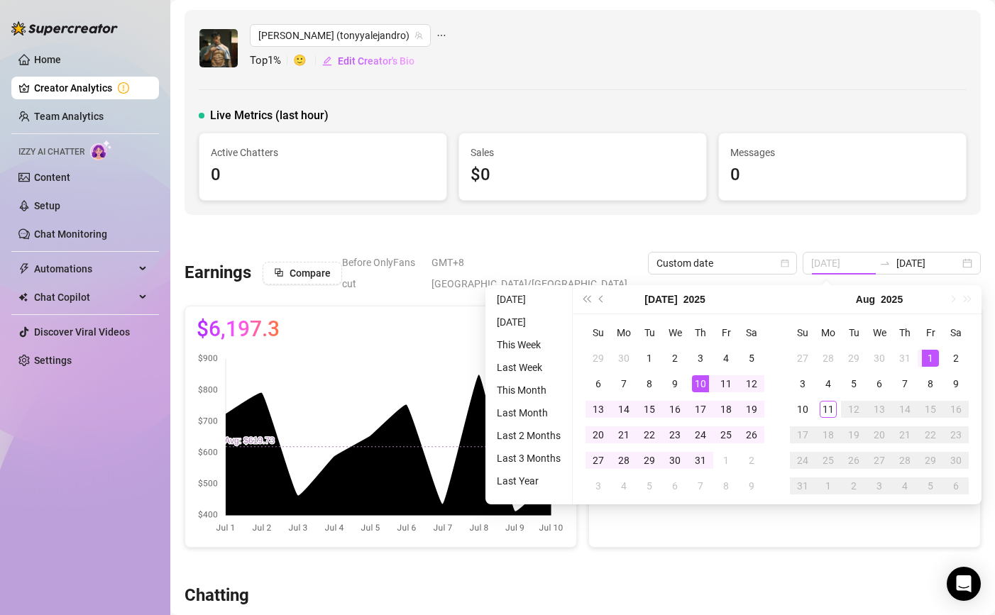
click at [932, 353] on div "1" at bounding box center [930, 358] width 17 height 17
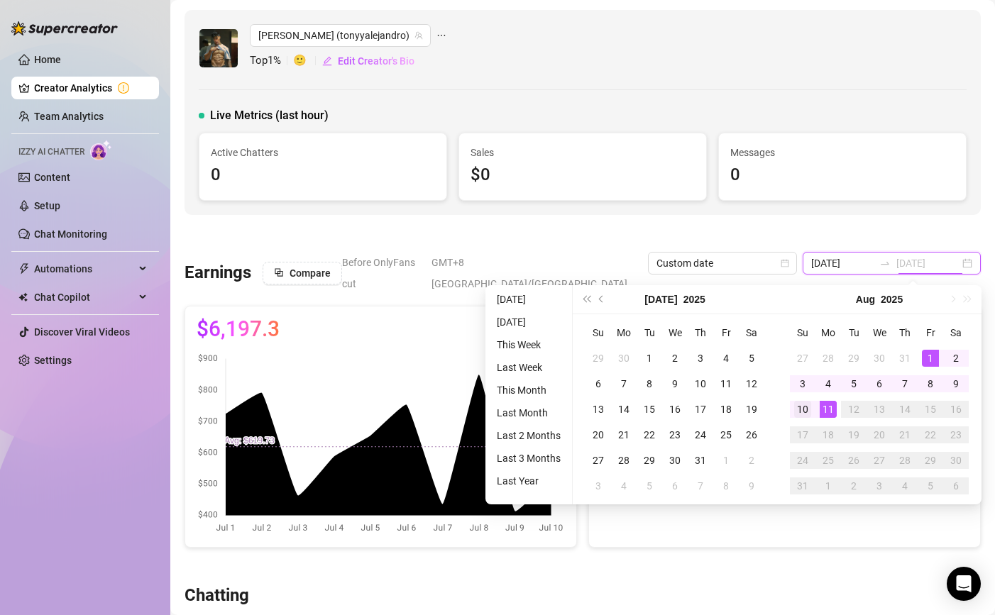
type input "[DATE]"
click at [810, 404] on td "10" at bounding box center [803, 410] width 26 height 26
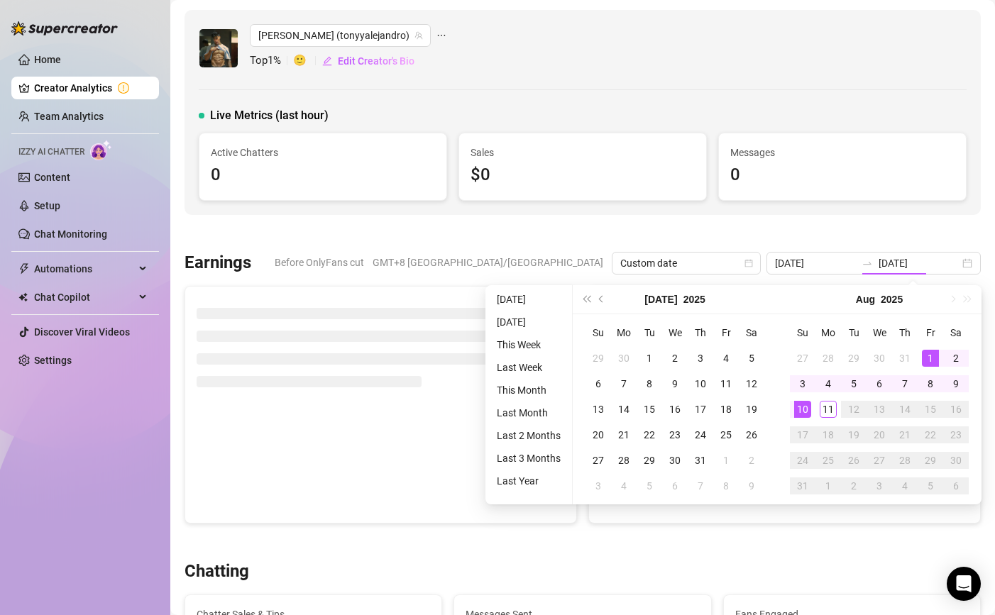
type input "[DATE]"
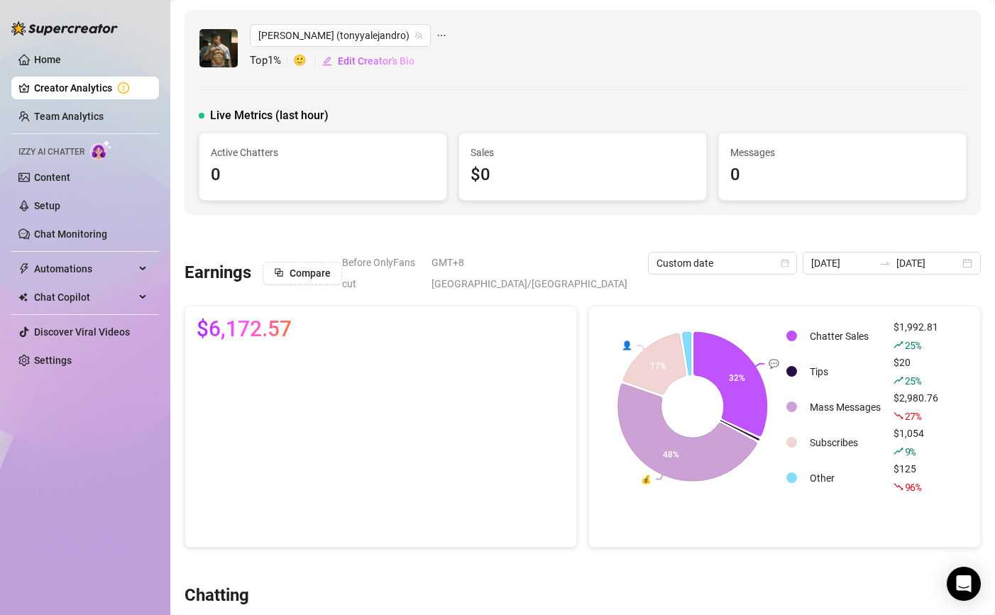
click at [245, 318] on span "$6,172.57" at bounding box center [244, 329] width 95 height 23
copy div "$6,172.57"
click at [880, 263] on icon "swap-right" at bounding box center [884, 263] width 11 height 11
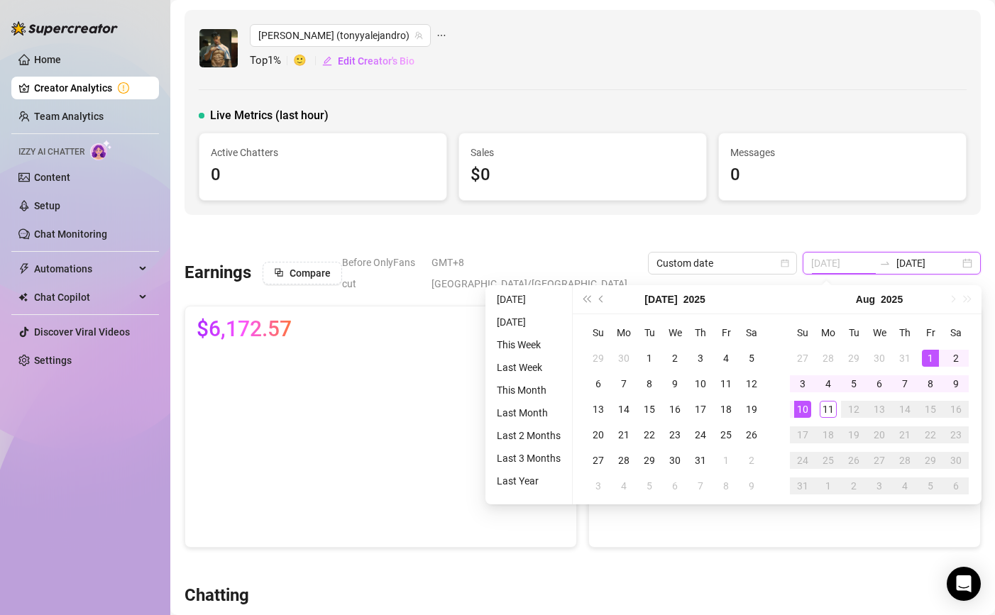
type input "[DATE]"
click at [933, 350] on div "1" at bounding box center [930, 358] width 17 height 17
type input "[DATE]"
click at [807, 401] on div "10" at bounding box center [802, 409] width 17 height 17
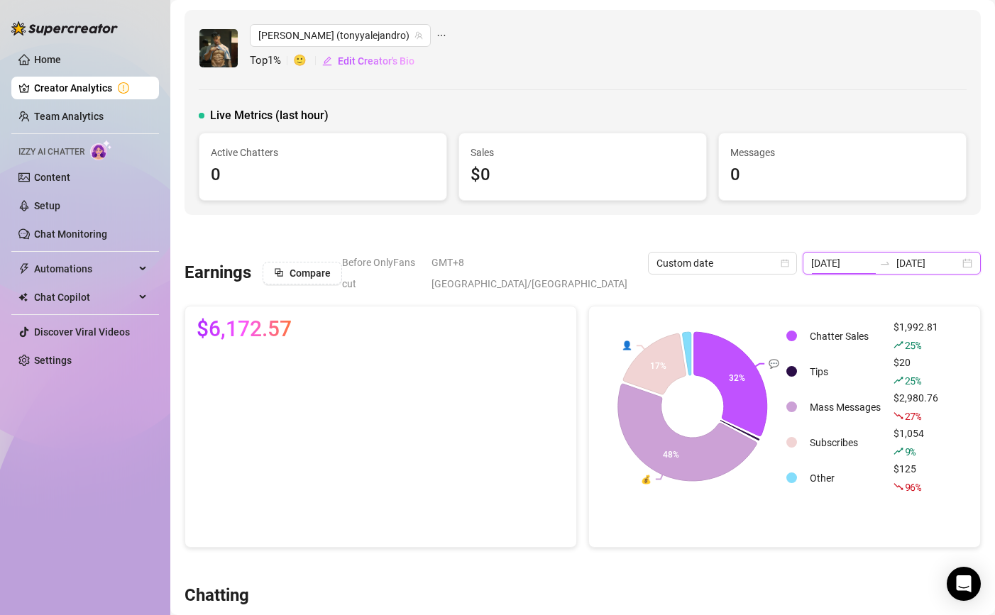
click at [864, 267] on input "[DATE]" at bounding box center [842, 263] width 63 height 16
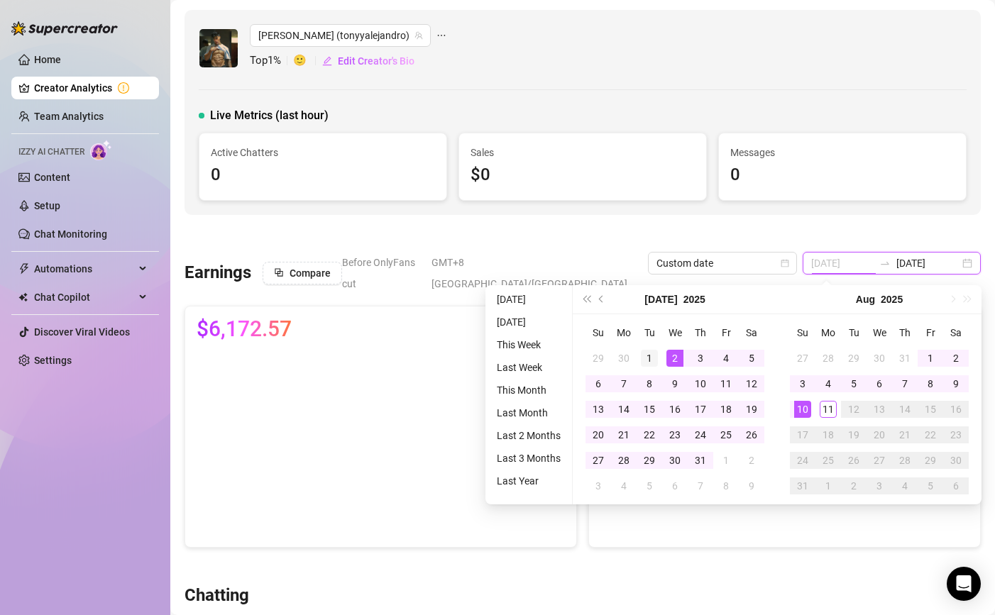
type input "[DATE]"
click at [651, 355] on div "1" at bounding box center [649, 358] width 17 height 17
type input "[DATE]"
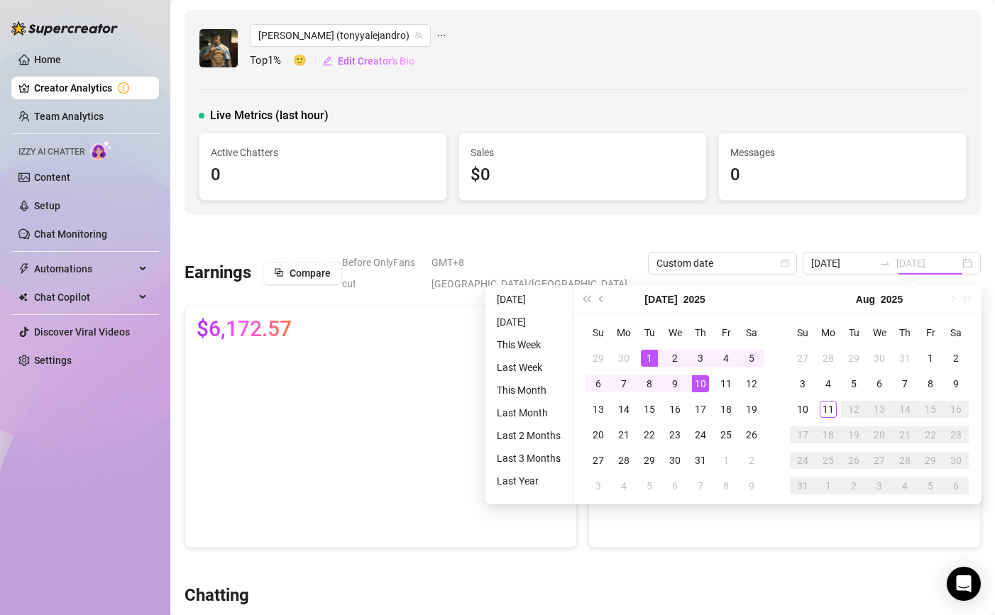
click at [698, 380] on div "10" at bounding box center [700, 383] width 17 height 17
type input "[DATE]"
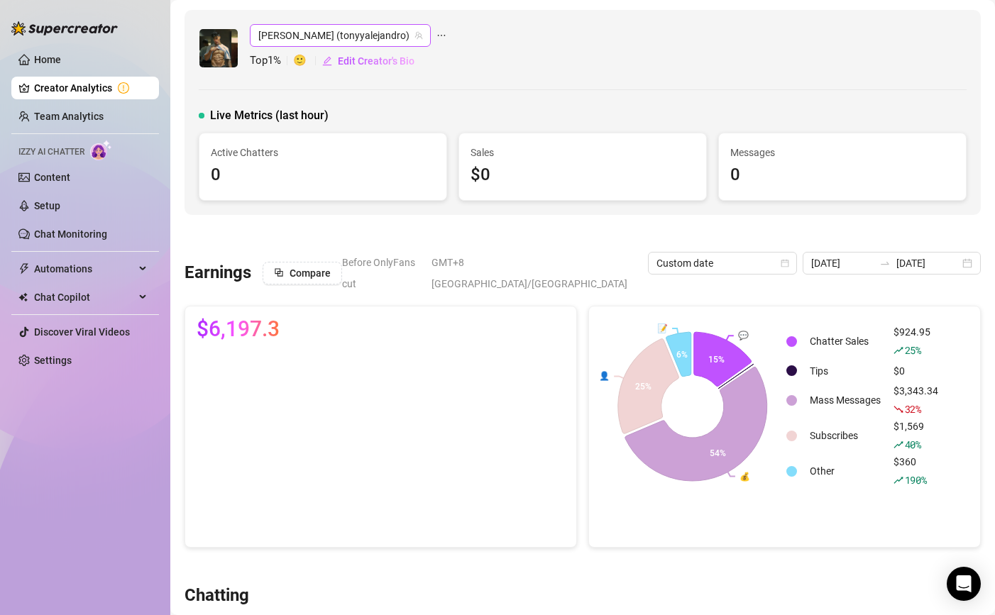
click at [313, 32] on span "[PERSON_NAME] (tonyyalejandro)" at bounding box center [340, 35] width 164 height 21
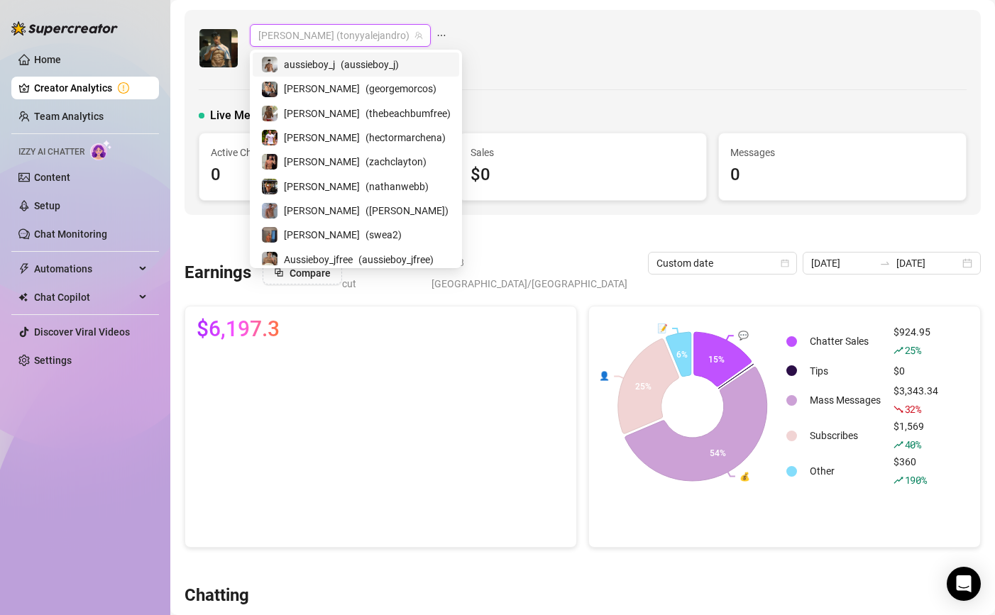
click at [342, 67] on span "( aussieboy_j )" at bounding box center [370, 65] width 58 height 16
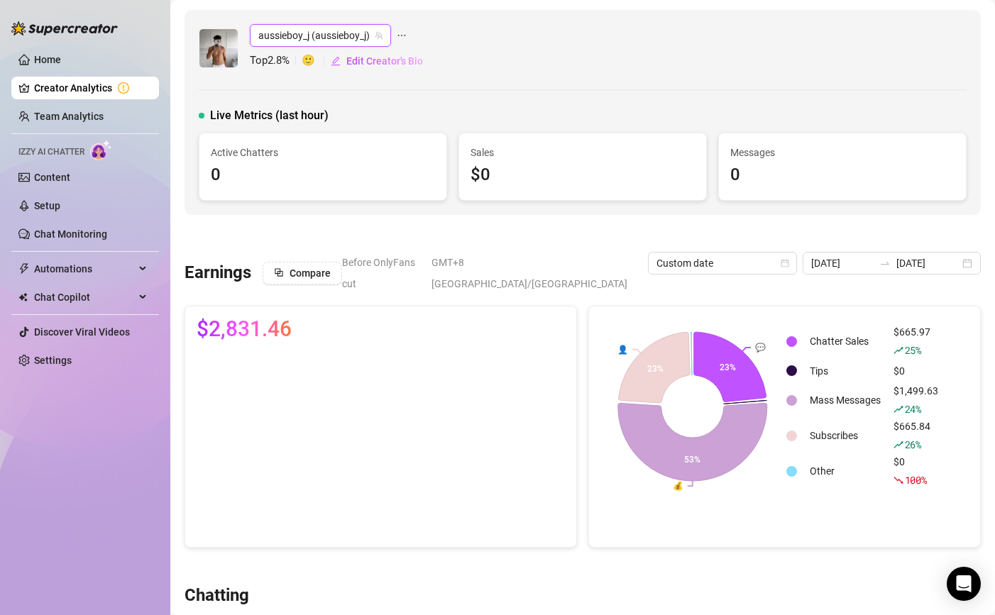
click at [260, 318] on span "$2,831.46" at bounding box center [244, 329] width 95 height 23
copy div "$2,831.46"
click at [870, 260] on input "[DATE]" at bounding box center [842, 263] width 63 height 16
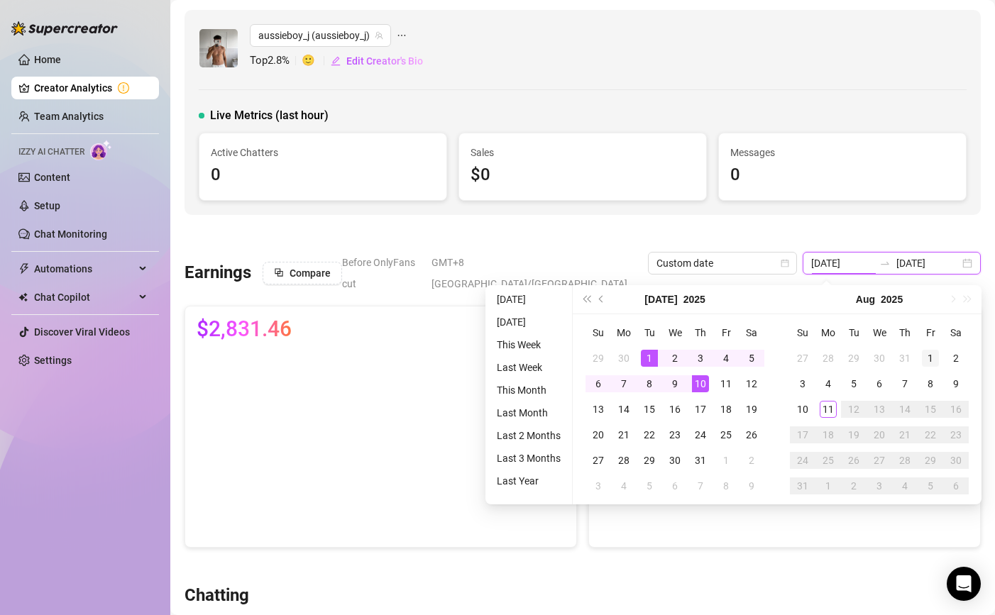
type input "[DATE]"
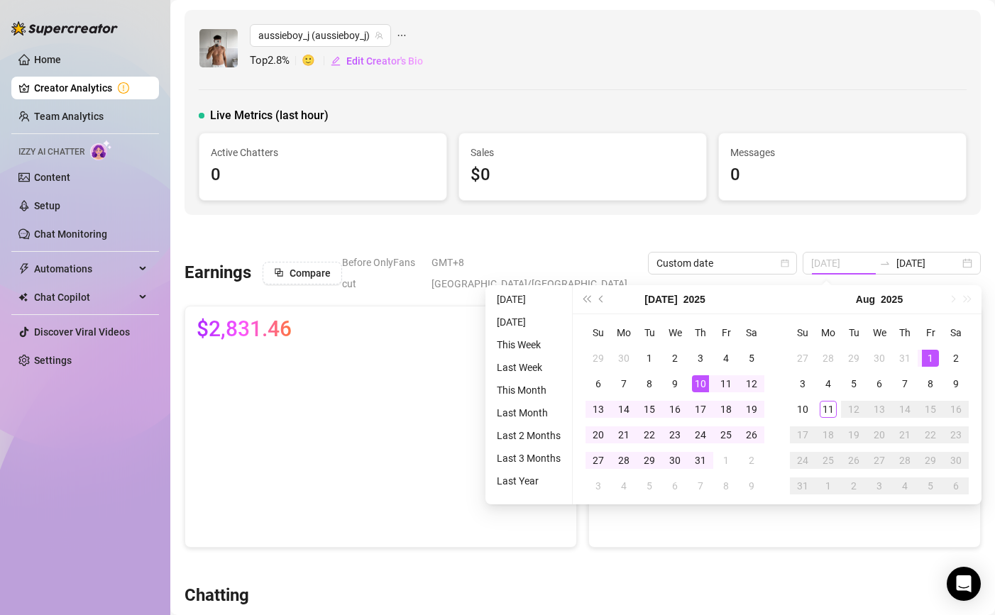
click at [932, 355] on div "1" at bounding box center [930, 358] width 17 height 17
type input "[DATE]"
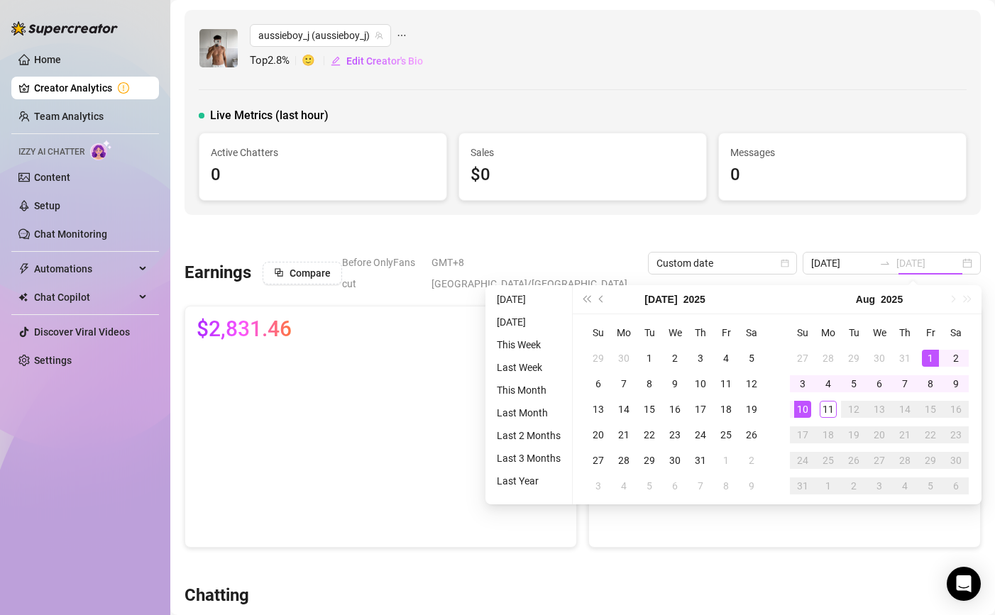
click at [797, 410] on div "10" at bounding box center [802, 409] width 17 height 17
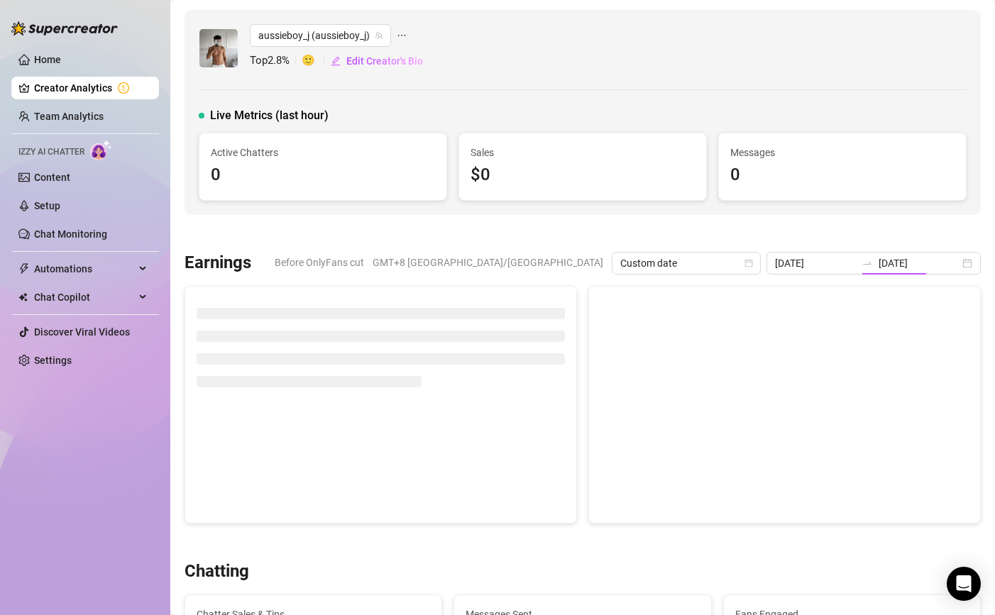
type input "[DATE]"
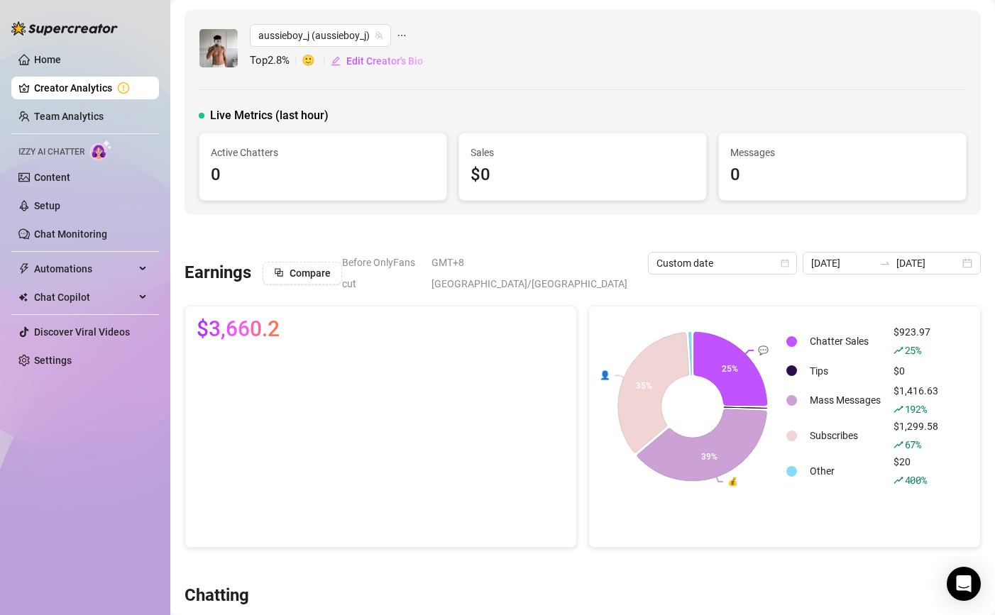
click at [234, 318] on span "$3,660.2" at bounding box center [238, 329] width 83 height 23
copy div "$3,660.2"
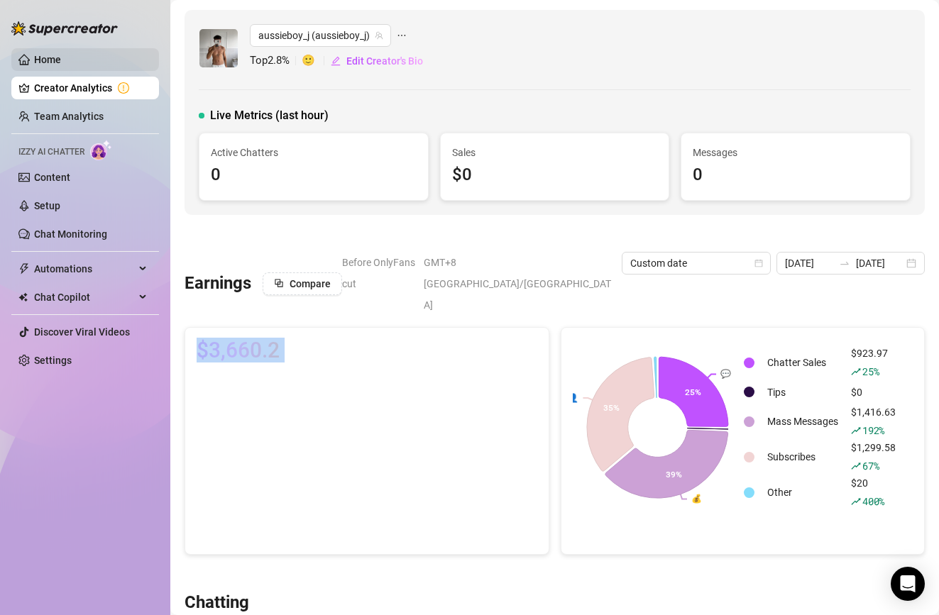
click at [50, 65] on link "Home" at bounding box center [47, 59] width 27 height 11
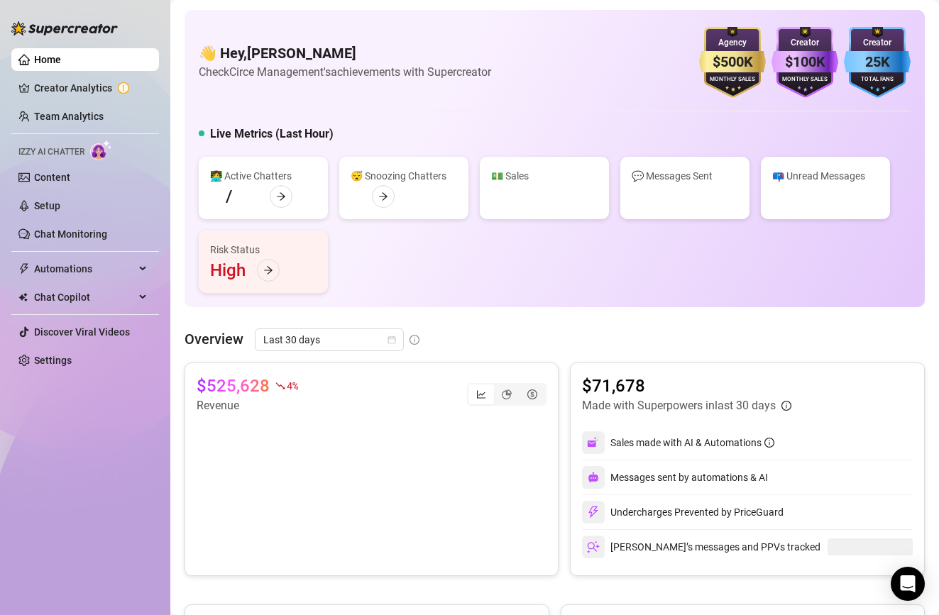
click at [50, 65] on link "Home" at bounding box center [47, 59] width 27 height 11
click at [336, 342] on span "Last 30 days" at bounding box center [329, 339] width 132 height 21
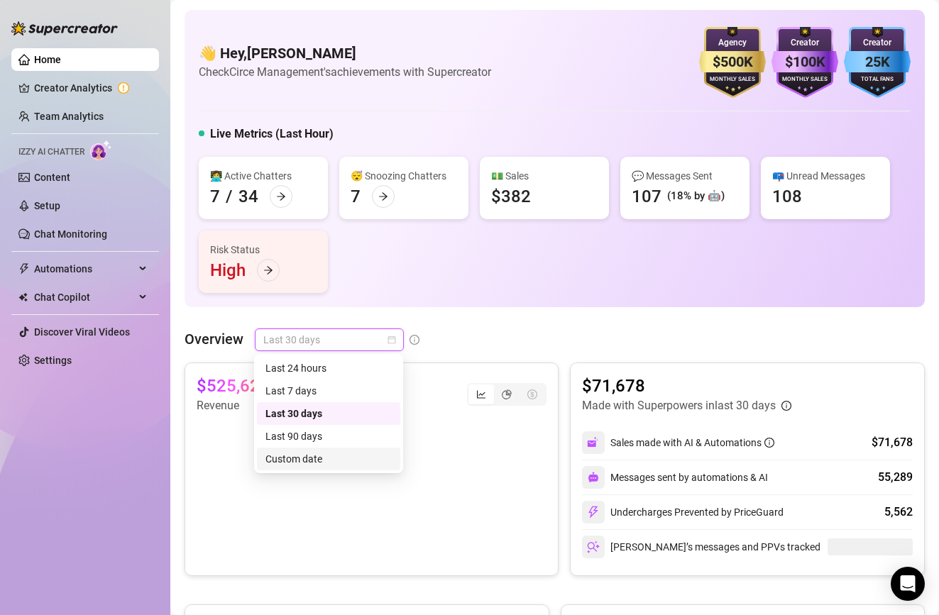
click at [355, 458] on div "Custom date" at bounding box center [328, 459] width 126 height 16
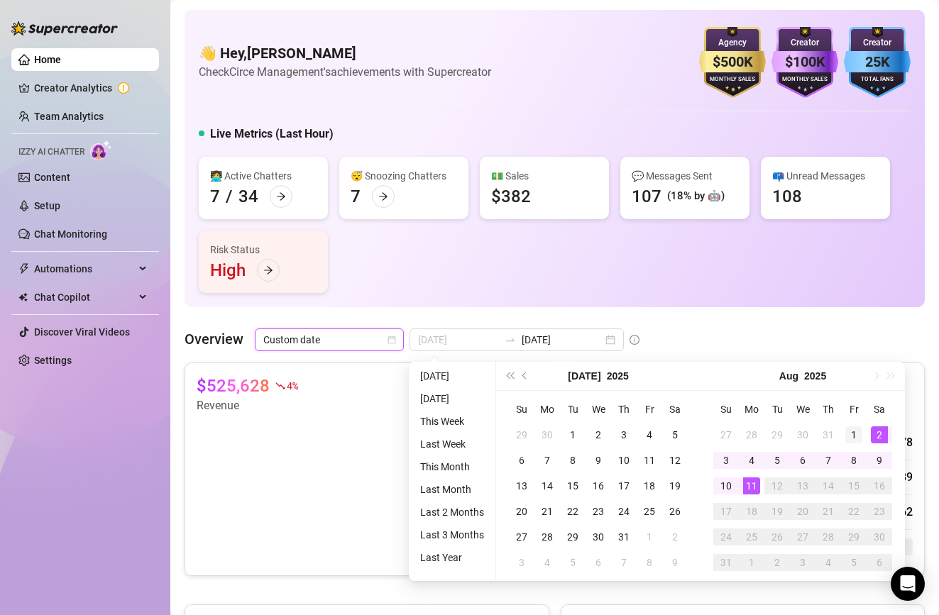
type input "[DATE]"
click at [856, 427] on div "1" at bounding box center [853, 434] width 17 height 17
type input "[DATE]"
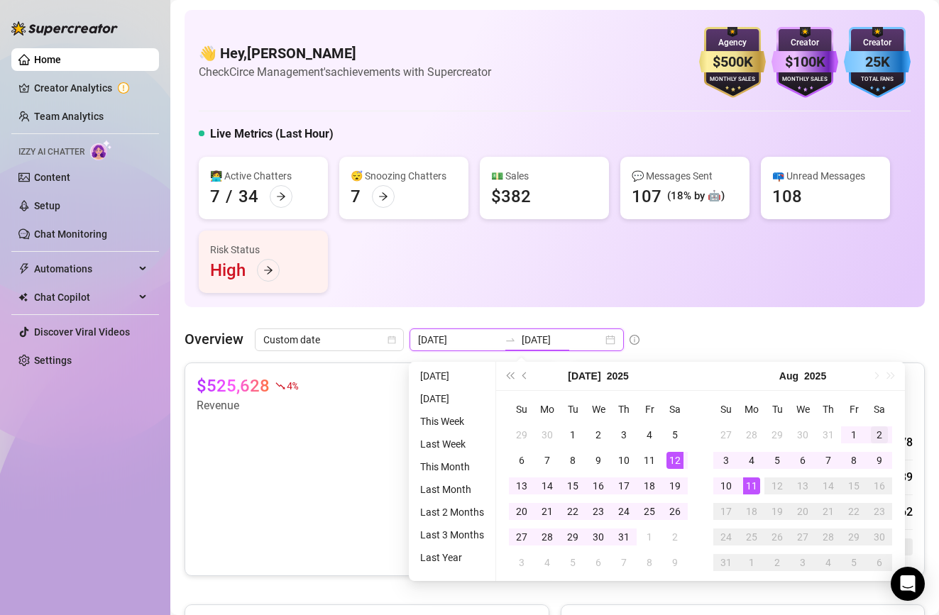
type input "[DATE]"
click at [854, 431] on div "1" at bounding box center [853, 434] width 17 height 17
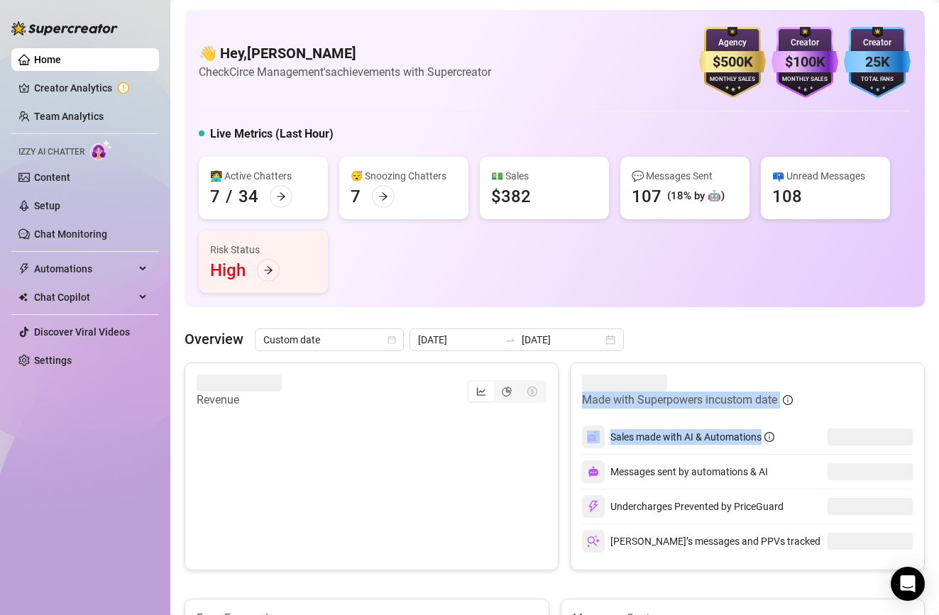
drag, startPoint x: 878, startPoint y: 448, endPoint x: 768, endPoint y: 373, distance: 133.6
click at [768, 373] on div "Made with Superpowers in custom date Sales made with AI & Automations Messages …" at bounding box center [747, 467] width 355 height 208
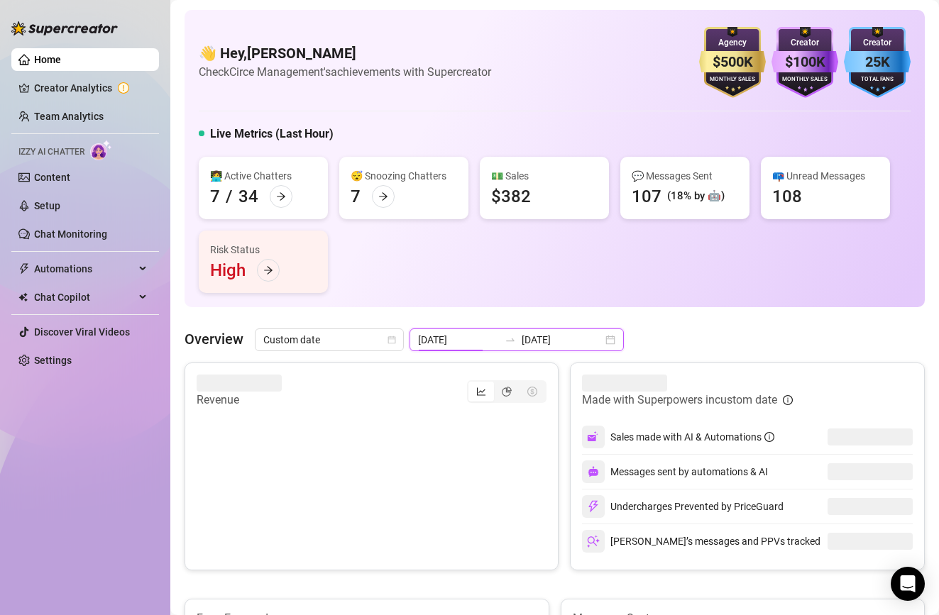
click at [472, 342] on input "[DATE]" at bounding box center [458, 340] width 81 height 16
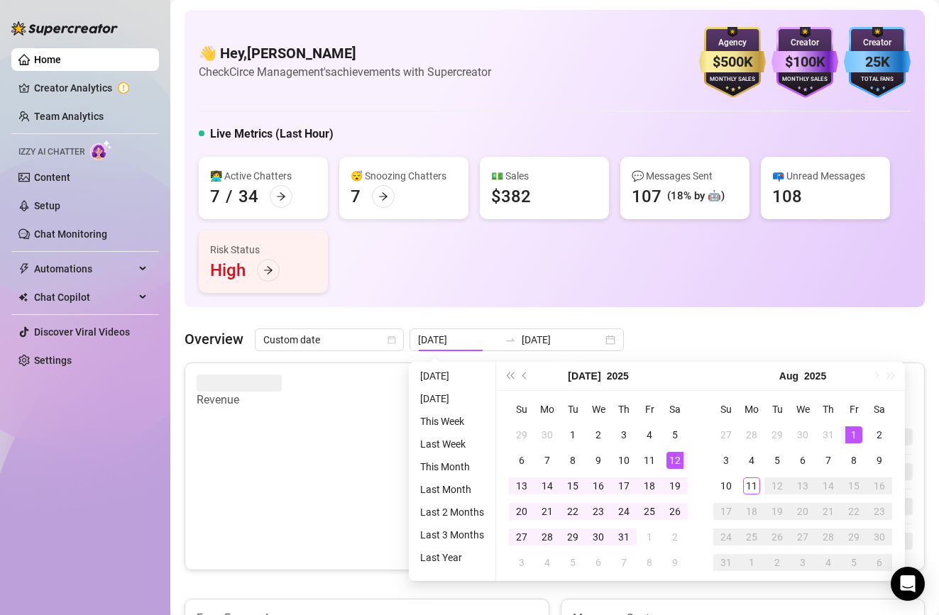
type input "[DATE]"
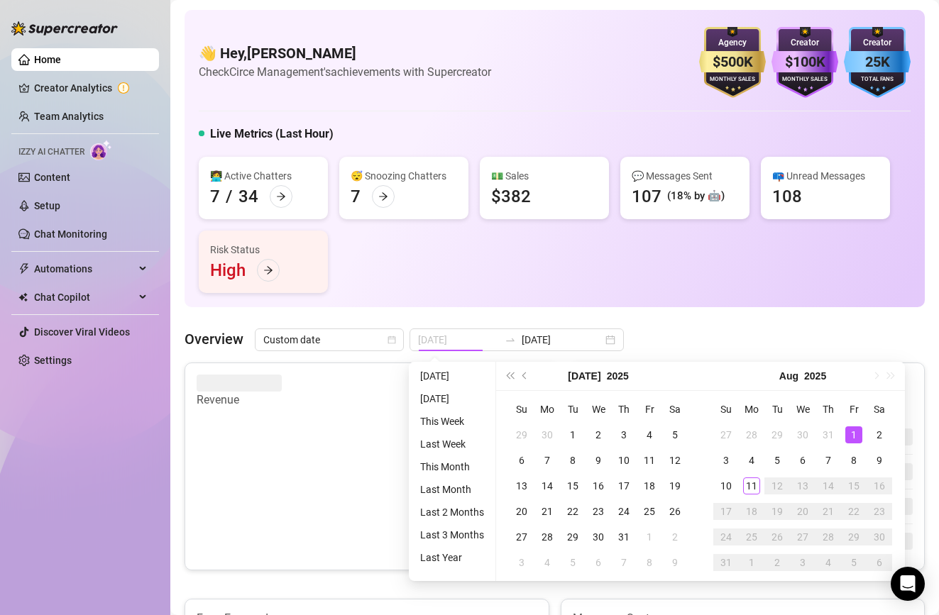
click at [849, 422] on td "1" at bounding box center [854, 435] width 26 height 26
click at [883, 458] on div "9" at bounding box center [879, 460] width 17 height 17
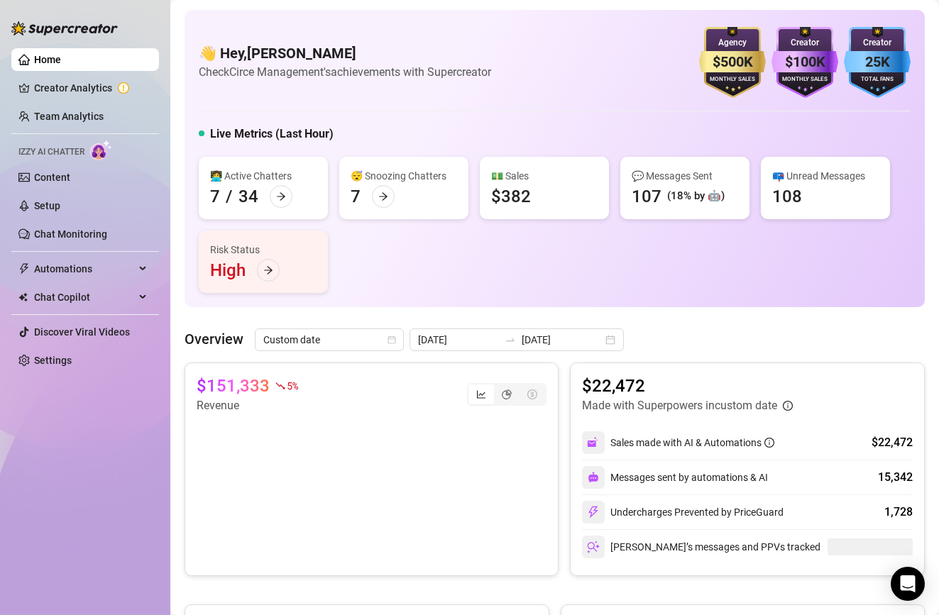
click at [527, 381] on div "$151,333 5 % Revenue" at bounding box center [372, 395] width 350 height 40
click at [517, 383] on div "segmented control" at bounding box center [506, 394] width 79 height 23
click at [501, 396] on div "segmented control" at bounding box center [507, 395] width 26 height 20
click at [497, 387] on input "segmented control" at bounding box center [497, 387] width 0 height 0
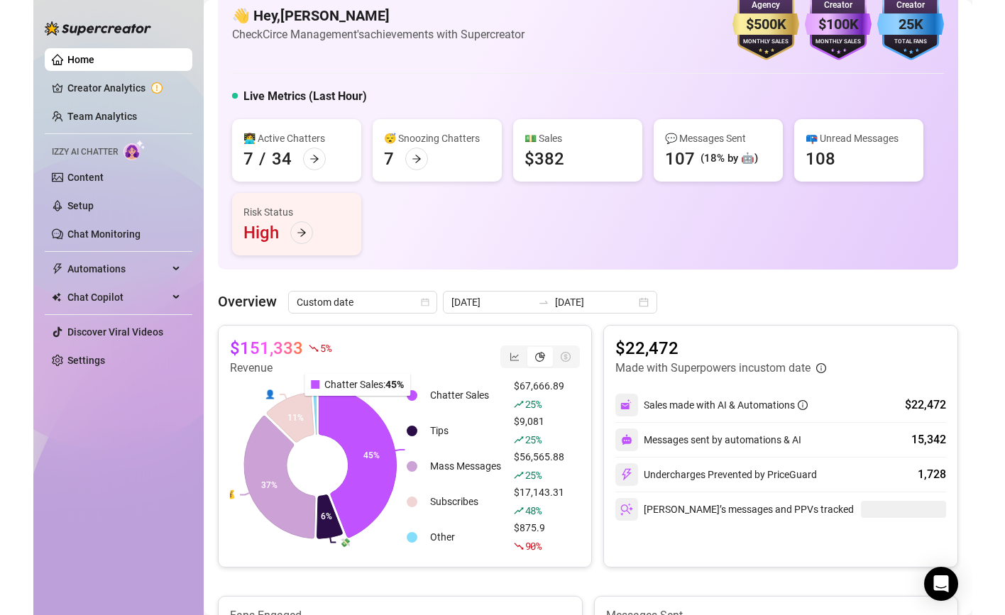
scroll to position [70, 0]
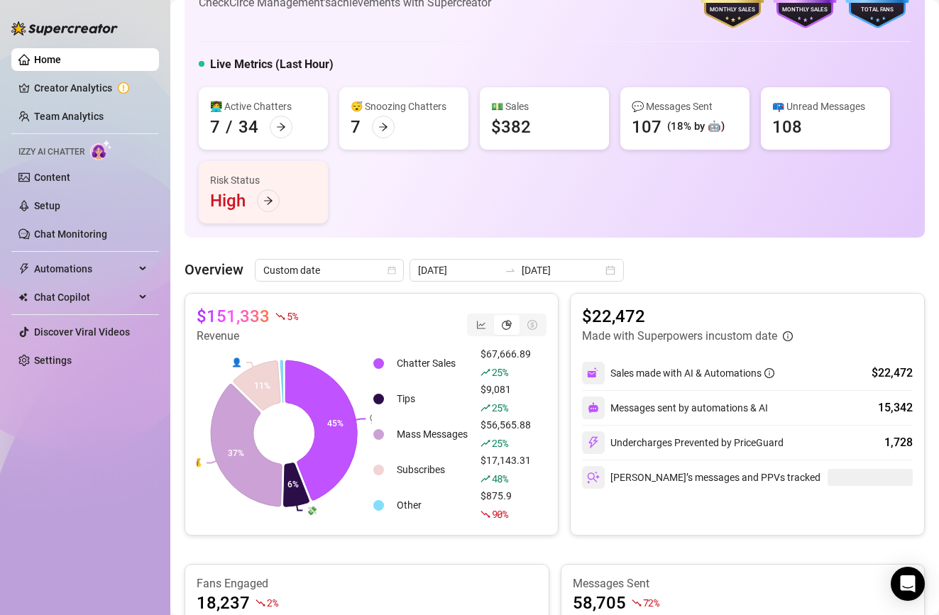
click at [313, 554] on div "$151,333 5 % Revenue 💬 💸 💰 👤 45% 6% 37% 11% Chatter Sales $67,666.89 25 % Tips …" at bounding box center [554, 623] width 740 height 661
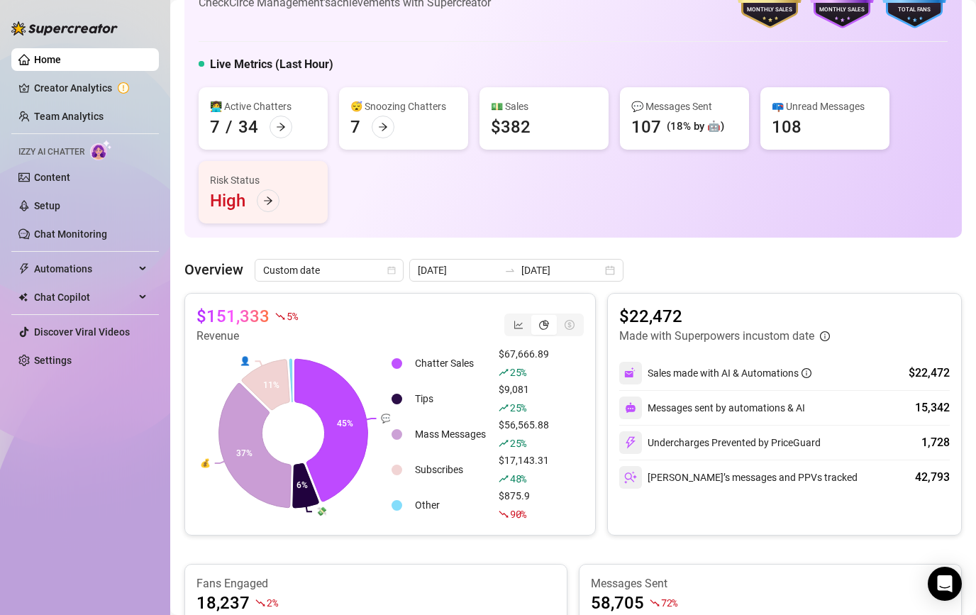
click at [459, 551] on div "$151,333 5 % Revenue 💬 💸 💰 👤 45% 6% 37% 11% Chatter Sales $67,666.89 25 % Tips …" at bounding box center [573, 613] width 778 height 641
click at [522, 274] on input "[DATE]" at bounding box center [562, 271] width 81 height 16
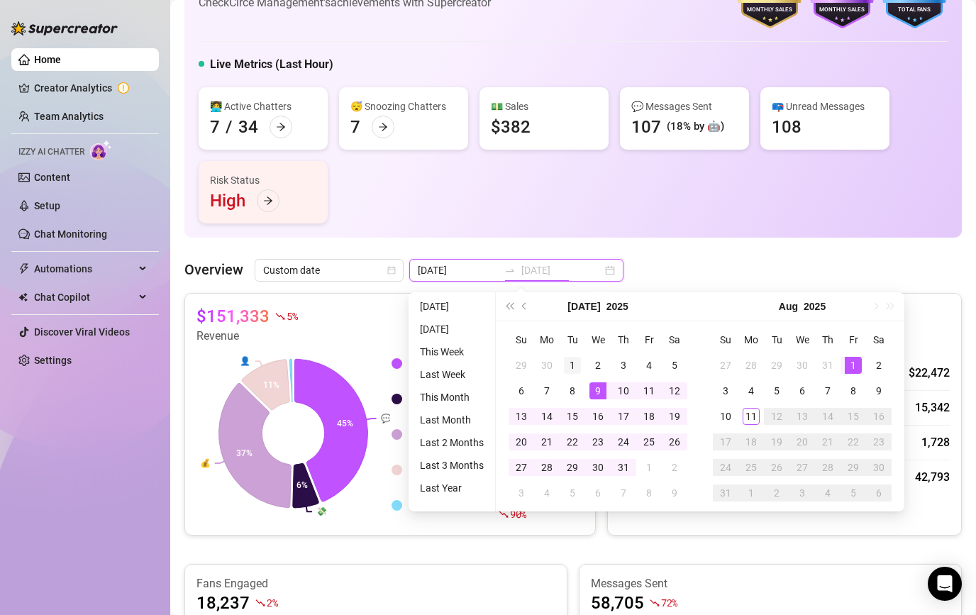
type input "[DATE]"
click at [575, 363] on div "1" at bounding box center [572, 365] width 17 height 17
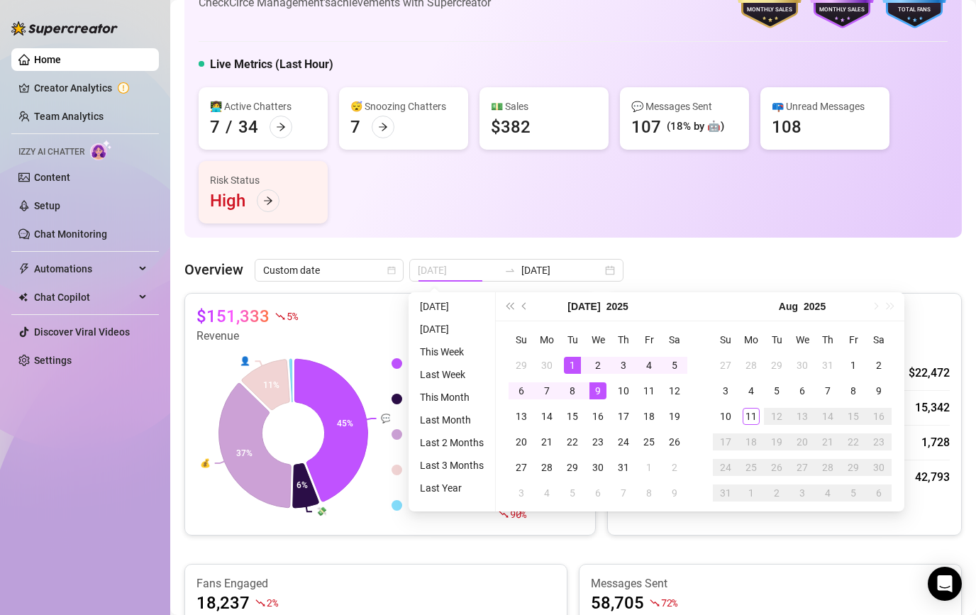
click at [593, 392] on div "9" at bounding box center [598, 390] width 17 height 17
type input "[DATE]"
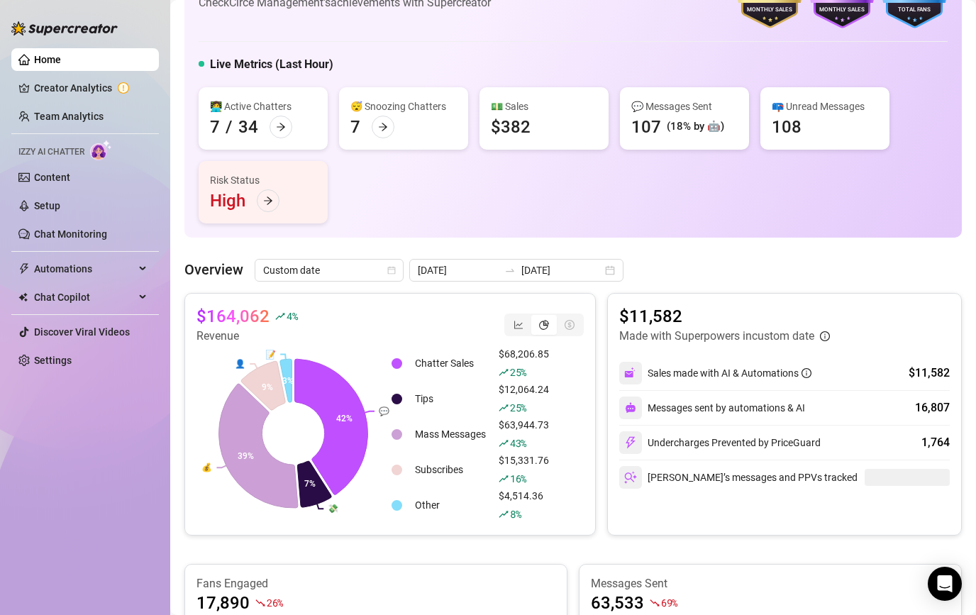
click at [528, 553] on div "$164,062 4 % Revenue 💬 💸 💰 👤 📝 42% 7% 39% 9% 3% Chatter Sales $68,206.85 25 % T…" at bounding box center [573, 616] width 778 height 646
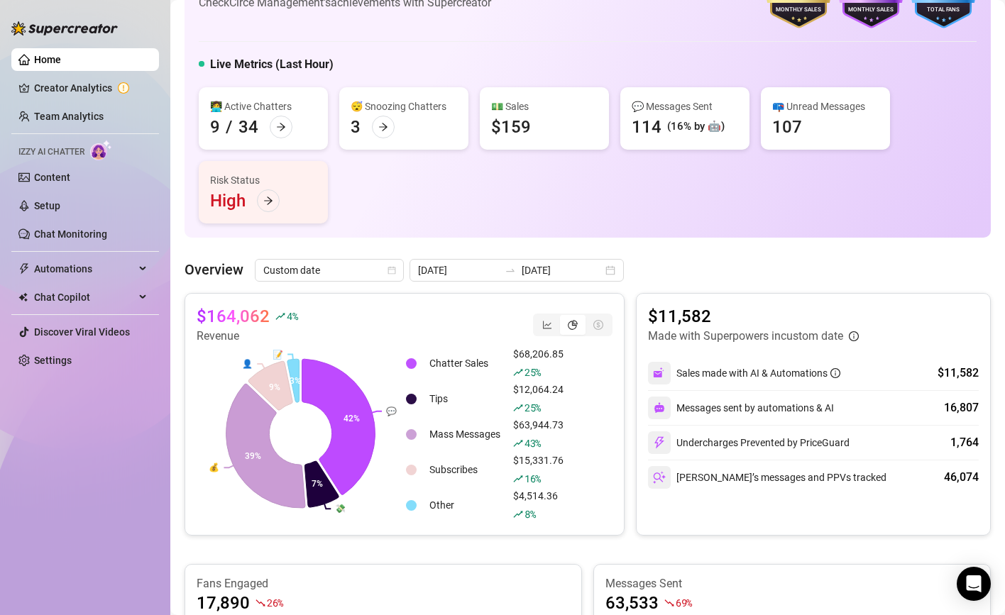
click at [409, 170] on div "👩‍💻 Active Chatters 9 / 34 😴 Snoozing Chatters 3 💵 Sales $159 💬 Messages Sent 1…" at bounding box center [588, 155] width 778 height 136
